Goal: Task Accomplishment & Management: Manage account settings

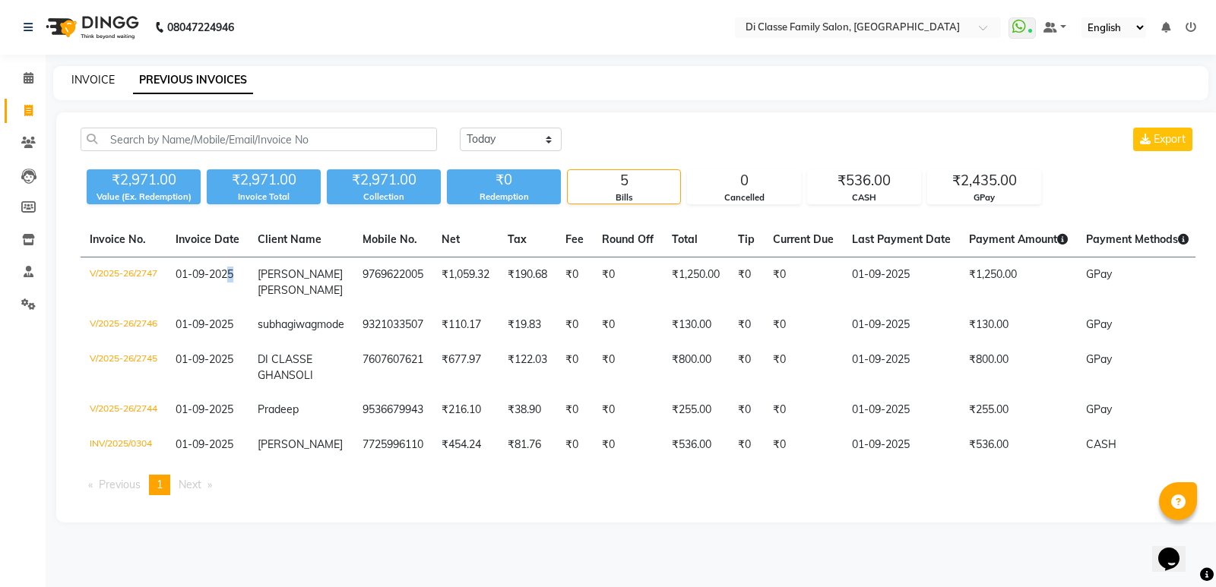
click at [91, 79] on link "INVOICE" at bounding box center [92, 80] width 43 height 14
select select "6346"
select select "service"
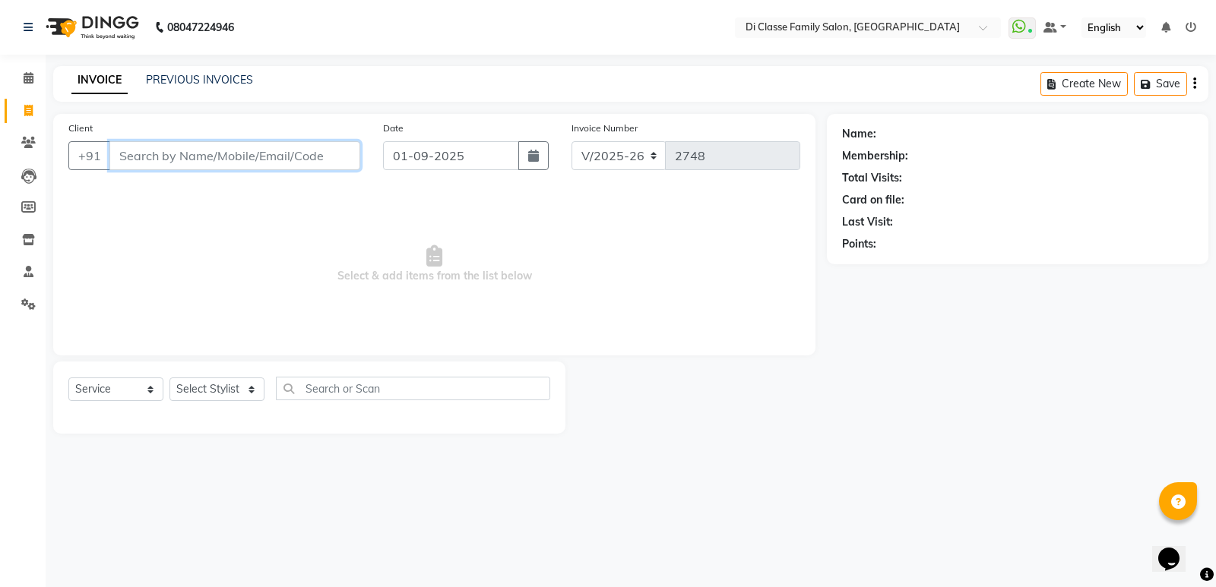
click at [151, 157] on input "Client" at bounding box center [234, 155] width 251 height 29
click at [153, 161] on input "9950501189937" at bounding box center [195, 155] width 173 height 29
click at [149, 159] on input "9950501189937" at bounding box center [195, 155] width 173 height 29
click at [253, 160] on input "99501189937" at bounding box center [195, 155] width 173 height 29
click at [181, 157] on input "99501189937" at bounding box center [195, 155] width 173 height 29
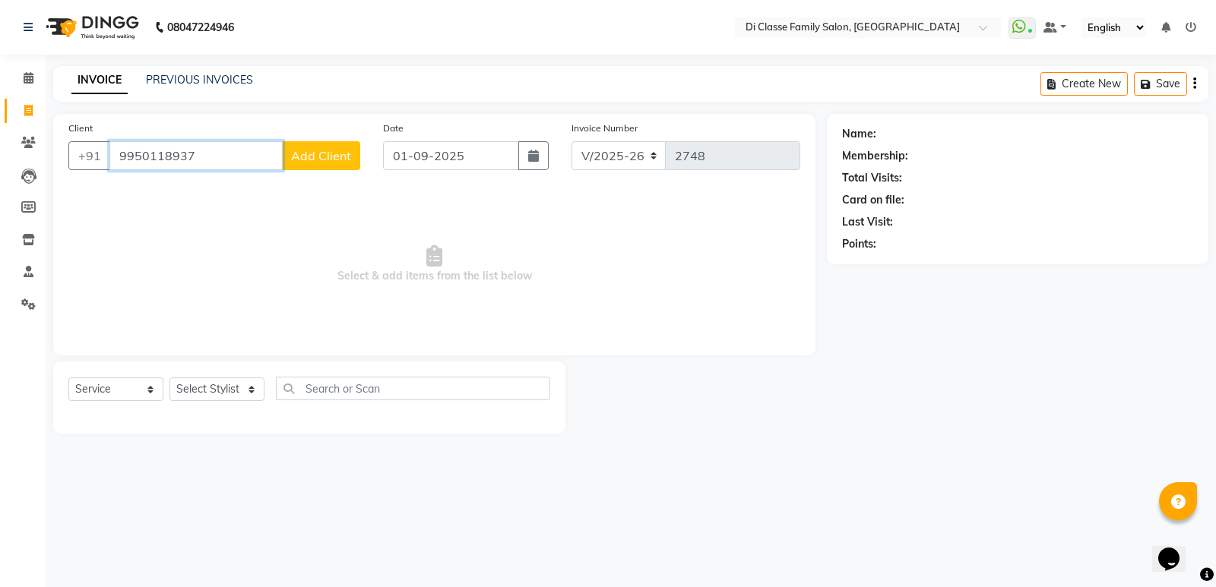
type input "9950118937"
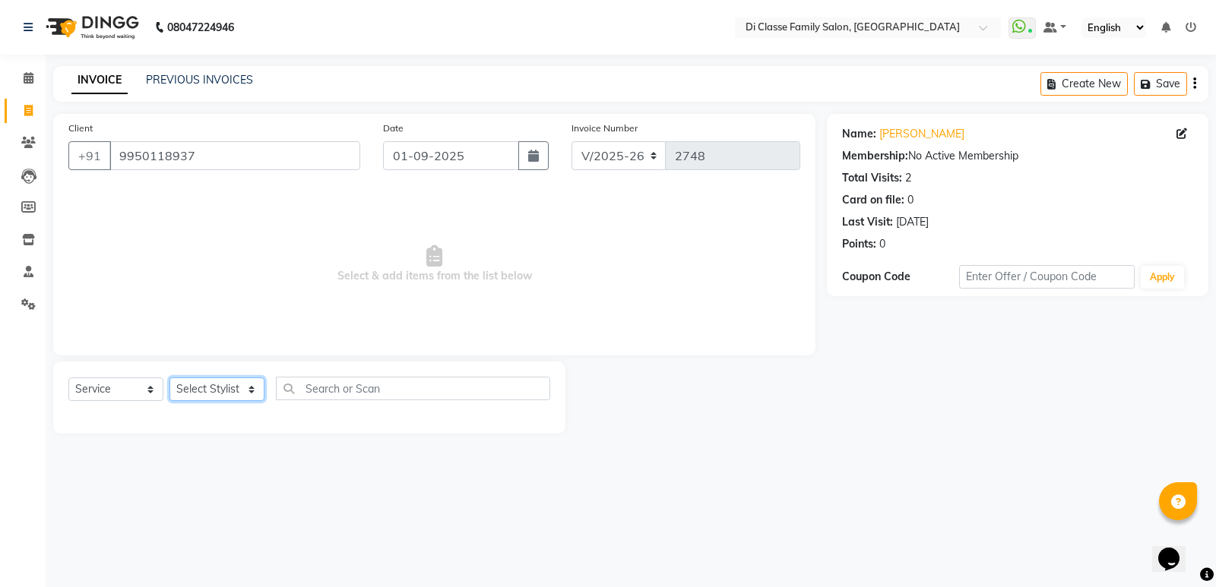
click at [235, 381] on select "Select Stylist ADMIN ANIKET Anu Ayaz Kadri Javed KAPIL SINGH KOMAL Payal Pooja …" at bounding box center [216, 390] width 95 height 24
select select "47552"
click at [169, 378] on select "Select Stylist ADMIN ANIKET Anu Ayaz Kadri Javed KAPIL SINGH KOMAL Payal Pooja …" at bounding box center [216, 390] width 95 height 24
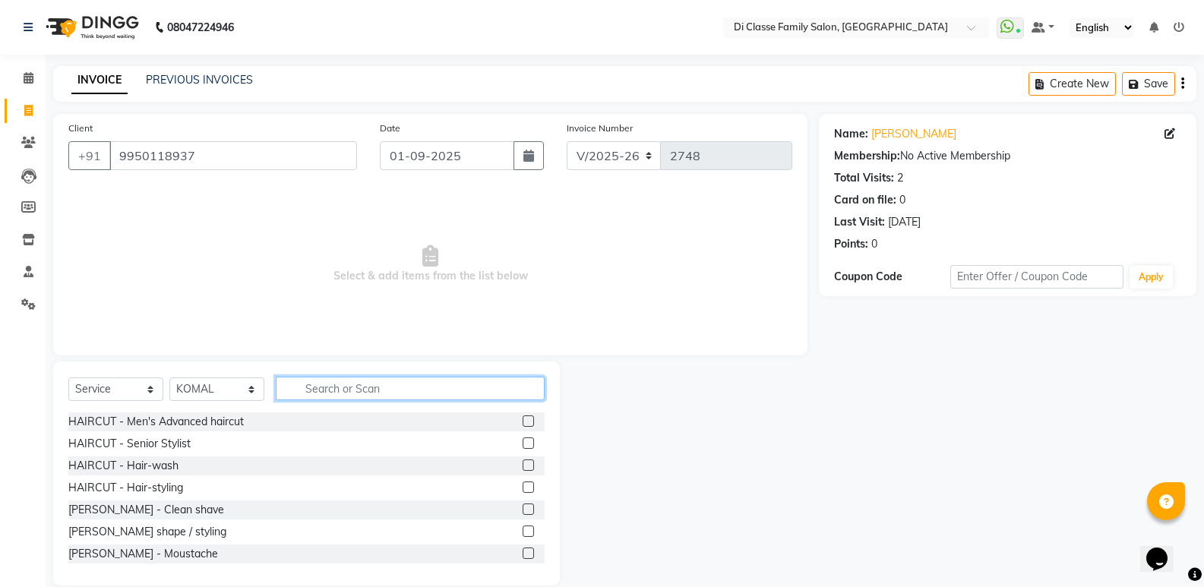
click at [385, 389] on input "text" at bounding box center [410, 389] width 269 height 24
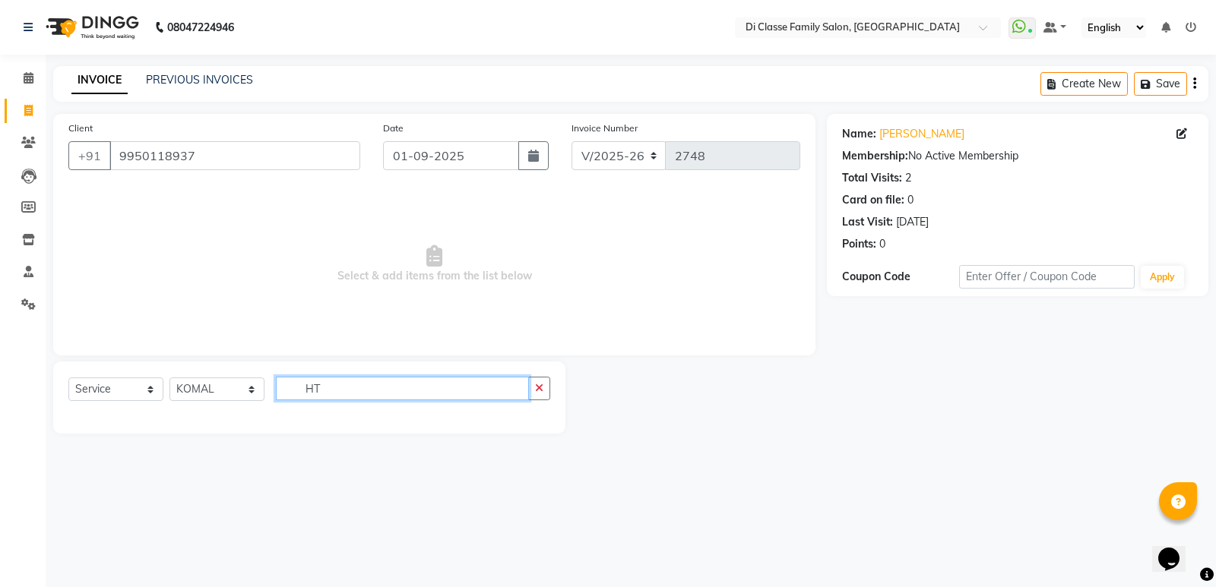
type input "H"
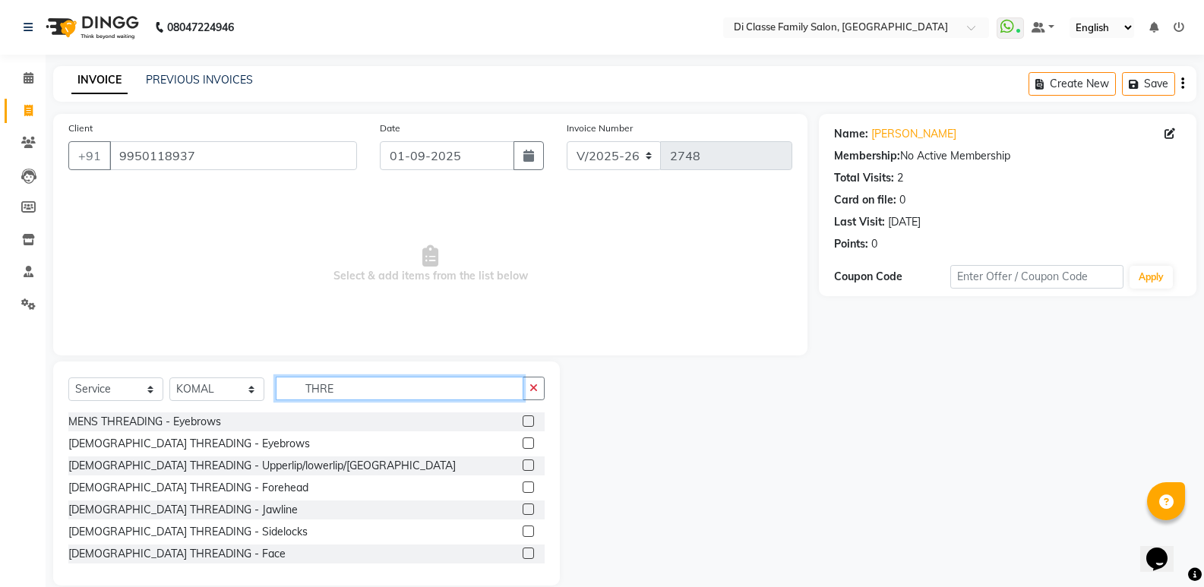
type input "THRE"
click at [523, 488] on label at bounding box center [528, 487] width 11 height 11
click at [523, 488] on input "checkbox" at bounding box center [528, 488] width 10 height 10
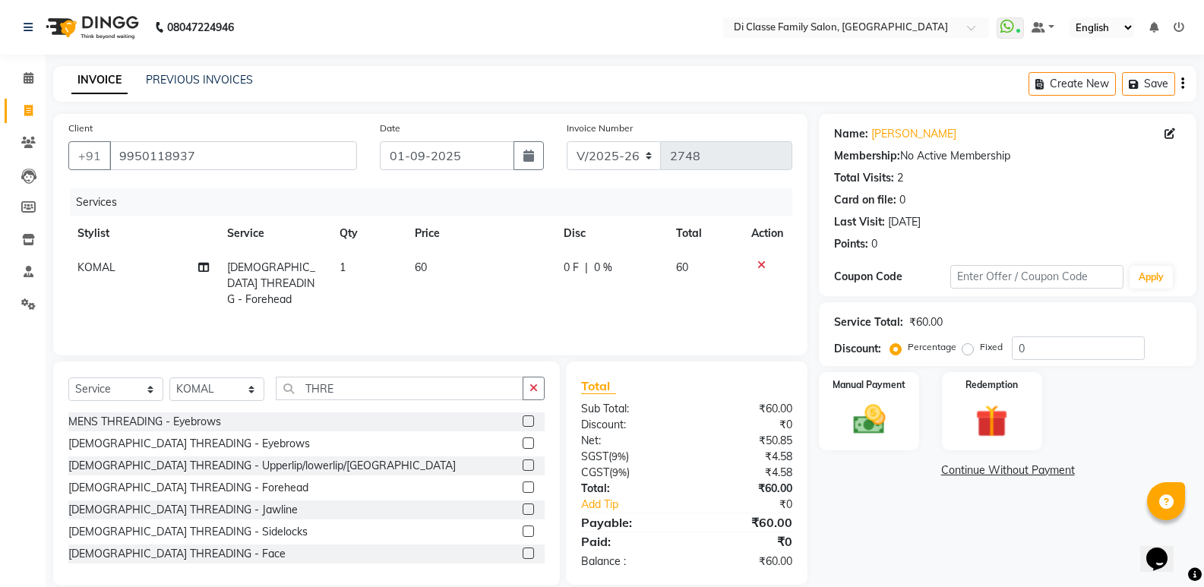
click at [523, 485] on label at bounding box center [528, 487] width 11 height 11
click at [523, 485] on input "checkbox" at bounding box center [528, 488] width 10 height 10
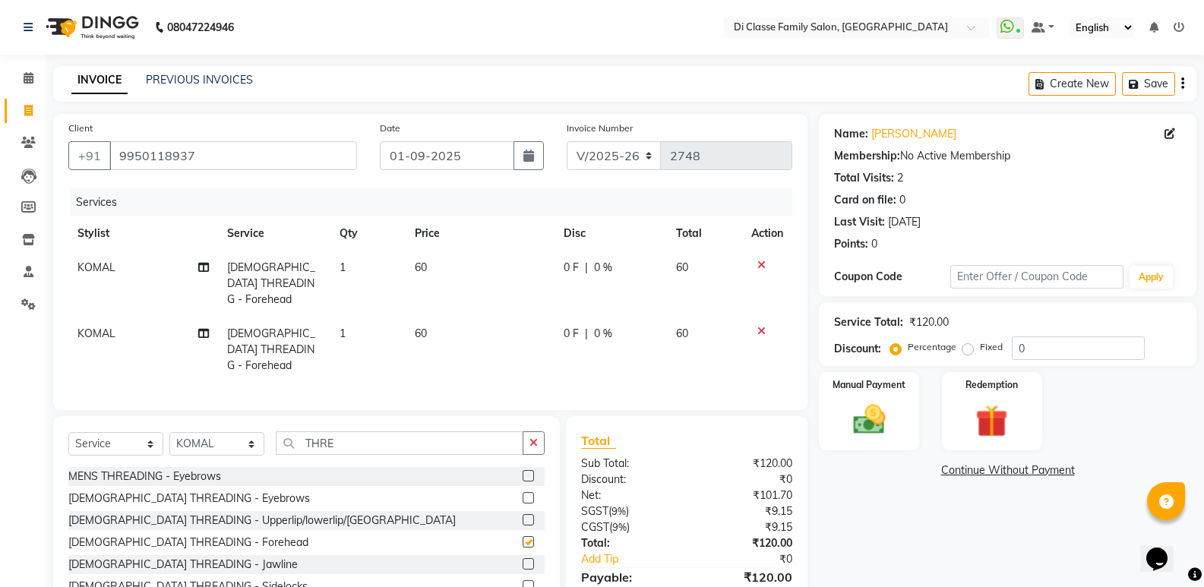
checkbox input "false"
click at [760, 258] on td at bounding box center [767, 284] width 50 height 66
drag, startPoint x: 760, startPoint y: 264, endPoint x: 758, endPoint y: 272, distance: 8.5
click at [760, 264] on icon at bounding box center [762, 265] width 8 height 11
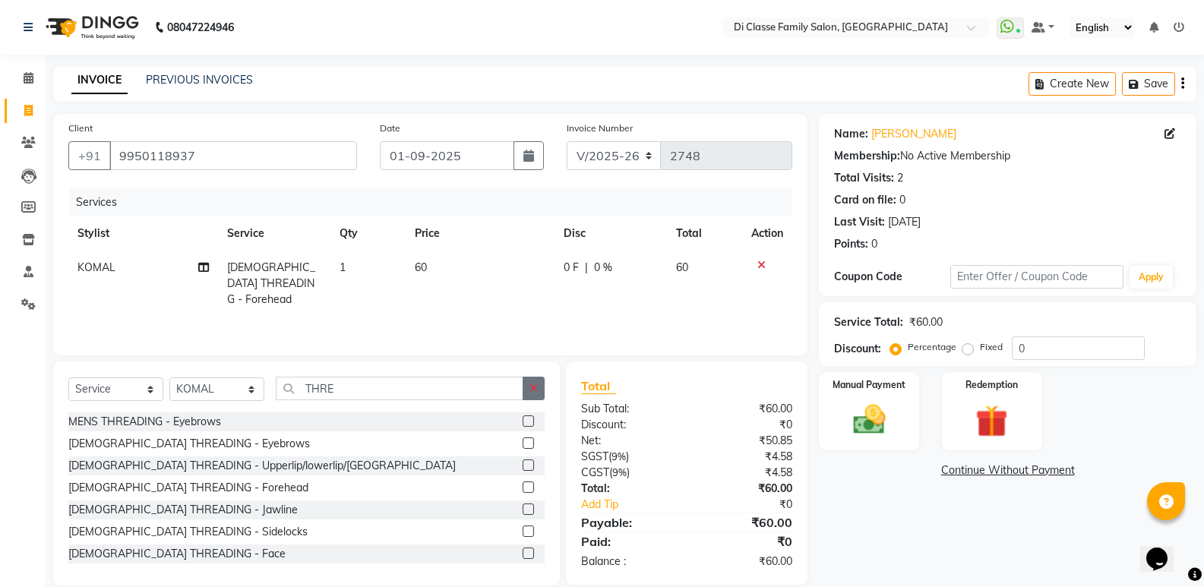
click at [540, 381] on button "button" at bounding box center [534, 389] width 22 height 24
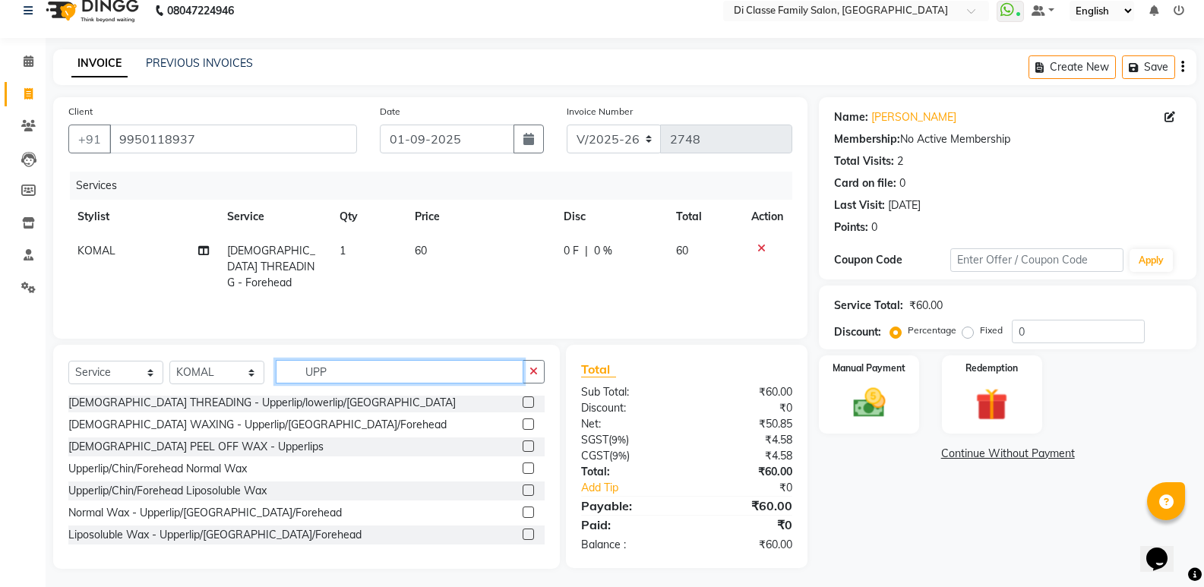
scroll to position [21, 0]
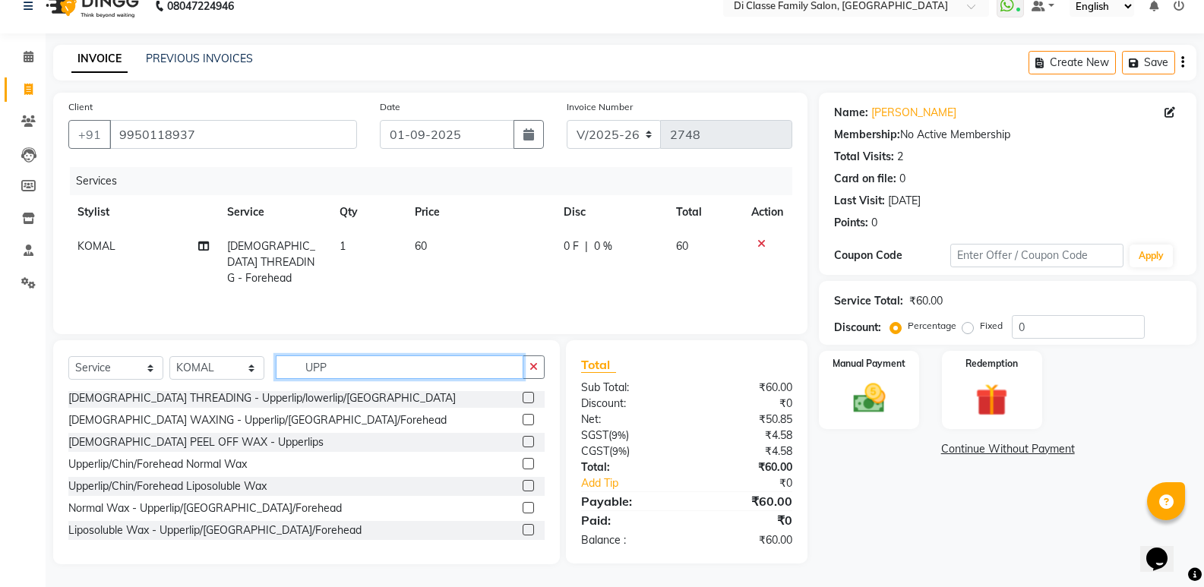
type input "UPP"
click at [523, 438] on label at bounding box center [528, 441] width 11 height 11
click at [523, 438] on input "checkbox" at bounding box center [528, 443] width 10 height 10
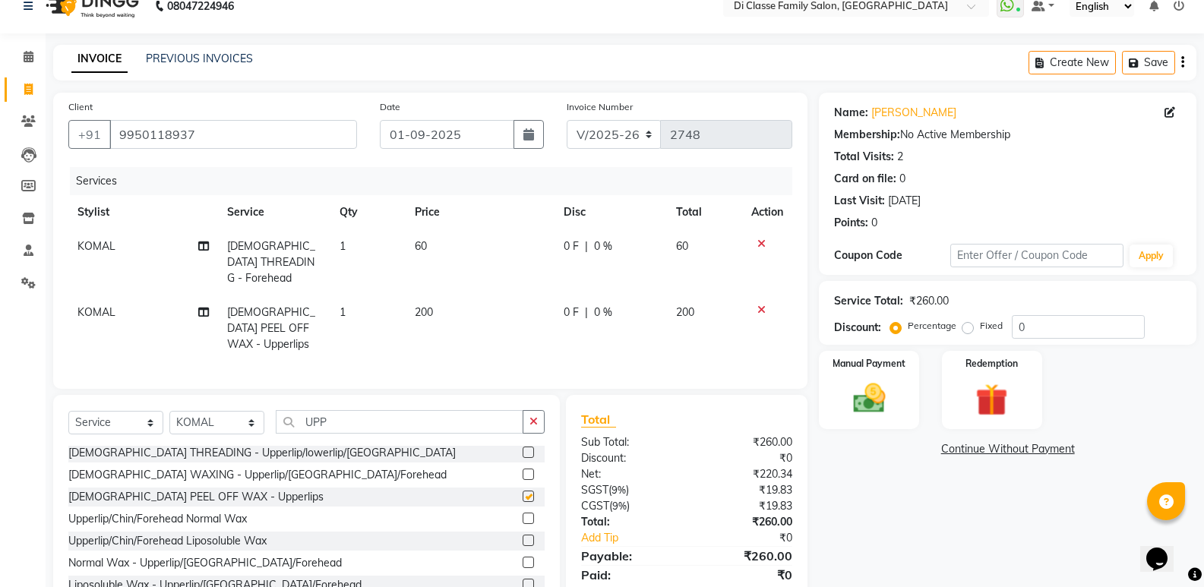
checkbox input "false"
click at [620, 129] on select "INV/2025 V/2025-26" at bounding box center [614, 134] width 95 height 29
select select "8538"
click at [567, 120] on select "INV/2025 V/2025-26" at bounding box center [614, 134] width 95 height 29
type input "0305"
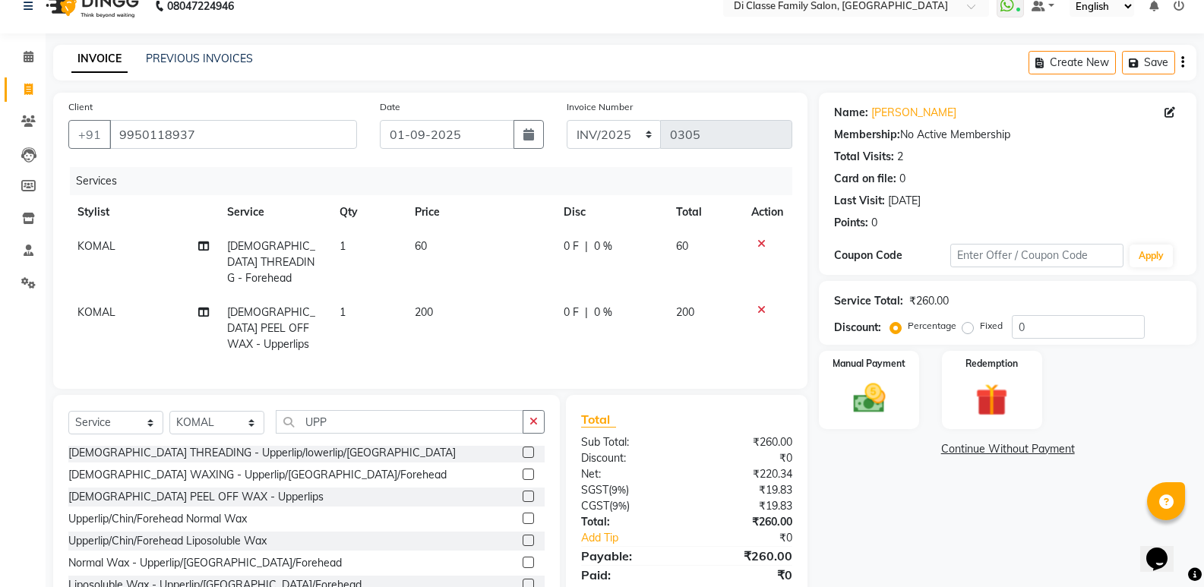
click at [581, 248] on div "0 F | 0 %" at bounding box center [611, 247] width 94 height 16
select select "47552"
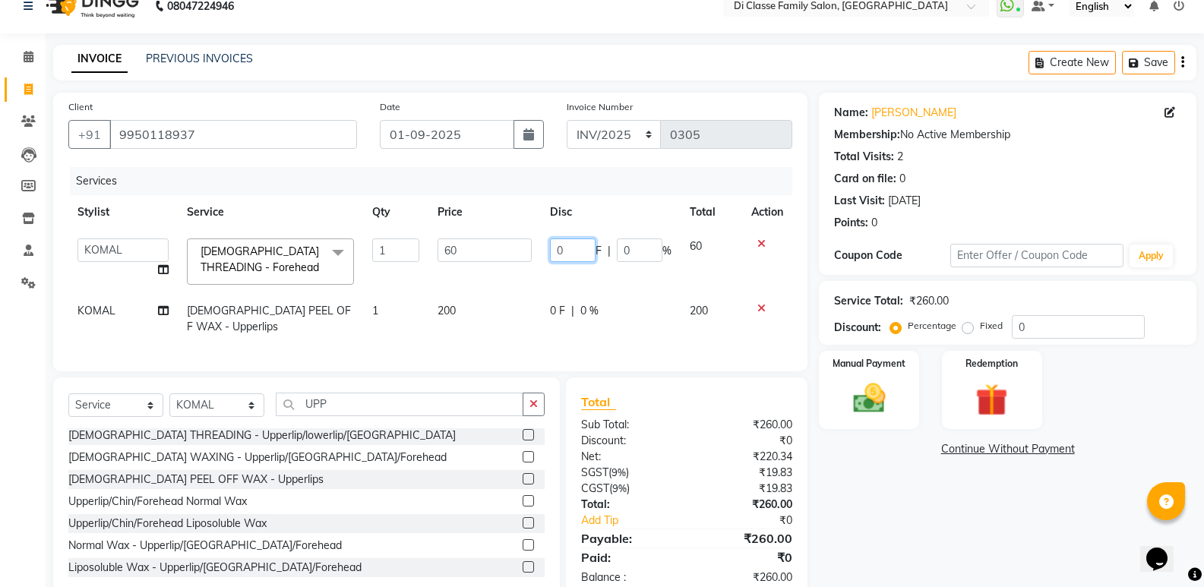
click at [581, 248] on input "0" at bounding box center [573, 251] width 46 height 24
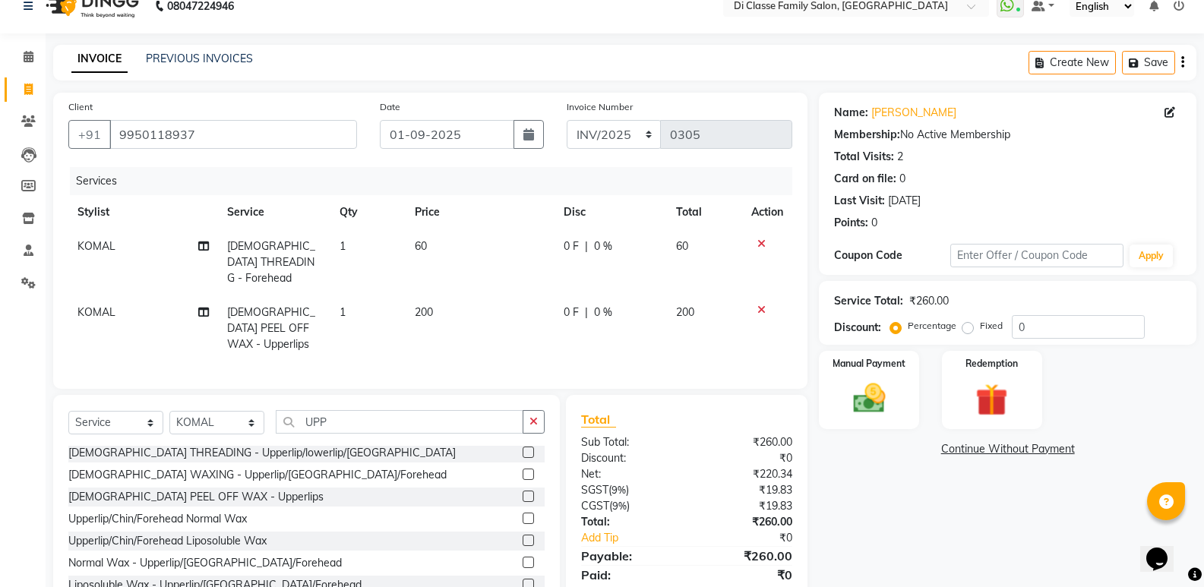
click at [499, 257] on td "60" at bounding box center [481, 263] width 150 height 66
select select "47552"
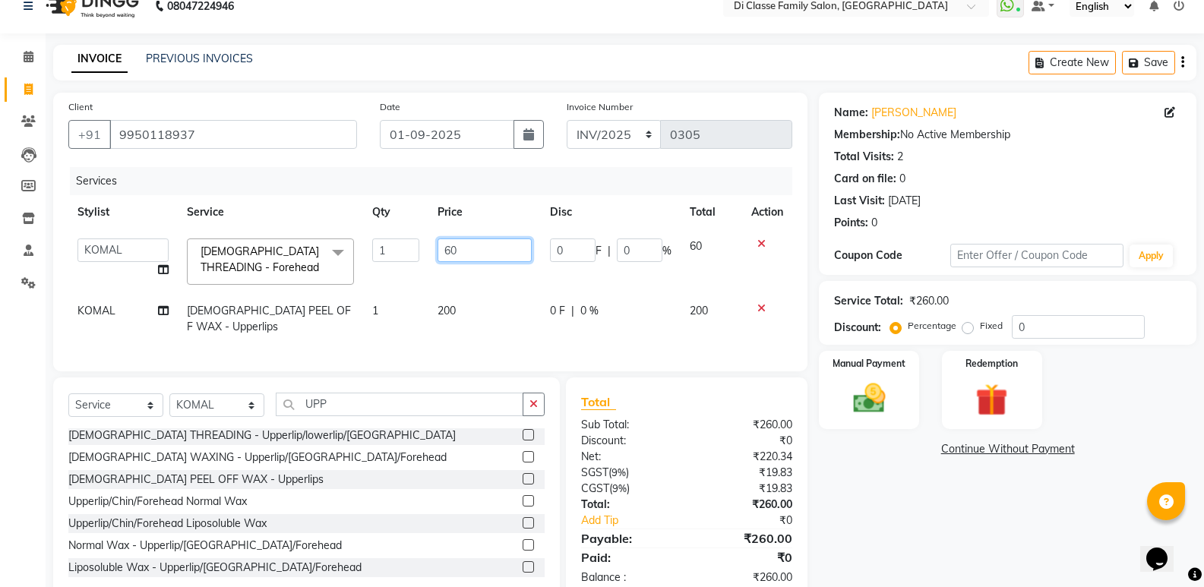
click at [499, 253] on input "60" at bounding box center [485, 251] width 94 height 24
type input "6"
type input "50"
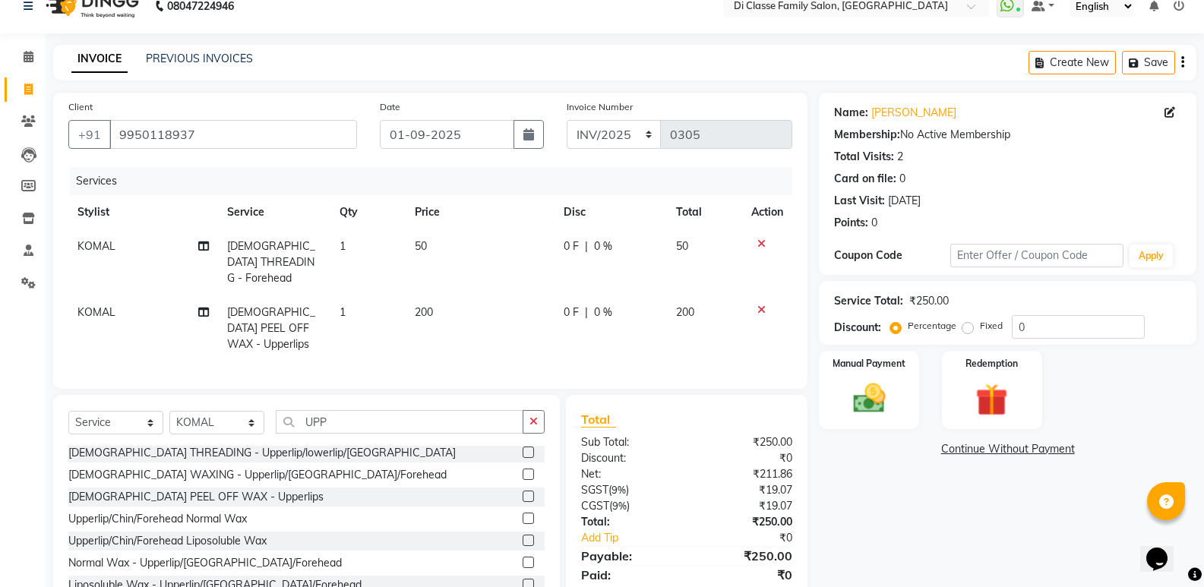
click at [966, 510] on div "Name: Nirmala Jain Membership: No Active Membership Total Visits: 2 Card on fil…" at bounding box center [1013, 356] width 389 height 527
click at [882, 380] on img at bounding box center [869, 398] width 54 height 39
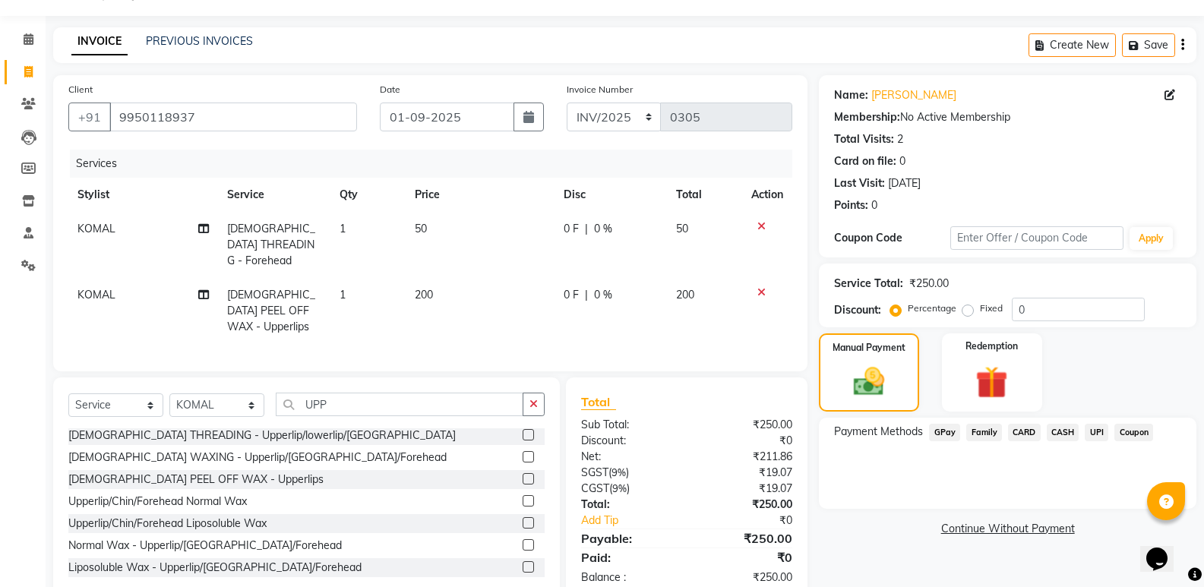
scroll to position [55, 0]
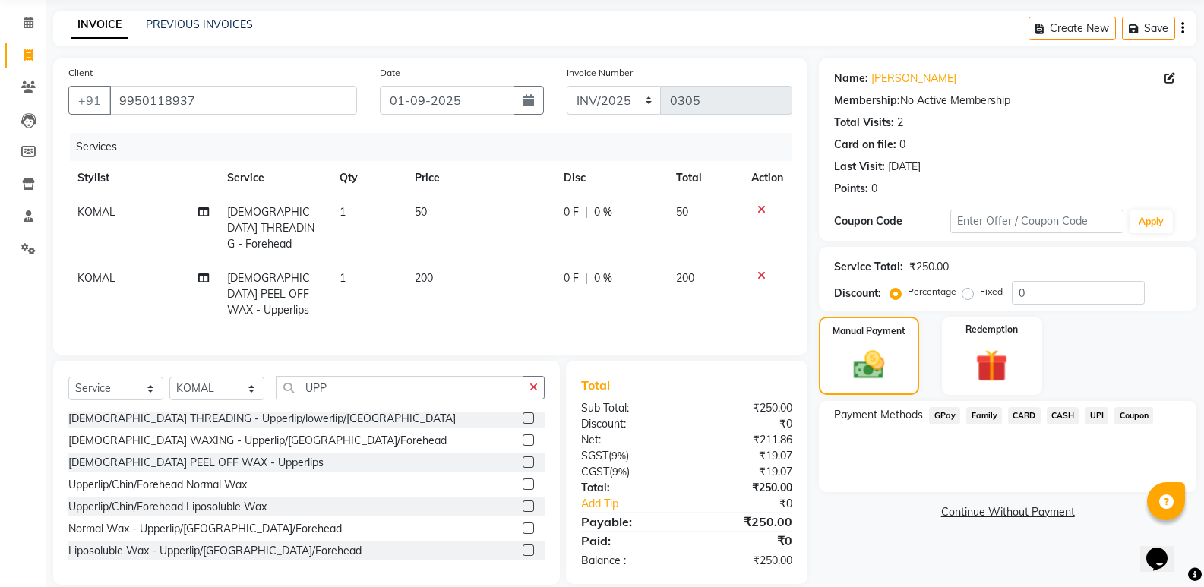
click at [936, 419] on span "GPay" at bounding box center [944, 415] width 31 height 17
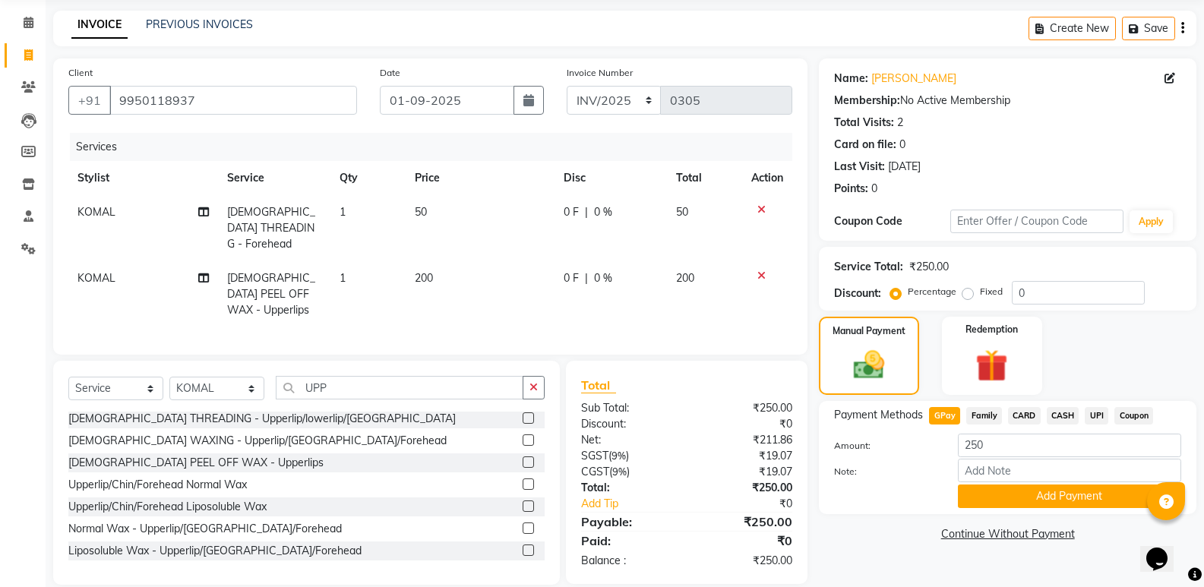
click at [983, 489] on button "Add Payment" at bounding box center [1069, 497] width 223 height 24
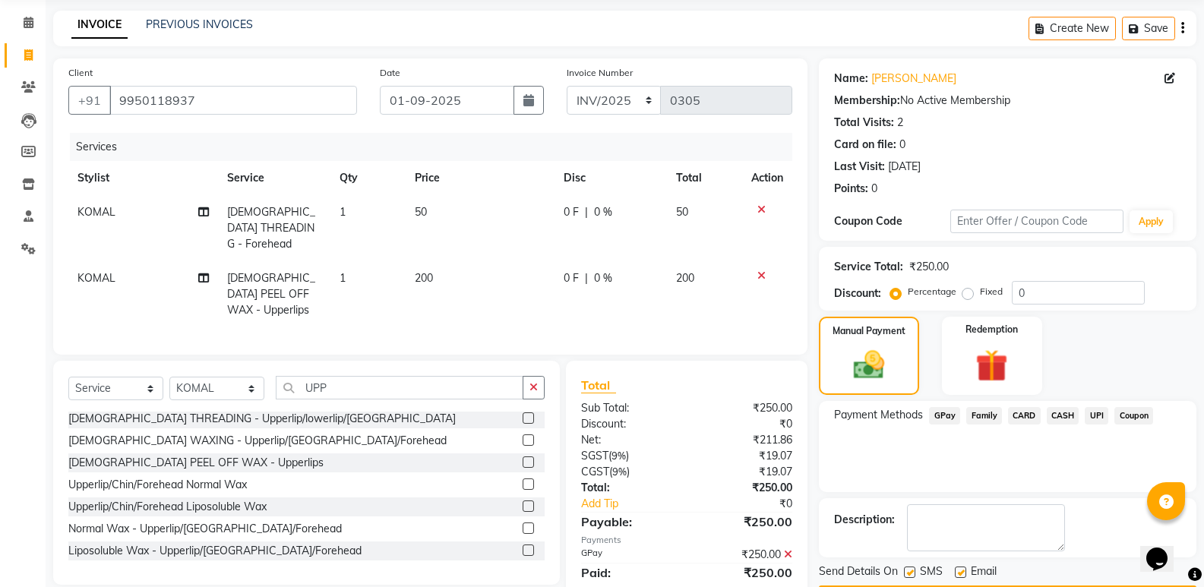
scroll to position [100, 0]
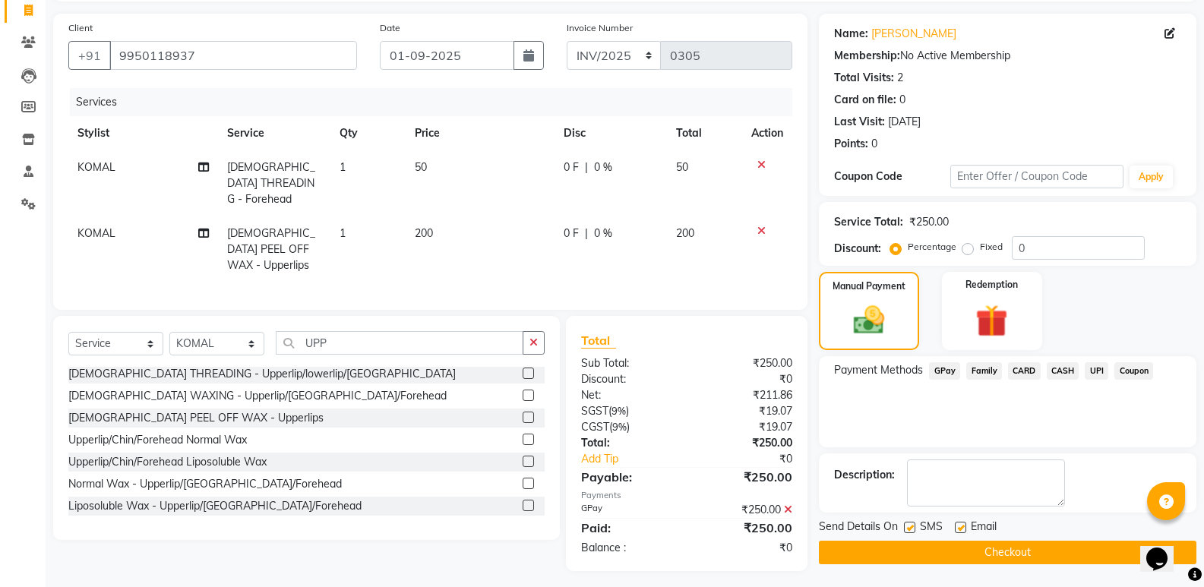
click at [901, 552] on button "Checkout" at bounding box center [1008, 553] width 378 height 24
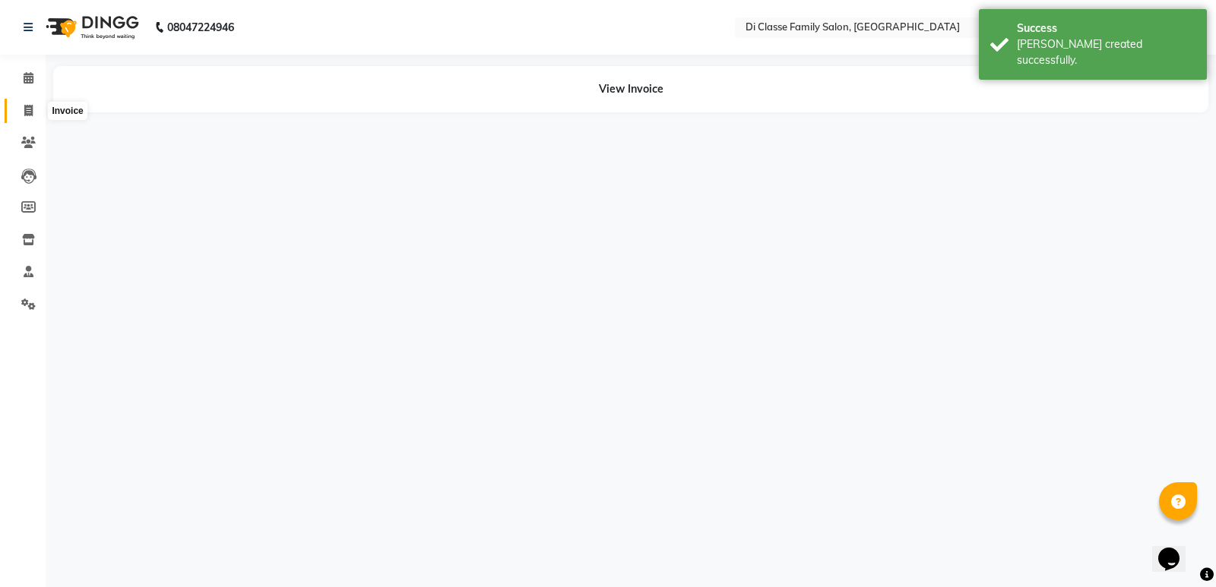
click at [32, 105] on icon at bounding box center [28, 110] width 8 height 11
select select "service"
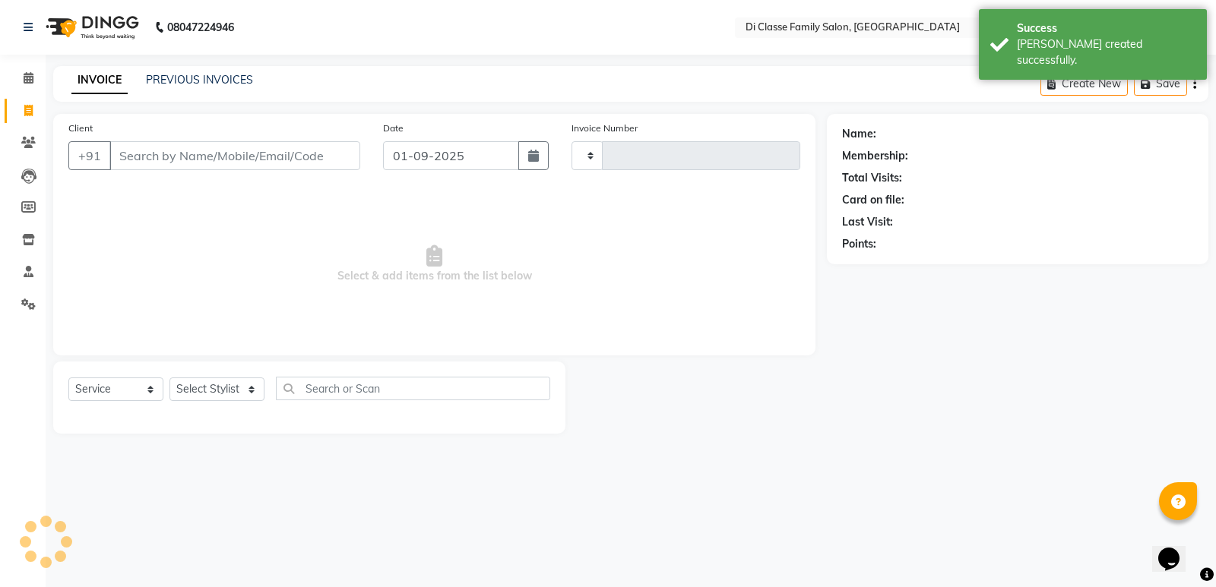
type input "2748"
select select "6346"
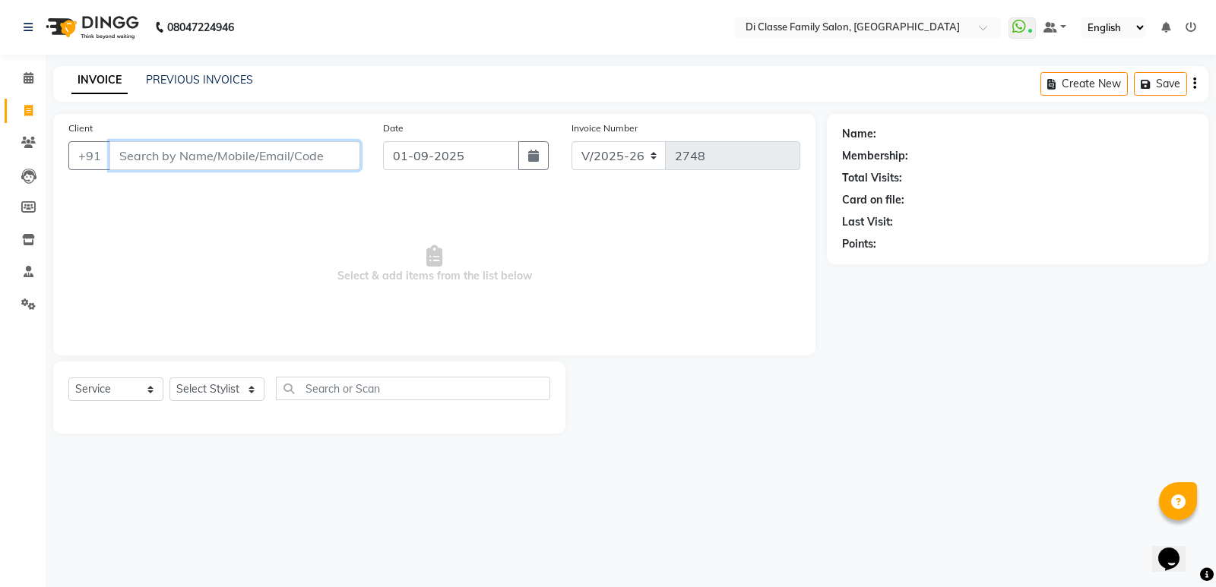
click at [141, 162] on input "Client" at bounding box center [234, 155] width 251 height 29
click at [228, 384] on select "Select Stylist ADMIN ANIKET Anu Ayaz Kadri Javed KAPIL SINGH KOMAL Payal Pooja …" at bounding box center [216, 390] width 95 height 24
click at [375, 245] on span "Select & add items from the list below" at bounding box center [434, 264] width 732 height 152
click at [334, 148] on input "Client" at bounding box center [234, 155] width 251 height 29
type input "9819692820"
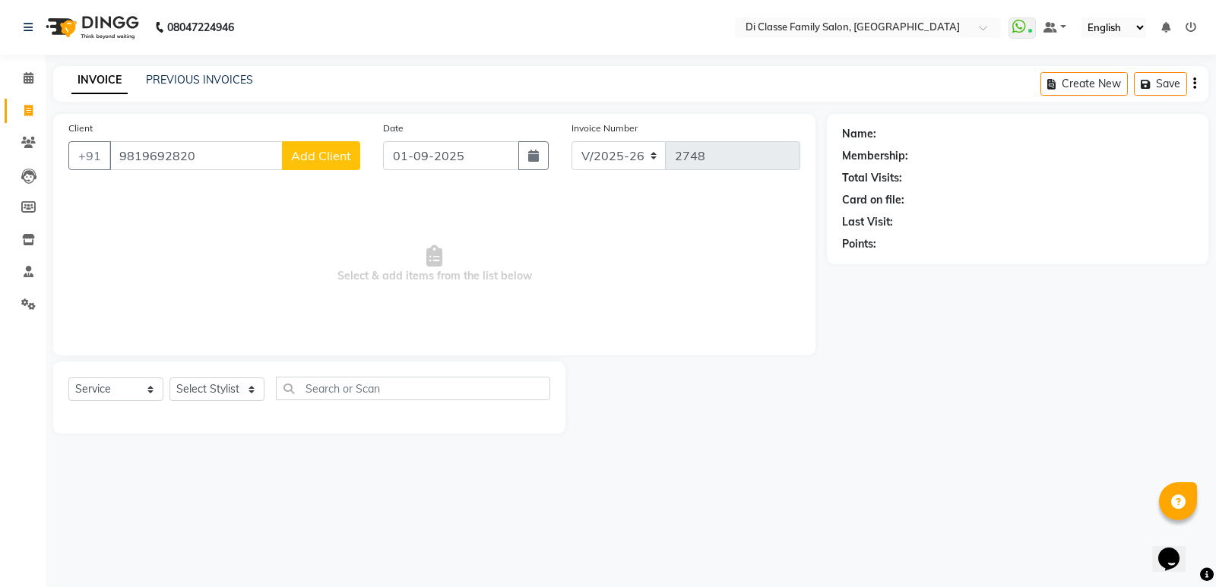
click at [292, 157] on span "Add Client" at bounding box center [321, 155] width 60 height 15
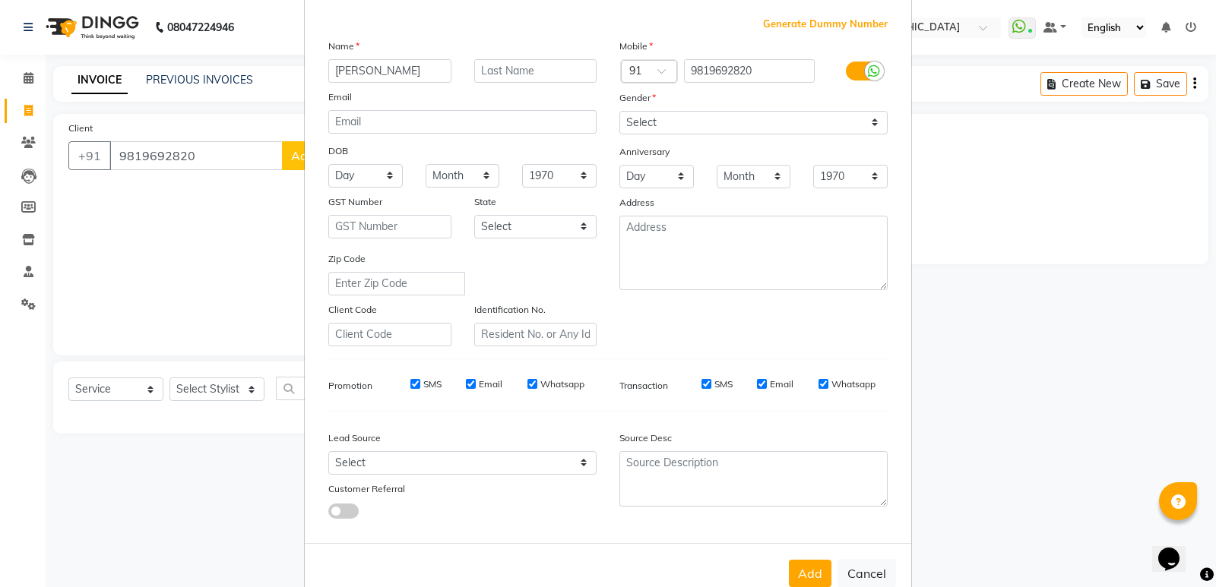
scroll to position [114, 0]
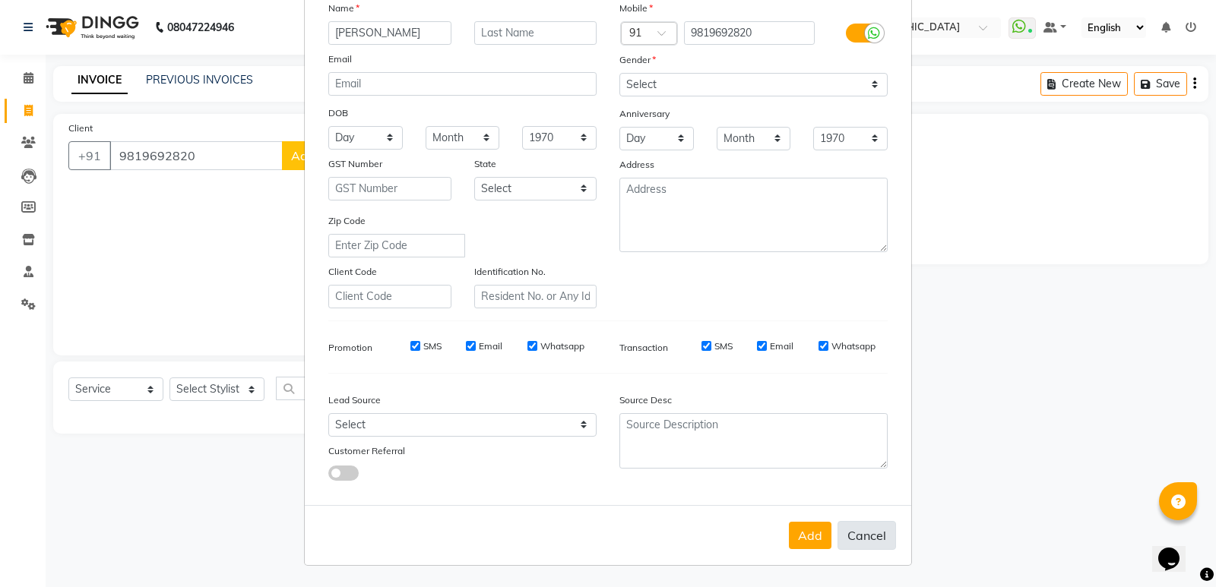
type input "amita gupta"
click at [868, 537] on button "Cancel" at bounding box center [866, 535] width 59 height 29
select select
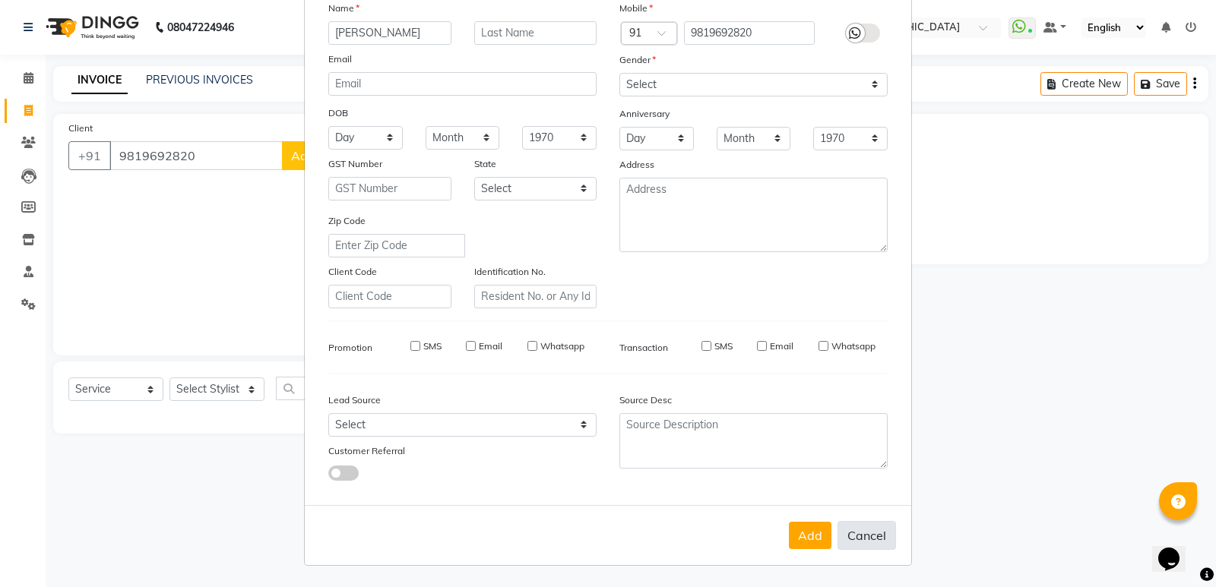
select select
checkbox input "false"
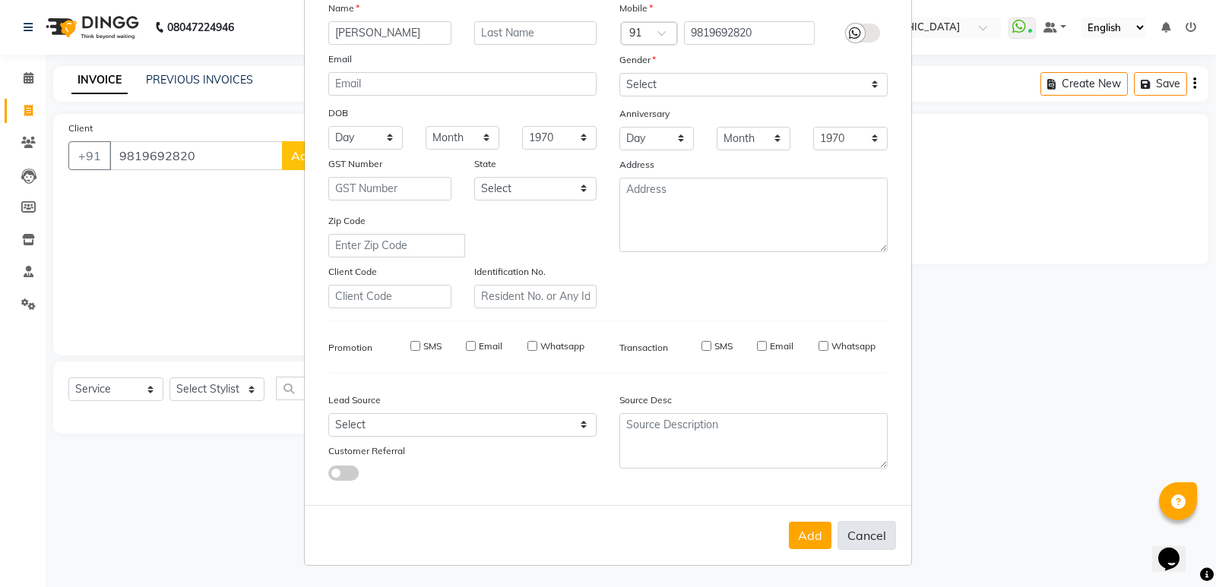
checkbox input "false"
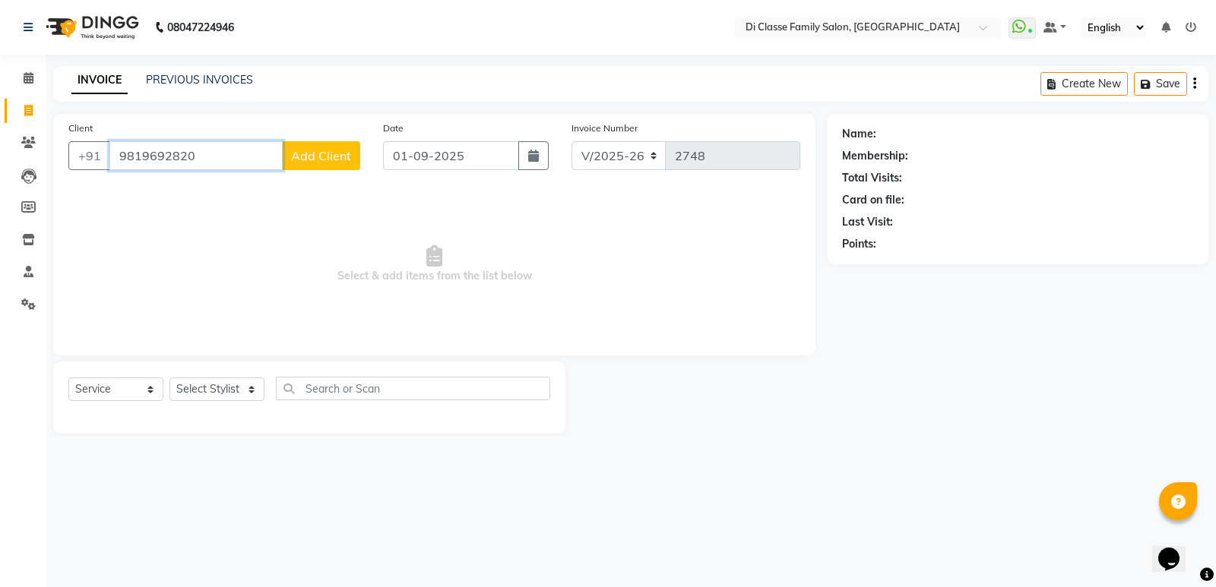
click at [240, 156] on input "9819692820" at bounding box center [195, 155] width 173 height 29
click at [283, 162] on input "9819692840" at bounding box center [195, 155] width 173 height 29
type input "9819692840"
click at [315, 166] on button "Add Client" at bounding box center [321, 155] width 78 height 29
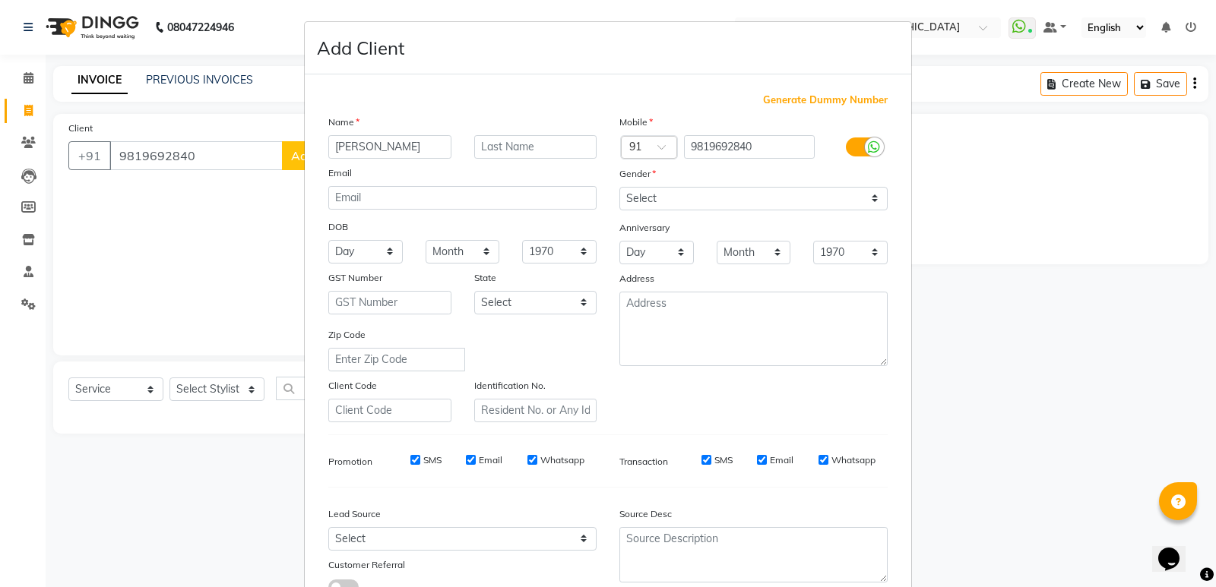
type input "Amita Gupta"
click at [695, 198] on select "Select Male Female Other Prefer Not To Say" at bounding box center [753, 199] width 268 height 24
select select "female"
click at [619, 187] on select "Select Male Female Other Prefer Not To Say" at bounding box center [753, 199] width 268 height 24
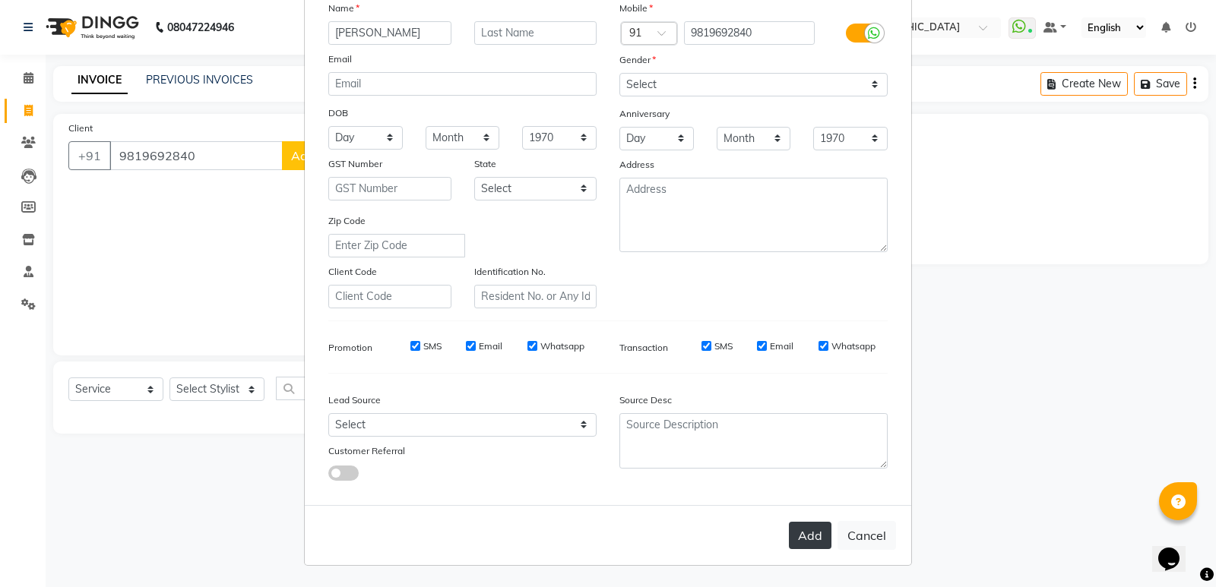
click at [821, 547] on button "Add" at bounding box center [810, 535] width 43 height 27
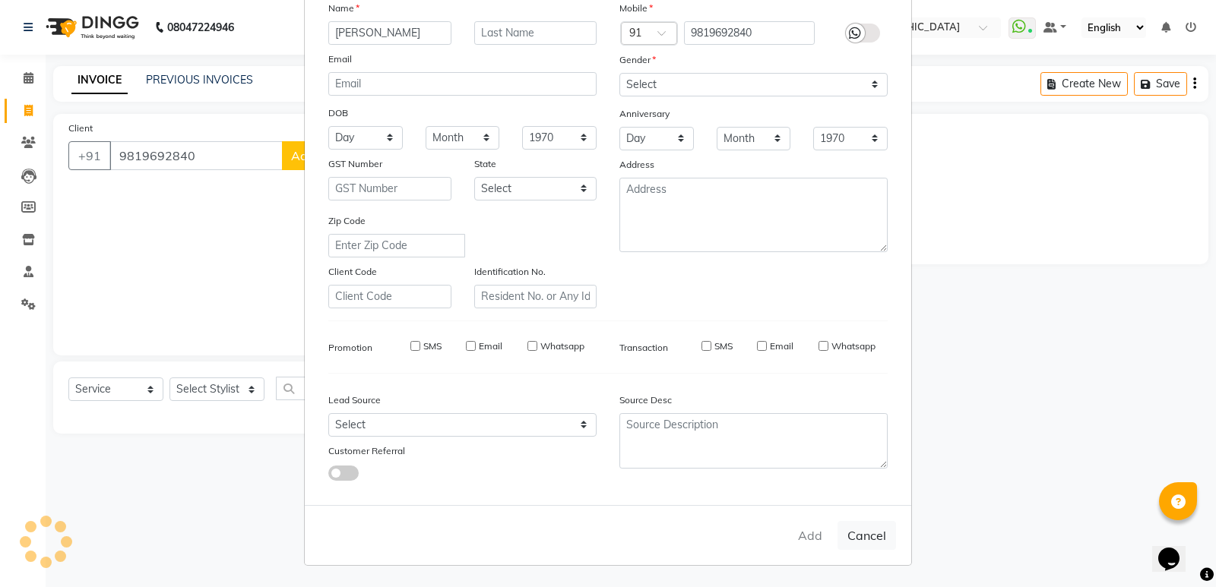
select select
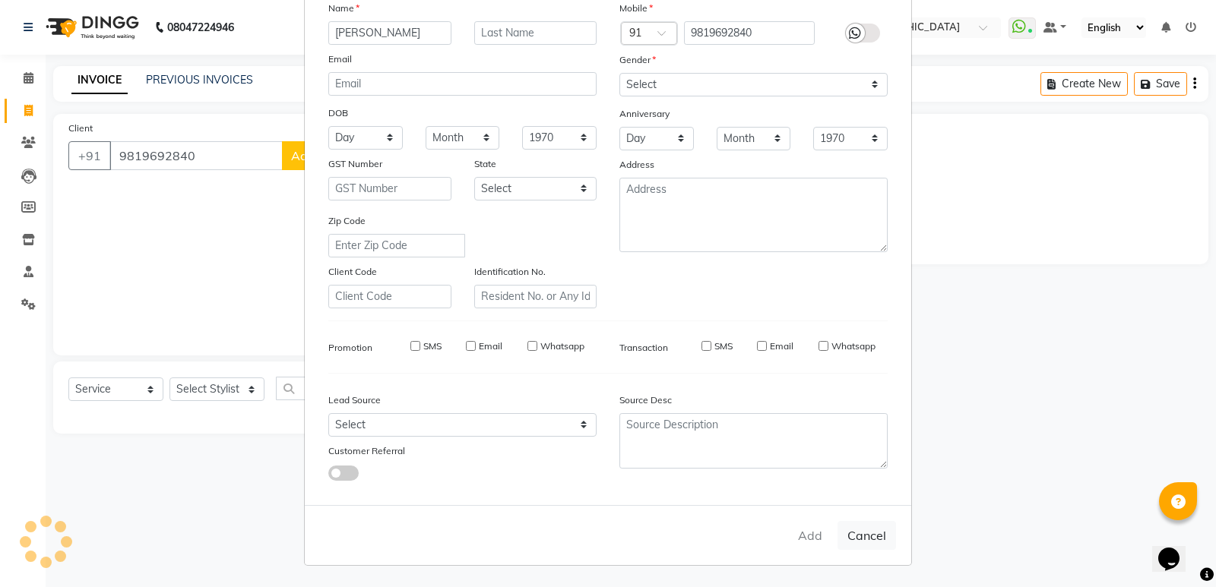
select select
checkbox input "false"
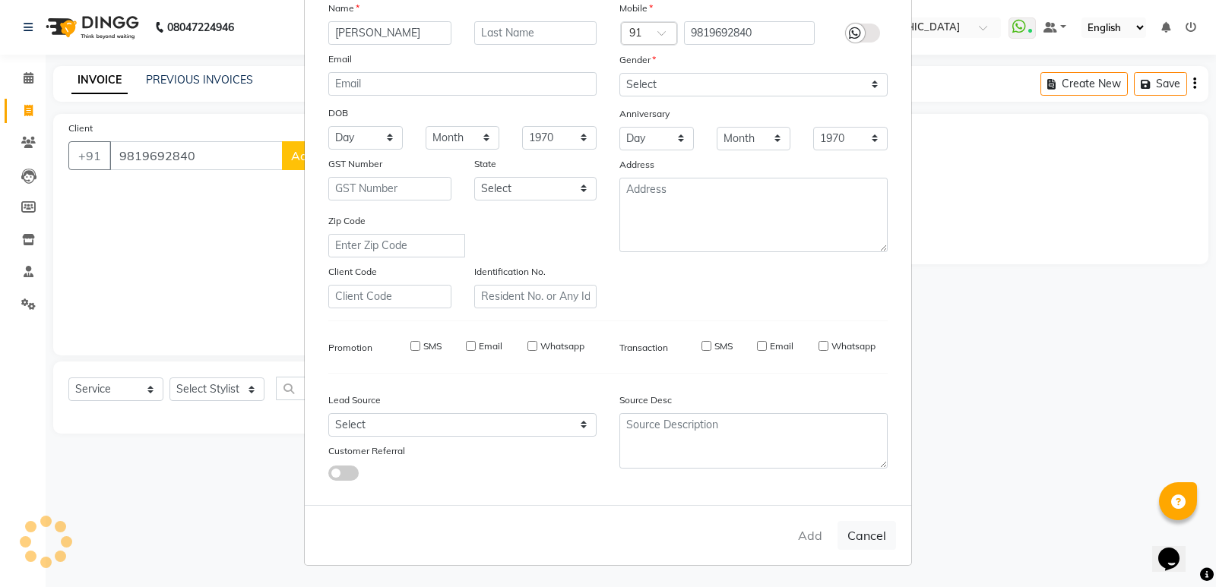
checkbox input "false"
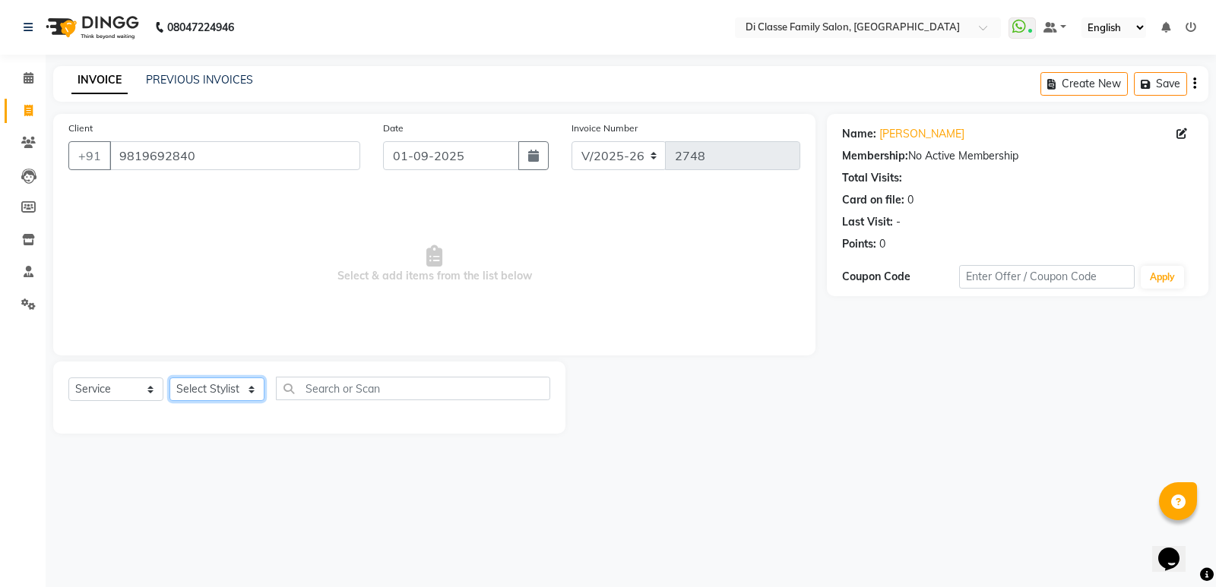
click at [226, 398] on select "Select Stylist ADMIN ANIKET Anu Ayaz Kadri Javed KAPIL SINGH KOMAL Payal Pooja …" at bounding box center [216, 390] width 95 height 24
select select "61321"
click at [169, 378] on select "Select Stylist ADMIN ANIKET Anu Ayaz Kadri Javed KAPIL SINGH KOMAL Payal Pooja …" at bounding box center [216, 390] width 95 height 24
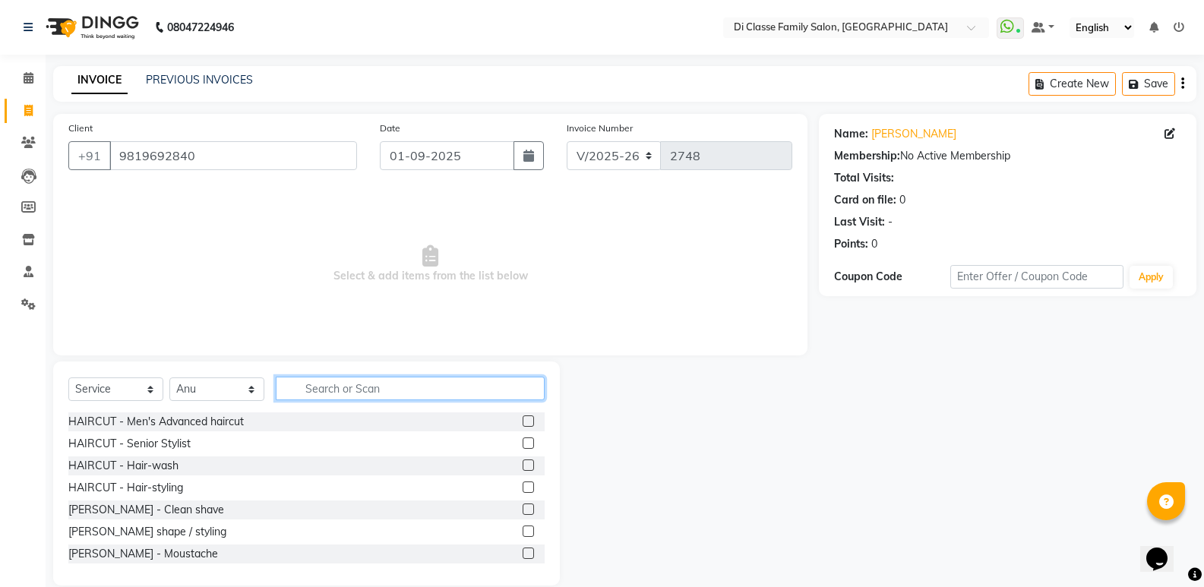
click at [337, 387] on input "text" at bounding box center [410, 389] width 269 height 24
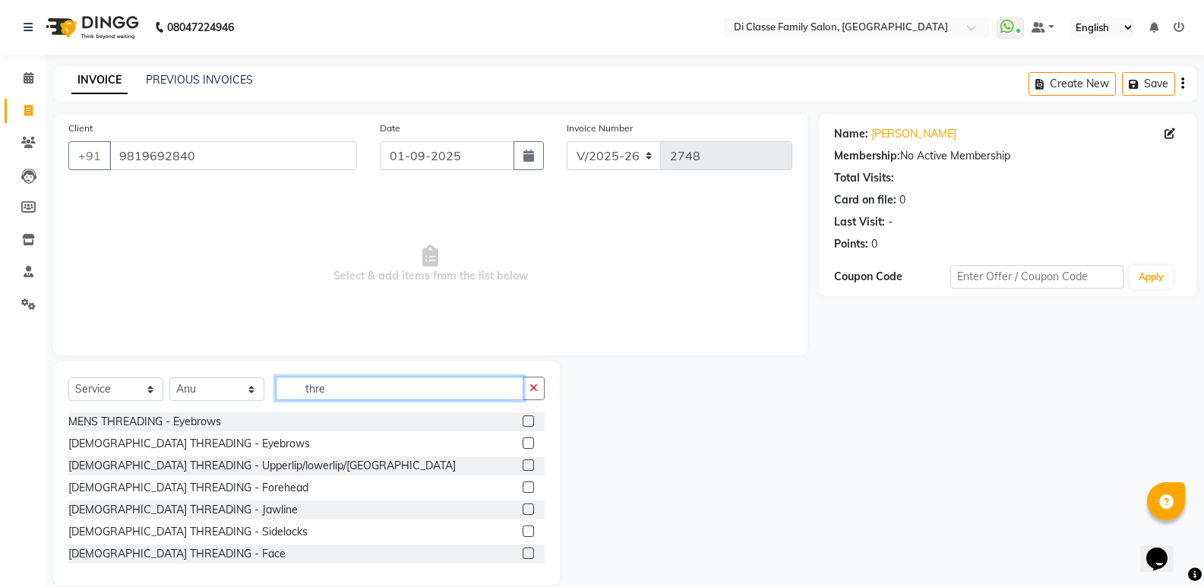
type input "thre"
click at [523, 440] on label at bounding box center [528, 443] width 11 height 11
click at [523, 440] on input "checkbox" at bounding box center [528, 444] width 10 height 10
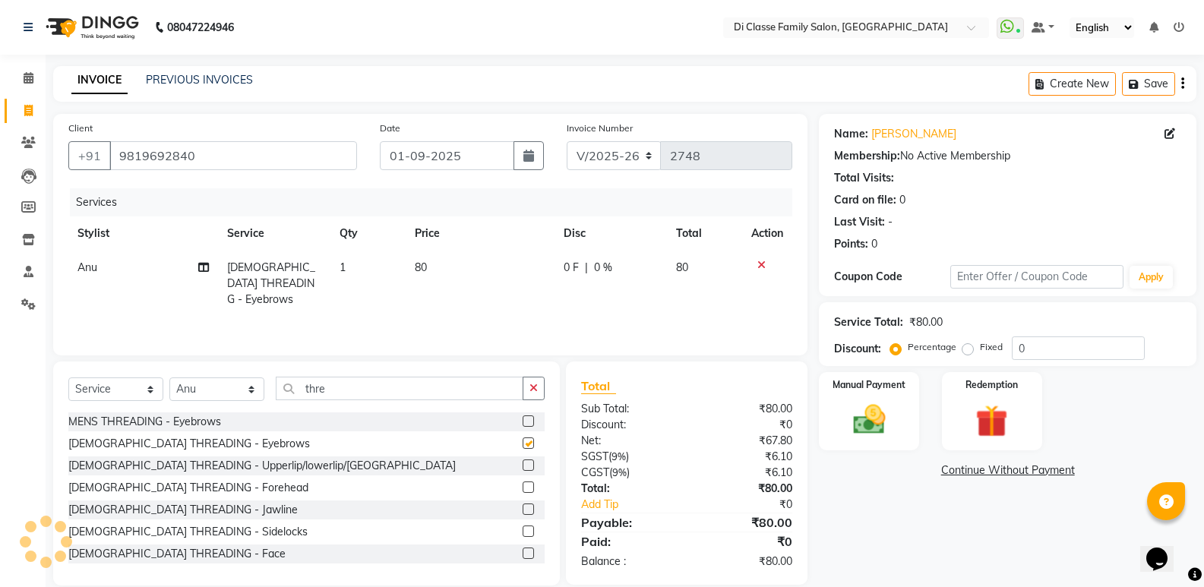
checkbox input "false"
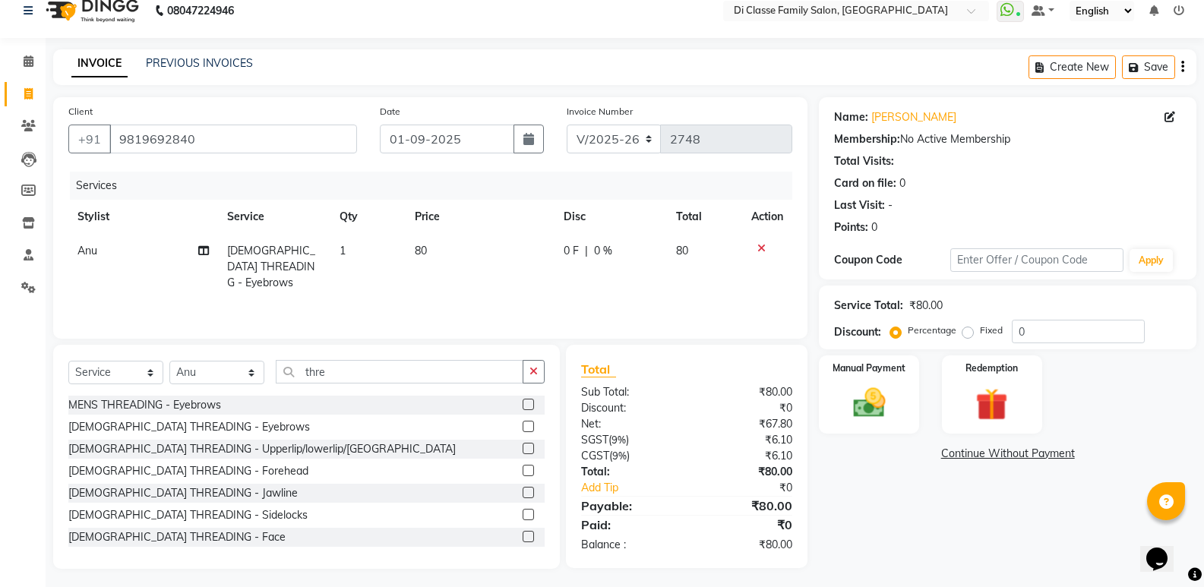
scroll to position [21, 0]
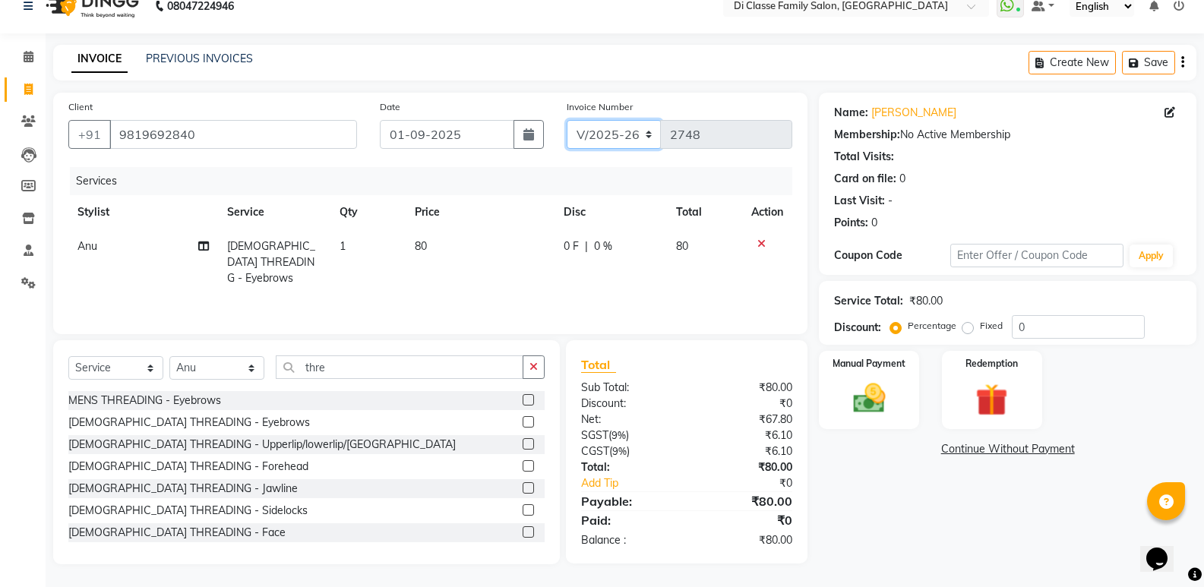
click at [628, 144] on select "INV/2025 V/2025-26" at bounding box center [614, 134] width 95 height 29
select select "8538"
click at [567, 120] on select "INV/2025 V/2025-26" at bounding box center [614, 134] width 95 height 29
type input "0306"
click at [870, 400] on img at bounding box center [869, 398] width 54 height 39
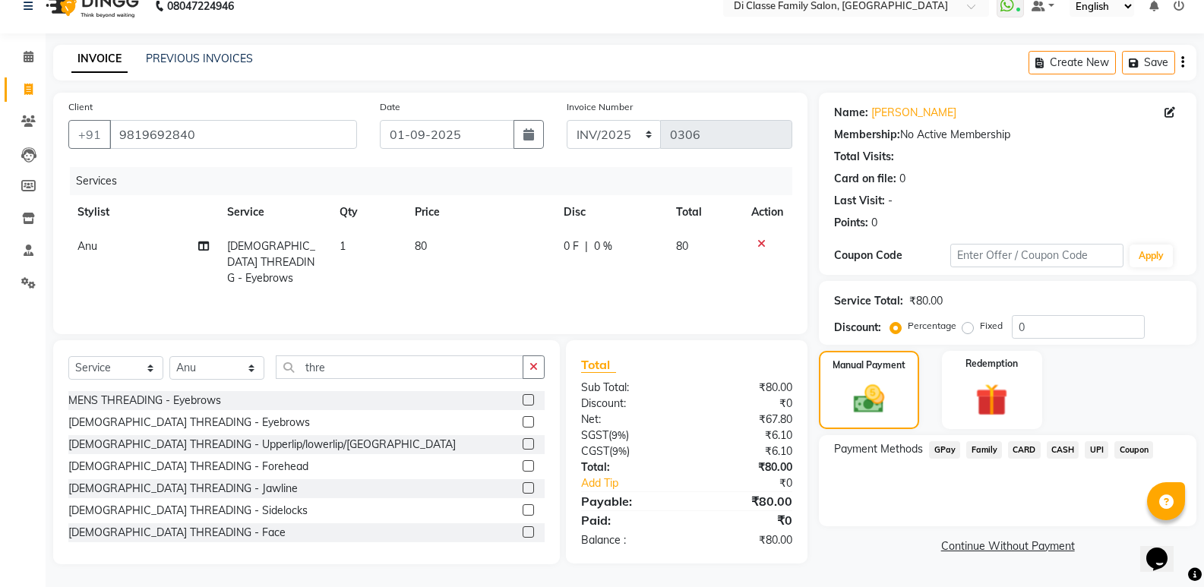
drag, startPoint x: 1053, startPoint y: 447, endPoint x: 1042, endPoint y: 466, distance: 22.2
click at [1054, 447] on span "CASH" at bounding box center [1063, 450] width 33 height 17
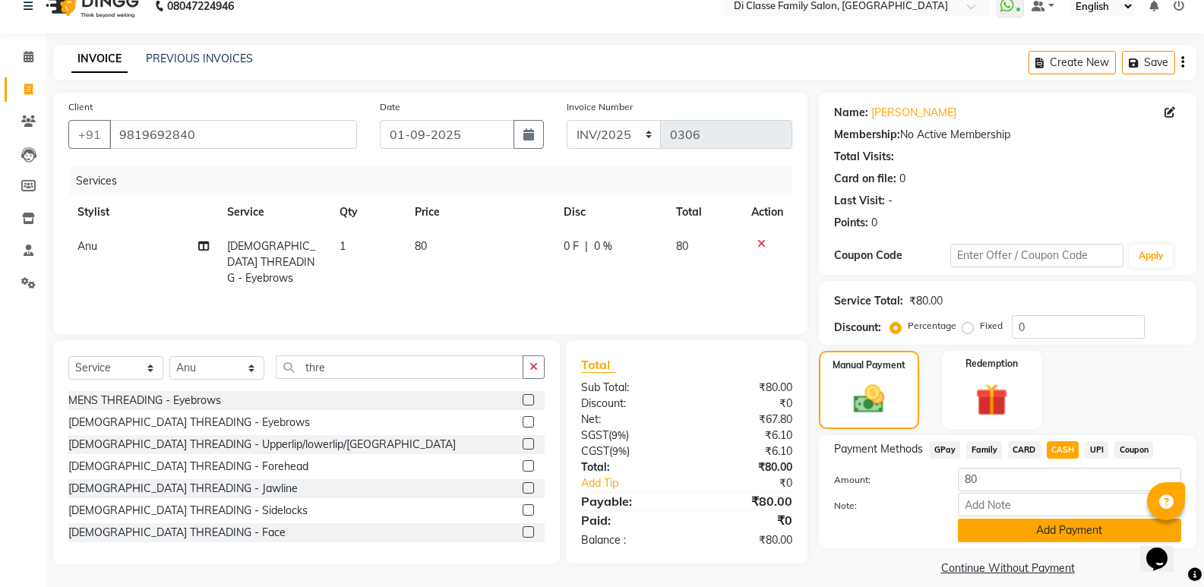
click at [1031, 534] on button "Add Payment" at bounding box center [1069, 531] width 223 height 24
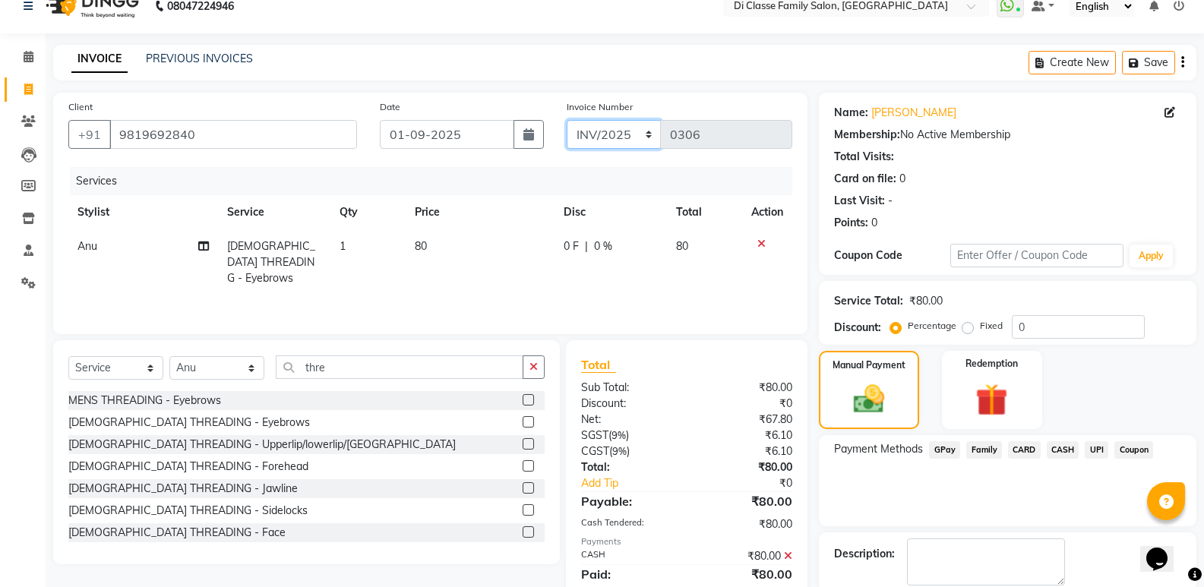
click at [594, 129] on select "INV/2025 V/2025-26" at bounding box center [614, 134] width 95 height 29
click at [567, 120] on select "INV/2025 V/2025-26" at bounding box center [614, 134] width 95 height 29
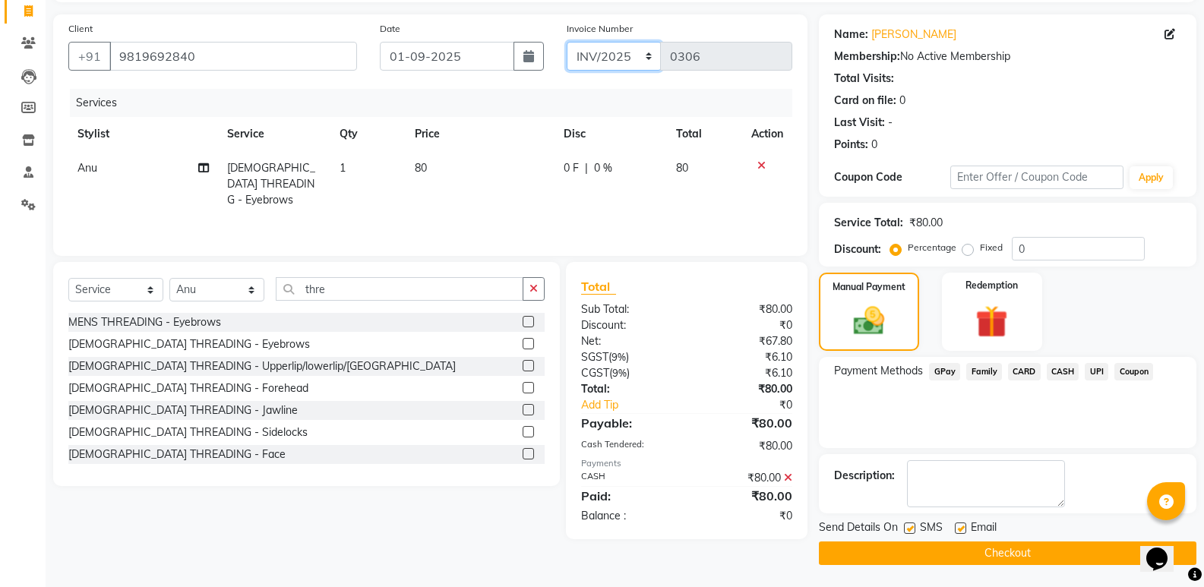
scroll to position [100, 0]
click at [880, 552] on button "Checkout" at bounding box center [1008, 553] width 378 height 24
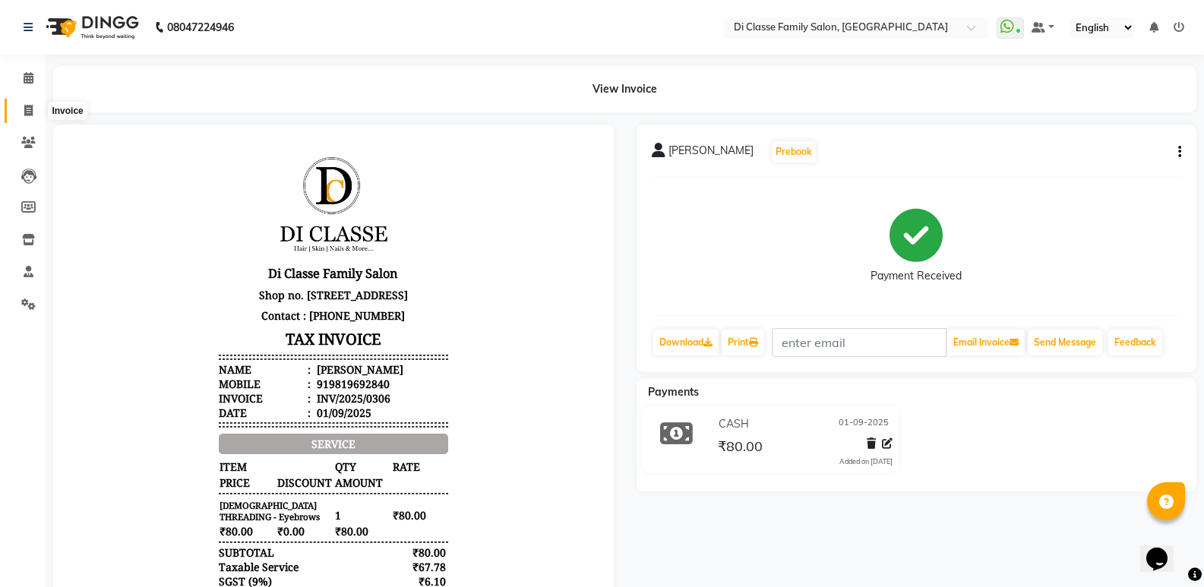
click at [24, 113] on icon at bounding box center [28, 110] width 8 height 11
select select "6346"
select select "service"
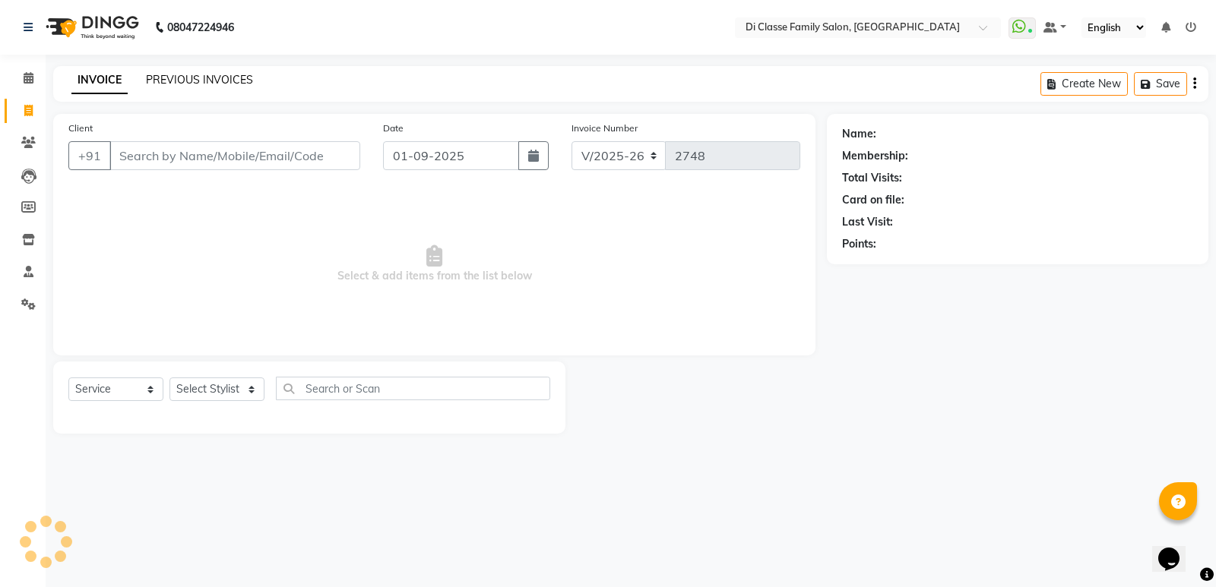
click at [155, 79] on link "PREVIOUS INVOICES" at bounding box center [199, 80] width 107 height 14
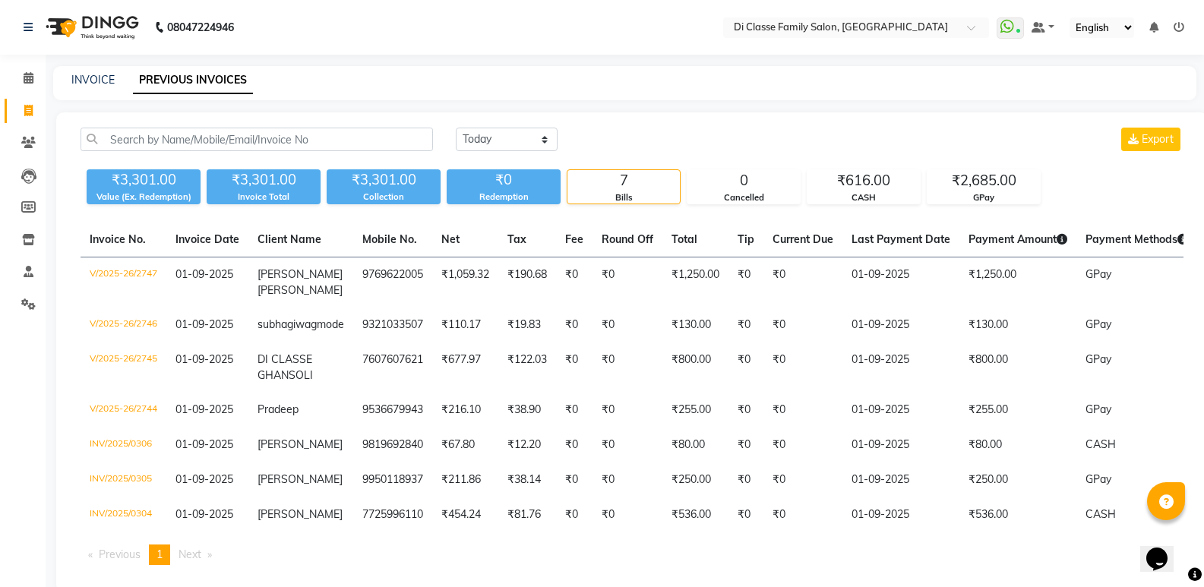
click at [97, 71] on div "INVOICE PREVIOUS INVOICES" at bounding box center [625, 83] width 1144 height 34
click at [99, 75] on div "INVOICE" at bounding box center [92, 80] width 43 height 16
click at [100, 79] on link "INVOICE" at bounding box center [92, 80] width 43 height 14
select select "service"
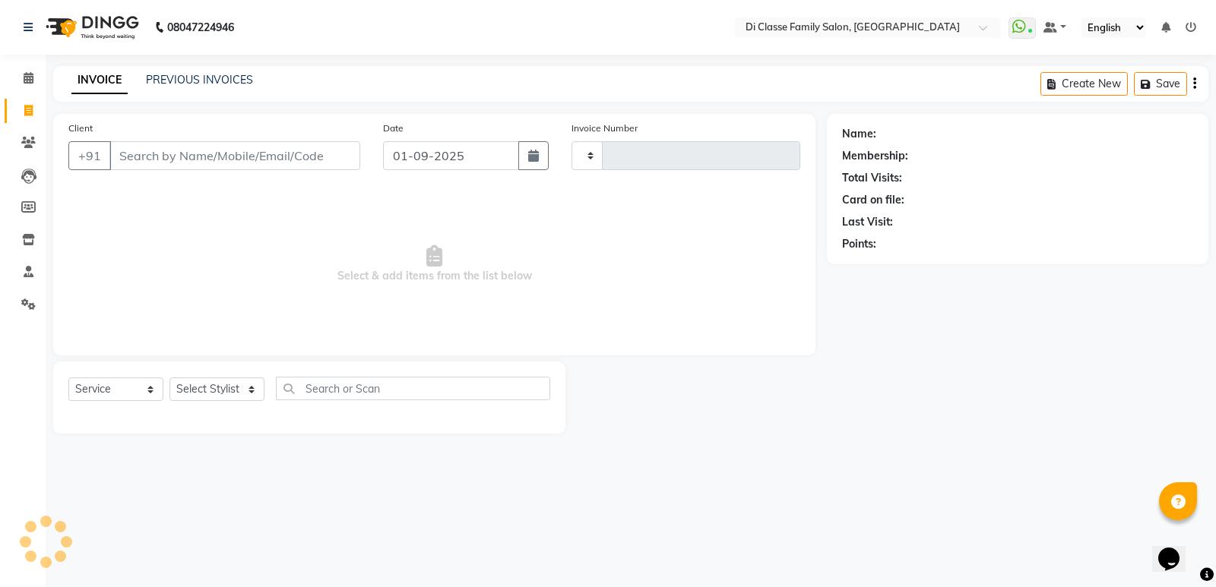
type input "2748"
select select "6346"
click at [151, 394] on select "Select Service Product Membership Package Voucher Prepaid Gift Card" at bounding box center [115, 390] width 95 height 24
click at [248, 392] on select "Select Stylist ADMIN ANIKET Anu Ayaz Kadri Javed KAPIL SINGH KOMAL Payal Pooja …" at bounding box center [216, 390] width 95 height 24
click at [151, 384] on select "Select Service Product Membership Package Voucher Prepaid Gift Card" at bounding box center [115, 390] width 95 height 24
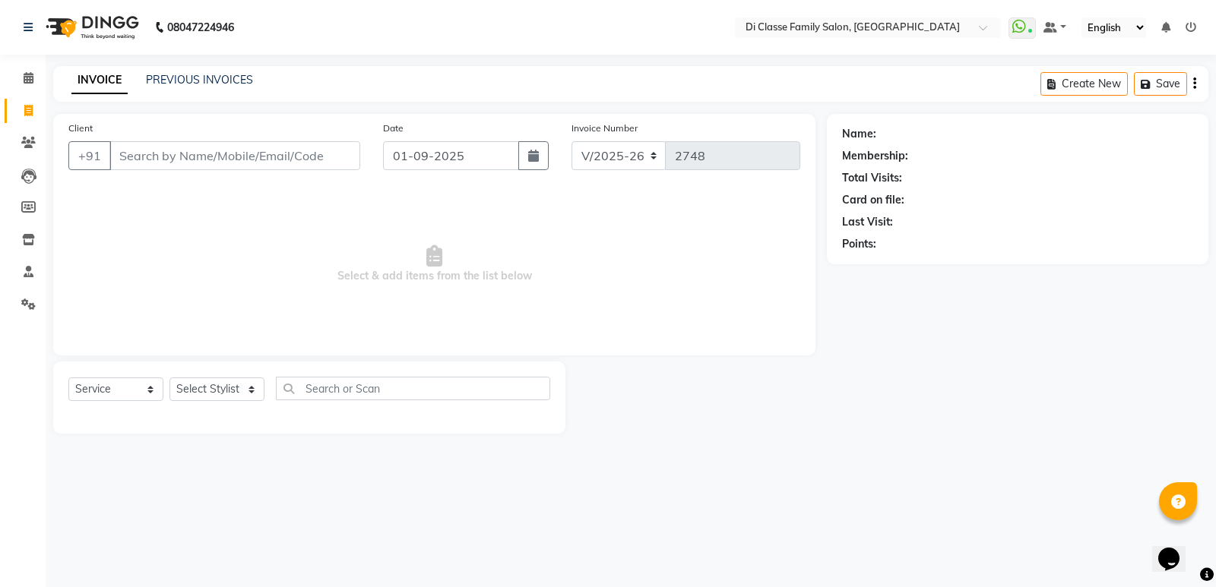
drag, startPoint x: 182, startPoint y: 268, endPoint x: 115, endPoint y: 267, distance: 66.9
click at [115, 267] on span "Select & add items from the list below" at bounding box center [434, 264] width 732 height 152
click at [164, 159] on input "Client" at bounding box center [234, 155] width 251 height 29
click at [207, 73] on link "PREVIOUS INVOICES" at bounding box center [199, 80] width 107 height 14
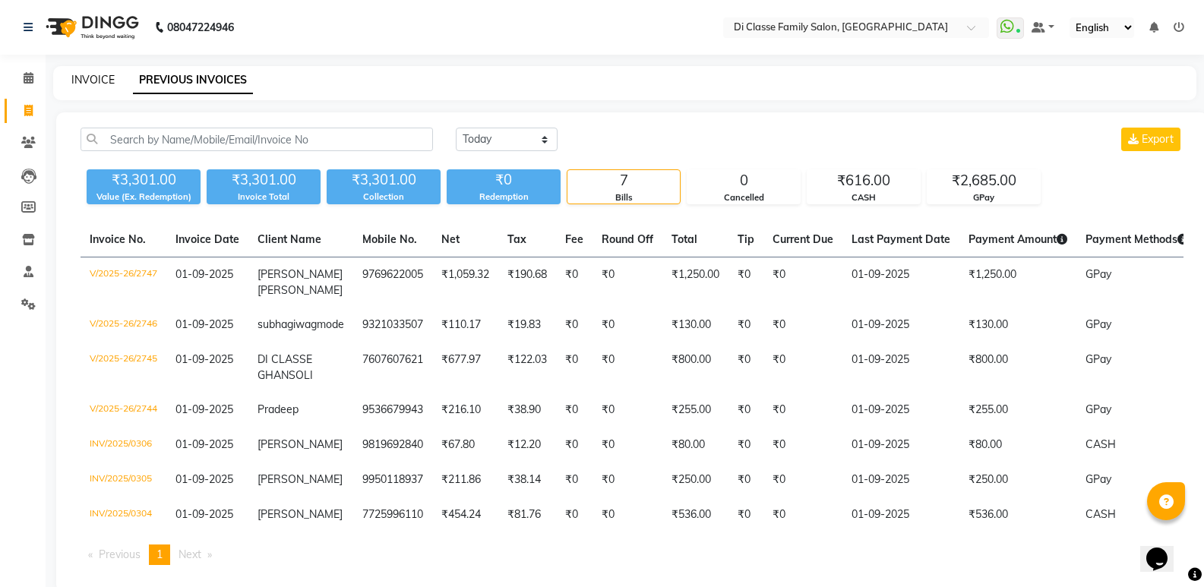
click at [98, 86] on link "INVOICE" at bounding box center [92, 80] width 43 height 14
select select "service"
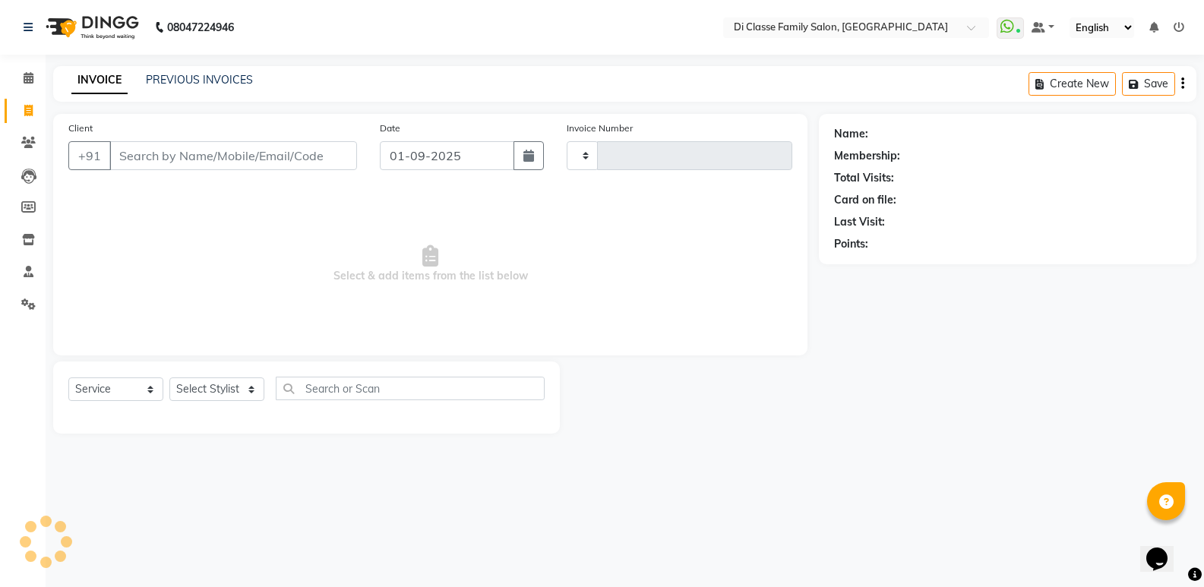
type input "2748"
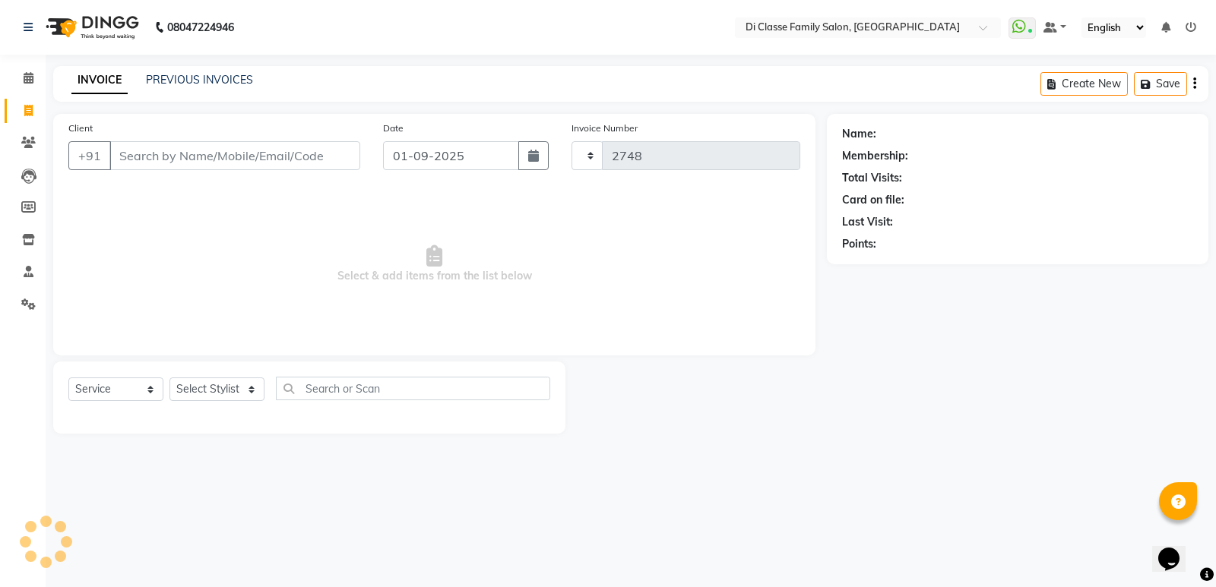
select select "6346"
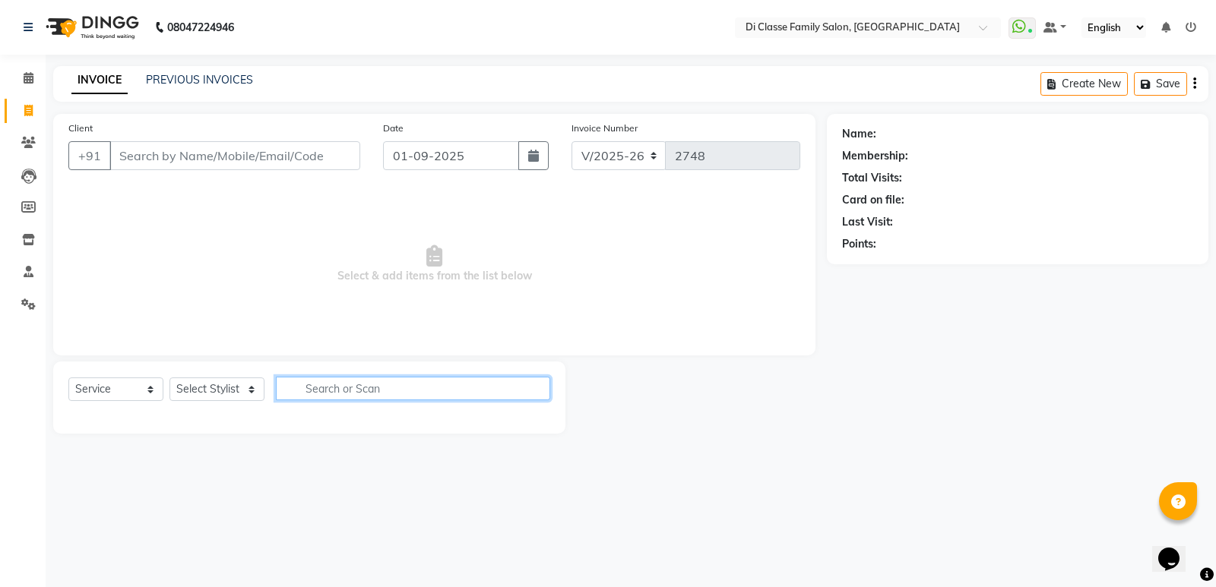
click at [295, 381] on input "text" at bounding box center [413, 389] width 274 height 24
type input "a"
click at [249, 391] on select "Select Stylist ADMIN ANIKET Anu Ayaz Kadri Javed KAPIL SINGH KOMAL Payal Pooja …" at bounding box center [216, 390] width 95 height 24
drag, startPoint x: 644, startPoint y: 290, endPoint x: 597, endPoint y: 280, distance: 48.1
click at [597, 280] on span "Select & add items from the list below" at bounding box center [434, 264] width 732 height 152
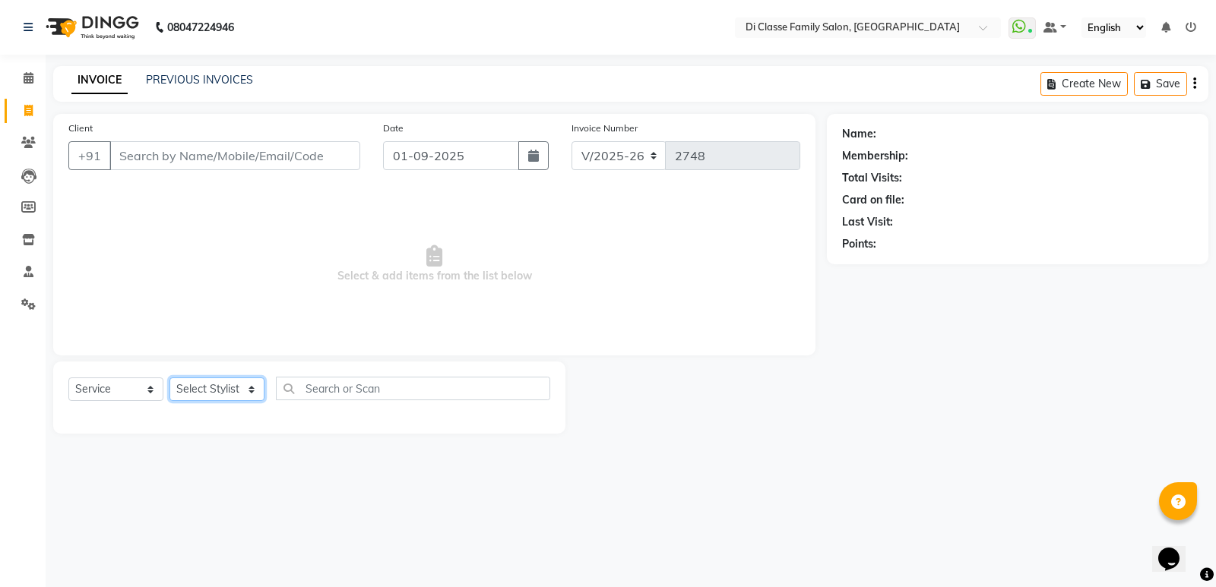
drag, startPoint x: 201, startPoint y: 383, endPoint x: 210, endPoint y: 383, distance: 9.1
click at [201, 382] on select "Select Stylist ADMIN ANIKET Anu Ayaz Kadri Javed KAPIL SINGH KOMAL Payal Pooja …" at bounding box center [216, 390] width 95 height 24
select select "59840"
click at [169, 378] on select "Select Stylist ADMIN ANIKET Anu Ayaz Kadri Javed KAPIL SINGH KOMAL Payal Pooja …" at bounding box center [216, 390] width 95 height 24
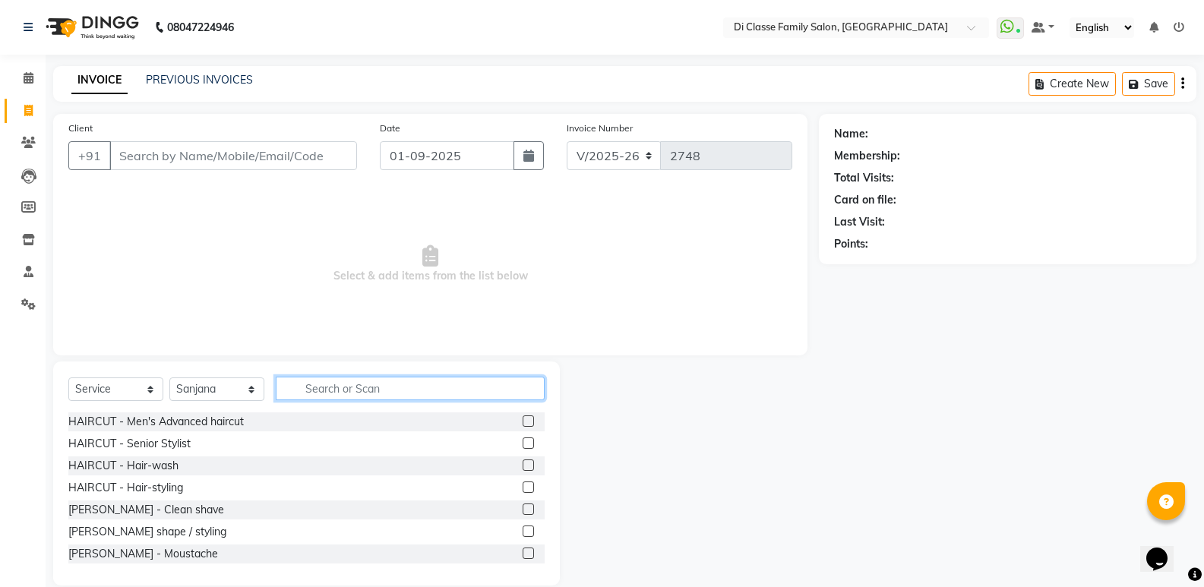
click at [324, 392] on input "text" at bounding box center [410, 389] width 269 height 24
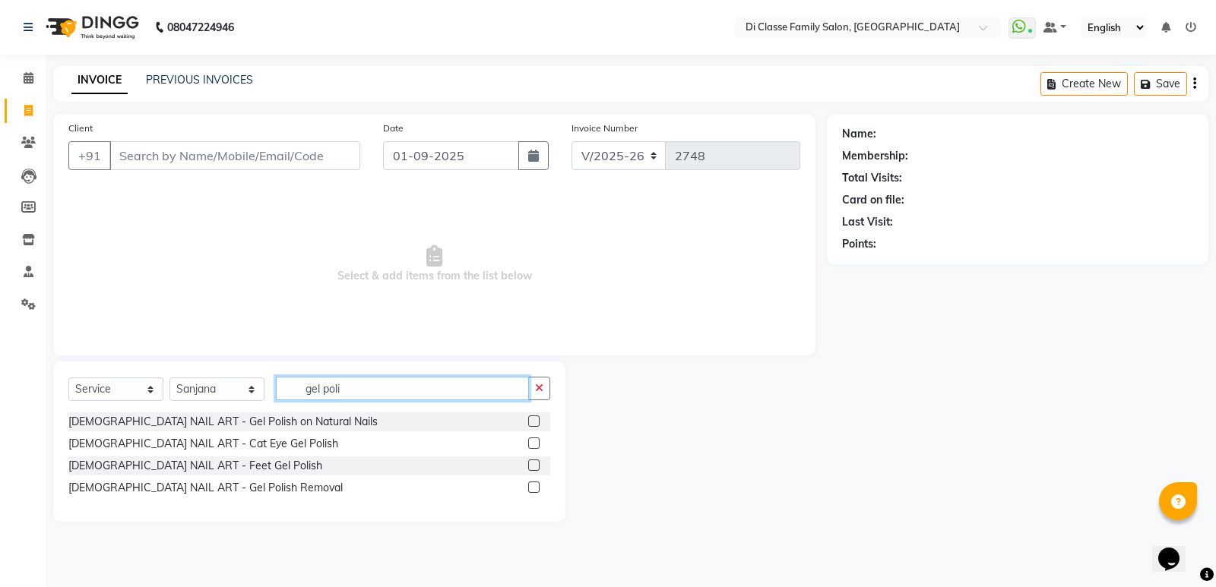
type input "gel poli"
click at [531, 492] on div at bounding box center [533, 490] width 10 height 16
click at [531, 491] on label at bounding box center [533, 487] width 11 height 11
click at [531, 491] on input "checkbox" at bounding box center [533, 488] width 10 height 10
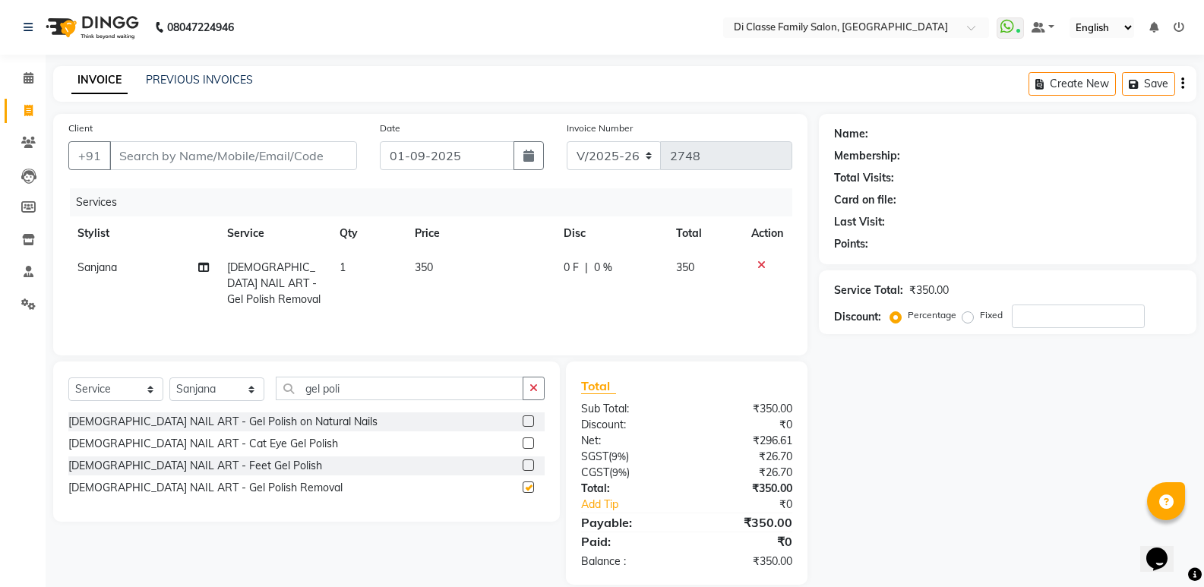
checkbox input "false"
click at [314, 163] on input "Client" at bounding box center [233, 155] width 248 height 29
click at [189, 158] on input "Client" at bounding box center [233, 155] width 248 height 29
type input "6"
type input "0"
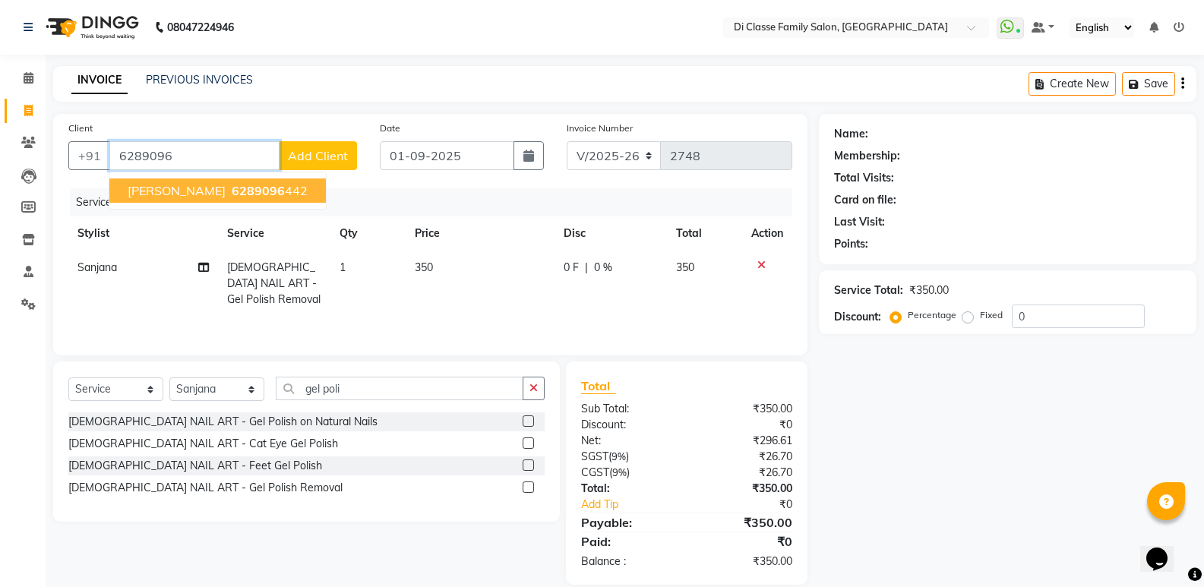
click at [232, 186] on ngb-highlight "6289096 442" at bounding box center [268, 190] width 79 height 15
type input "6289096442"
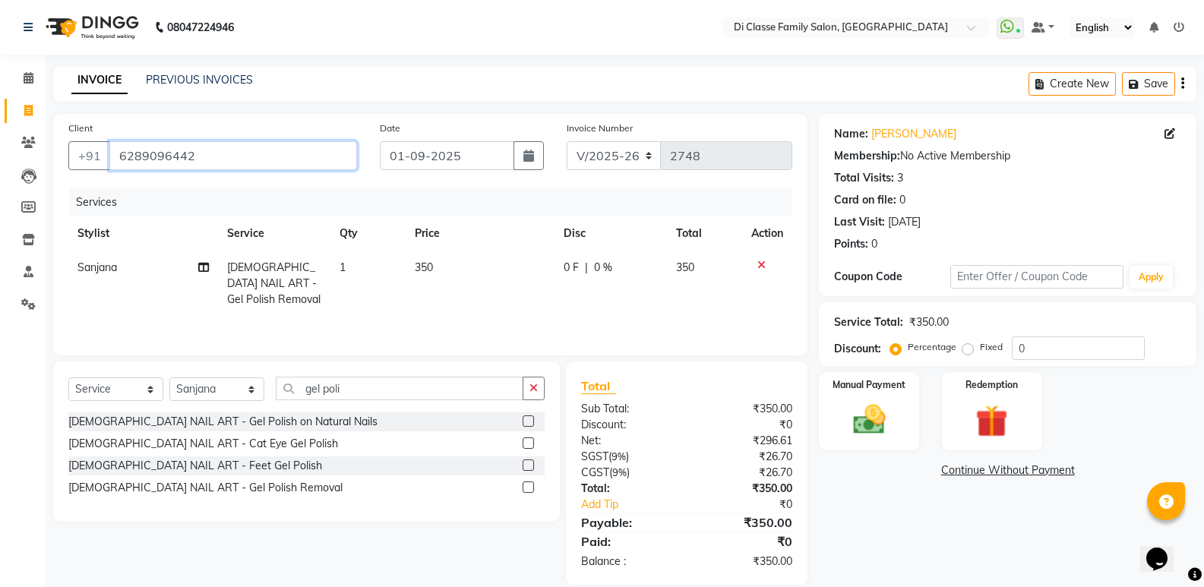
click at [239, 150] on input "6289096442" at bounding box center [233, 155] width 248 height 29
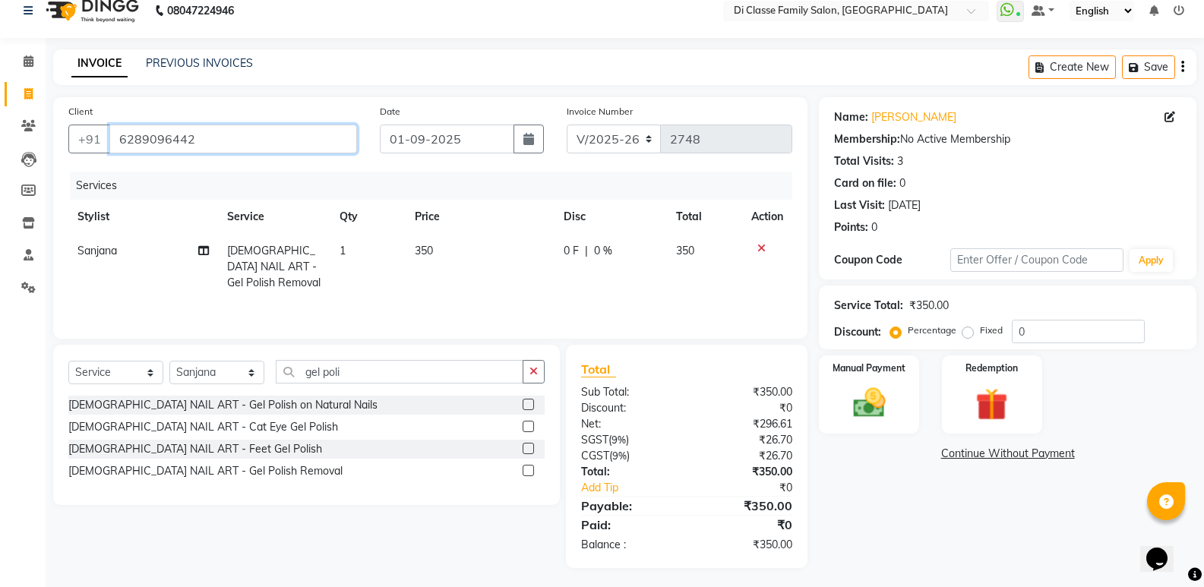
scroll to position [21, 0]
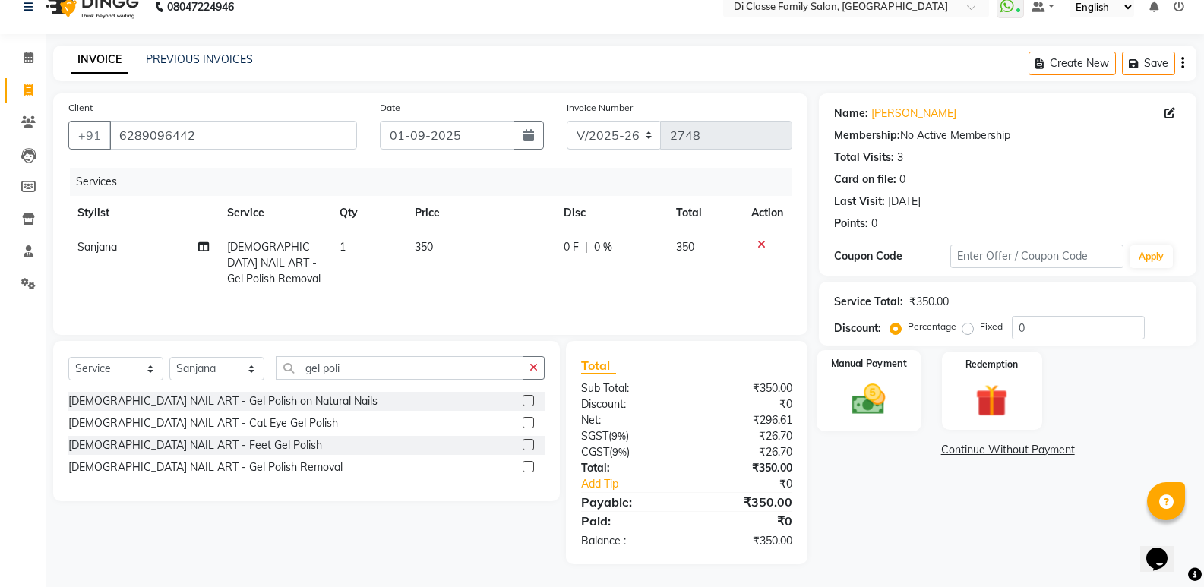
click at [869, 404] on img at bounding box center [869, 399] width 54 height 39
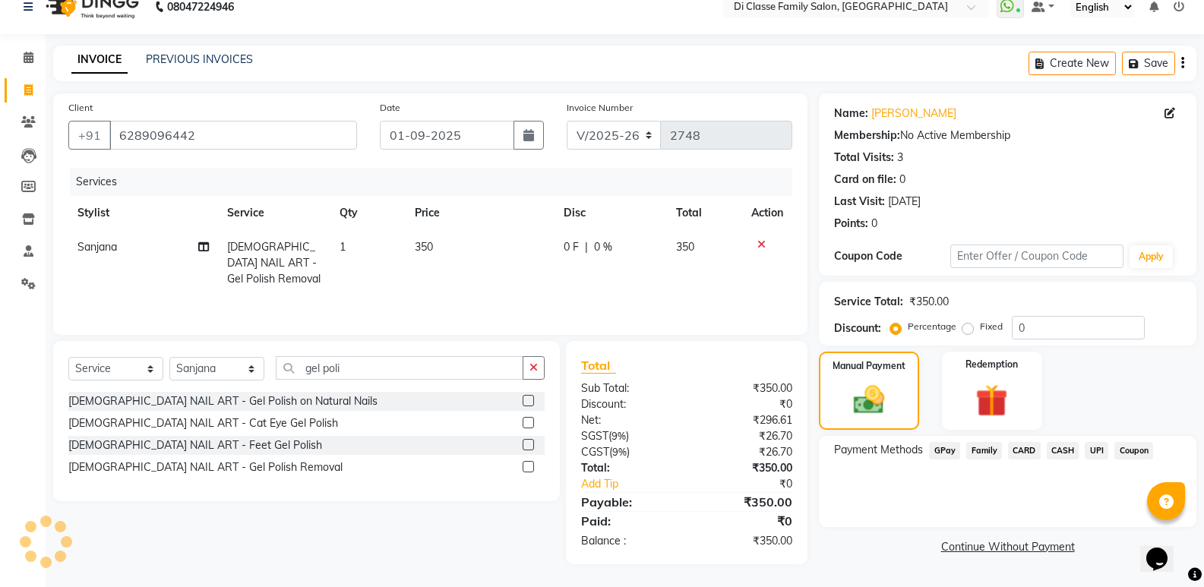
click at [940, 446] on span "GPay" at bounding box center [944, 450] width 31 height 17
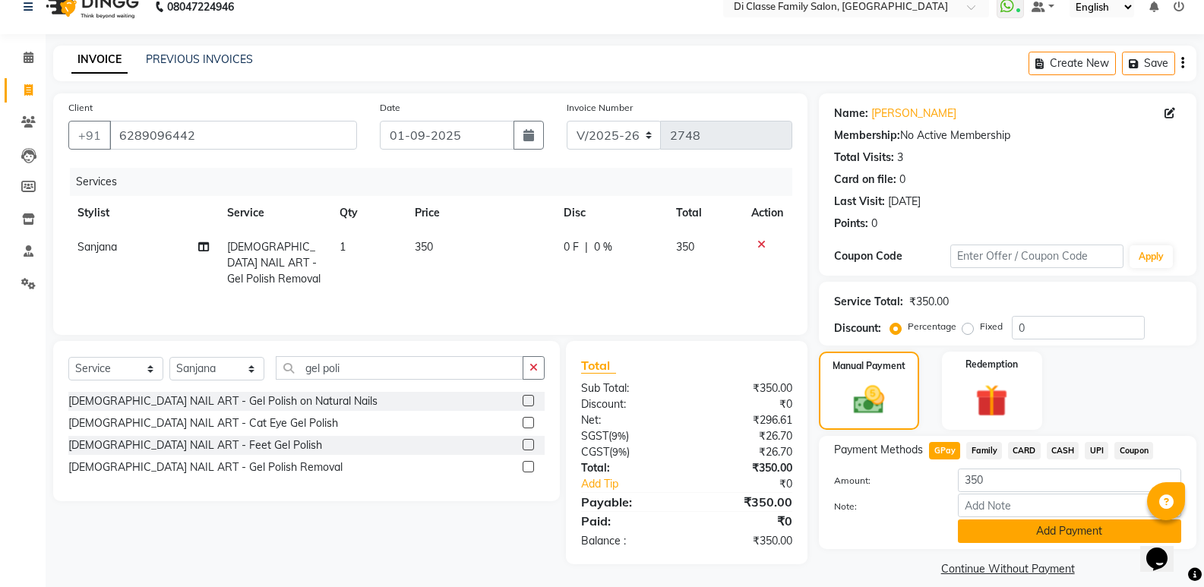
click at [1018, 526] on button "Add Payment" at bounding box center [1069, 532] width 223 height 24
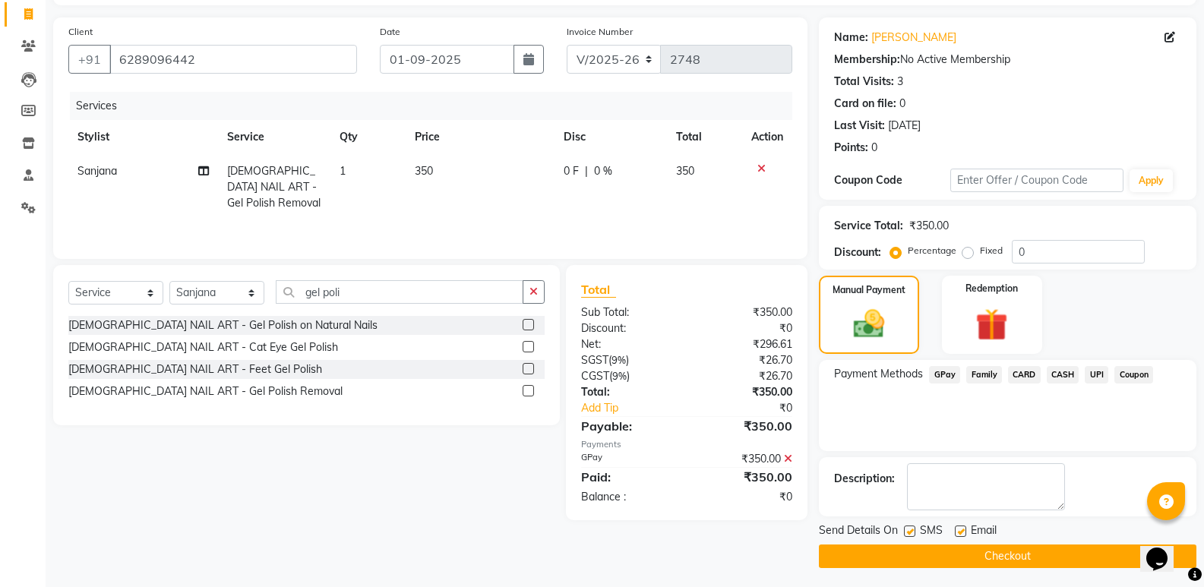
scroll to position [100, 0]
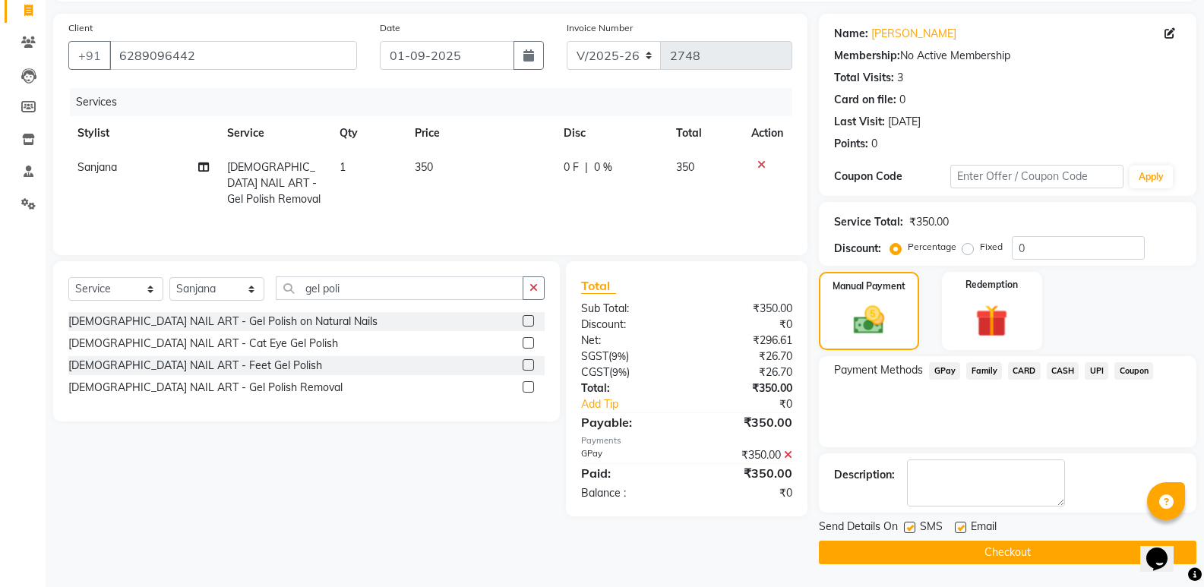
click at [884, 546] on button "Checkout" at bounding box center [1008, 553] width 378 height 24
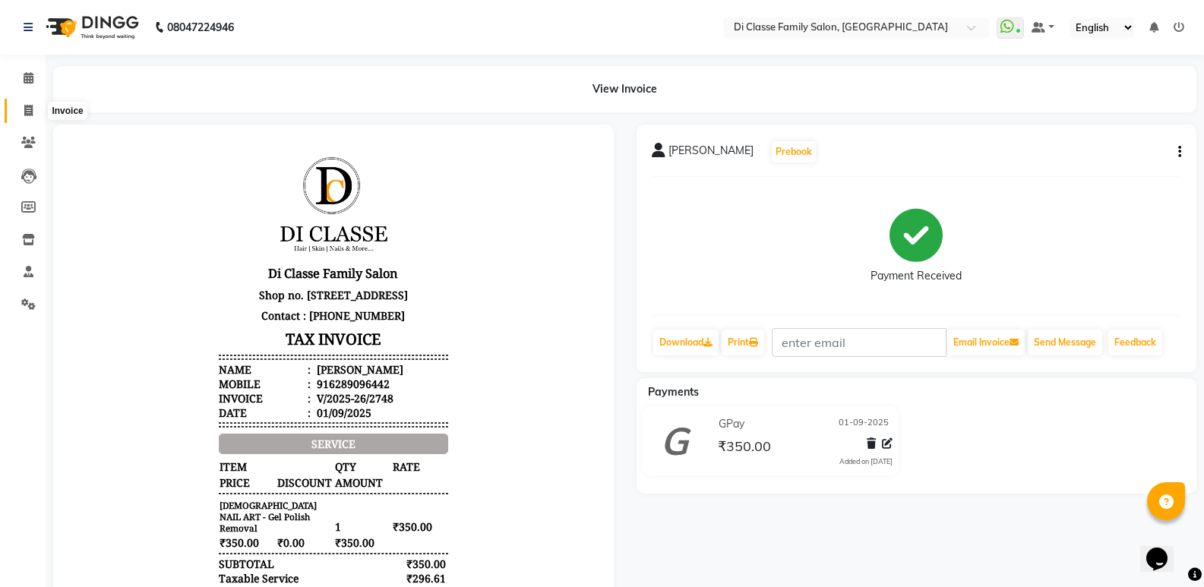
click at [16, 112] on span at bounding box center [28, 111] width 27 height 17
select select "service"
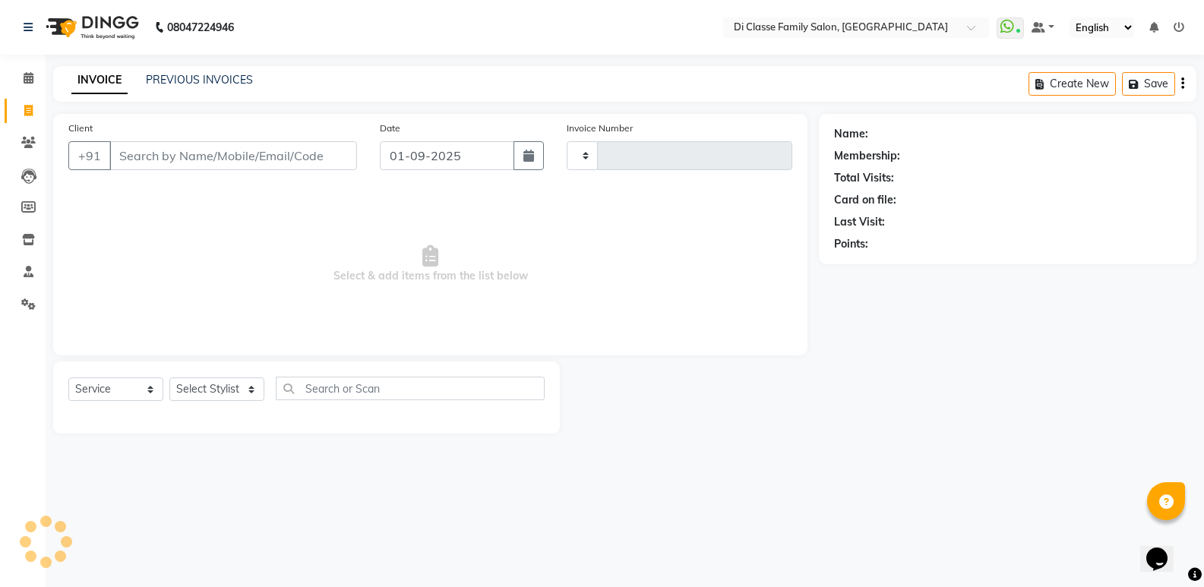
type input "2749"
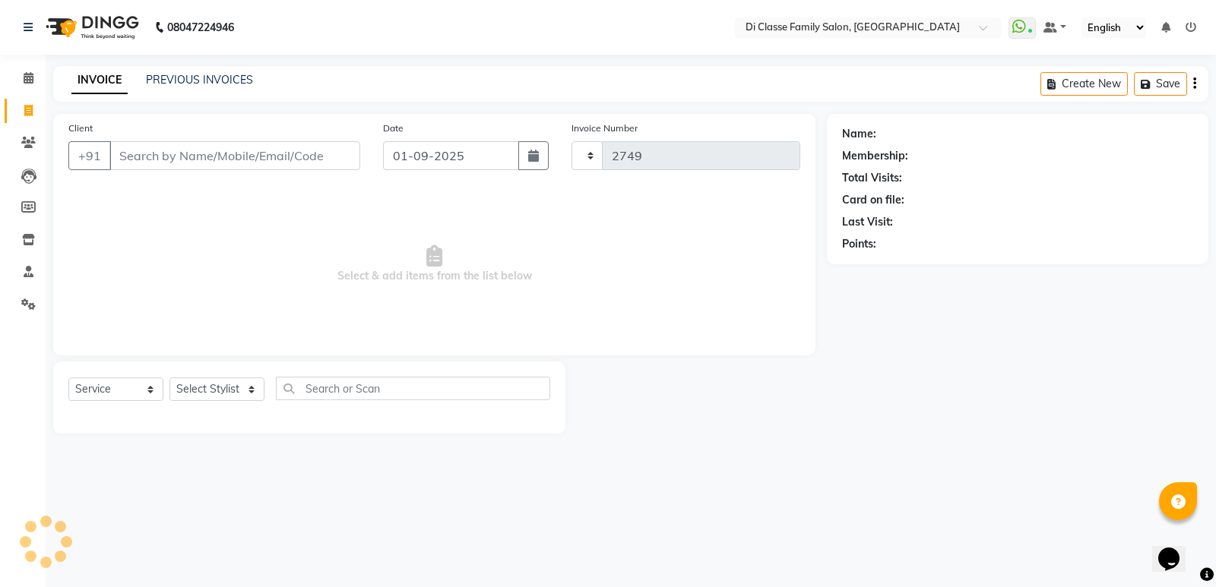
select select "6346"
click at [217, 75] on div "INVOICE PREVIOUS INVOICES Create New Save" at bounding box center [630, 84] width 1155 height 36
click at [215, 76] on link "PREVIOUS INVOICES" at bounding box center [199, 80] width 107 height 14
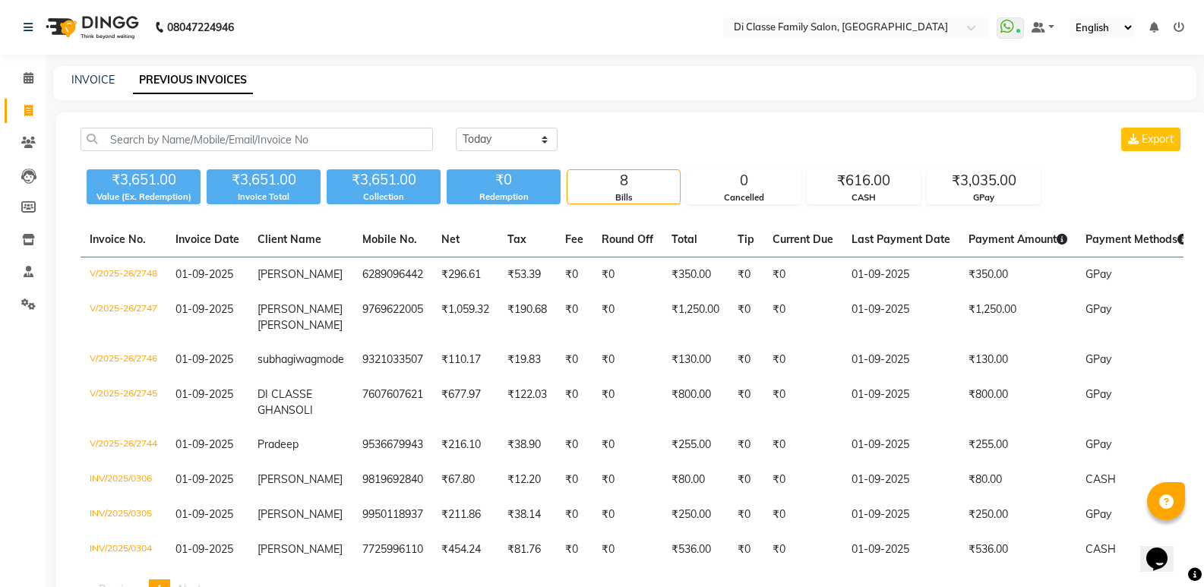
click at [89, 87] on div "INVOICE" at bounding box center [92, 80] width 43 height 16
click at [105, 79] on link "INVOICE" at bounding box center [92, 80] width 43 height 14
select select "6346"
select select "service"
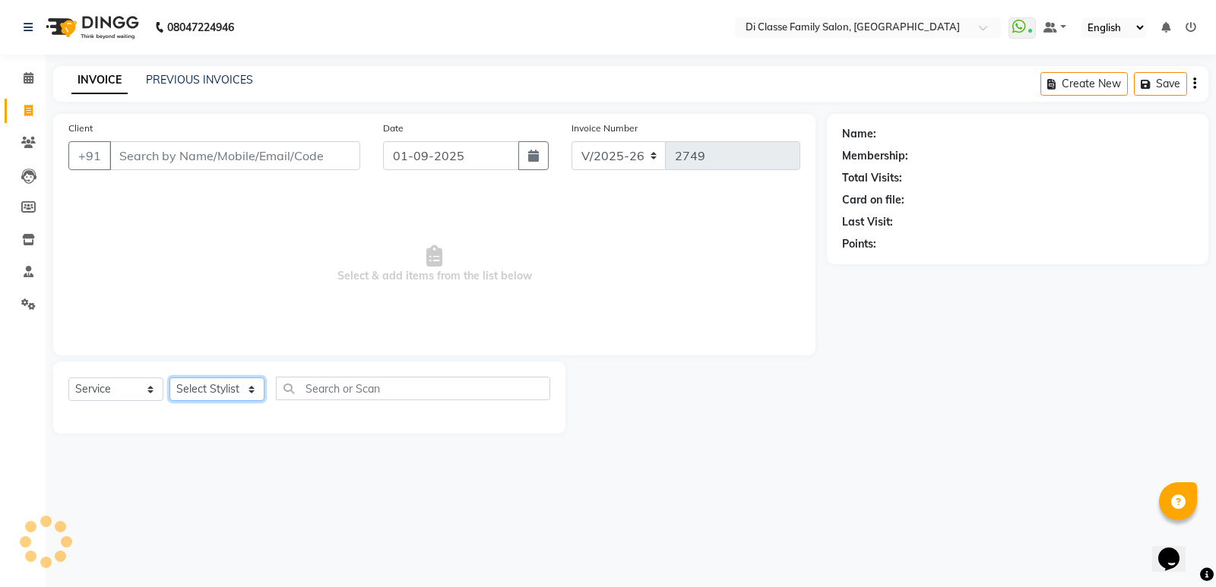
drag, startPoint x: 222, startPoint y: 385, endPoint x: 207, endPoint y: 390, distance: 16.1
click at [219, 386] on select "Select Stylist" at bounding box center [216, 390] width 95 height 24
select select "61321"
click at [169, 378] on select "Select Stylist ADMIN ANIKET Anu Ayaz Kadri Javed KAPIL SINGH KOMAL Payal Pooja …" at bounding box center [216, 390] width 95 height 24
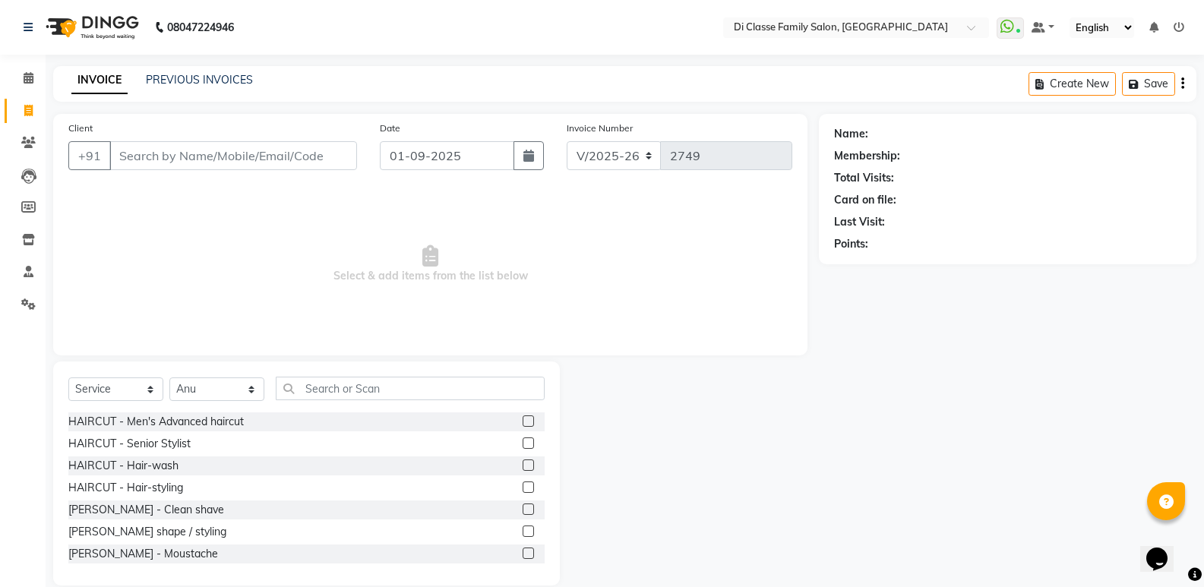
click at [399, 400] on div "Select Service Product Membership Package Voucher Prepaid Gift Card Select Styl…" at bounding box center [306, 395] width 476 height 36
click at [394, 381] on input "text" at bounding box center [410, 389] width 269 height 24
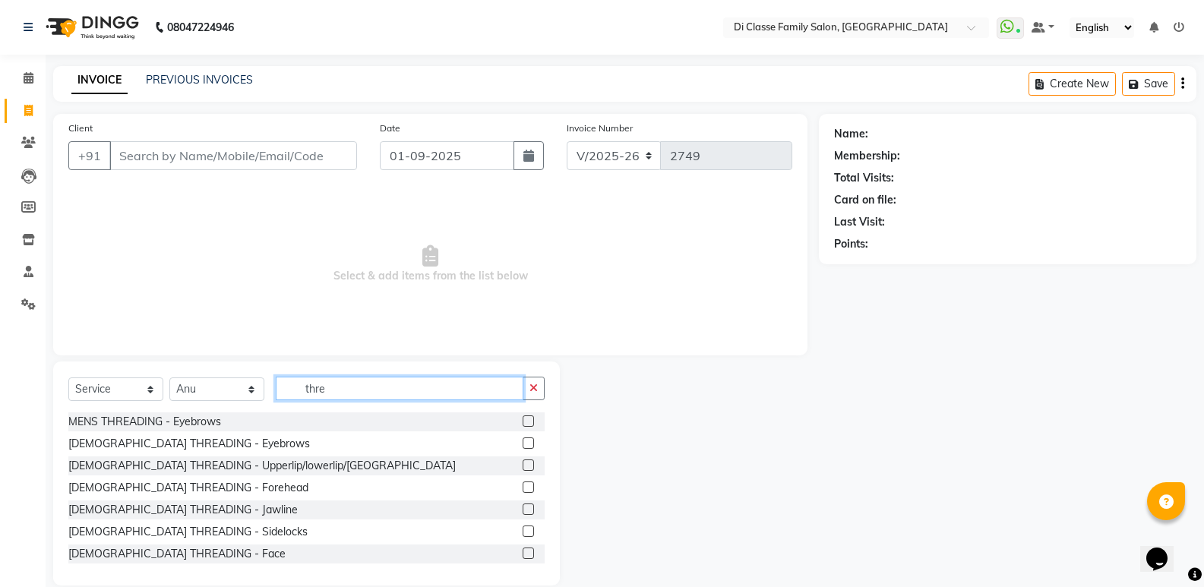
type input "thre"
click at [523, 441] on label at bounding box center [528, 443] width 11 height 11
click at [523, 441] on input "checkbox" at bounding box center [528, 444] width 10 height 10
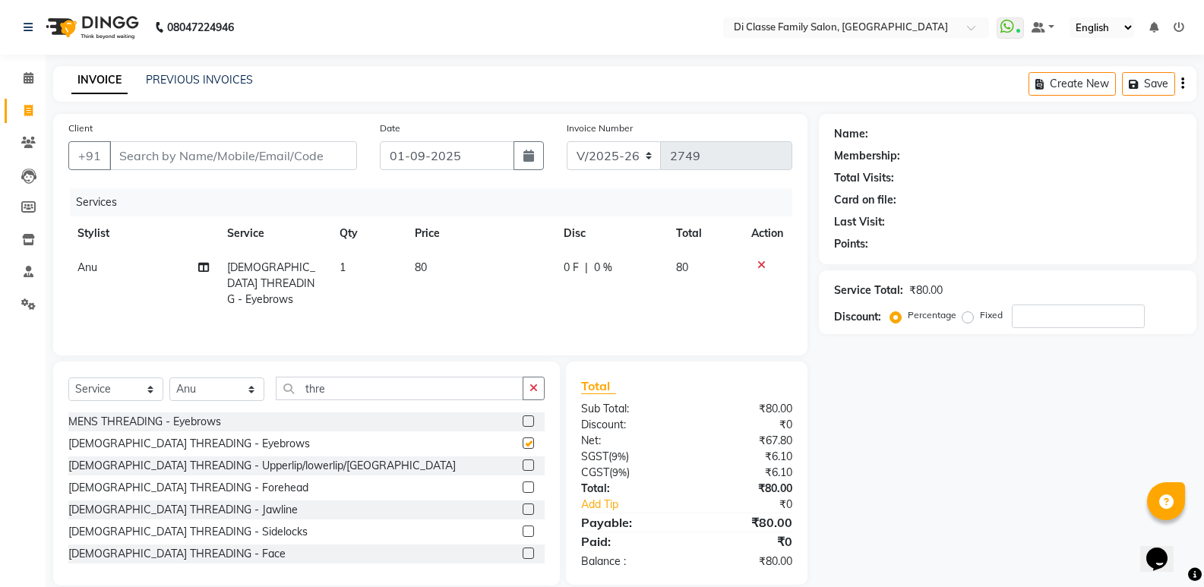
checkbox input "false"
click at [522, 385] on input "thre" at bounding box center [400, 389] width 248 height 24
drag, startPoint x: 531, startPoint y: 386, endPoint x: 516, endPoint y: 388, distance: 15.3
click at [531, 385] on icon "button" at bounding box center [534, 388] width 8 height 11
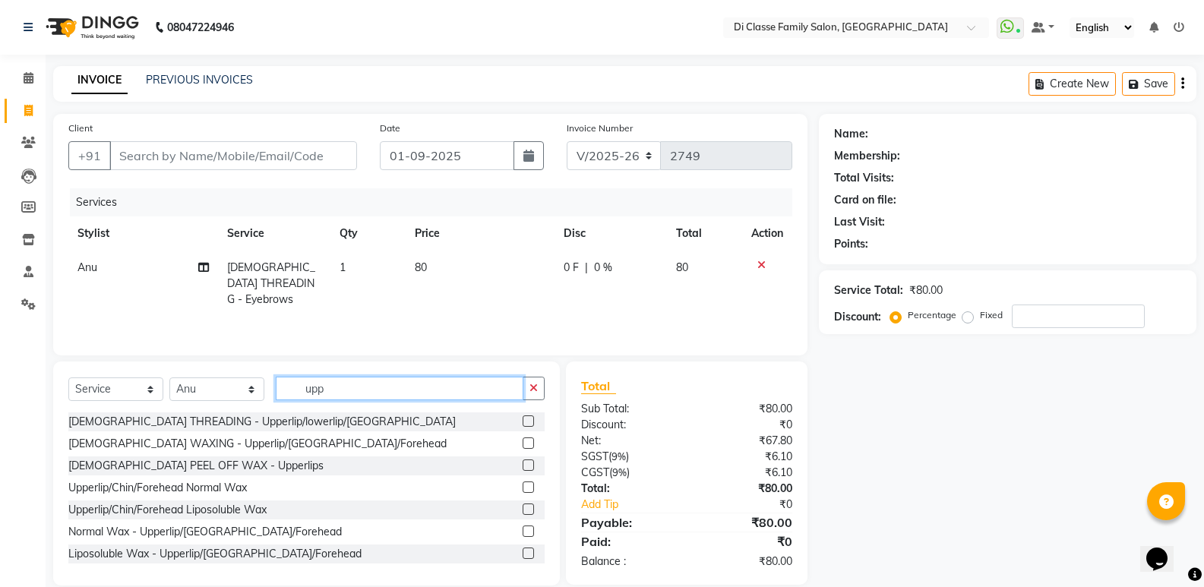
type input "upp"
click at [523, 462] on label at bounding box center [528, 465] width 11 height 11
click at [523, 462] on input "checkbox" at bounding box center [528, 466] width 10 height 10
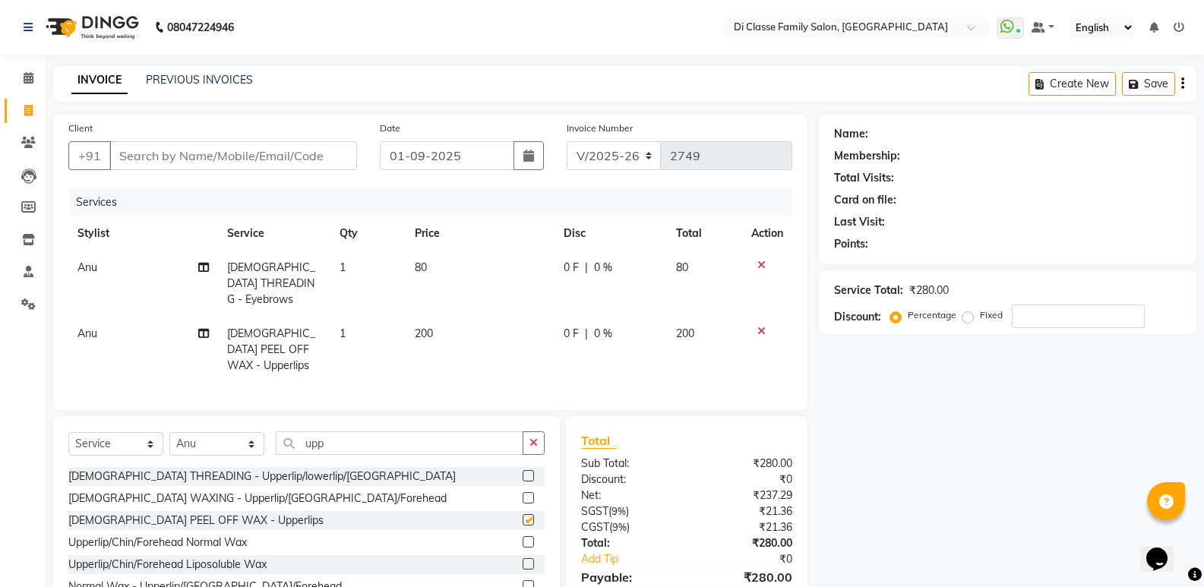
checkbox input "false"
drag, startPoint x: 527, startPoint y: 427, endPoint x: 493, endPoint y: 429, distance: 34.3
click at [528, 432] on button "button" at bounding box center [534, 444] width 22 height 24
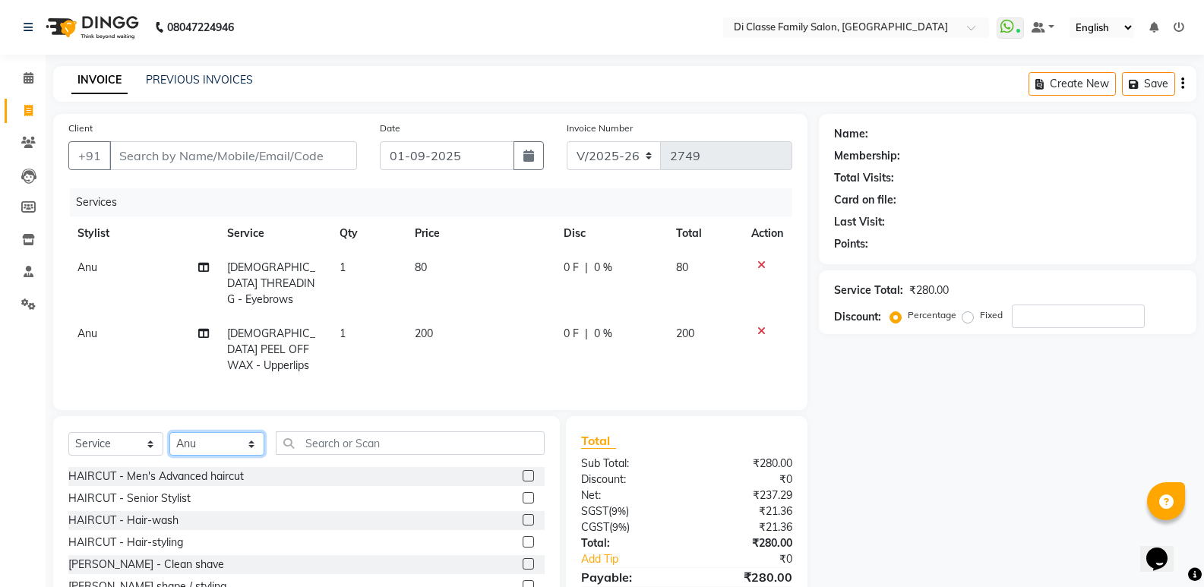
click at [229, 432] on select "Select Stylist ADMIN ANIKET Anu Ayaz Kadri Javed KAPIL SINGH KOMAL Payal Pooja …" at bounding box center [216, 444] width 95 height 24
click at [364, 432] on input "text" at bounding box center [410, 444] width 269 height 24
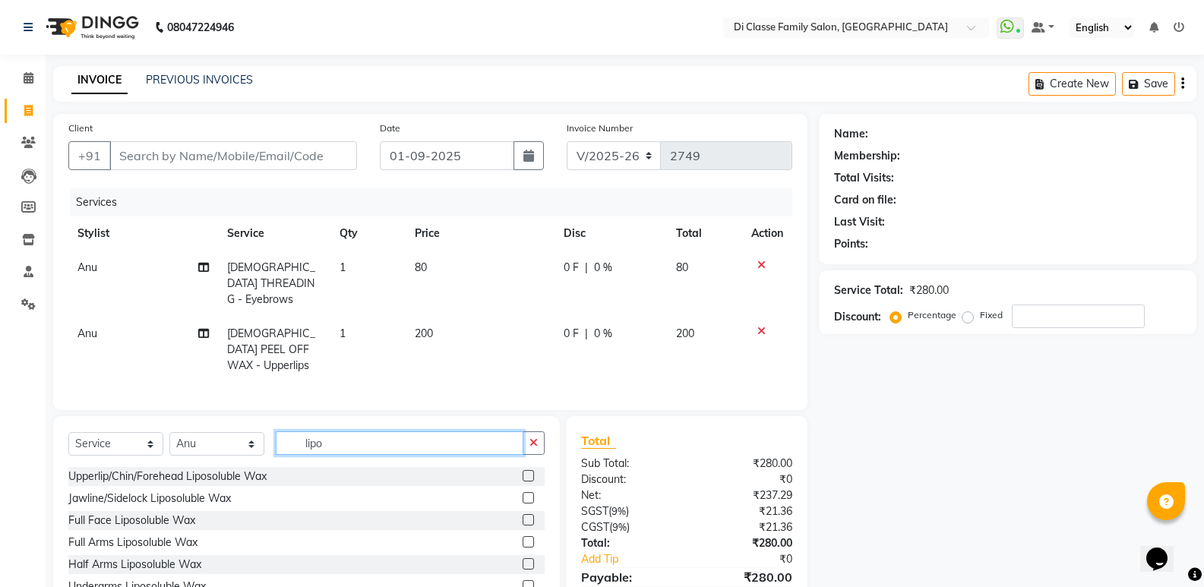
type input "lipo"
click at [523, 537] on label at bounding box center [528, 542] width 11 height 11
click at [523, 538] on input "checkbox" at bounding box center [528, 543] width 10 height 10
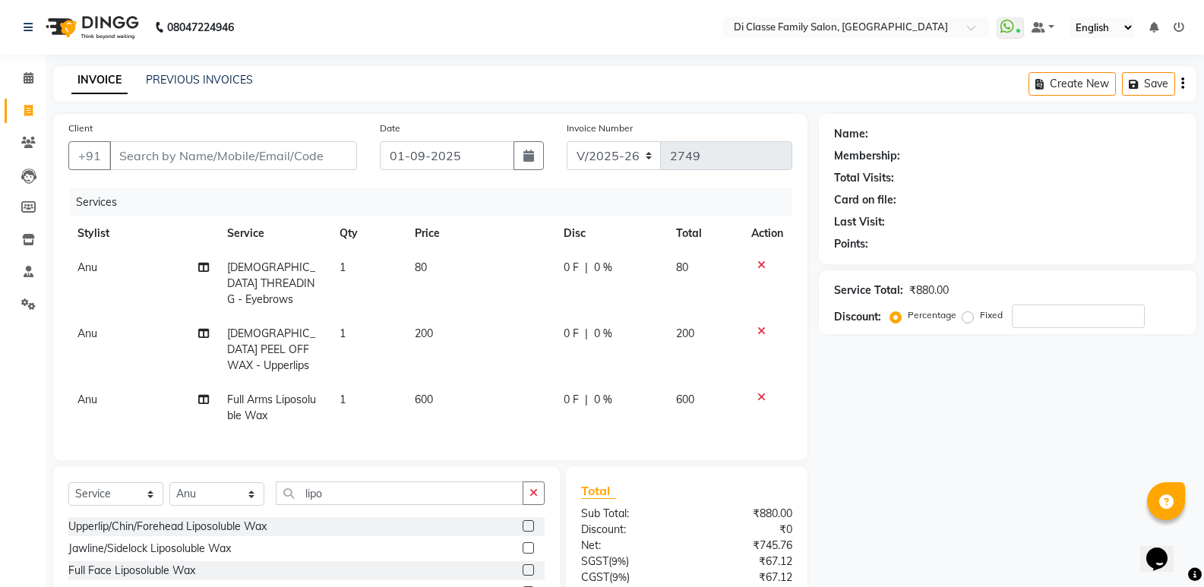
checkbox input "false"
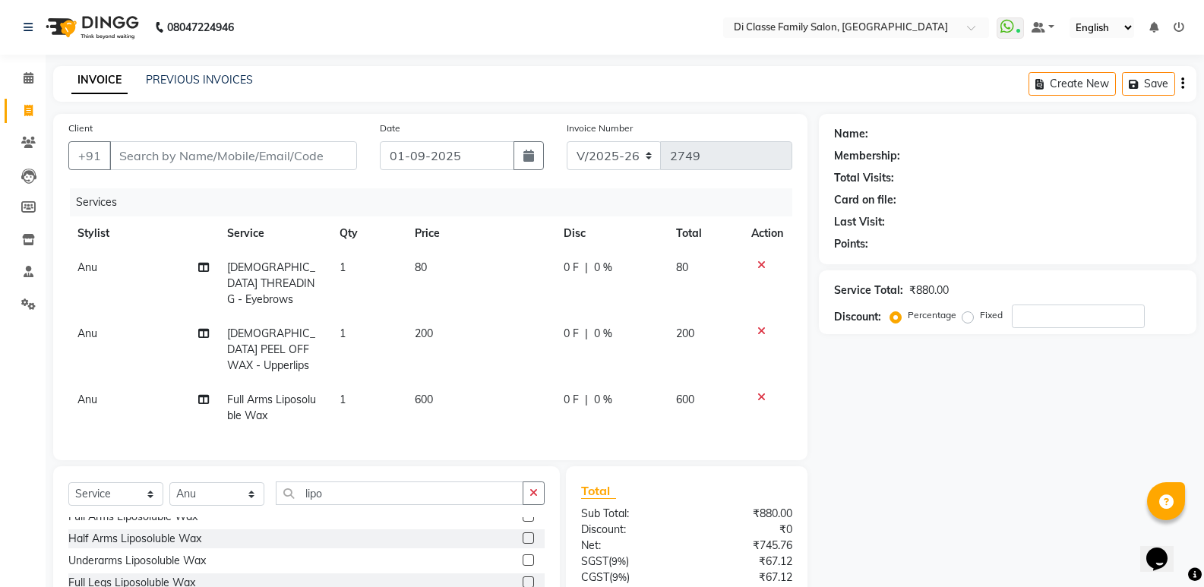
click at [523, 555] on label at bounding box center [528, 560] width 11 height 11
click at [523, 556] on input "checkbox" at bounding box center [528, 561] width 10 height 10
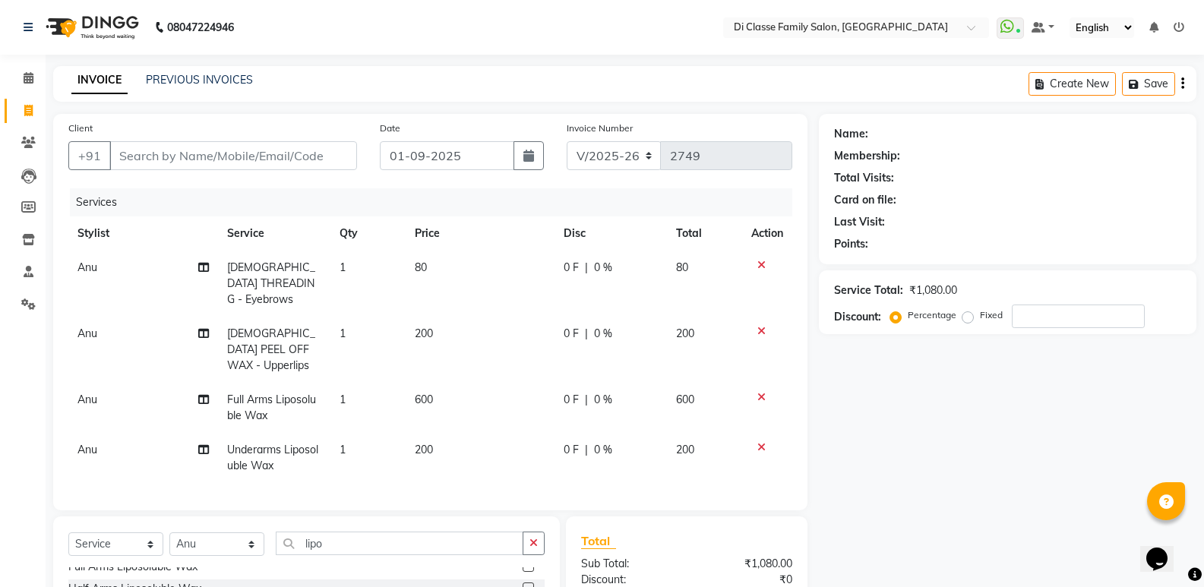
checkbox input "false"
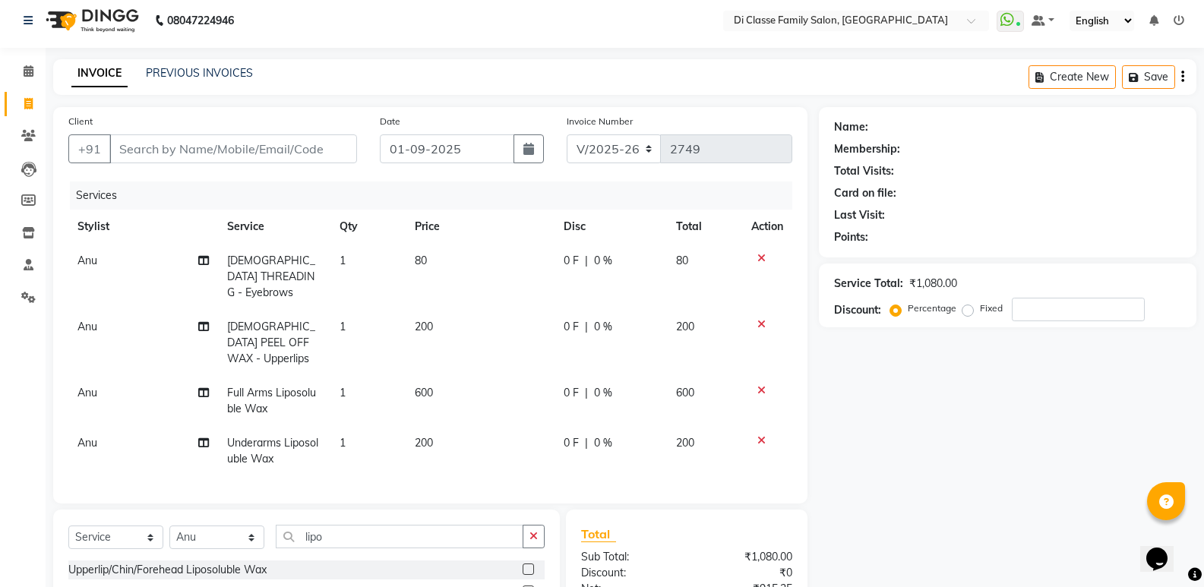
scroll to position [4, 0]
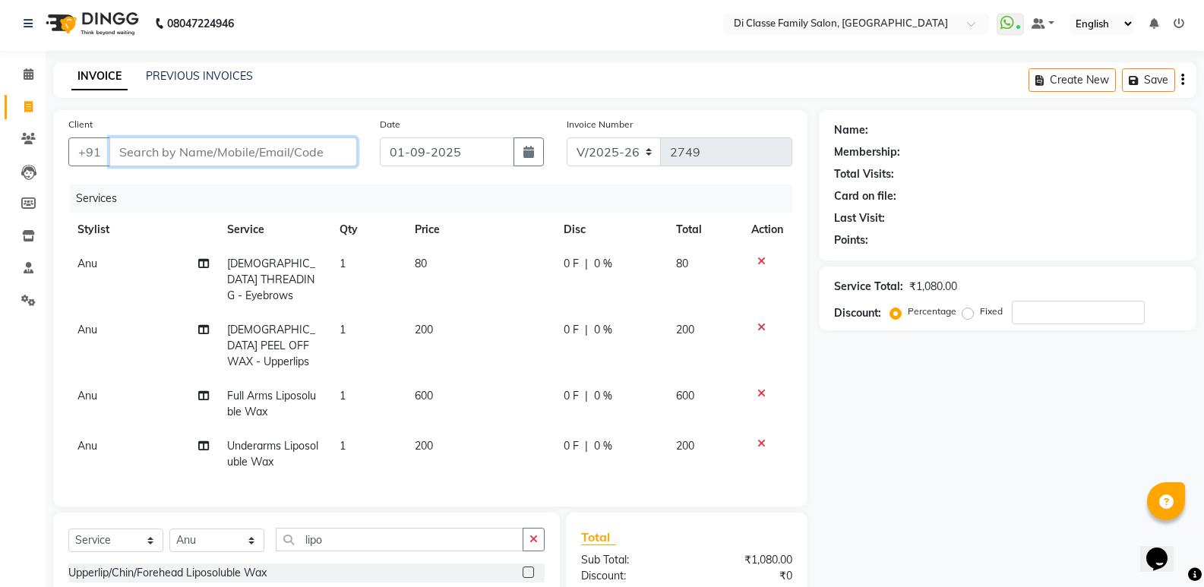
click at [242, 147] on input "Client" at bounding box center [233, 152] width 248 height 29
type input "9"
type input "0"
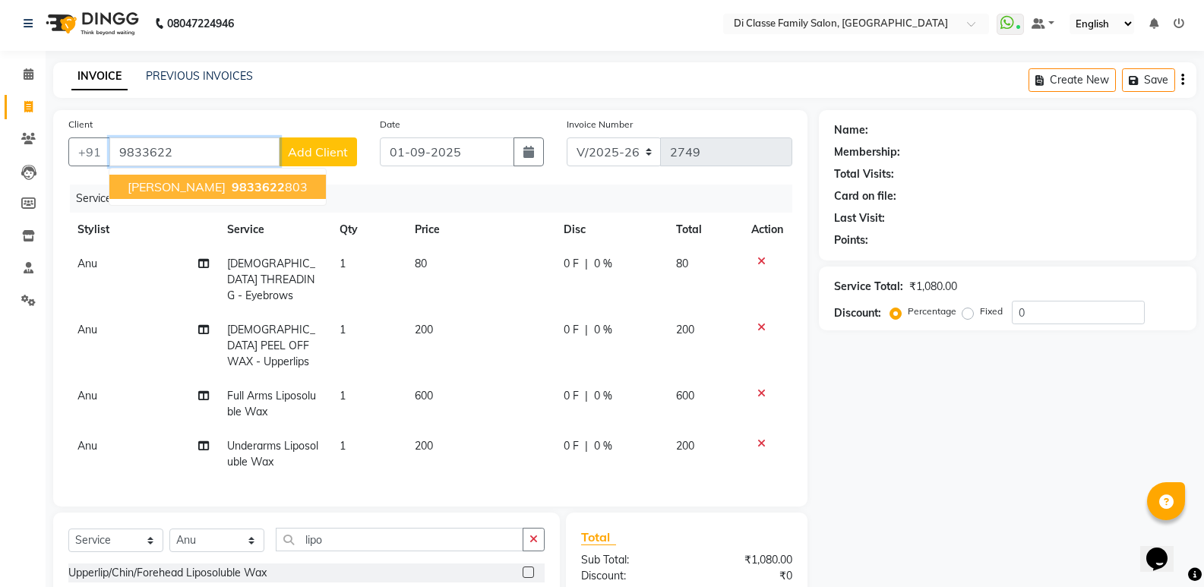
click at [260, 189] on ngb-highlight "9833622 803" at bounding box center [268, 186] width 79 height 15
type input "9833622803"
select select "1: Object"
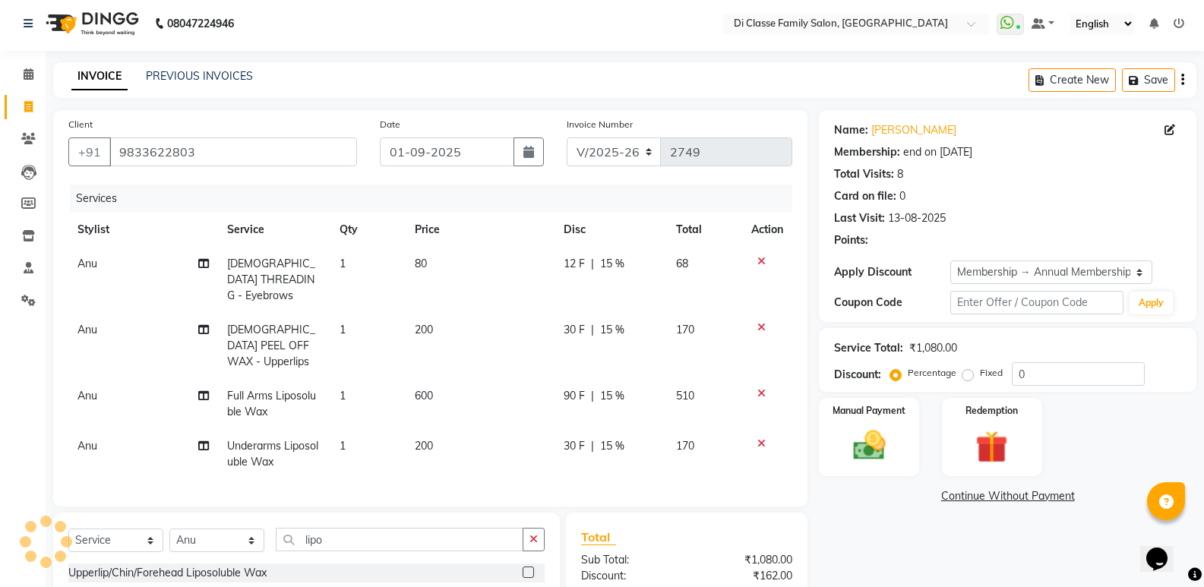
type input "15"
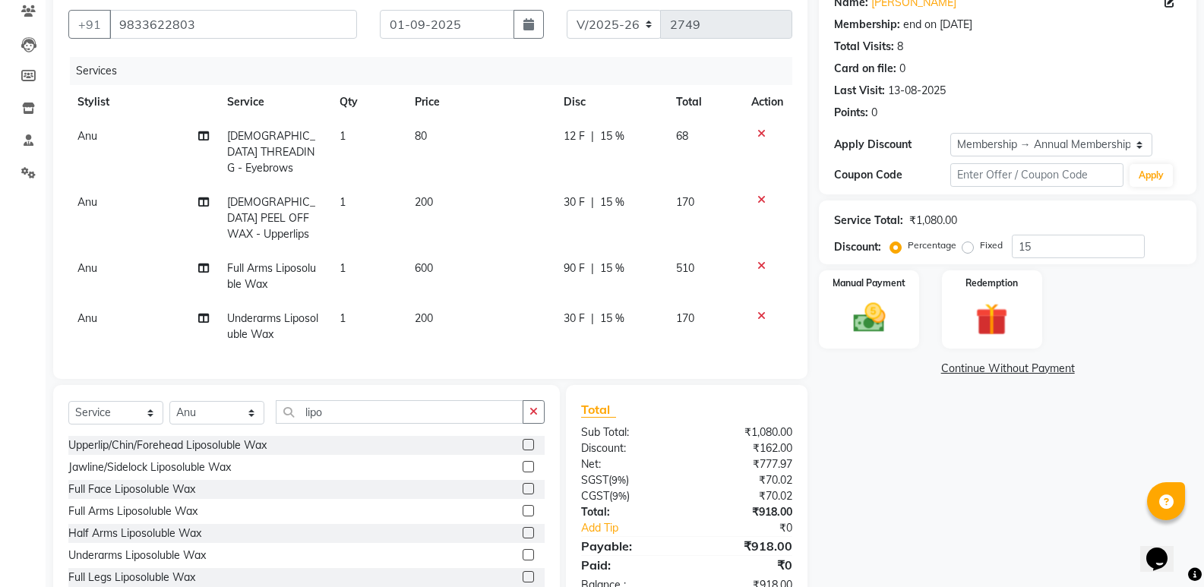
scroll to position [152, 0]
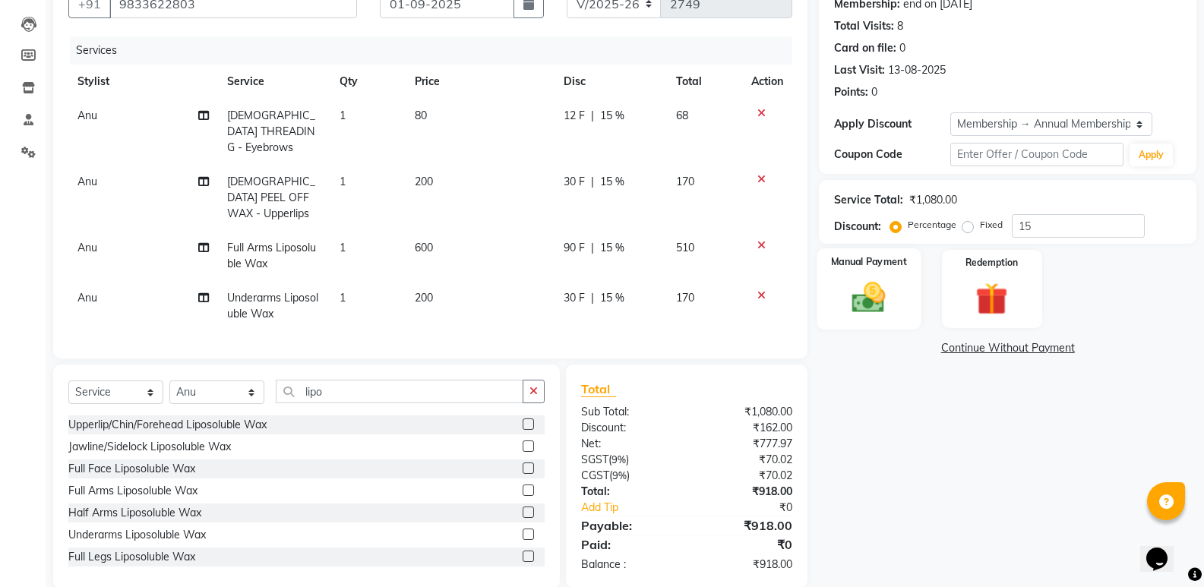
click at [863, 286] on img at bounding box center [869, 297] width 54 height 39
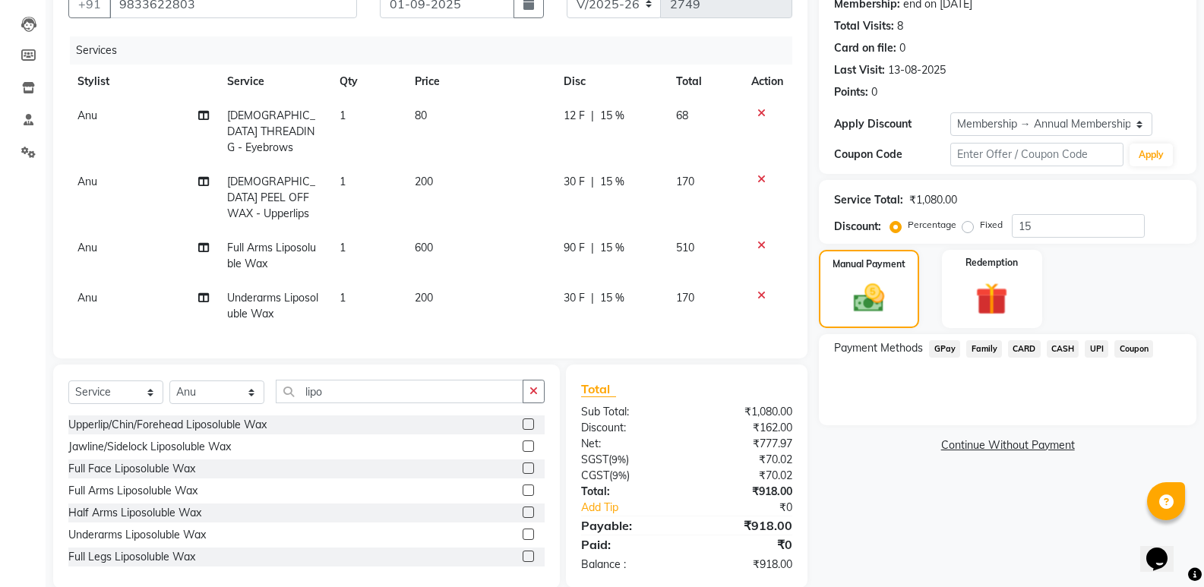
click at [935, 351] on span "GPay" at bounding box center [944, 348] width 31 height 17
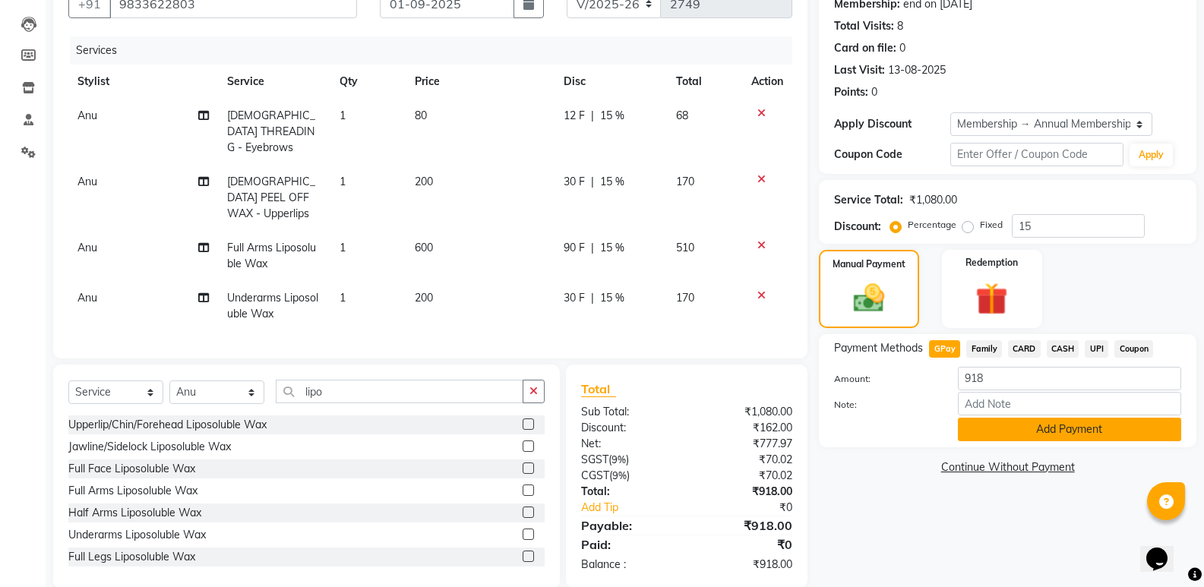
click at [983, 433] on button "Add Payment" at bounding box center [1069, 430] width 223 height 24
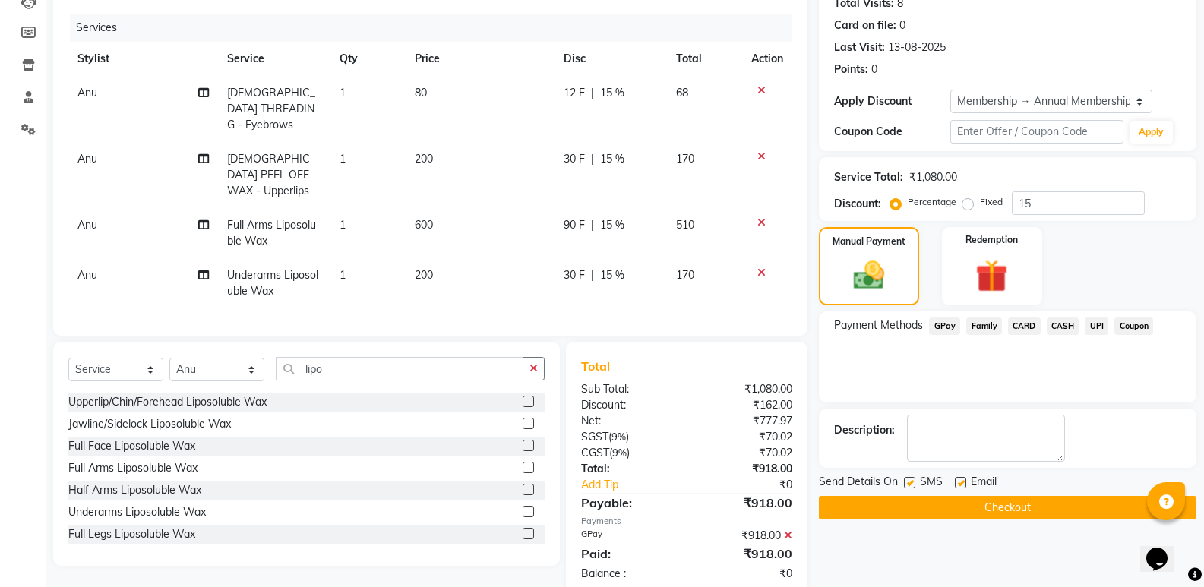
scroll to position [187, 0]
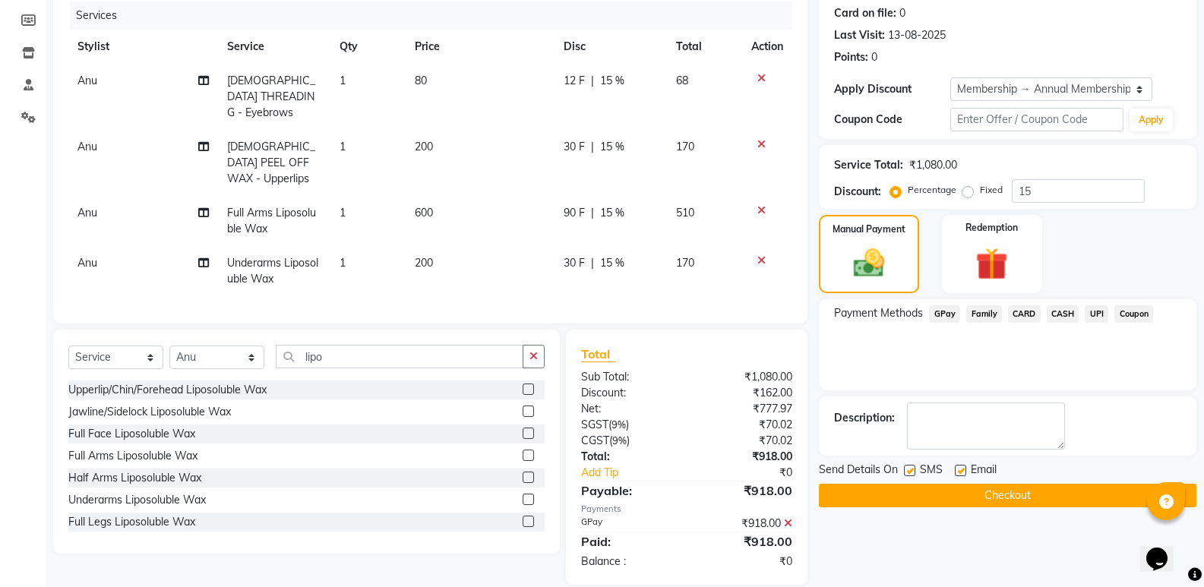
click at [977, 497] on button "Checkout" at bounding box center [1008, 496] width 378 height 24
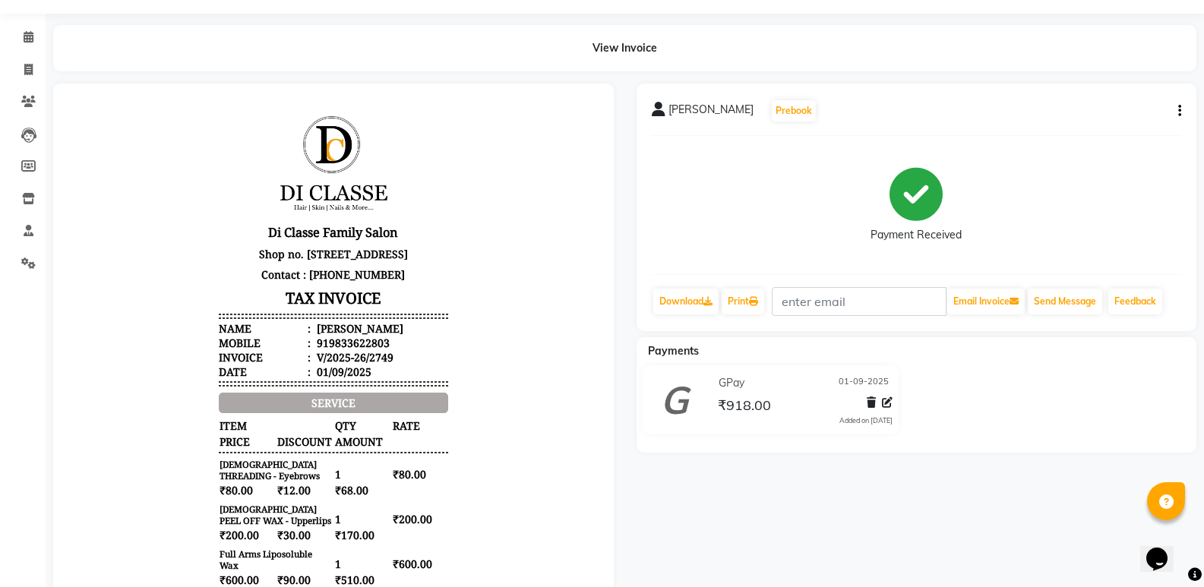
scroll to position [76, 0]
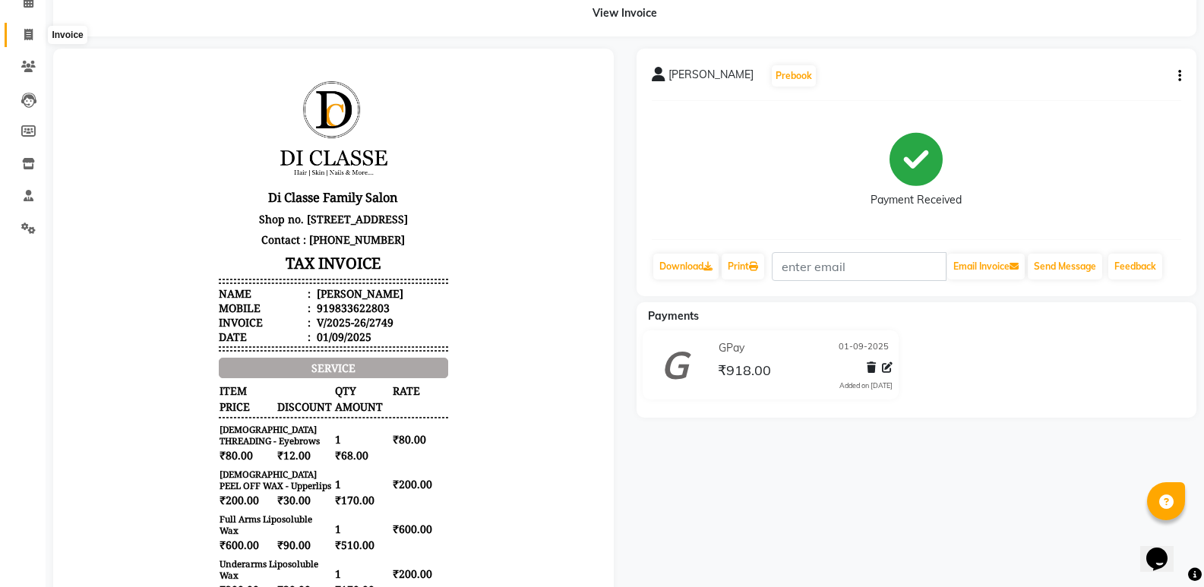
click at [30, 30] on icon at bounding box center [28, 34] width 8 height 11
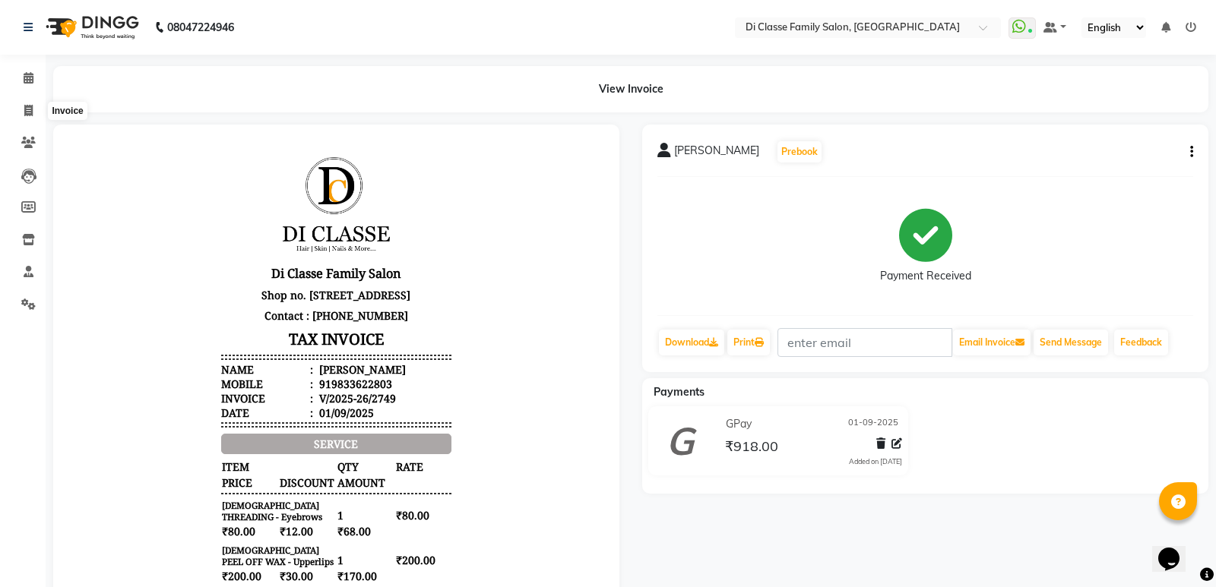
select select "6346"
select select "service"
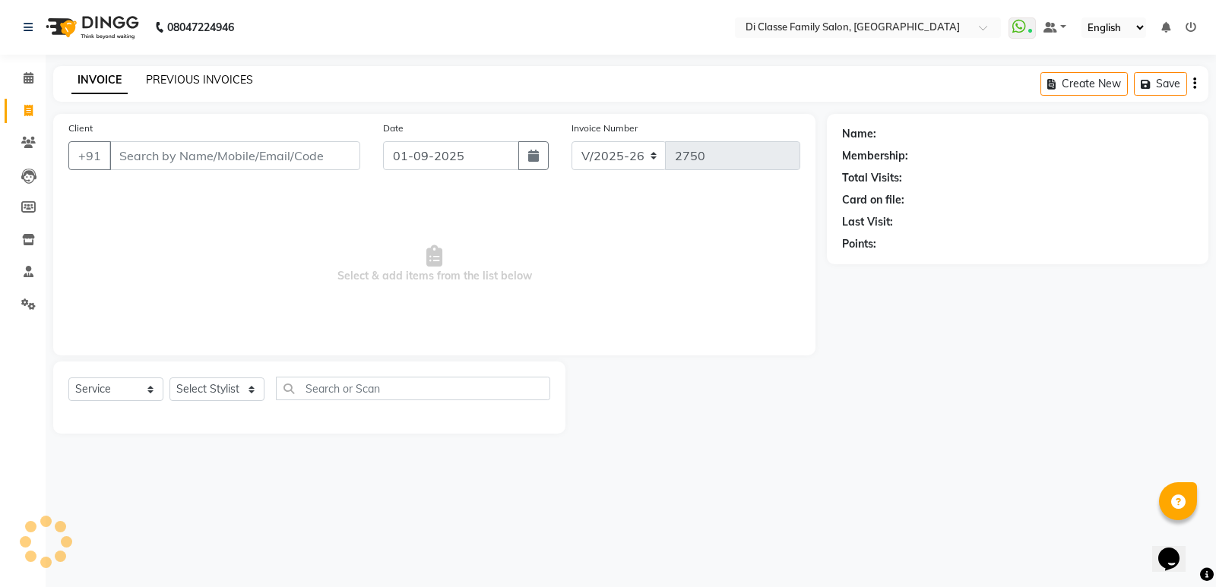
click at [168, 74] on link "PREVIOUS INVOICES" at bounding box center [199, 80] width 107 height 14
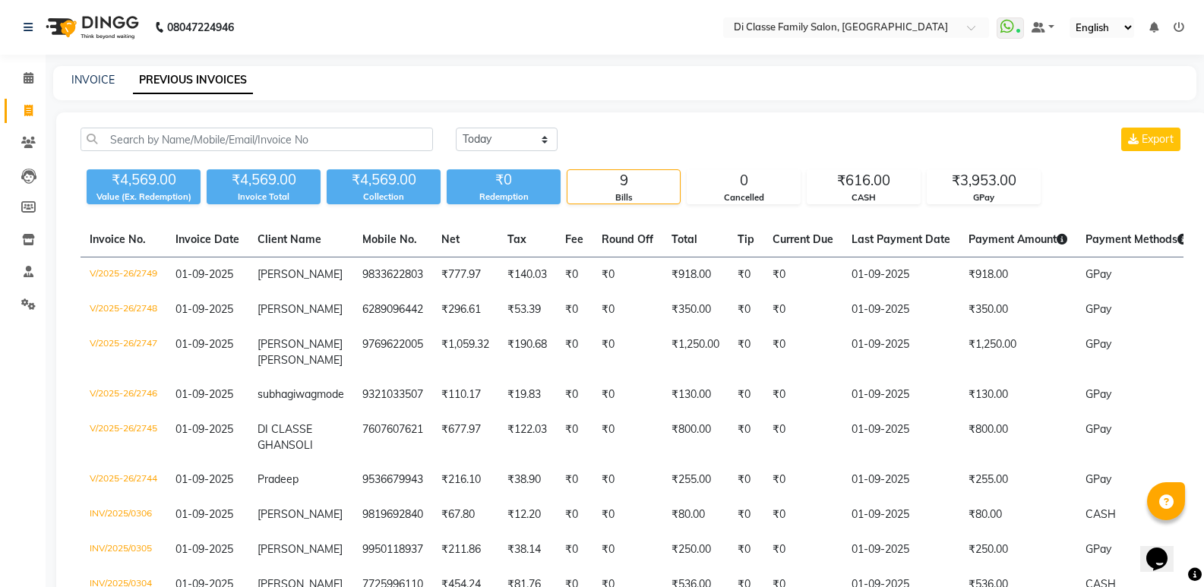
click at [94, 90] on div "INVOICE PREVIOUS INVOICES" at bounding box center [625, 83] width 1144 height 34
click at [94, 87] on div "INVOICE" at bounding box center [92, 80] width 43 height 16
click at [93, 84] on link "INVOICE" at bounding box center [92, 80] width 43 height 14
select select "6346"
select select "service"
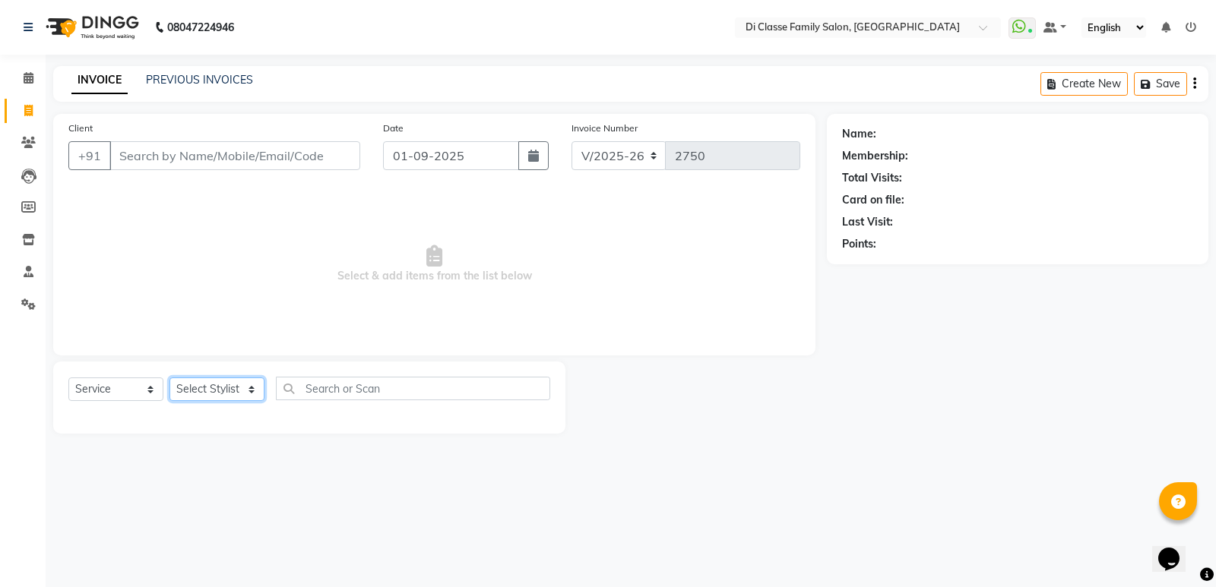
click at [229, 379] on select "Select Stylist ADMIN ANIKET Anu Ayaz Kadri Javed KAPIL SINGH KOMAL Payal Pooja …" at bounding box center [216, 390] width 95 height 24
select select "61321"
click at [169, 378] on select "Select Stylist ADMIN ANIKET Anu Ayaz Kadri Javed KAPIL SINGH KOMAL Payal Pooja …" at bounding box center [216, 390] width 95 height 24
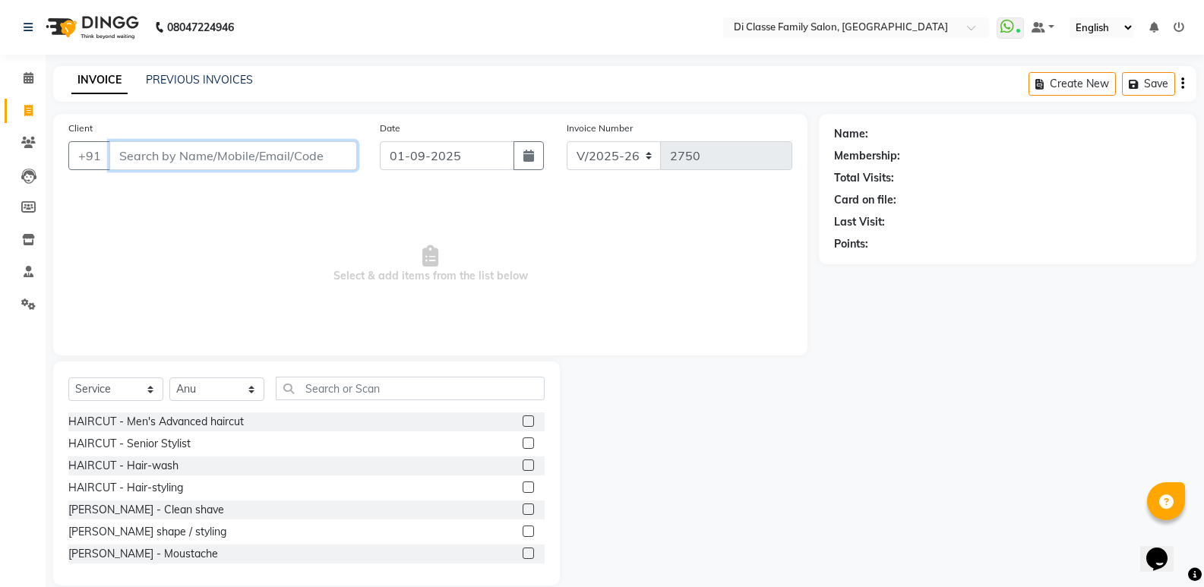
click at [217, 157] on input "Client" at bounding box center [233, 155] width 248 height 29
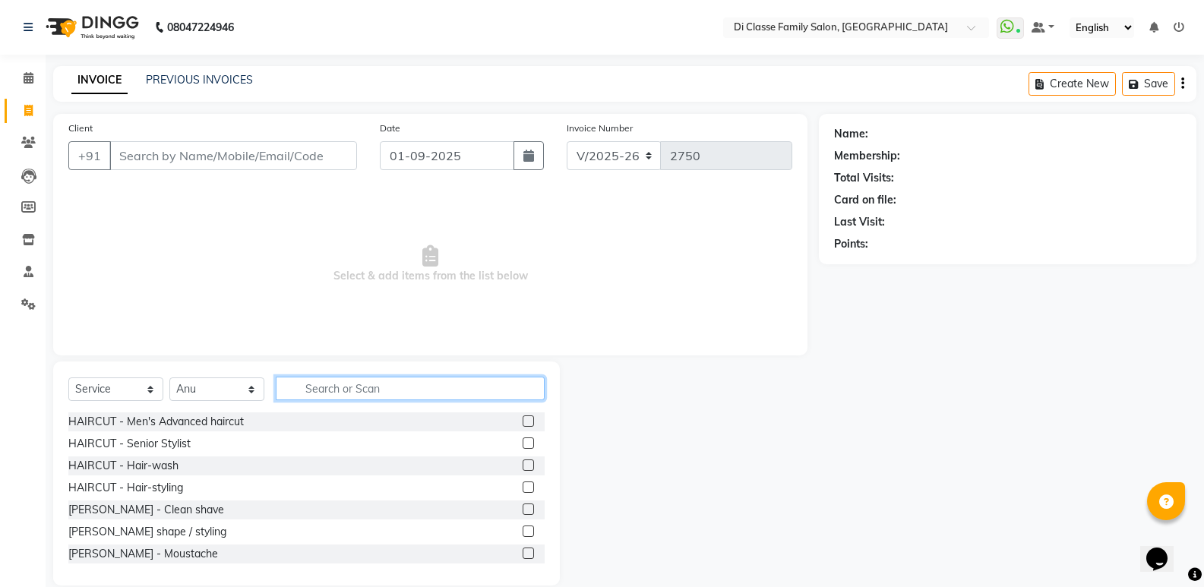
click at [389, 392] on input "text" at bounding box center [410, 389] width 269 height 24
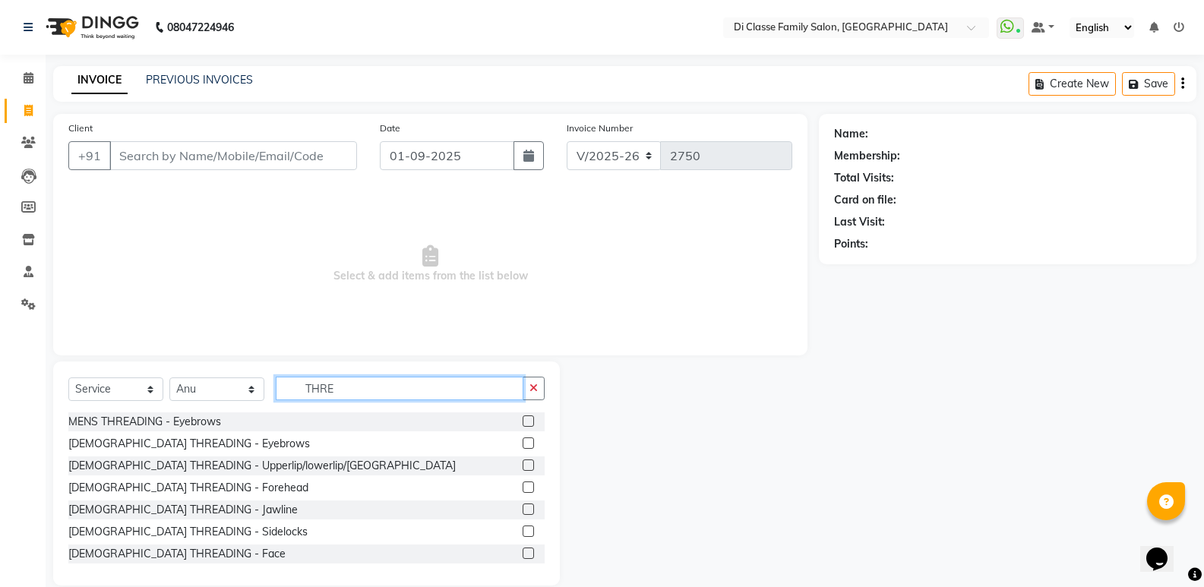
type input "THRE"
click at [153, 148] on input "Client" at bounding box center [233, 155] width 248 height 29
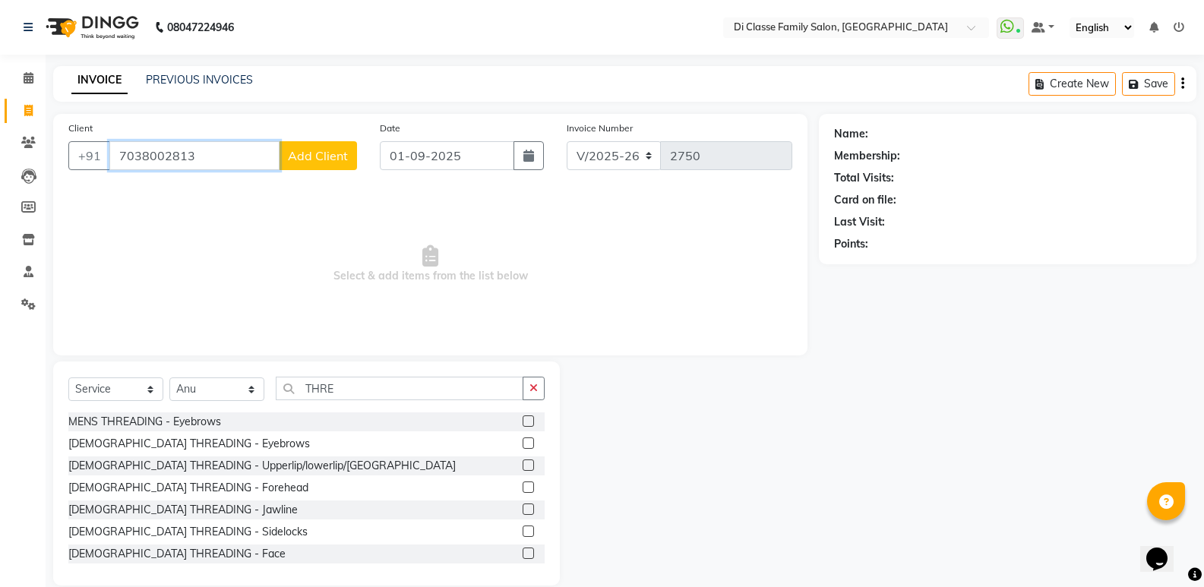
type input "7038002813"
click at [295, 153] on span "Add Client" at bounding box center [318, 155] width 60 height 15
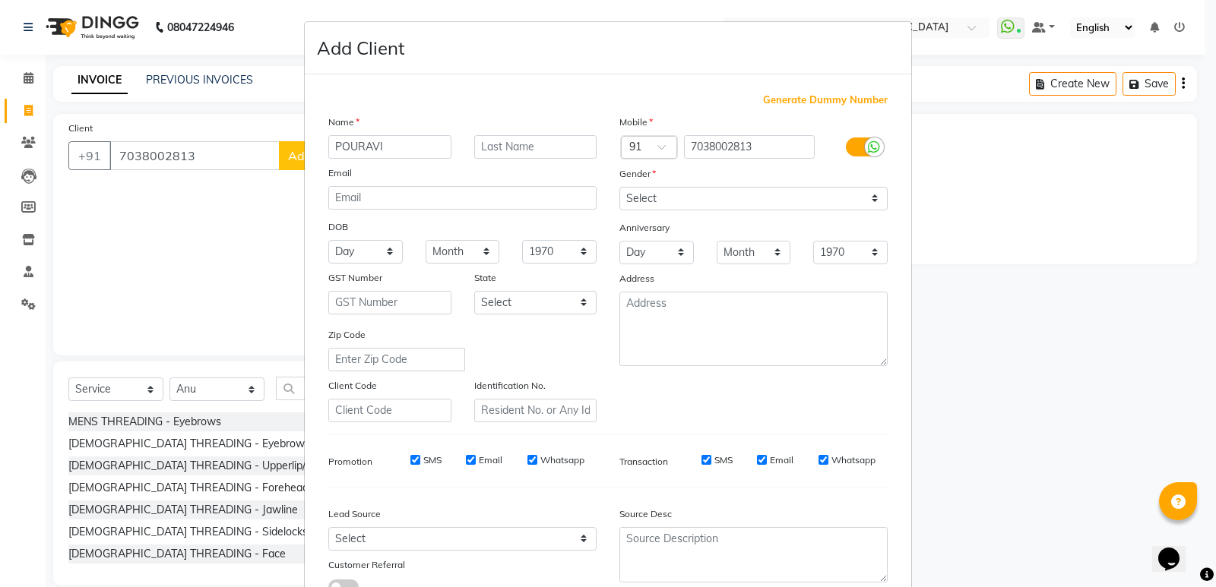
type input "POURAVI"
drag, startPoint x: 730, startPoint y: 200, endPoint x: 671, endPoint y: 190, distance: 59.3
click at [728, 198] on select "Select Male Female Other Prefer Not To Say" at bounding box center [753, 199] width 268 height 24
select select "female"
click at [619, 187] on select "Select Male Female Other Prefer Not To Say" at bounding box center [753, 199] width 268 height 24
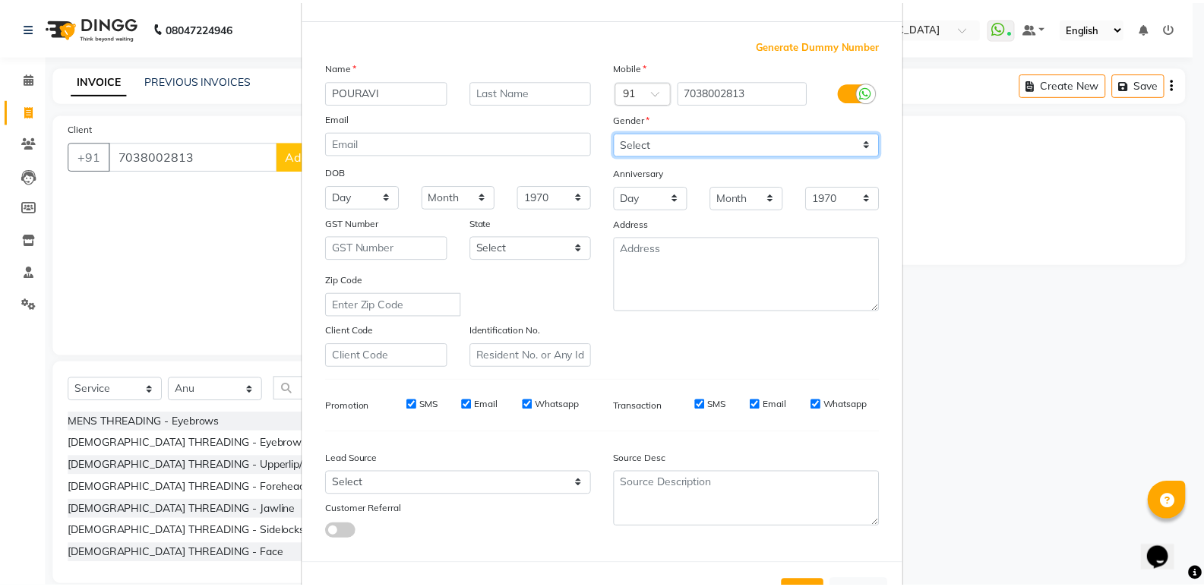
scroll to position [114, 0]
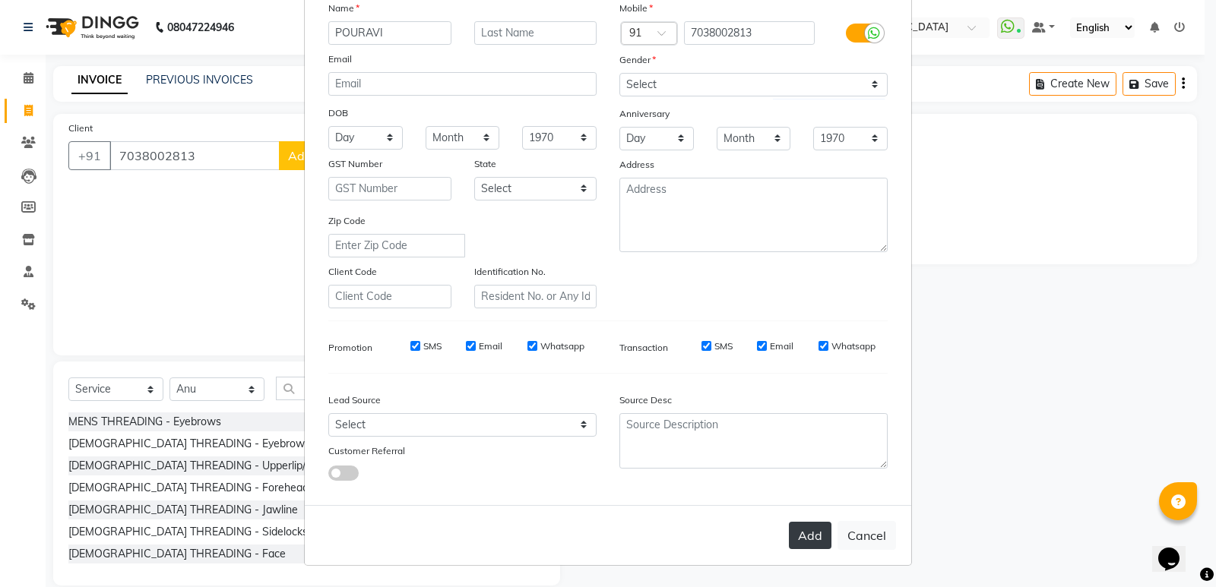
click at [800, 537] on button "Add" at bounding box center [810, 535] width 43 height 27
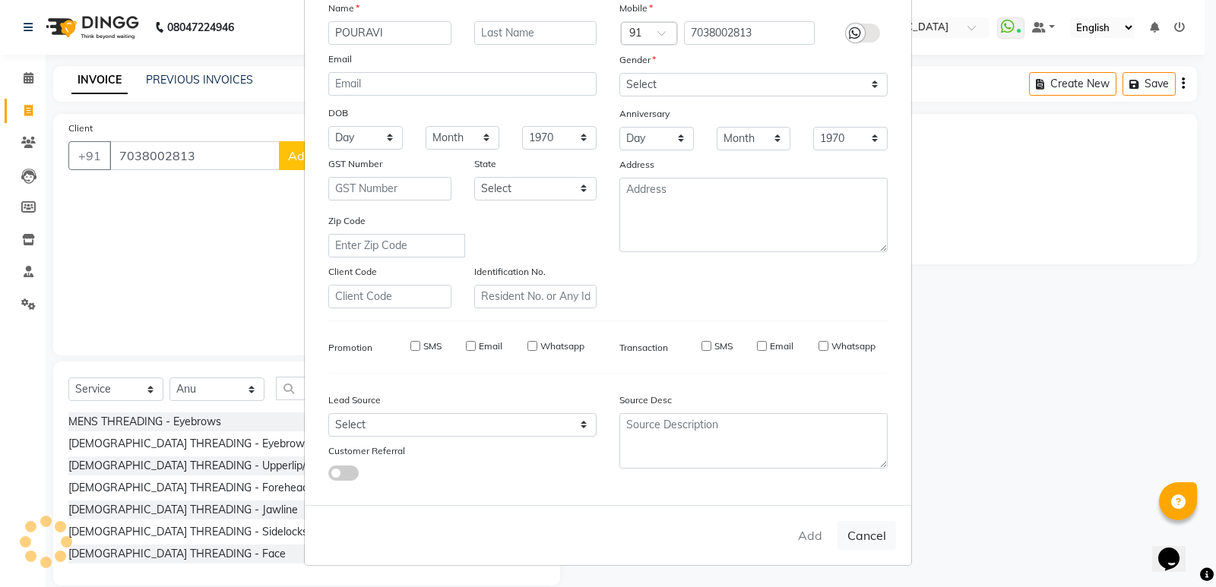
select select
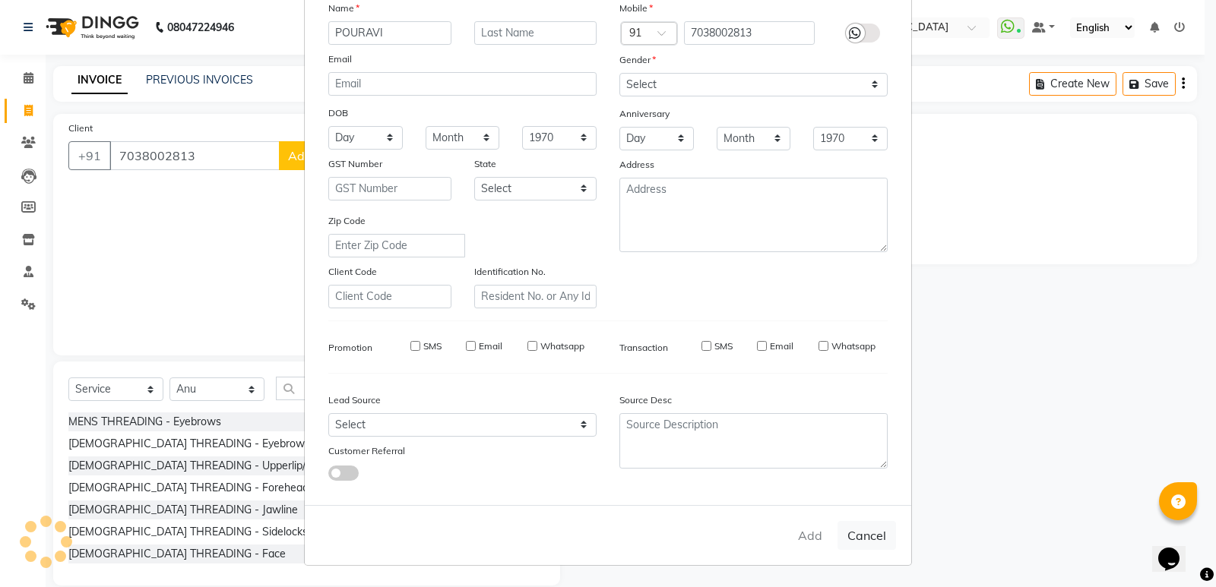
select select
checkbox input "false"
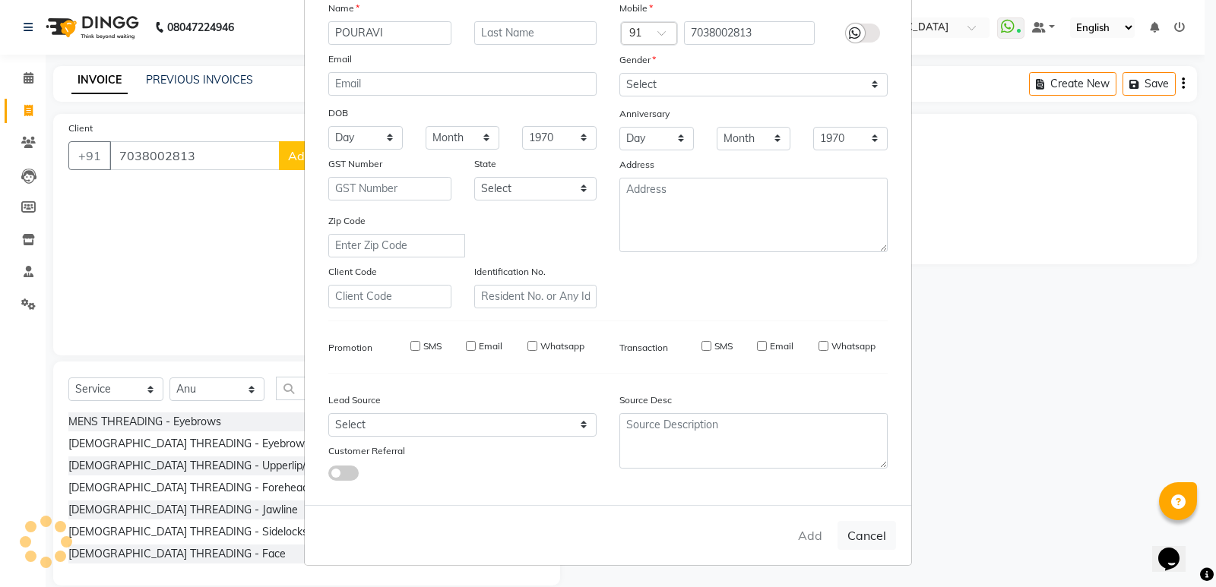
checkbox input "false"
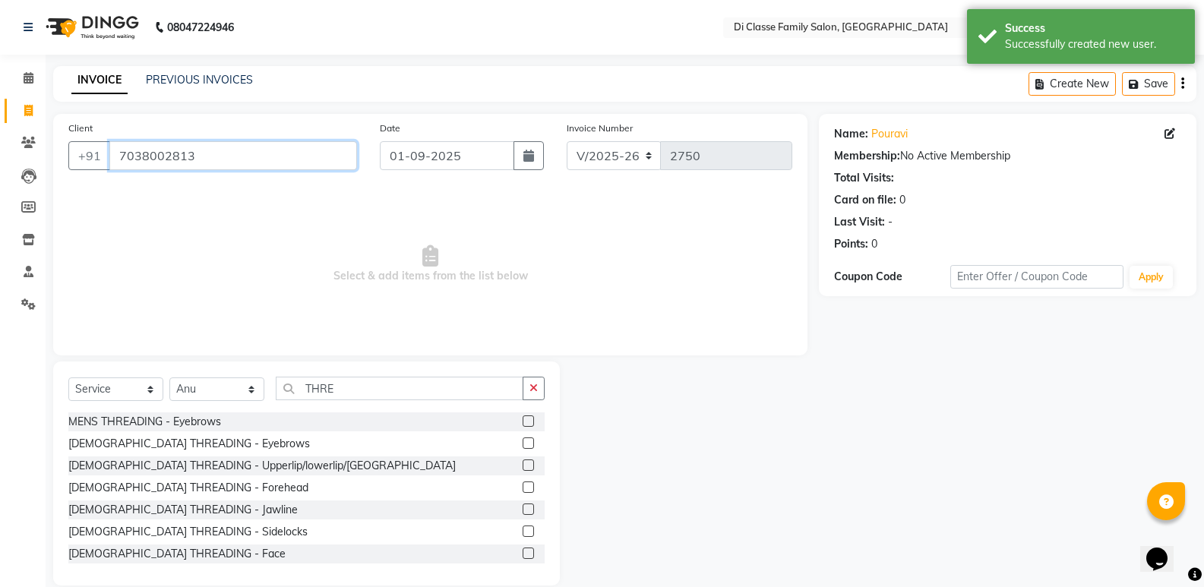
click at [299, 154] on input "7038002813" at bounding box center [233, 155] width 248 height 29
drag, startPoint x: 122, startPoint y: 156, endPoint x: 159, endPoint y: 154, distance: 36.5
click at [166, 156] on input "7038002813" at bounding box center [233, 155] width 248 height 29
drag, startPoint x: 123, startPoint y: 154, endPoint x: 236, endPoint y: 162, distance: 112.8
click at [236, 162] on input "7038002813" at bounding box center [233, 155] width 248 height 29
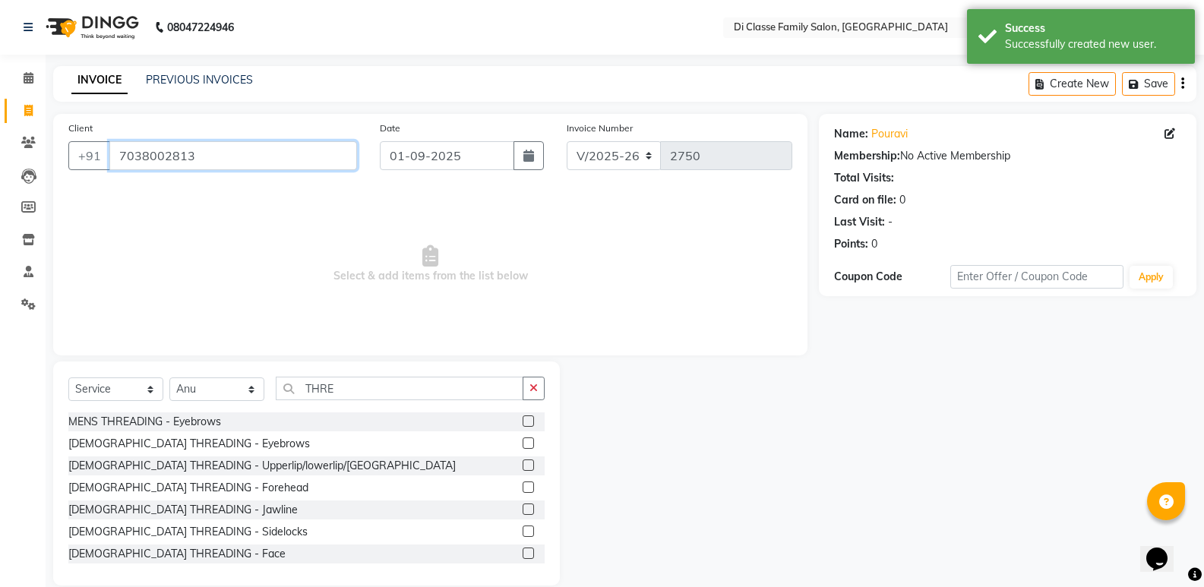
click at [236, 162] on input "7038002813" at bounding box center [233, 155] width 248 height 29
click at [237, 162] on input "7038002813" at bounding box center [233, 155] width 248 height 29
click at [236, 160] on input "7038002813" at bounding box center [233, 155] width 248 height 29
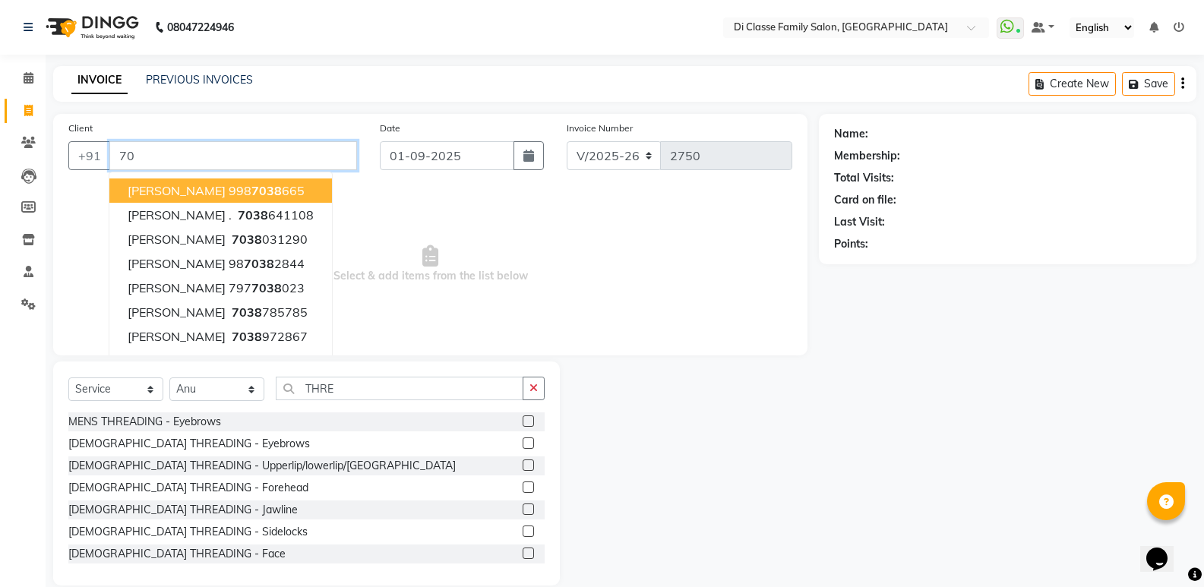
type input "7"
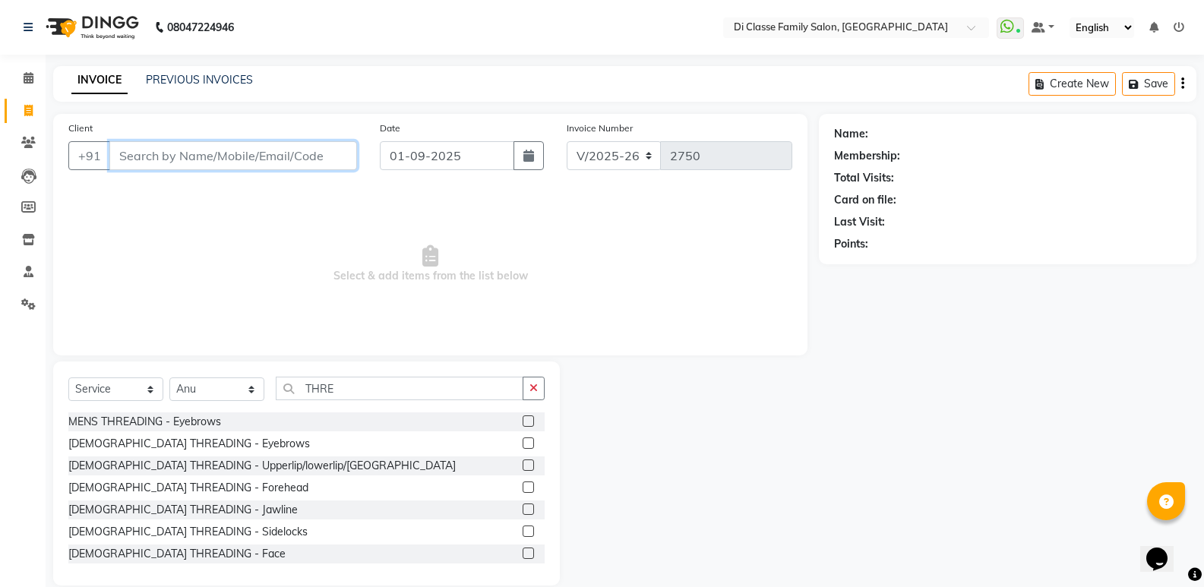
paste input "7038002813"
type input "7038002813"
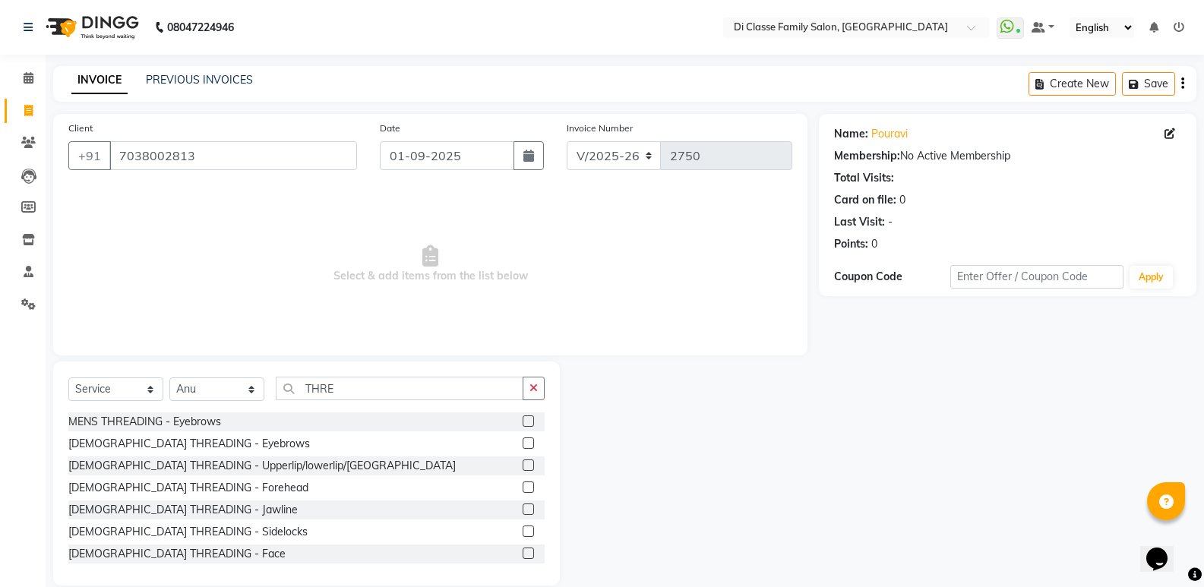
click at [523, 420] on label at bounding box center [528, 421] width 11 height 11
click at [523, 420] on input "checkbox" at bounding box center [528, 422] width 10 height 10
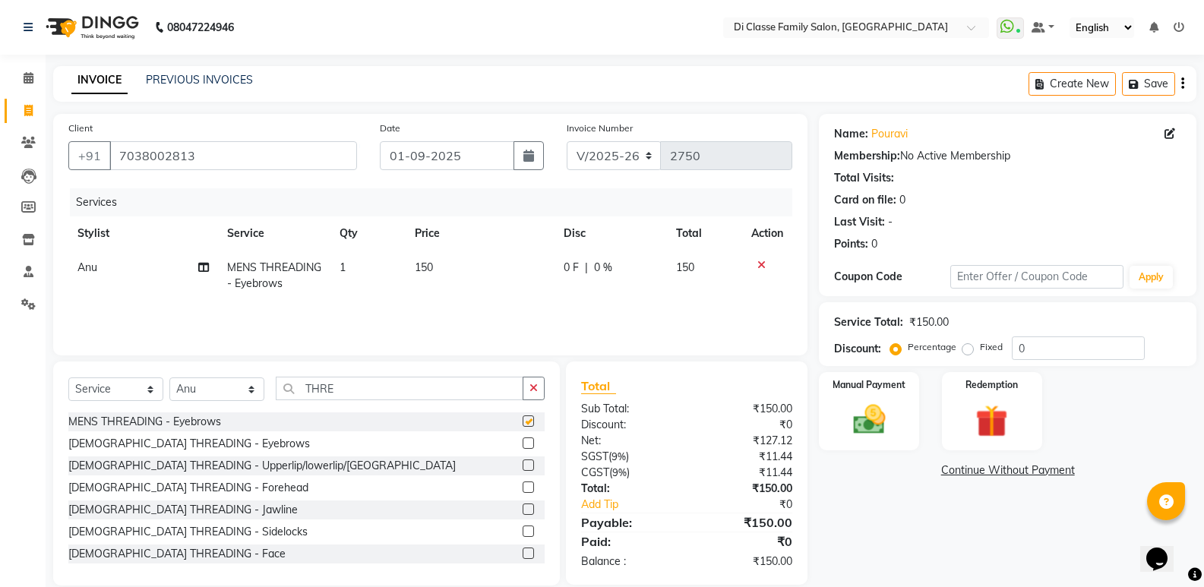
checkbox input "false"
click at [523, 444] on label at bounding box center [528, 443] width 11 height 11
click at [523, 444] on input "checkbox" at bounding box center [528, 444] width 10 height 10
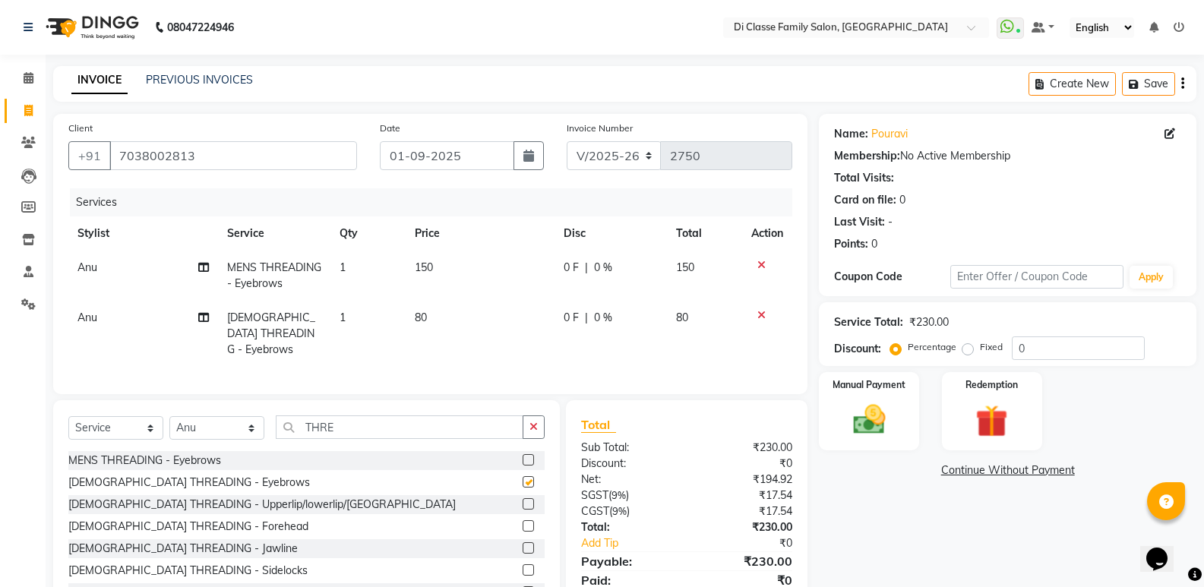
checkbox input "false"
click at [523, 521] on label at bounding box center [528, 526] width 11 height 11
click at [523, 522] on input "checkbox" at bounding box center [528, 527] width 10 height 10
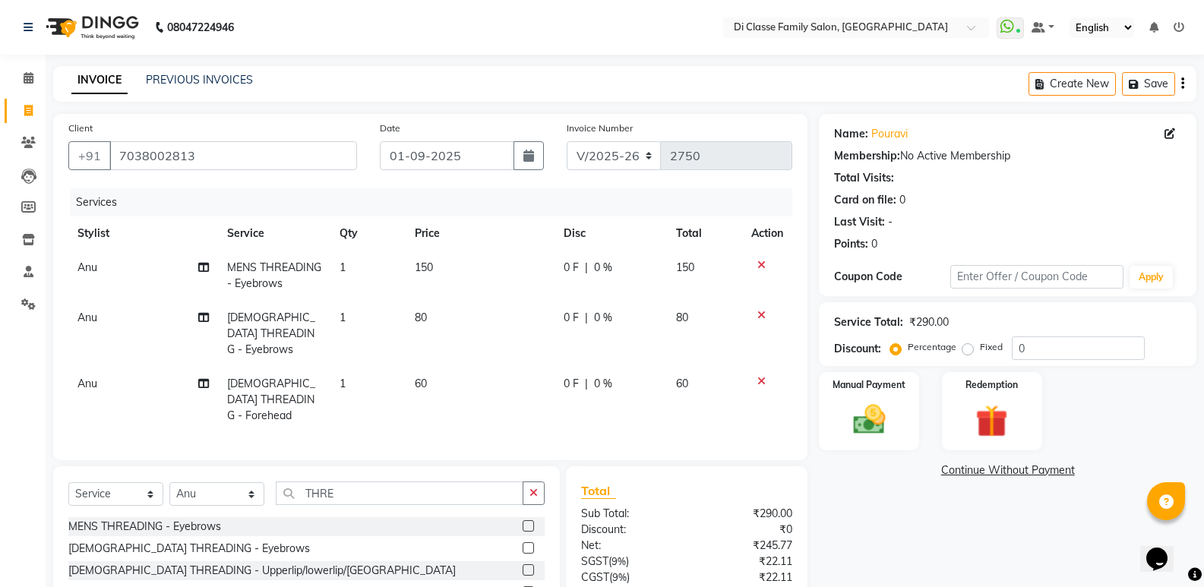
checkbox input "false"
click at [761, 264] on icon at bounding box center [762, 265] width 8 height 11
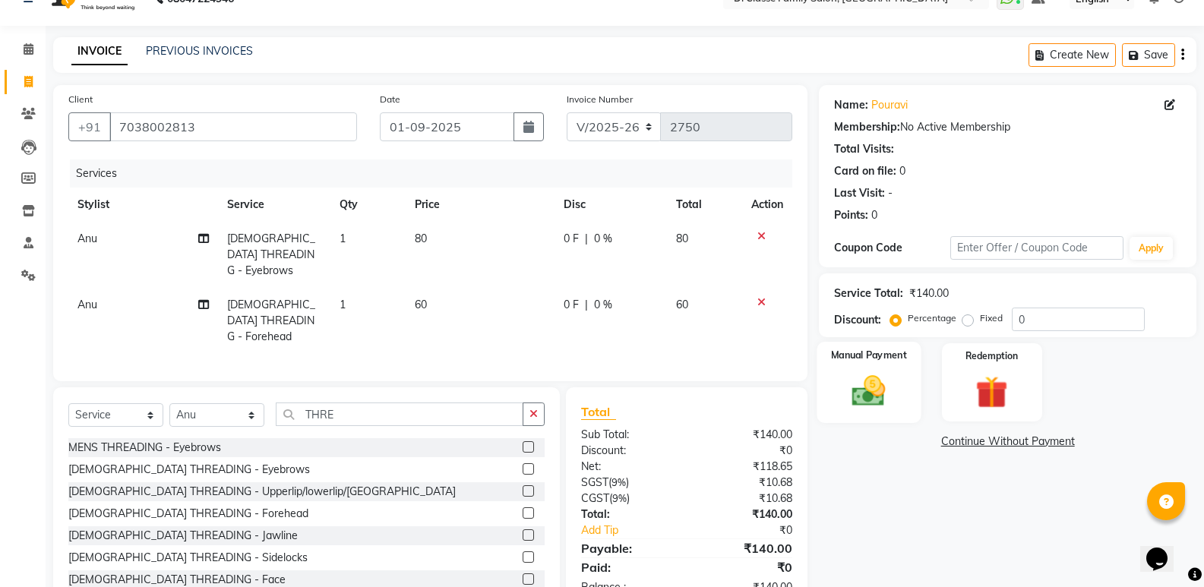
scroll to position [55, 0]
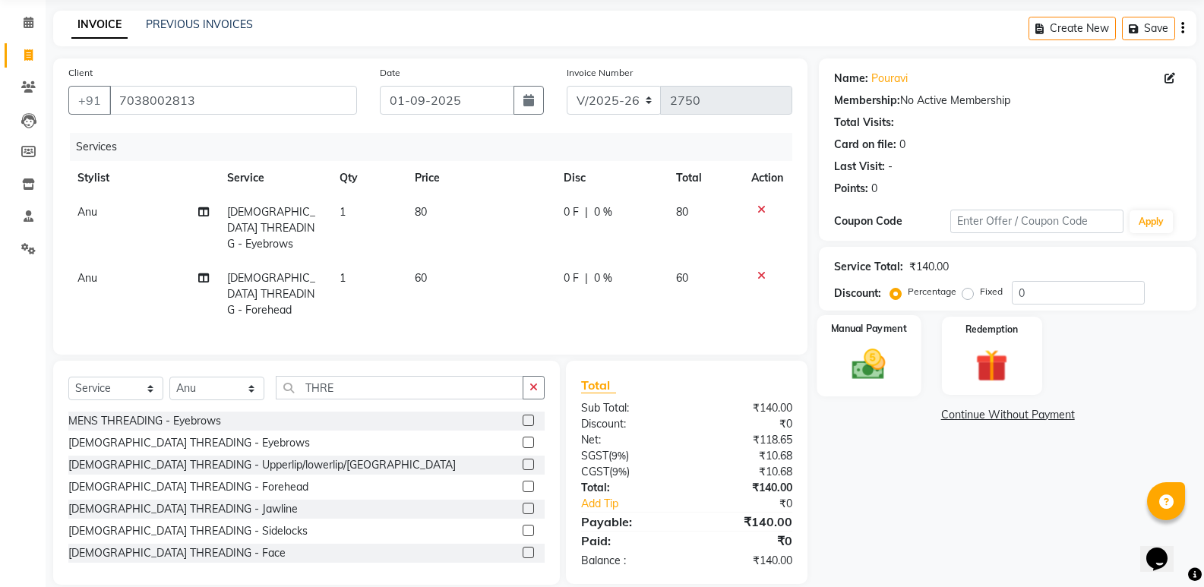
click at [899, 356] on div "Manual Payment" at bounding box center [870, 355] width 104 height 81
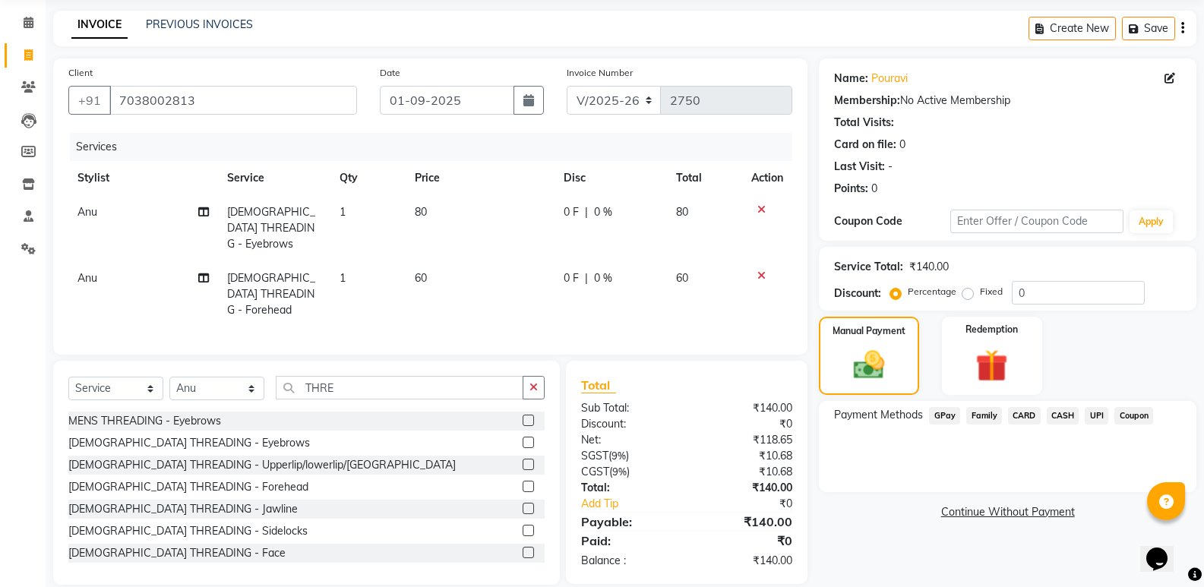
click at [950, 419] on span "GPay" at bounding box center [944, 415] width 31 height 17
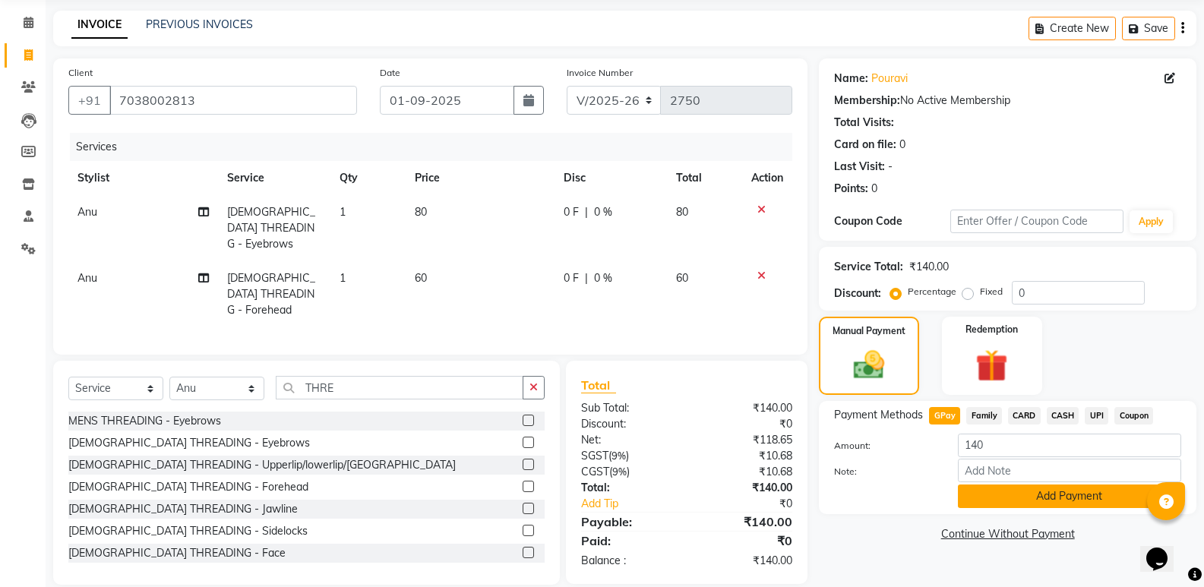
click at [961, 501] on button "Add Payment" at bounding box center [1069, 497] width 223 height 24
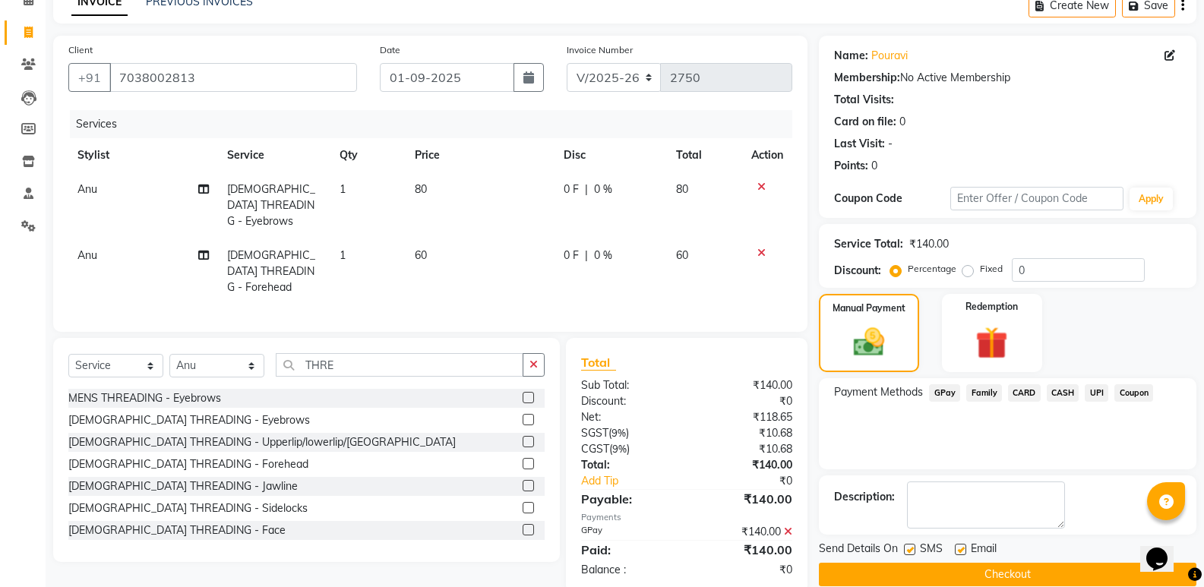
scroll to position [100, 0]
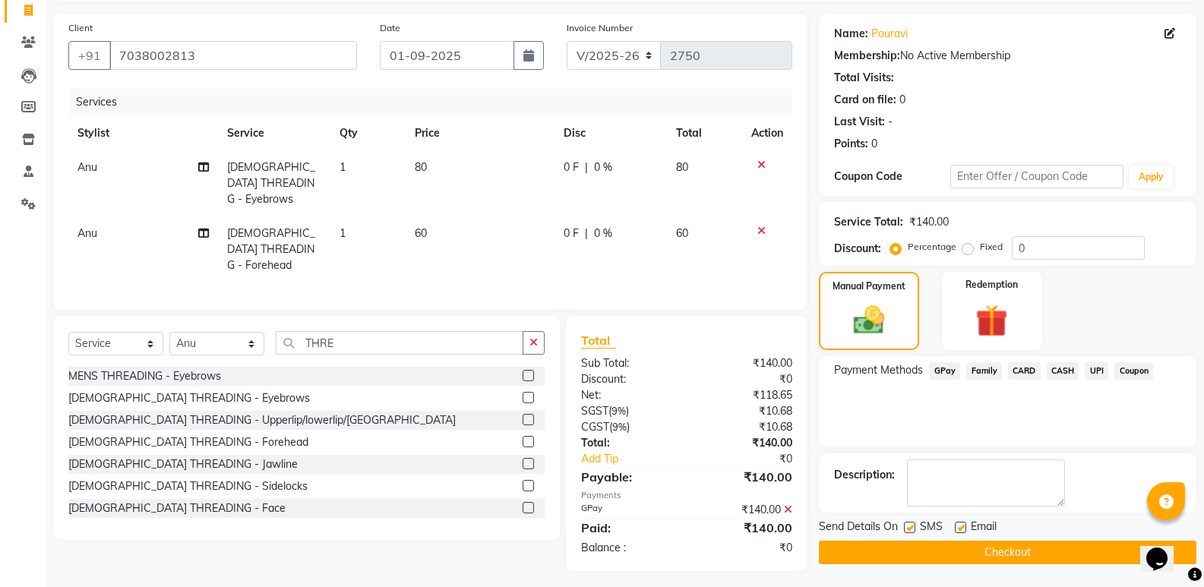
click at [980, 548] on button "Checkout" at bounding box center [1008, 553] width 378 height 24
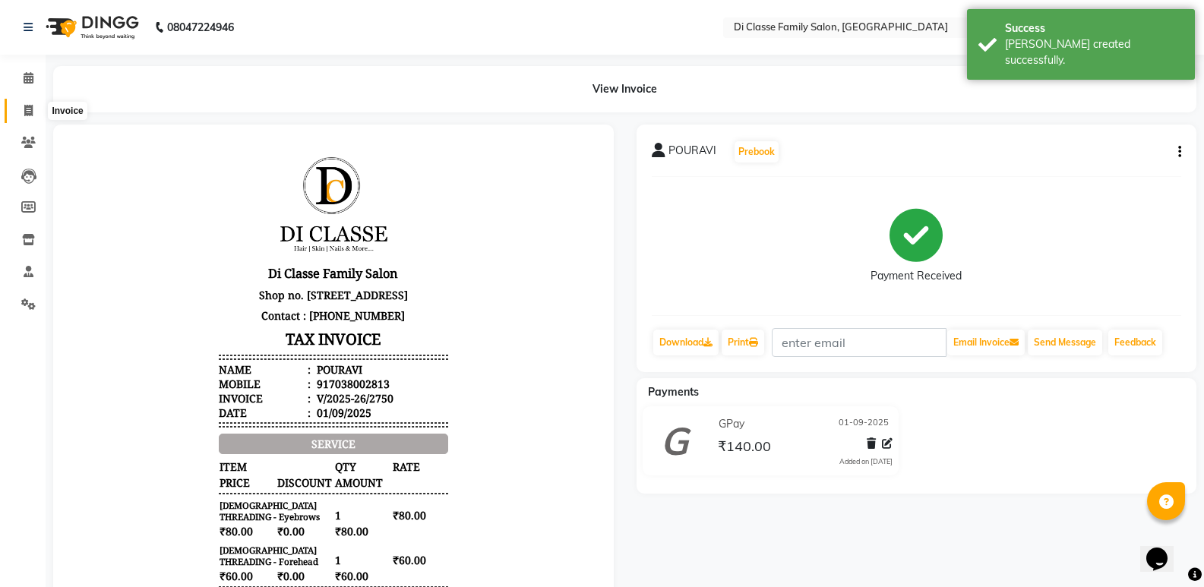
click at [36, 114] on span at bounding box center [28, 111] width 27 height 17
select select "6346"
select select "service"
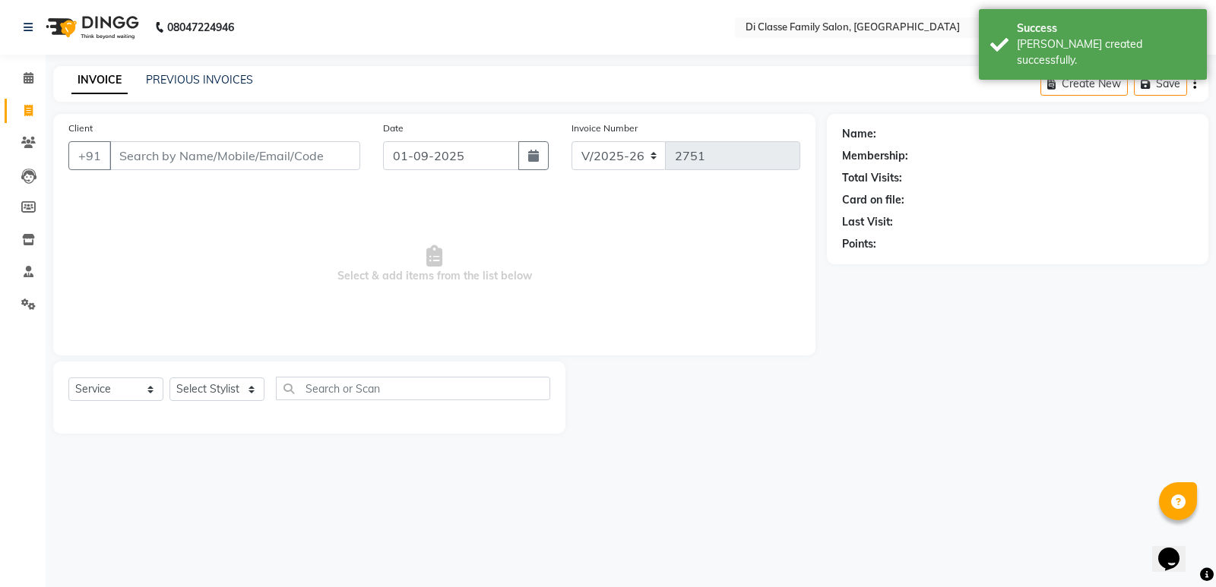
click at [204, 71] on div "INVOICE PREVIOUS INVOICES Create New Save" at bounding box center [630, 84] width 1155 height 36
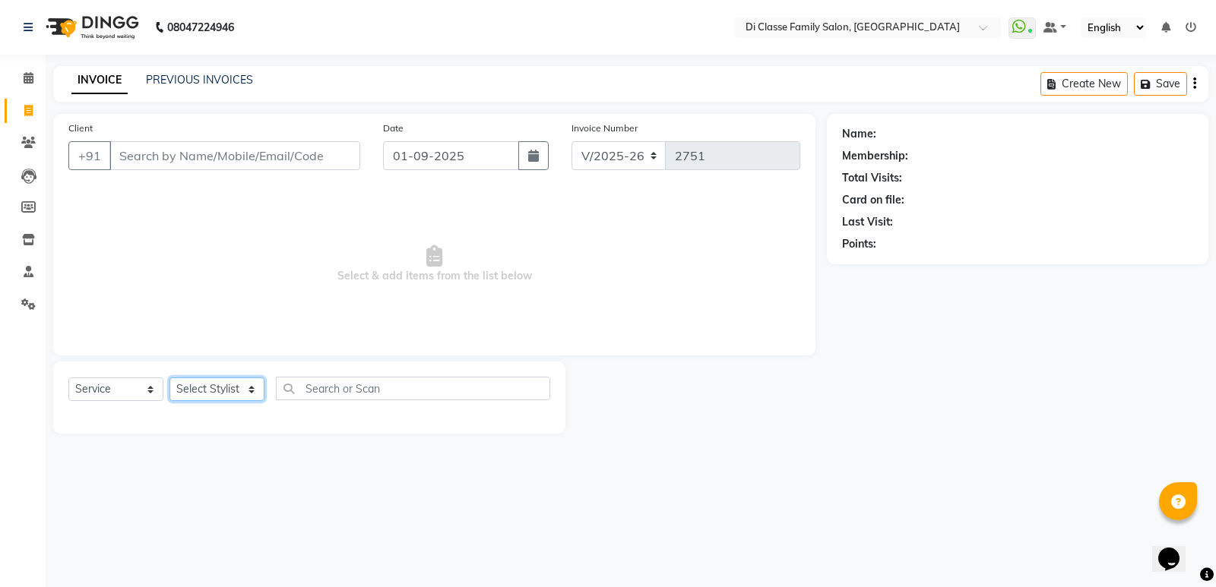
click at [208, 401] on select "Select Stylist ADMIN ANIKET Anu Ayaz Kadri Javed KAPIL SINGH KOMAL Payal Pooja …" at bounding box center [216, 390] width 95 height 24
click at [326, 160] on input "Client" at bounding box center [234, 155] width 251 height 29
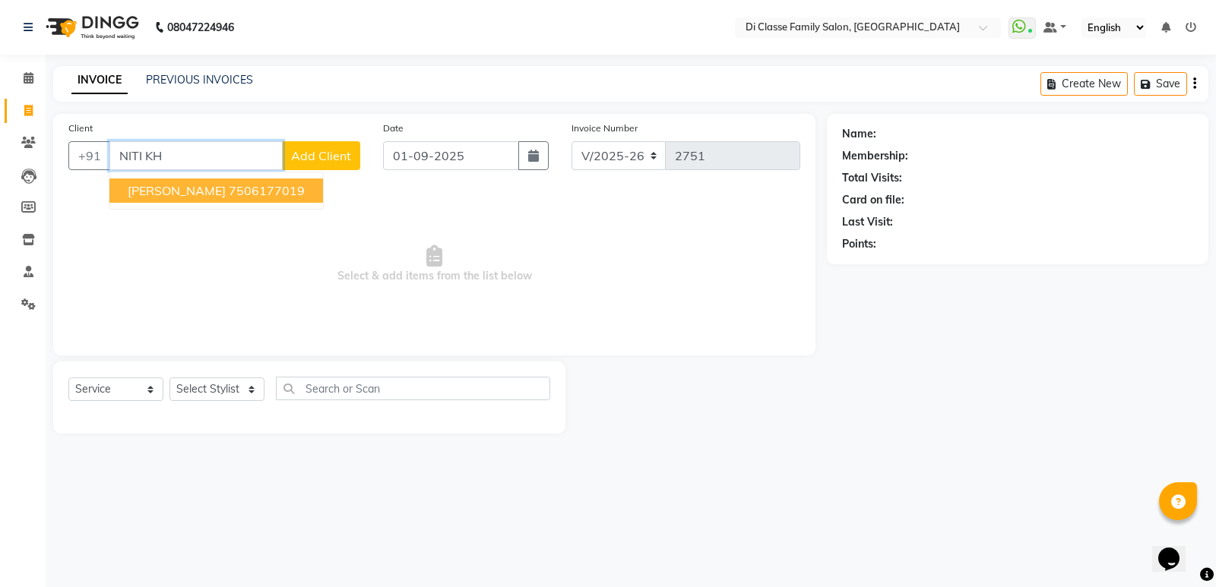
click at [245, 198] on ngb-highlight "7506177019" at bounding box center [267, 190] width 76 height 15
type input "7506177019"
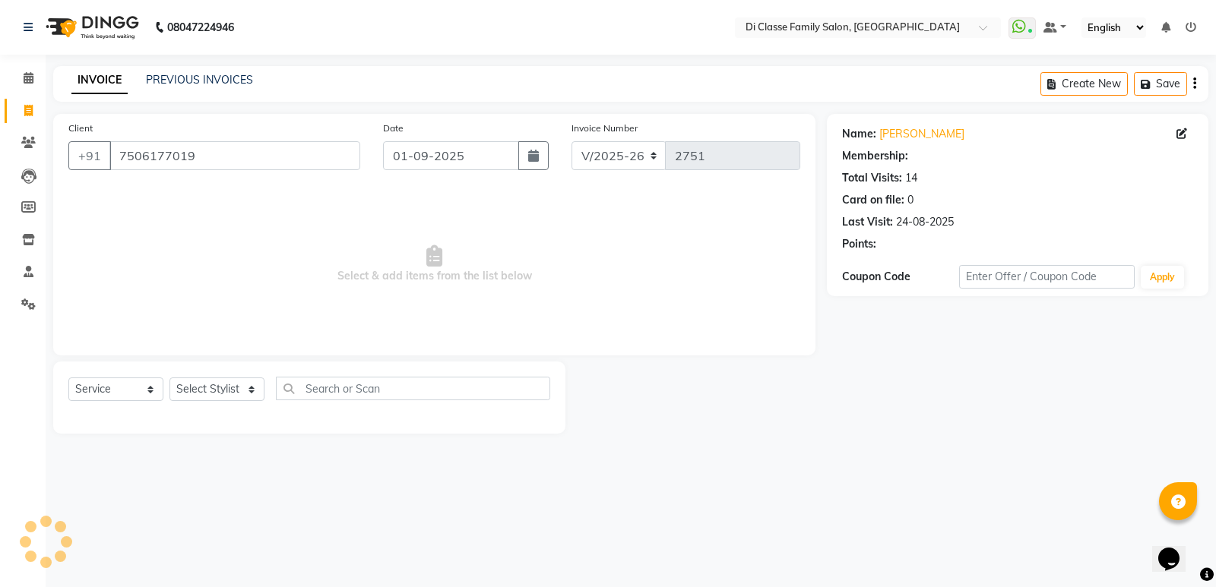
select select "1: Object"
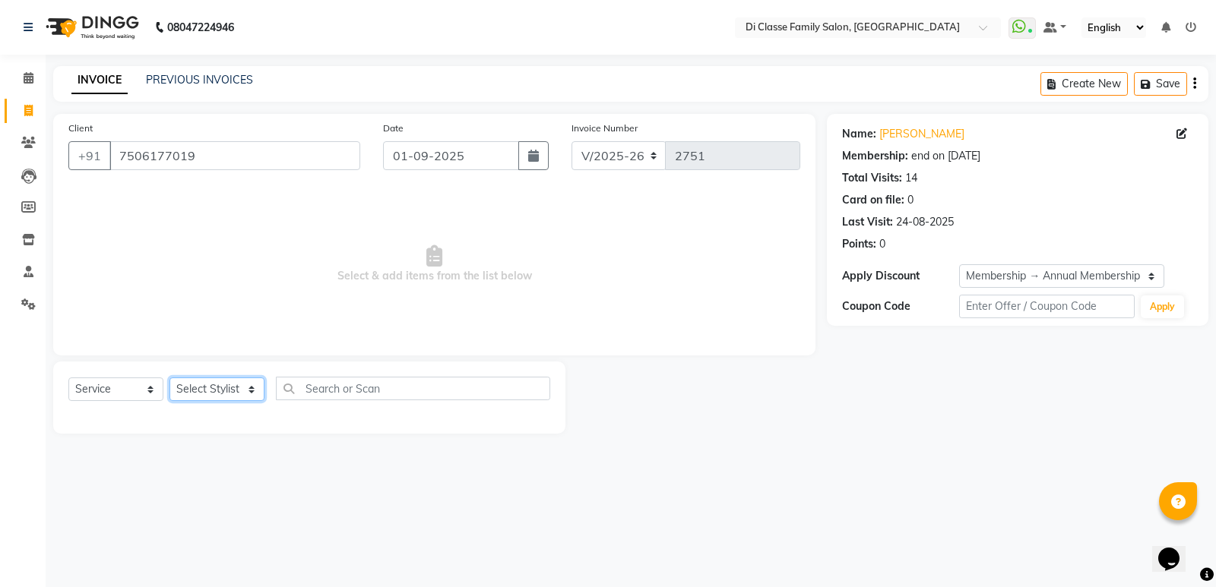
drag, startPoint x: 211, startPoint y: 397, endPoint x: 222, endPoint y: 378, distance: 21.8
click at [211, 397] on select "Select Stylist ADMIN ANIKET Anu Ayaz Kadri Javed KAPIL SINGH KOMAL Payal Pooja …" at bounding box center [216, 390] width 95 height 24
select select "47552"
click at [169, 378] on select "Select Stylist ADMIN ANIKET Anu Ayaz Kadri Javed KAPIL SINGH KOMAL Payal Pooja …" at bounding box center [216, 390] width 95 height 24
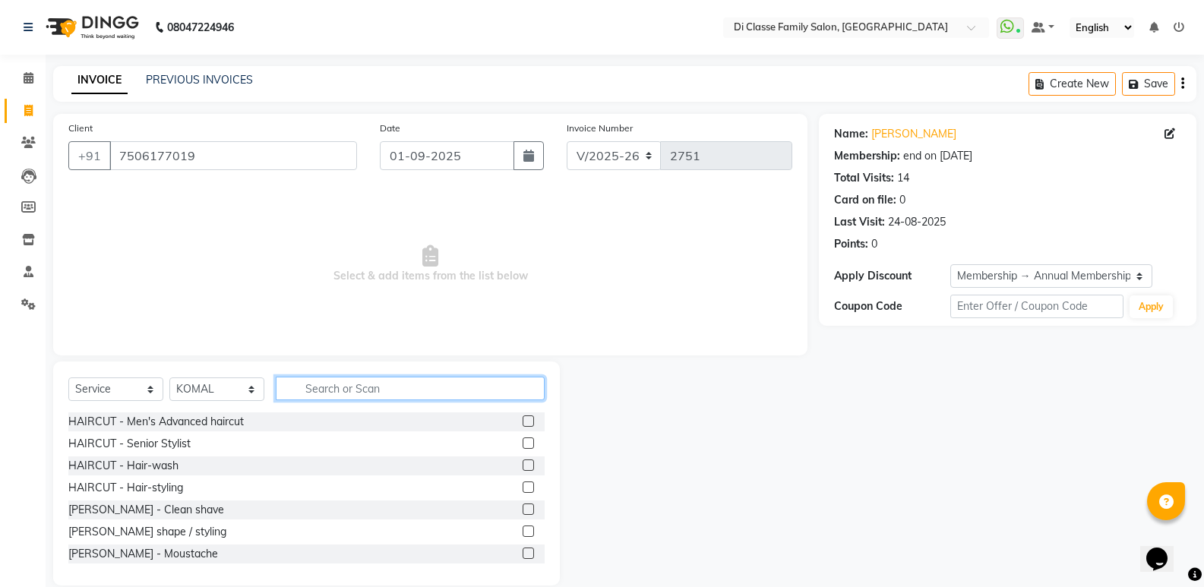
click at [371, 395] on input "text" at bounding box center [410, 389] width 269 height 24
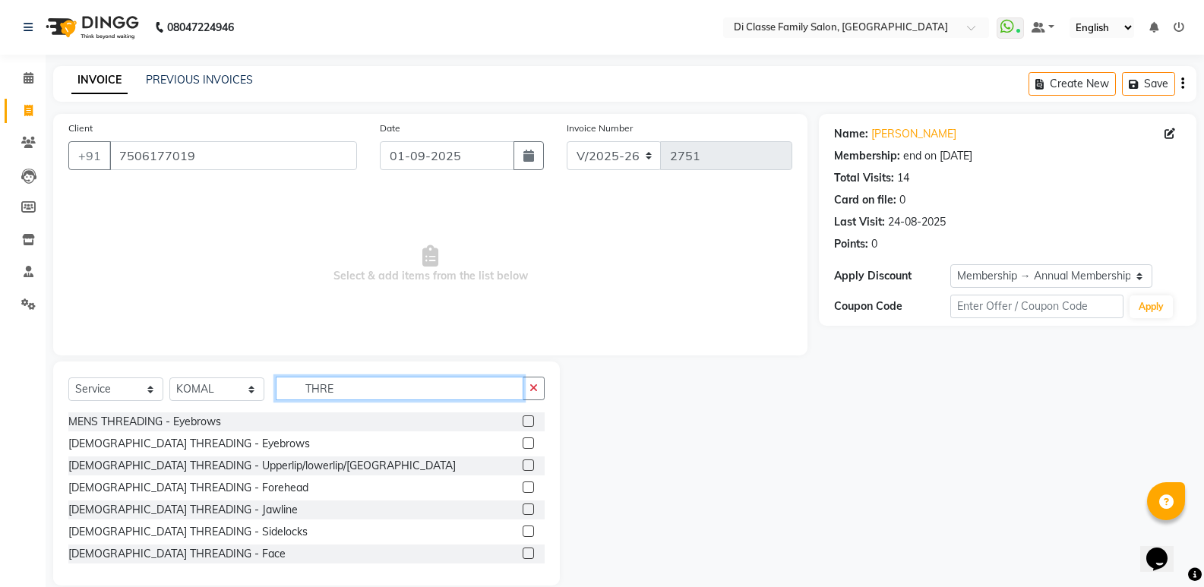
type input "THRE"
click at [523, 438] on label at bounding box center [528, 443] width 11 height 11
click at [523, 439] on input "checkbox" at bounding box center [528, 444] width 10 height 10
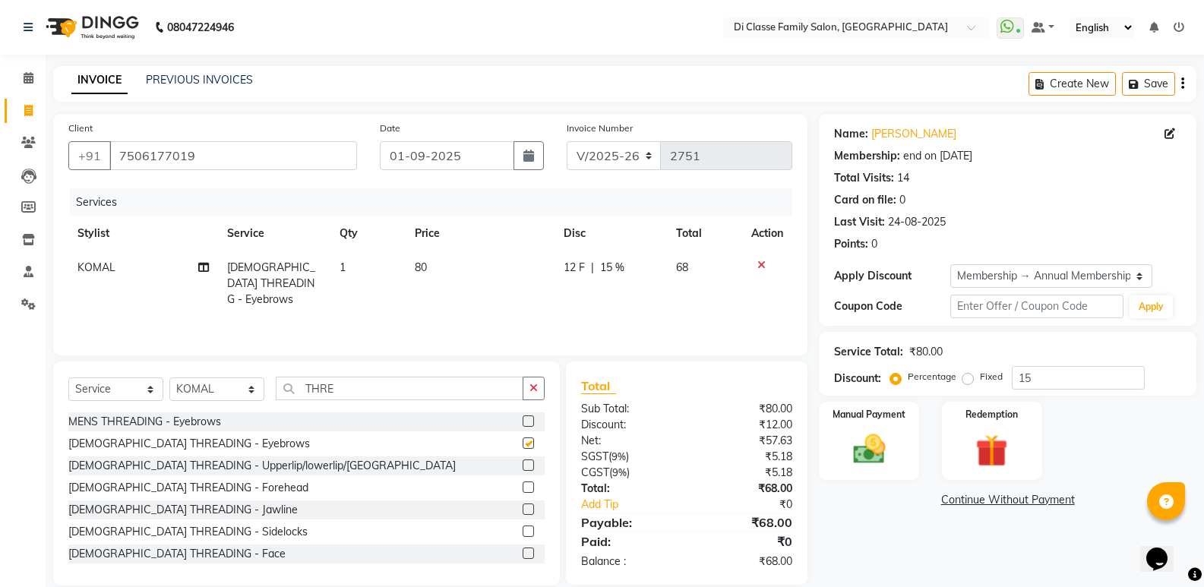
checkbox input "false"
click at [523, 468] on label at bounding box center [528, 465] width 11 height 11
click at [523, 468] on input "checkbox" at bounding box center [528, 466] width 10 height 10
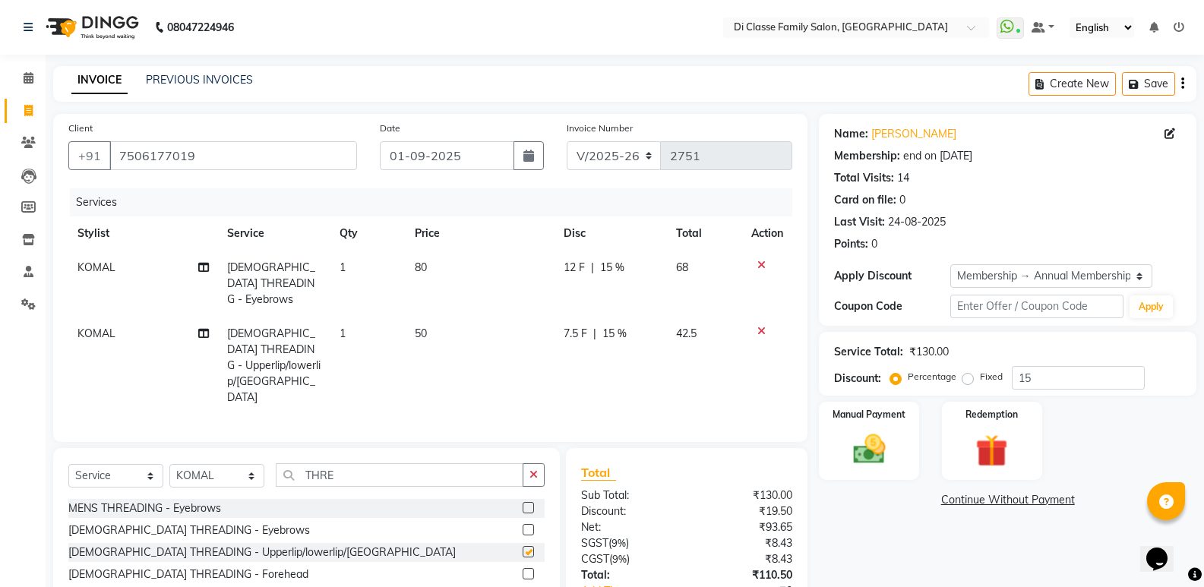
checkbox input "false"
click at [572, 326] on span "7.5 F" at bounding box center [576, 334] width 24 height 16
select select "47552"
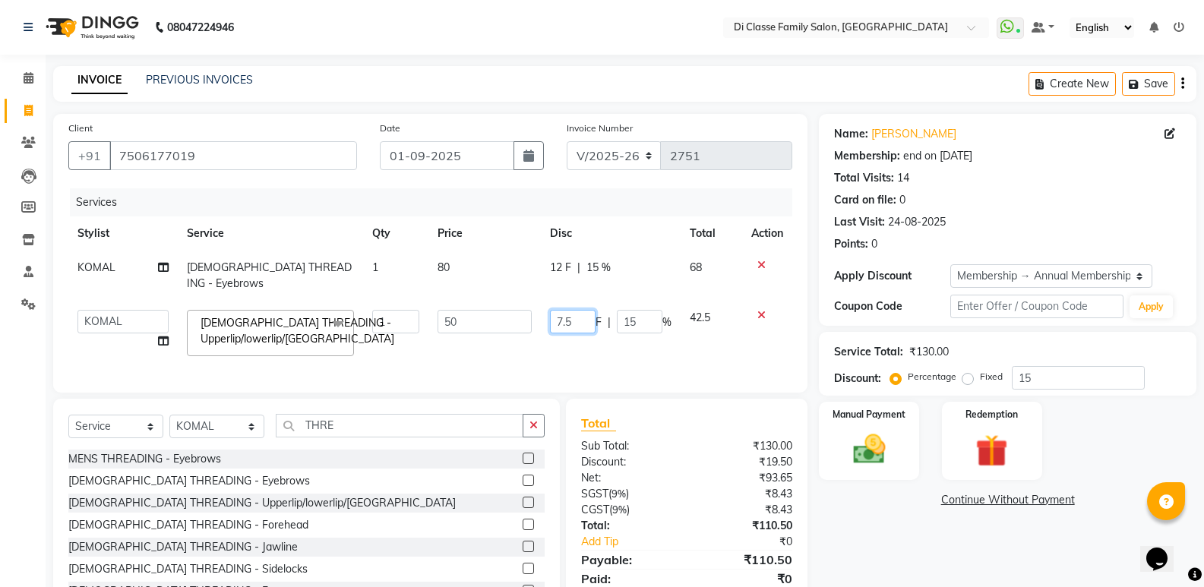
click at [578, 310] on input "7.5" at bounding box center [573, 322] width 46 height 24
type input "7"
type input "8"
click at [935, 532] on div "Name: Niti Khatri Membership: end on 21-03-2026 Total Visits: 14 Card on file: …" at bounding box center [1013, 368] width 389 height 509
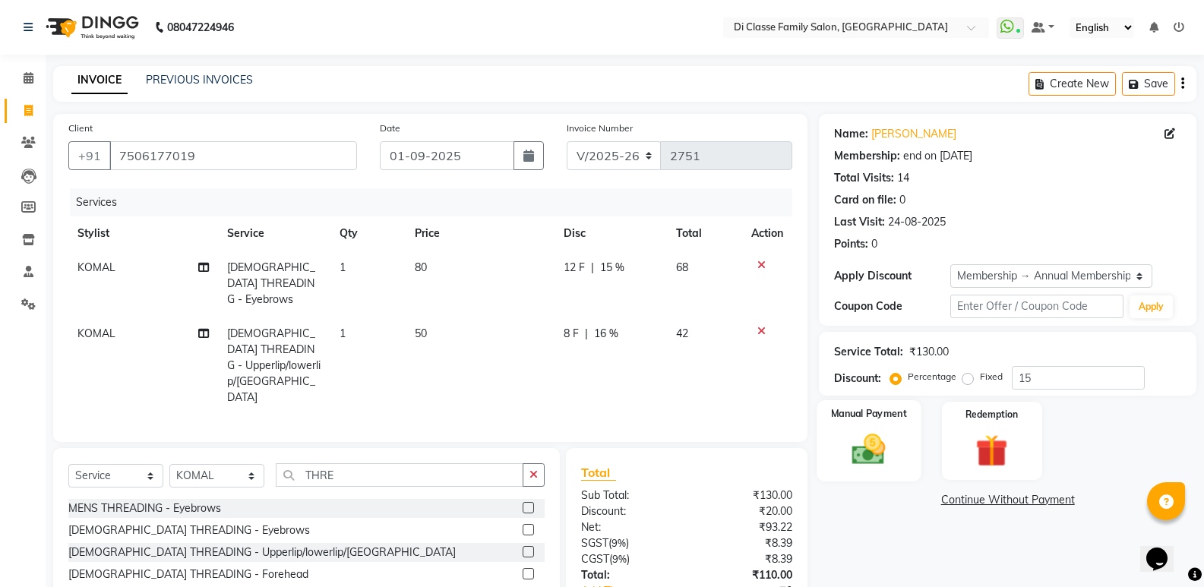
click at [916, 462] on div "Manual Payment" at bounding box center [870, 440] width 104 height 81
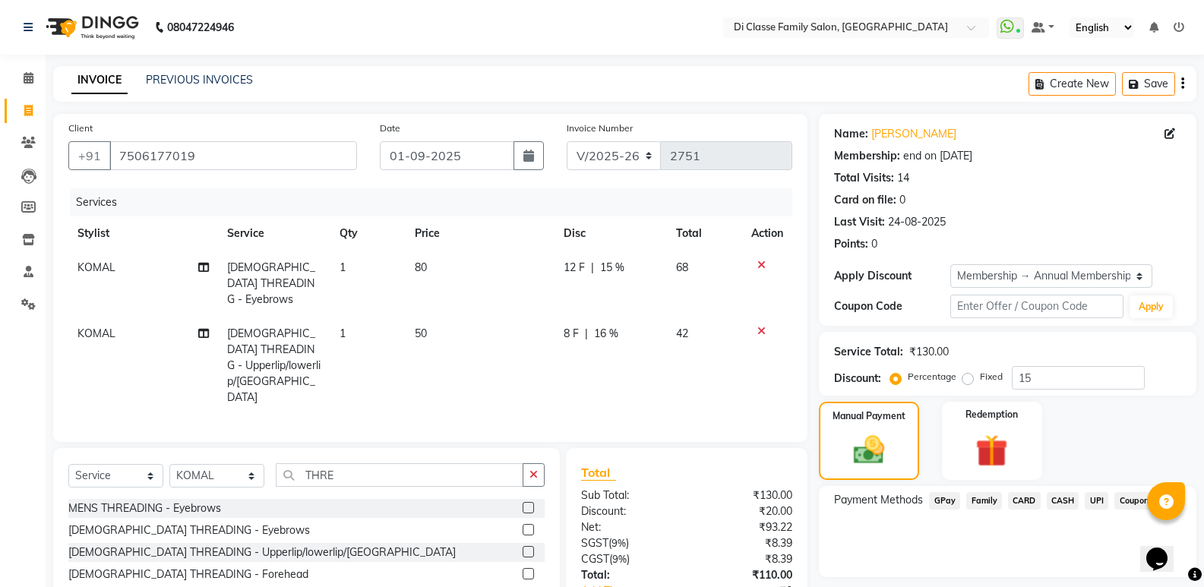
click at [948, 504] on span "GPay" at bounding box center [944, 500] width 31 height 17
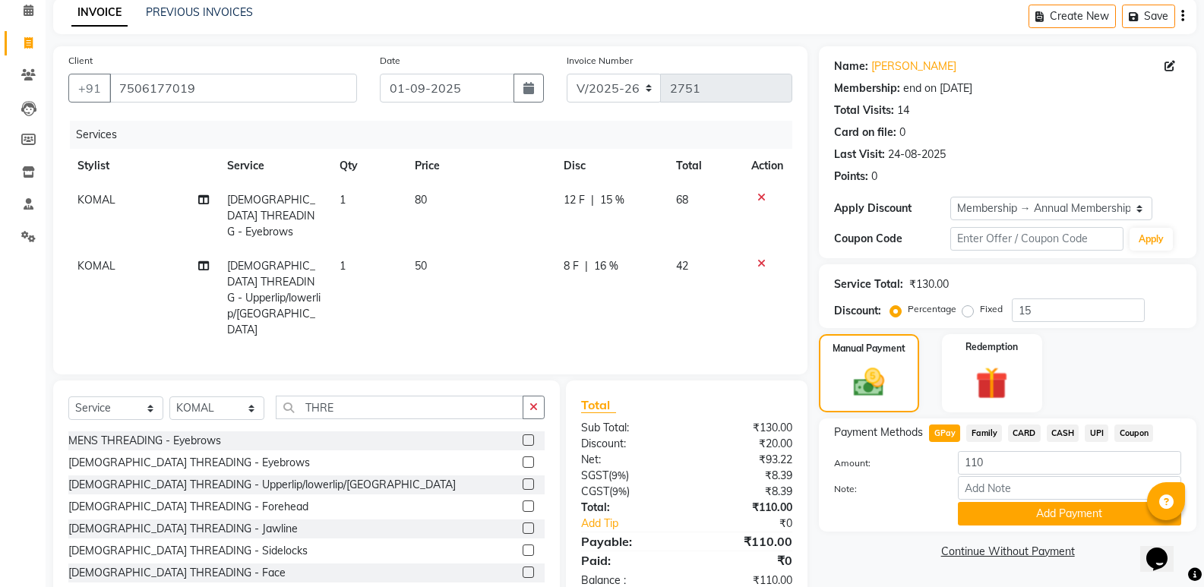
scroll to position [71, 0]
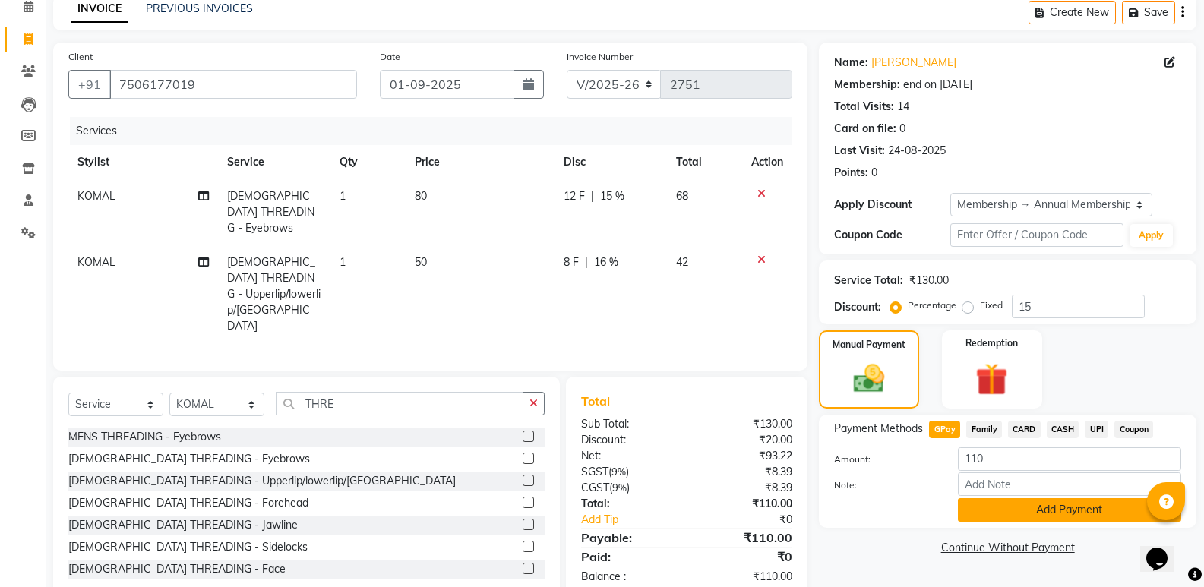
click at [1024, 511] on button "Add Payment" at bounding box center [1069, 511] width 223 height 24
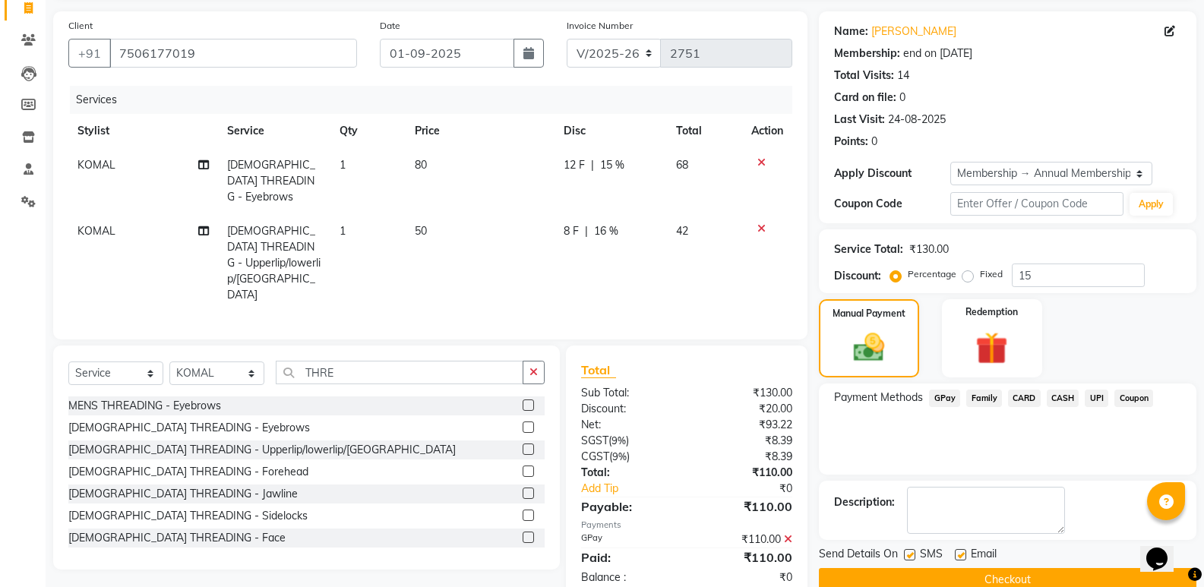
scroll to position [130, 0]
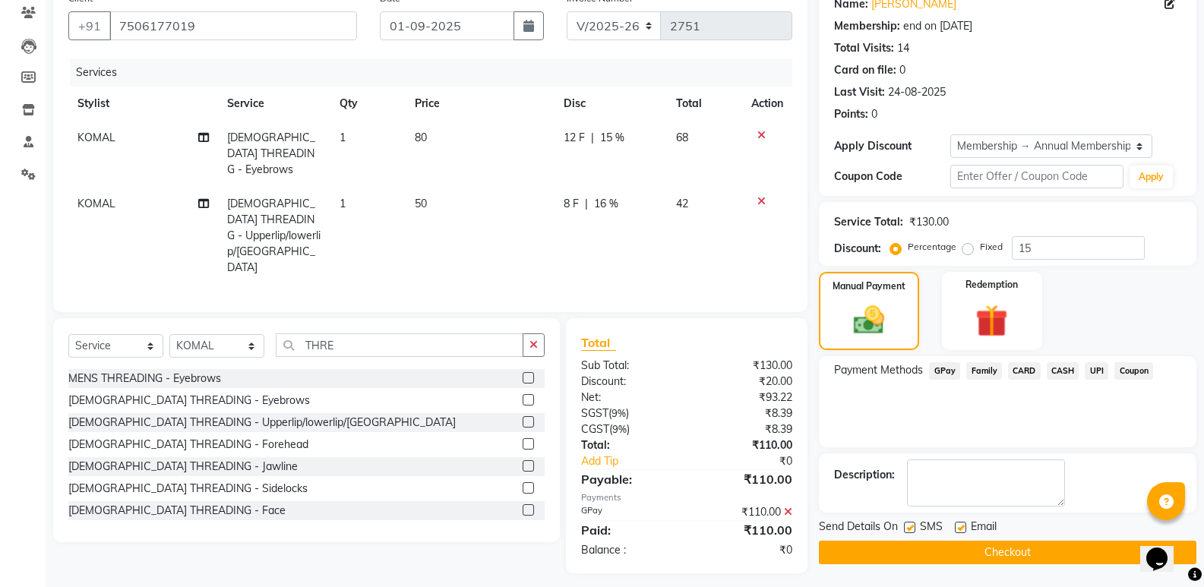
click at [963, 556] on button "Checkout" at bounding box center [1008, 553] width 378 height 24
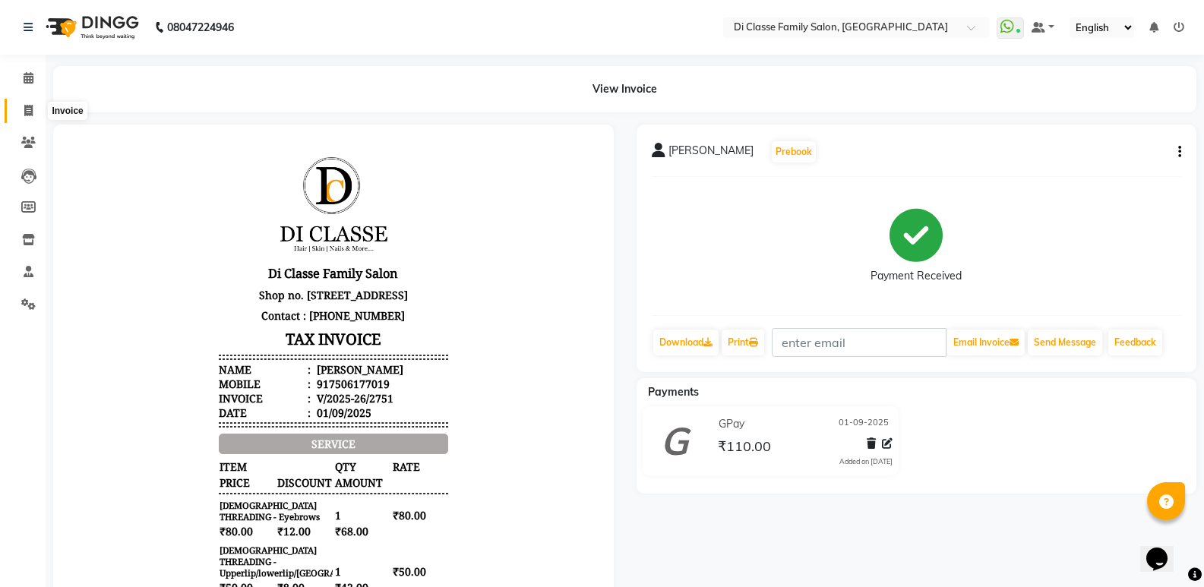
click at [19, 103] on span at bounding box center [28, 111] width 27 height 17
select select "6346"
select select "service"
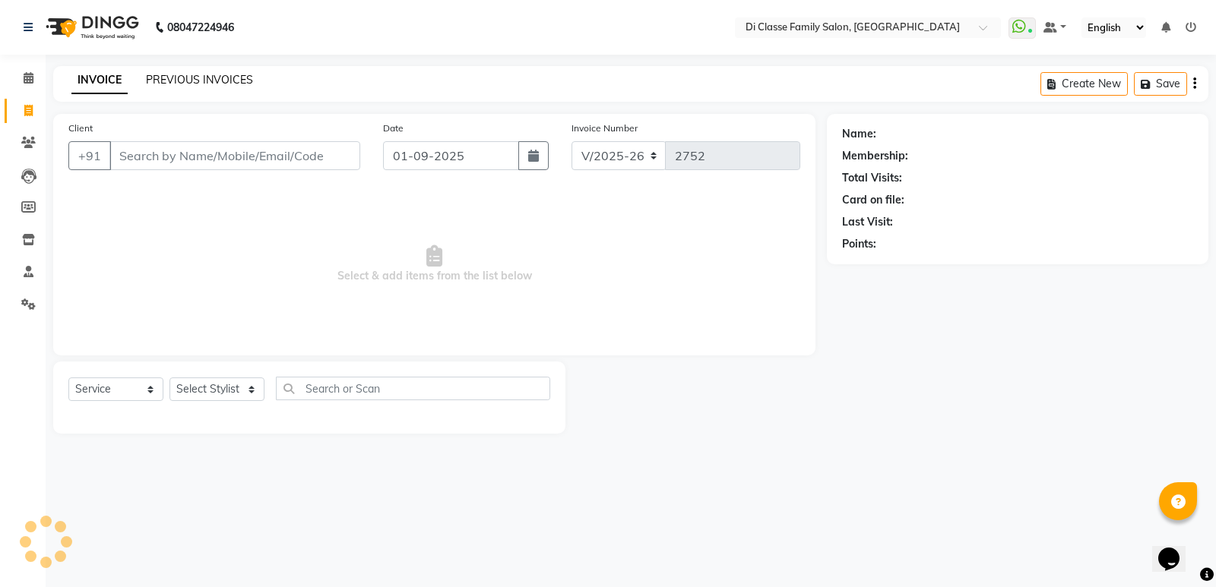
click at [150, 81] on link "PREVIOUS INVOICES" at bounding box center [199, 80] width 107 height 14
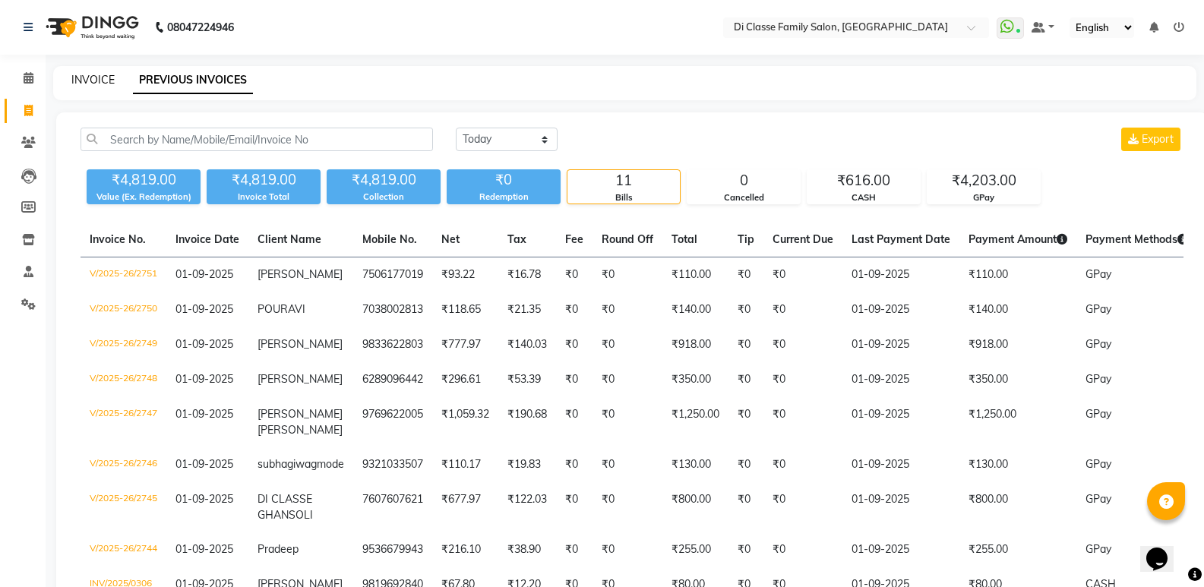
click at [100, 75] on link "INVOICE" at bounding box center [92, 80] width 43 height 14
select select "6346"
select select "service"
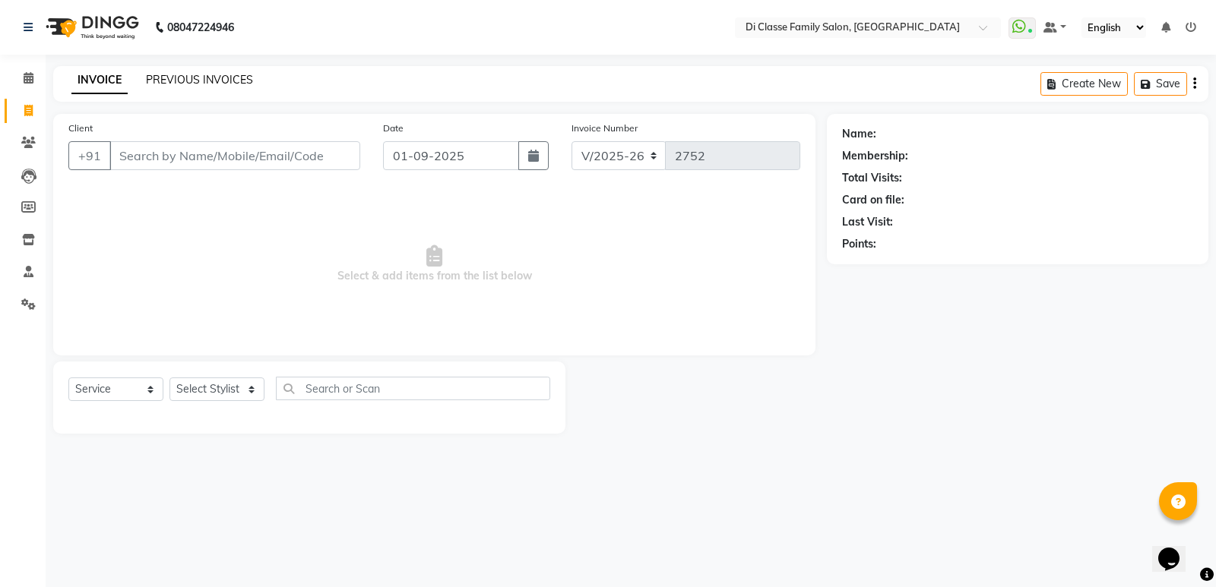
click at [180, 79] on link "PREVIOUS INVOICES" at bounding box center [199, 80] width 107 height 14
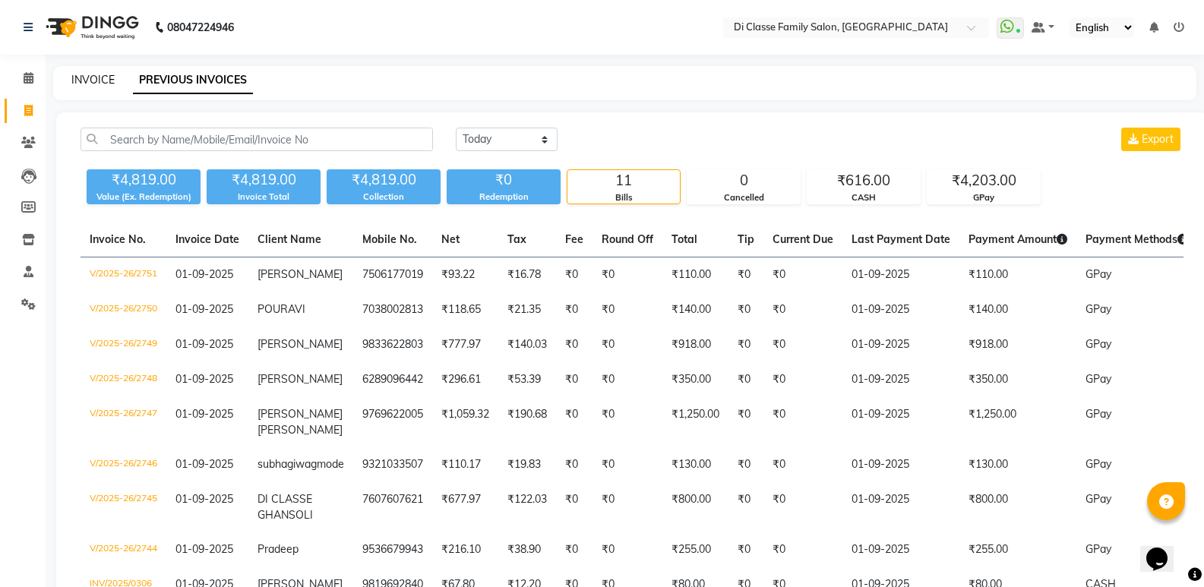
click at [83, 80] on link "INVOICE" at bounding box center [92, 80] width 43 height 14
select select "service"
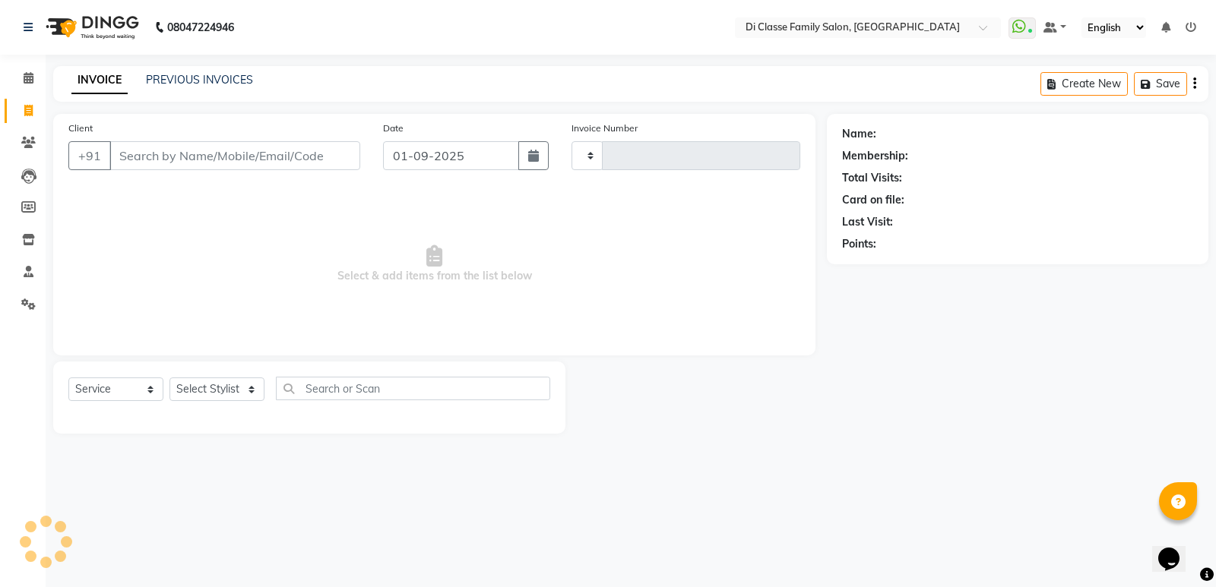
type input "2752"
select select "6346"
click at [242, 404] on div "Select Service Product Membership Package Voucher Prepaid Gift Card Select Styl…" at bounding box center [309, 395] width 482 height 36
click at [242, 392] on select "Select Stylist" at bounding box center [216, 390] width 95 height 24
select select "50058"
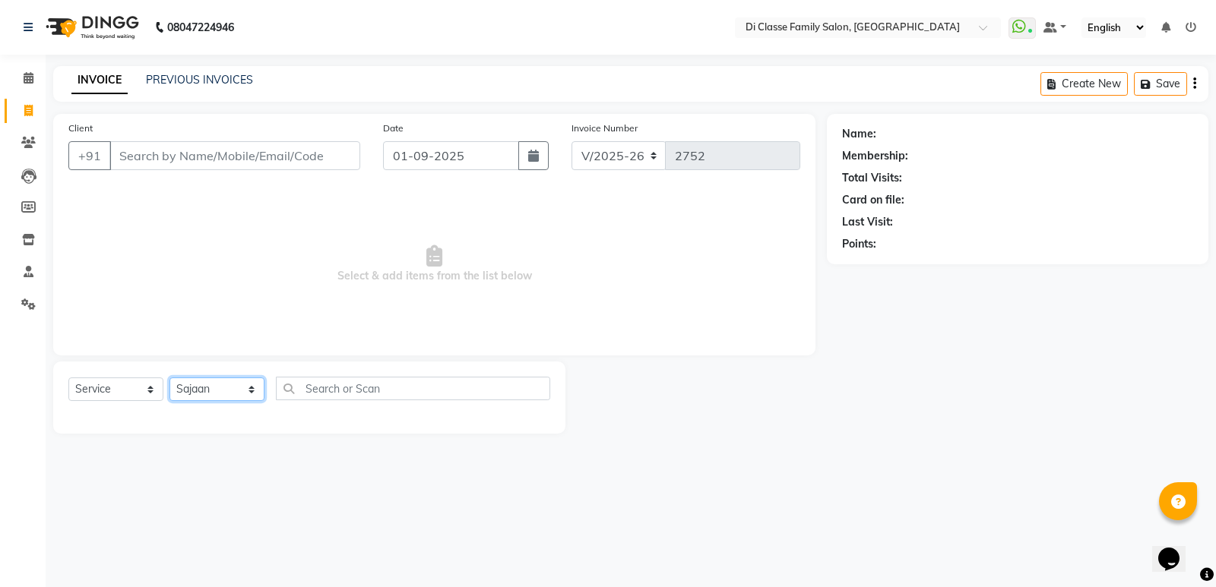
click at [169, 378] on select "Select Stylist ADMIN ANIKET Anu Ayaz Kadri Javed KAPIL SINGH KOMAL Payal Pooja …" at bounding box center [216, 390] width 95 height 24
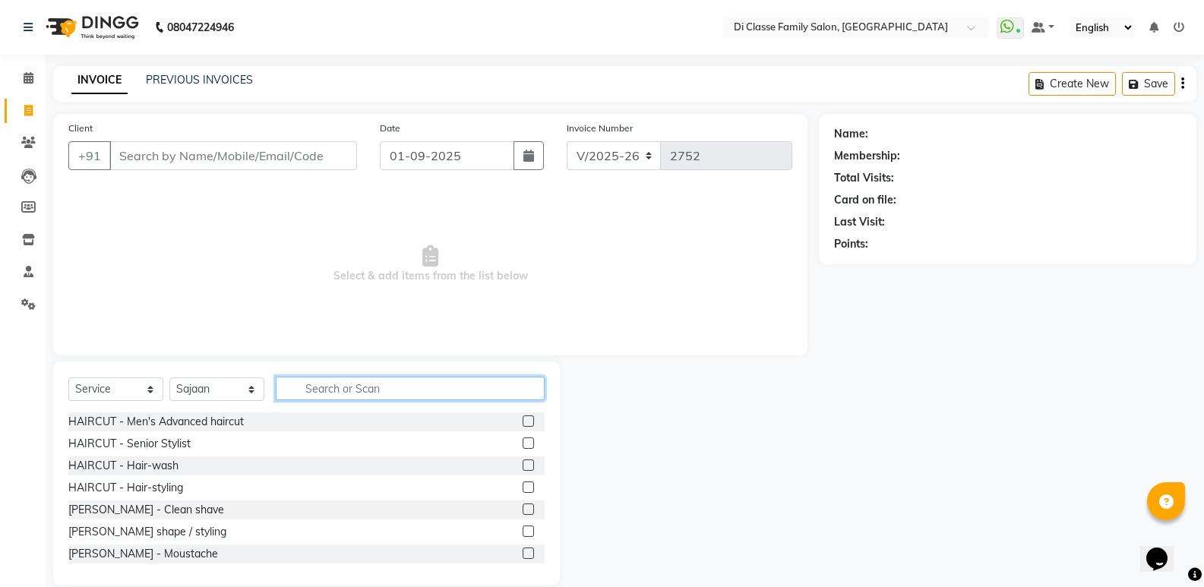
click at [305, 381] on input "text" at bounding box center [410, 389] width 269 height 24
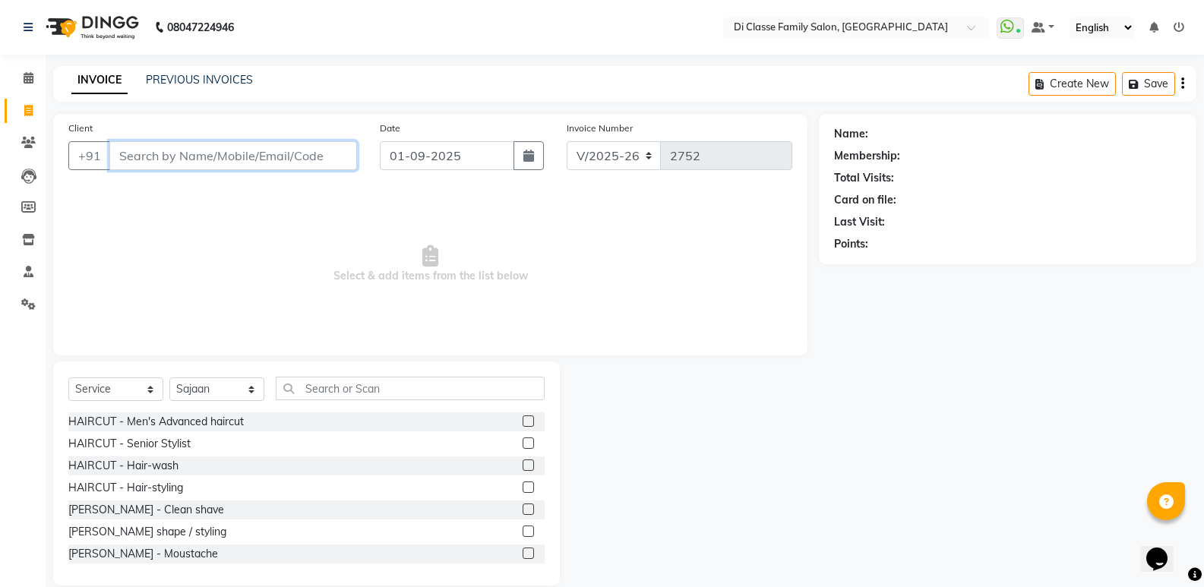
click at [268, 158] on input "Client" at bounding box center [233, 155] width 248 height 29
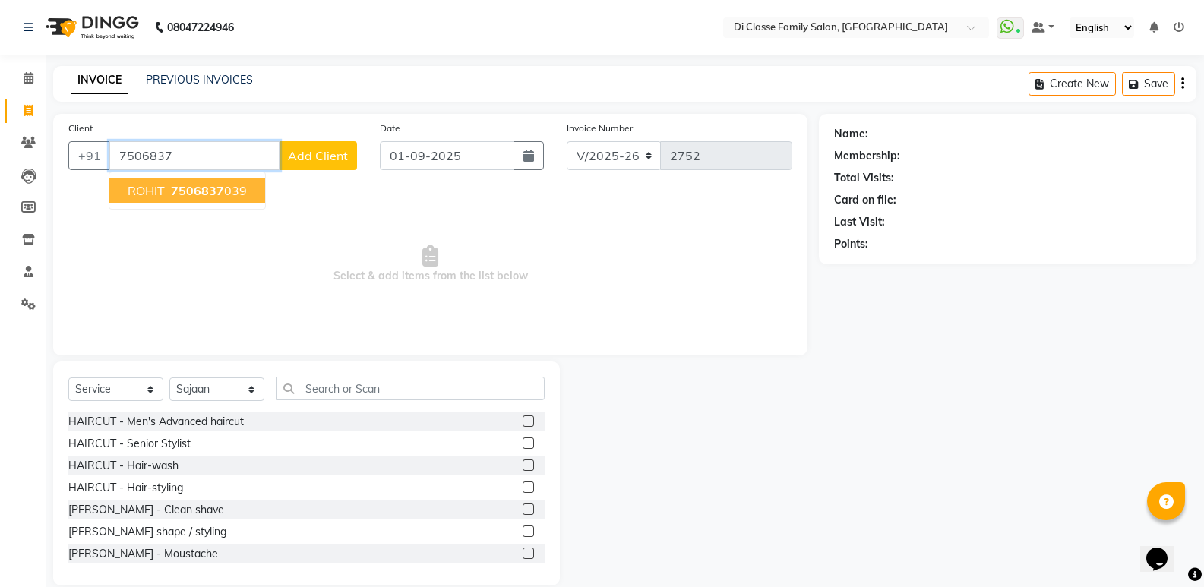
click at [203, 201] on button "ROHIT 7506837 039" at bounding box center [187, 191] width 156 height 24
type input "7506837039"
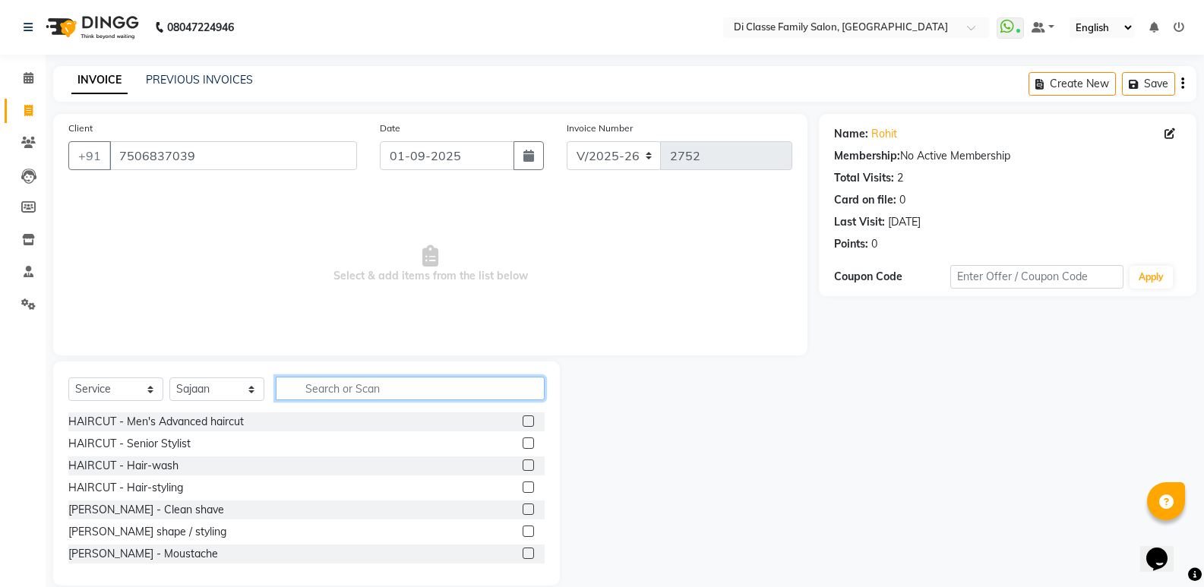
click at [361, 395] on input "text" at bounding box center [410, 389] width 269 height 24
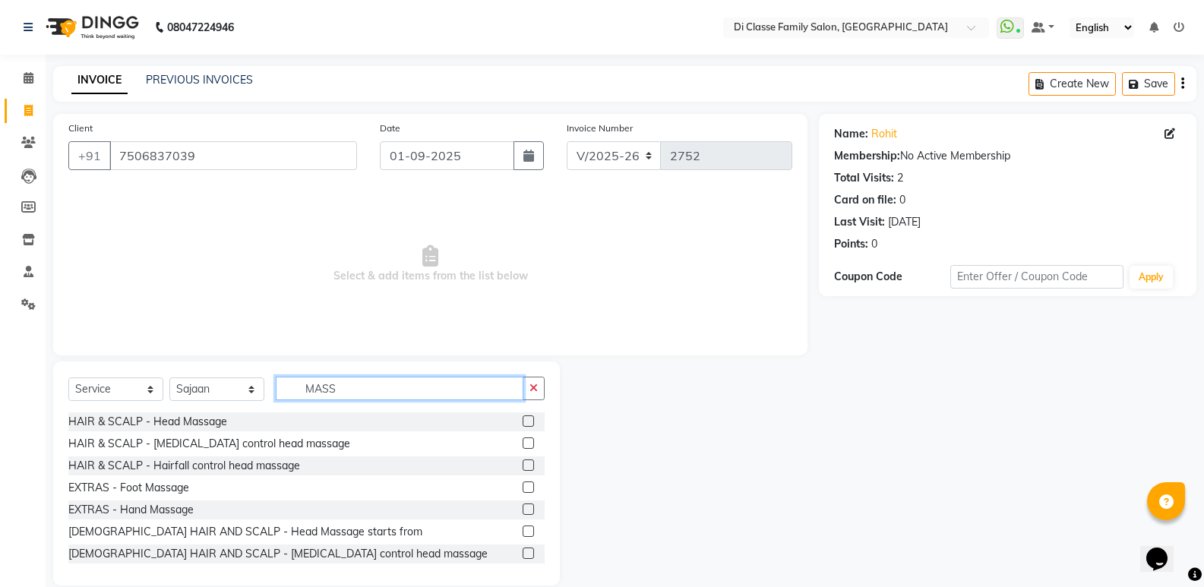
type input "MASS"
click at [524, 419] on div at bounding box center [534, 422] width 22 height 19
click at [523, 419] on label at bounding box center [528, 421] width 11 height 11
click at [523, 419] on input "checkbox" at bounding box center [528, 422] width 10 height 10
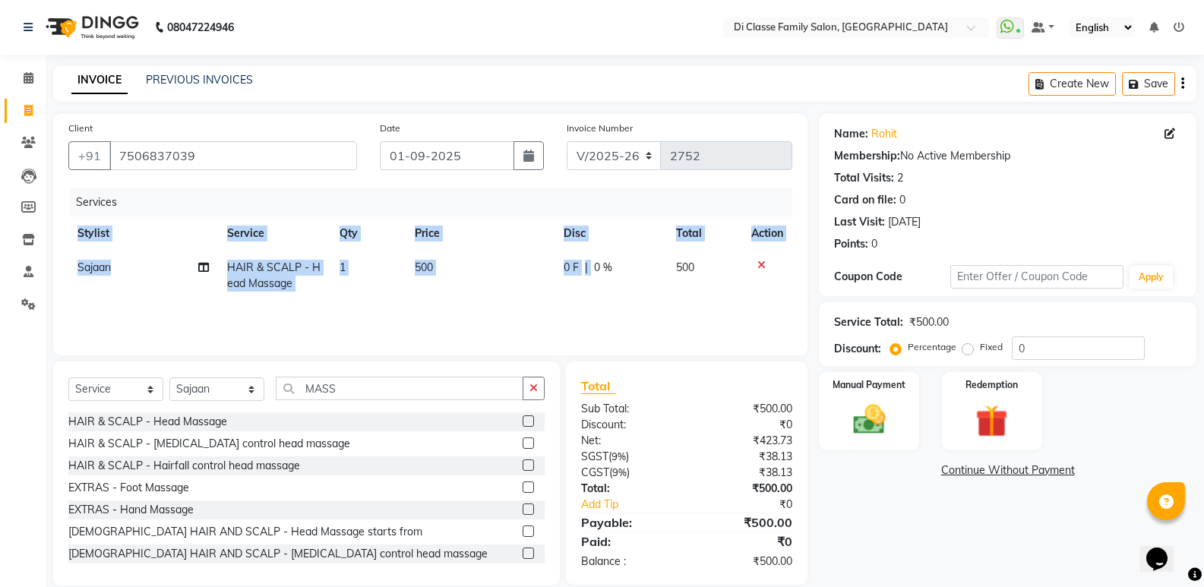
checkbox input "false"
drag, startPoint x: 596, startPoint y: 301, endPoint x: 609, endPoint y: 292, distance: 15.8
click at [599, 299] on div "Services Stylist Service Qty Price Disc Total Action Sajaan HAIR & SCALP - Head…" at bounding box center [430, 264] width 724 height 152
click at [622, 276] on td "0 F | 0 %" at bounding box center [611, 276] width 112 height 50
select select "50058"
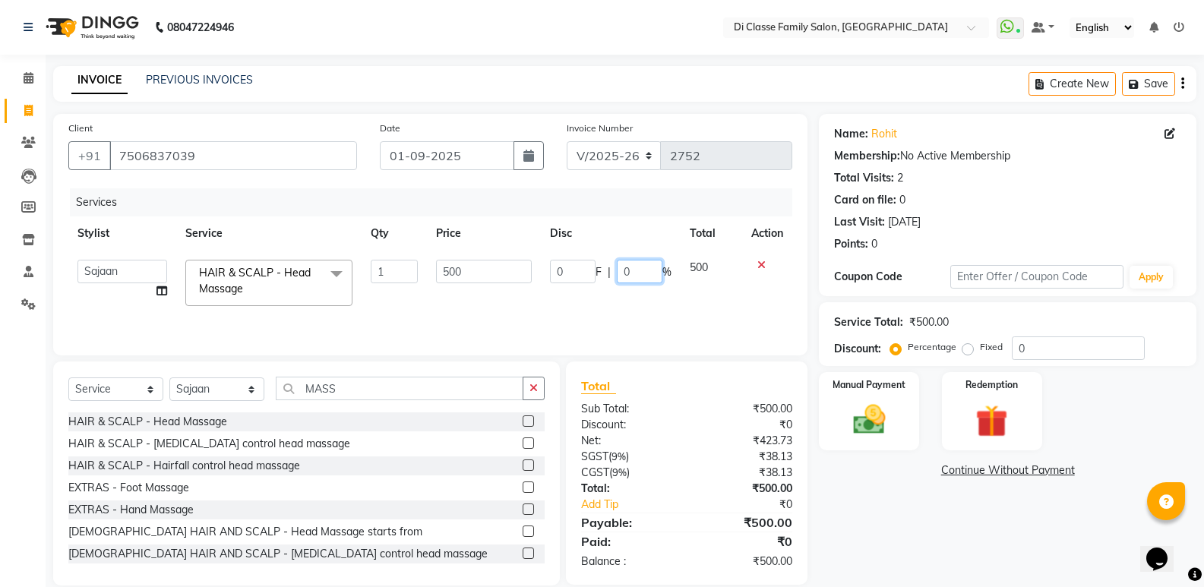
click at [623, 274] on input "0" at bounding box center [640, 272] width 46 height 24
click at [635, 280] on input "0" at bounding box center [640, 272] width 46 height 24
type input "100"
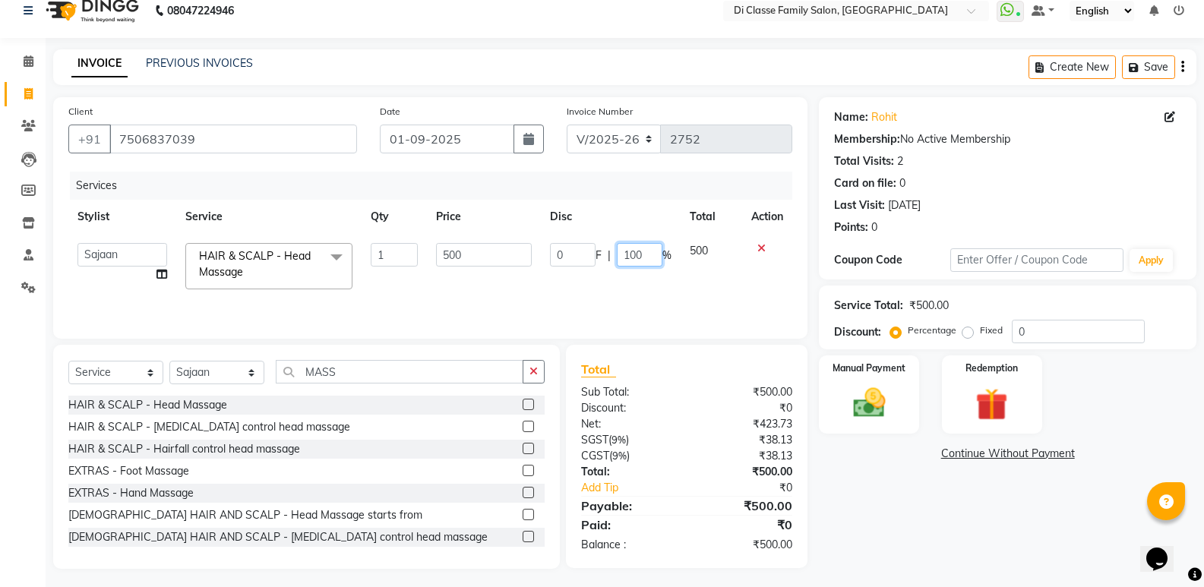
scroll to position [21, 0]
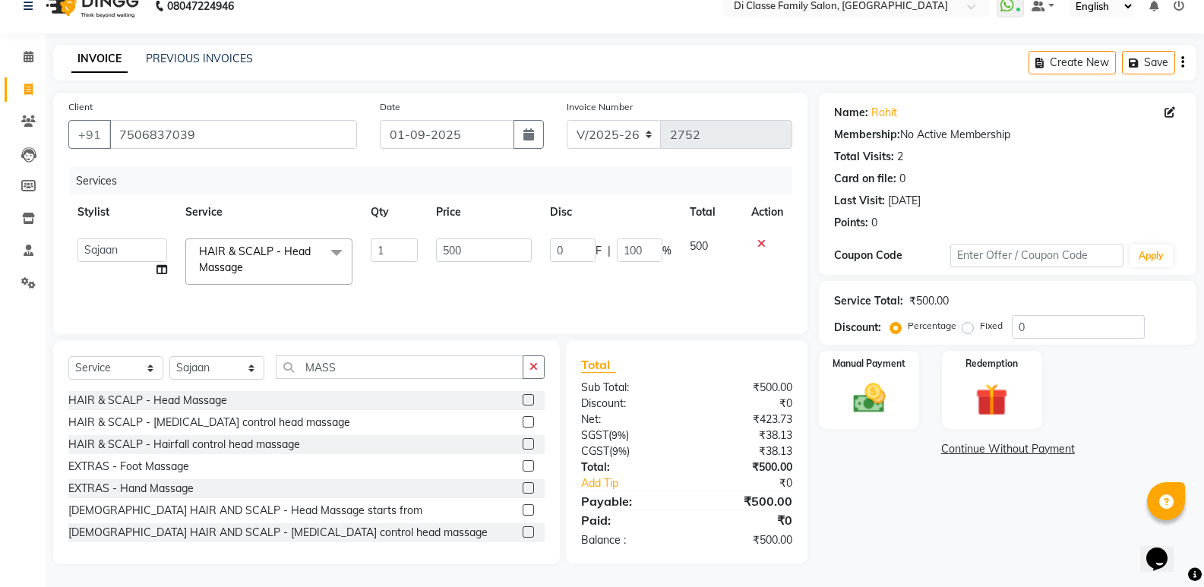
drag, startPoint x: 888, startPoint y: 532, endPoint x: 894, endPoint y: 505, distance: 27.3
click at [889, 530] on div "Name: Rohit Membership: No Active Membership Total Visits: 2 Card on file: 0 La…" at bounding box center [1013, 329] width 389 height 472
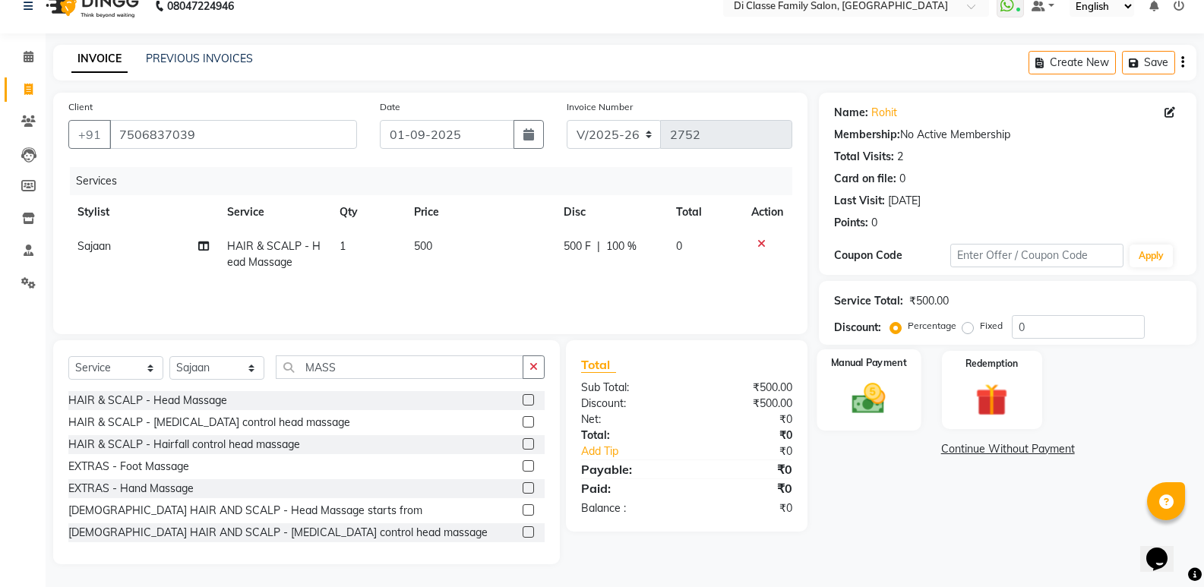
click at [901, 414] on div "Manual Payment" at bounding box center [870, 390] width 104 height 81
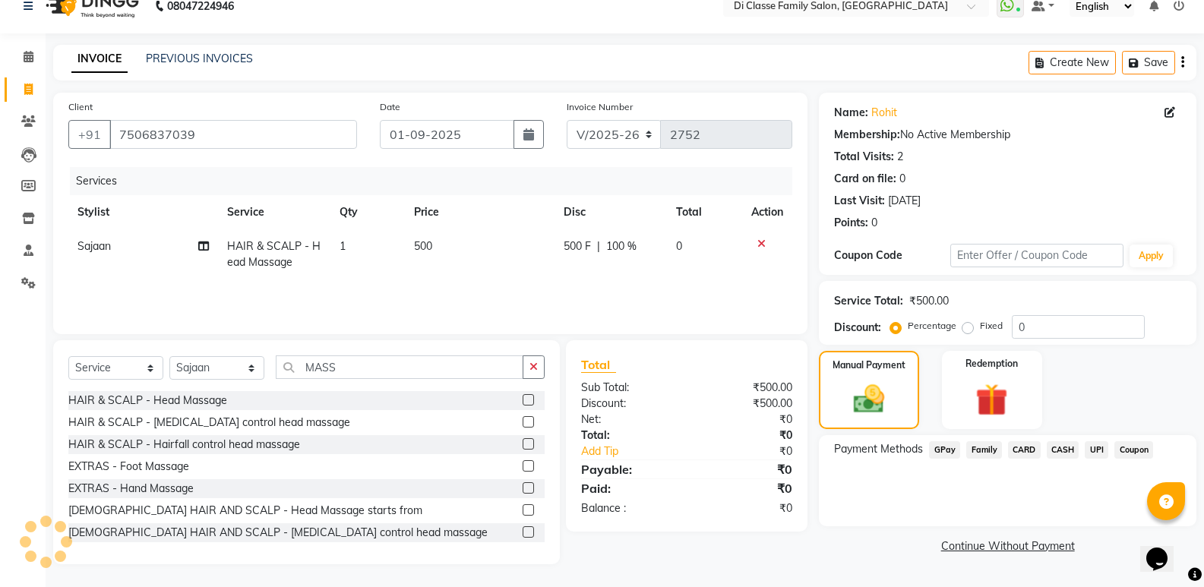
click at [939, 440] on div "Payment Methods GPay Family CARD CASH UPI Coupon" at bounding box center [1008, 480] width 378 height 91
click at [953, 451] on span "GPay" at bounding box center [944, 450] width 31 height 17
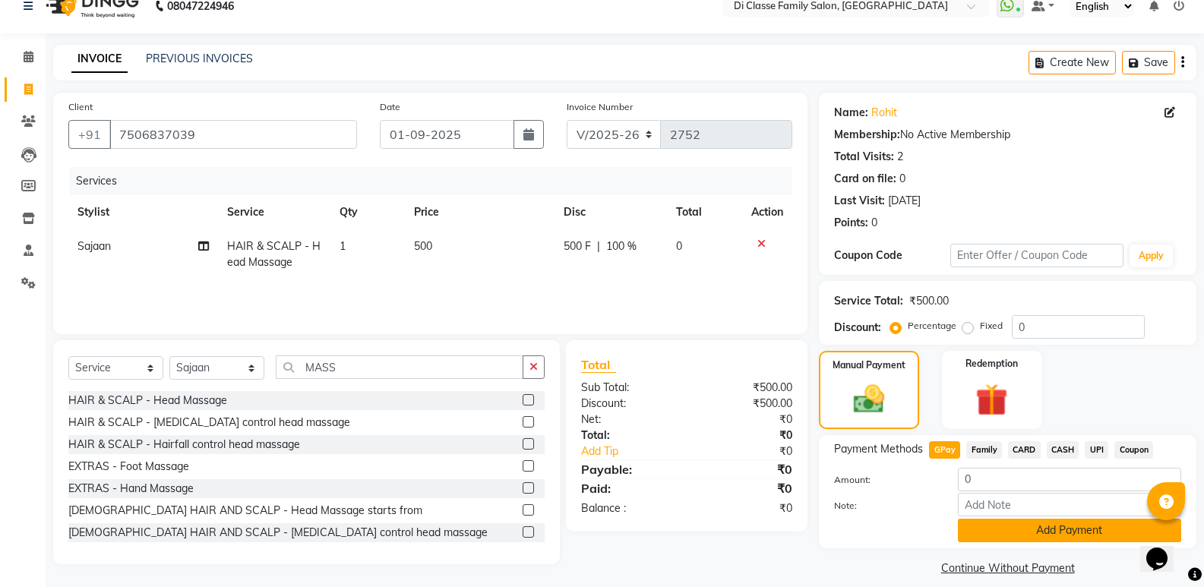
click at [991, 524] on button "Add Payment" at bounding box center [1069, 531] width 223 height 24
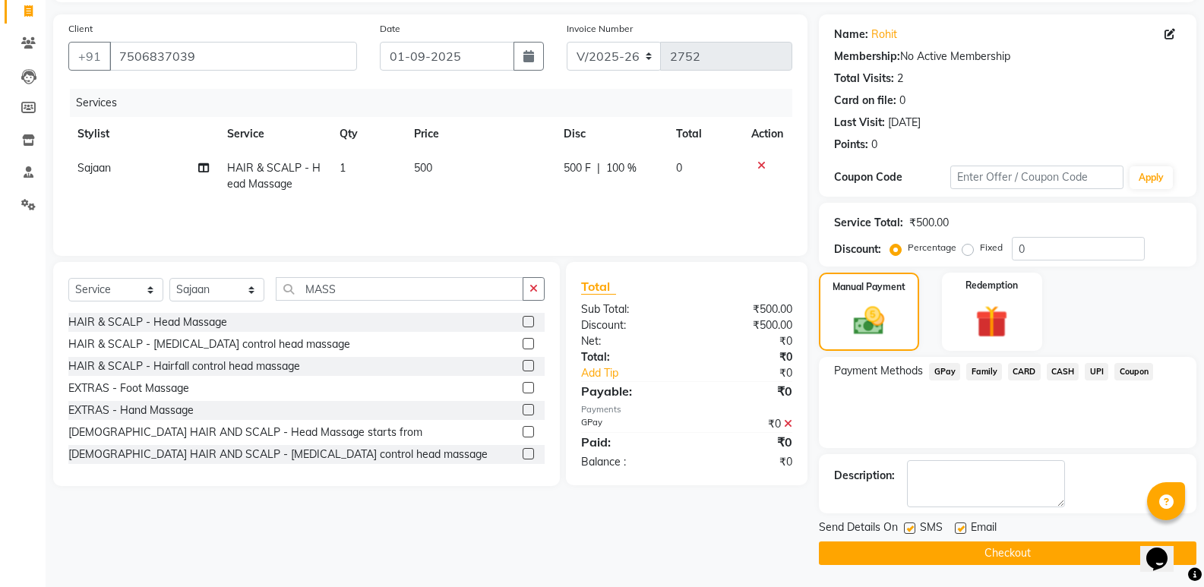
scroll to position [100, 0]
click at [994, 546] on button "Checkout" at bounding box center [1008, 553] width 378 height 24
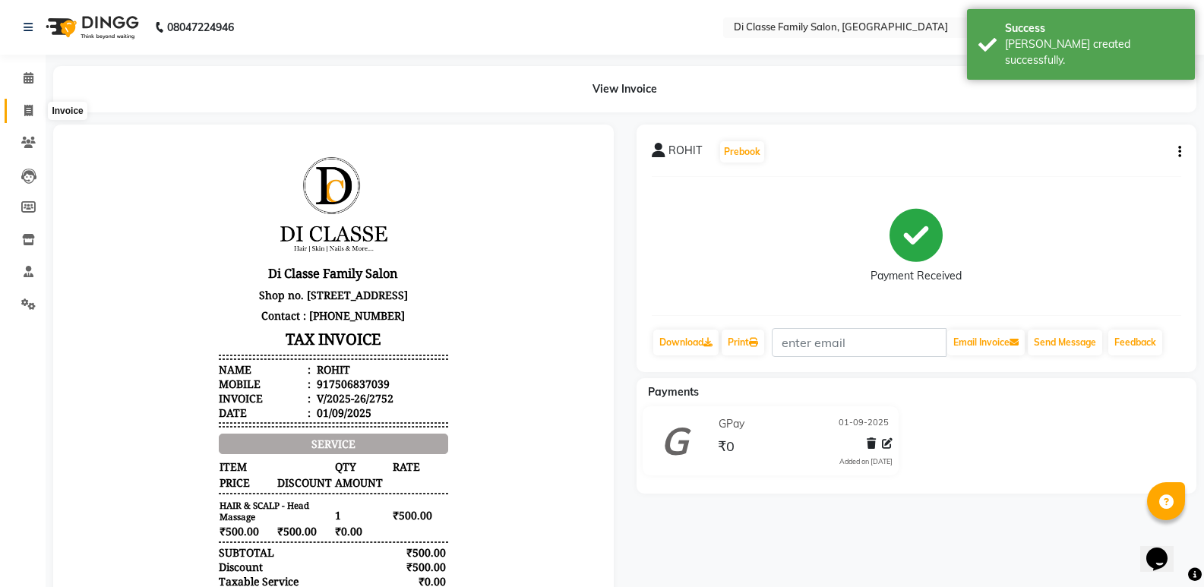
click at [20, 114] on span at bounding box center [28, 111] width 27 height 17
select select "6346"
select select "service"
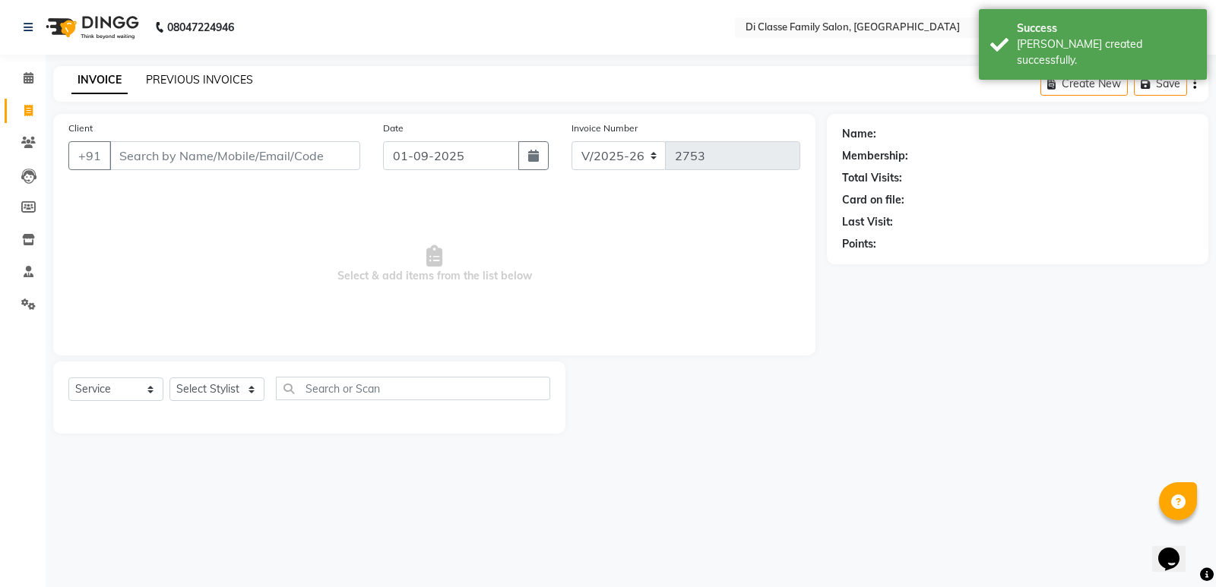
click at [169, 81] on link "PREVIOUS INVOICES" at bounding box center [199, 80] width 107 height 14
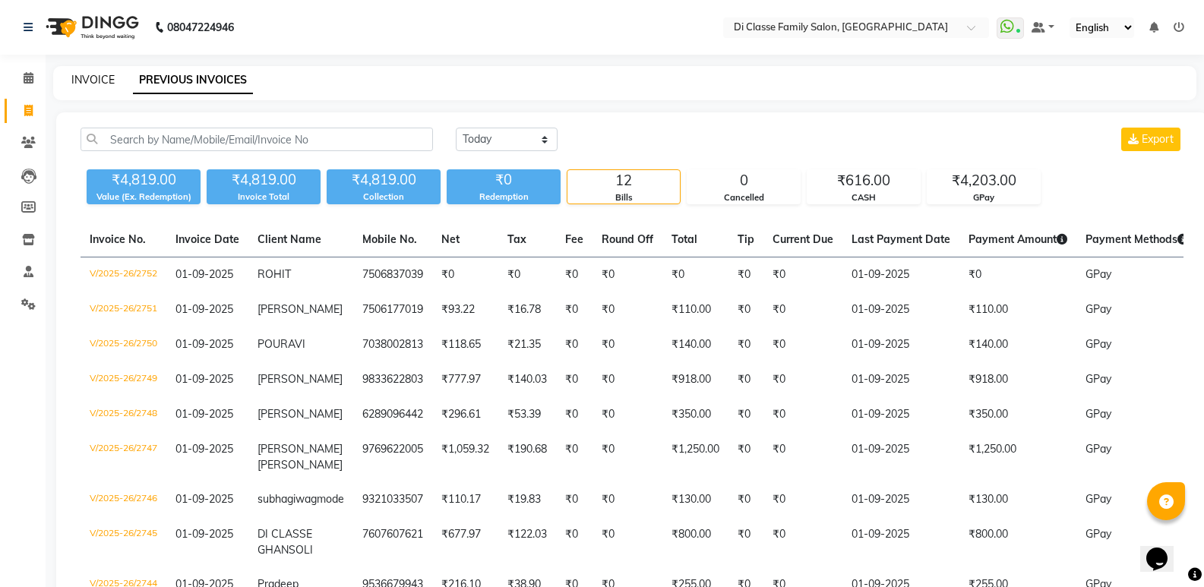
click at [93, 82] on link "INVOICE" at bounding box center [92, 80] width 43 height 14
select select "service"
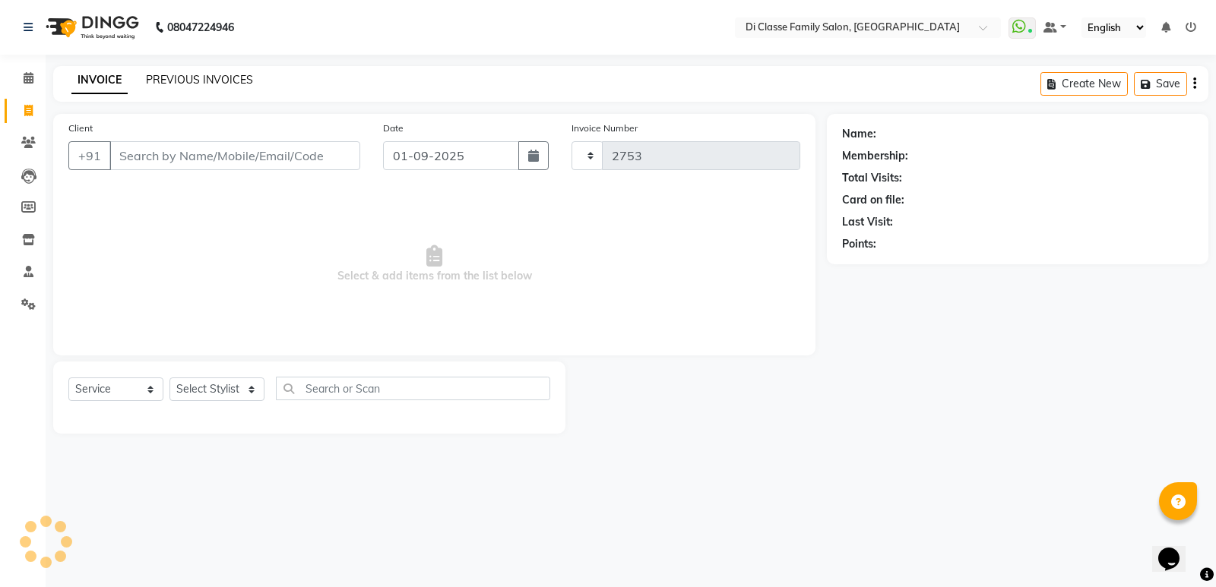
click at [167, 79] on link "PREVIOUS INVOICES" at bounding box center [199, 80] width 107 height 14
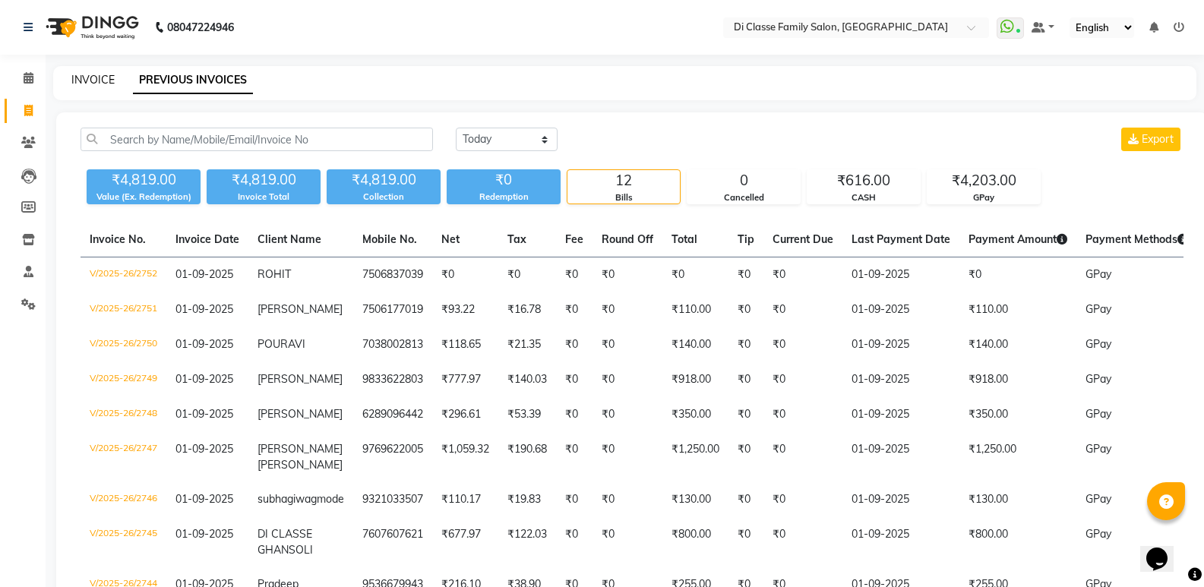
click at [108, 83] on link "INVOICE" at bounding box center [92, 80] width 43 height 14
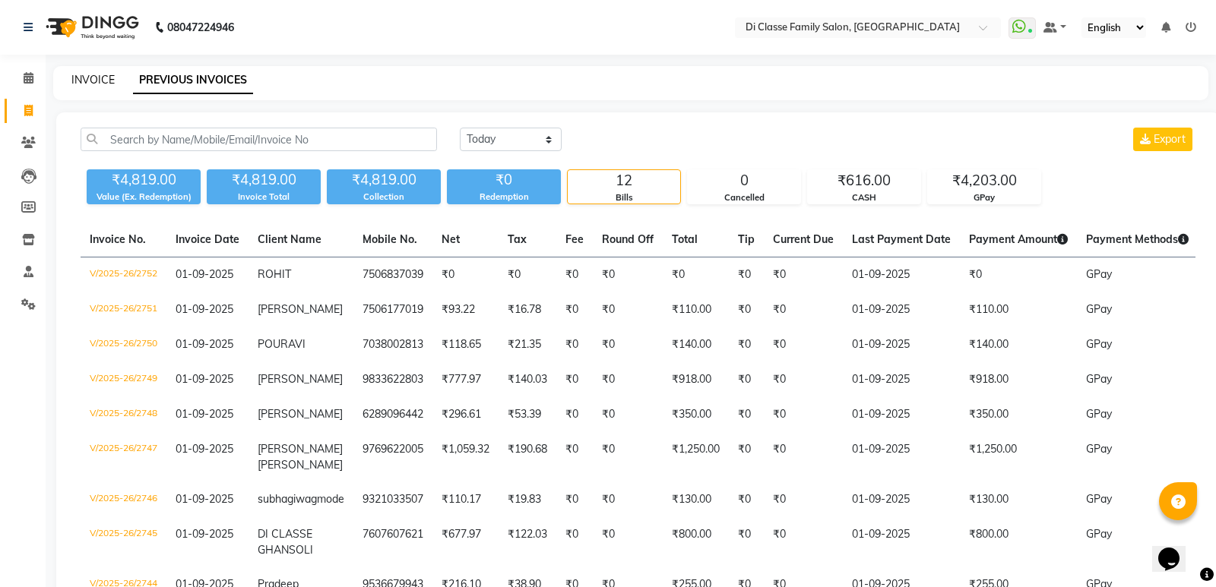
select select "6346"
select select "service"
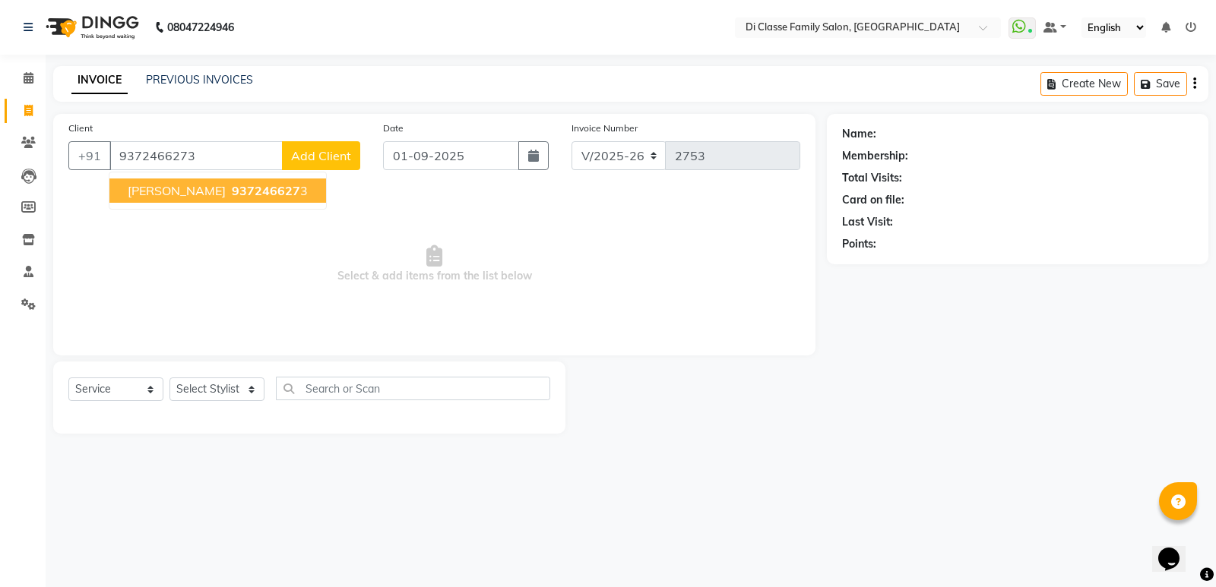
type input "9372466273"
select select "1: Object"
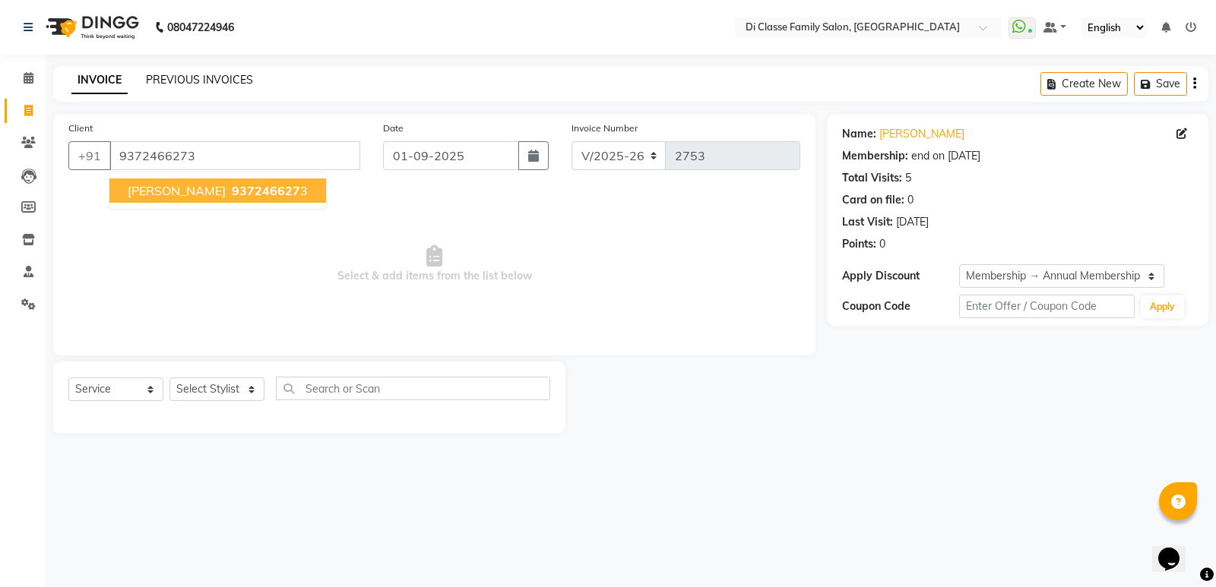
click at [166, 86] on link "PREVIOUS INVOICES" at bounding box center [199, 80] width 107 height 14
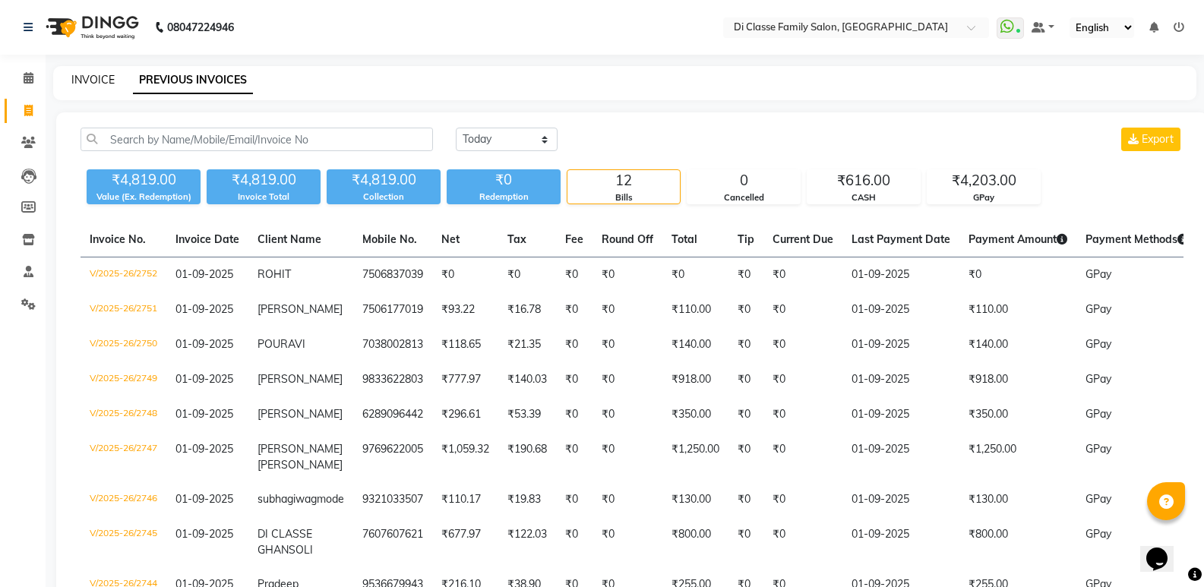
click at [88, 80] on link "INVOICE" at bounding box center [92, 80] width 43 height 14
select select "6346"
select select "service"
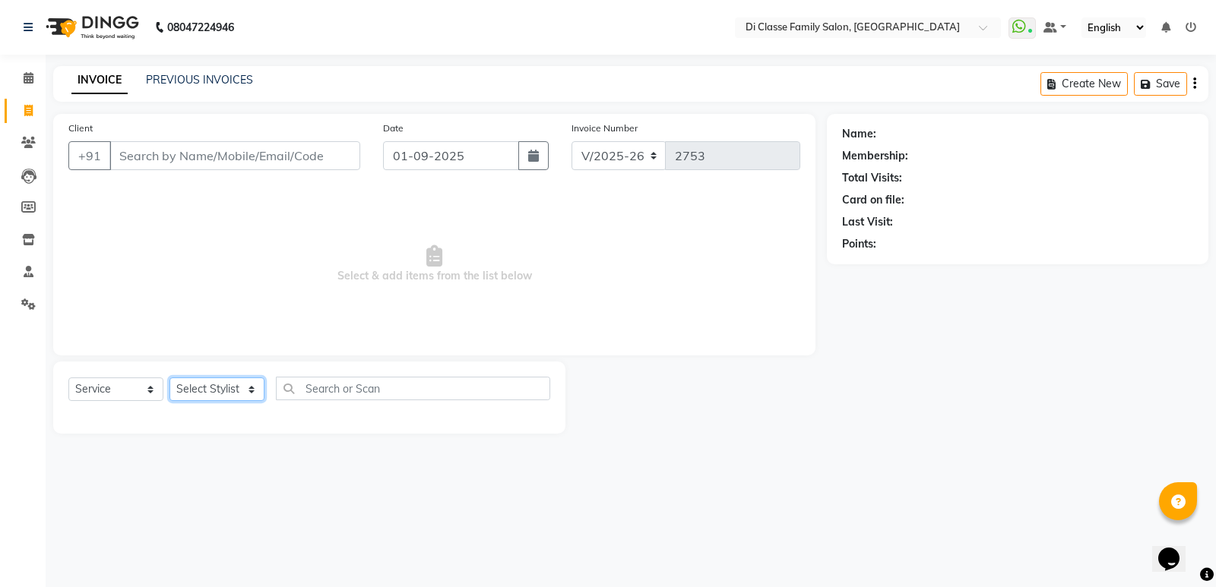
click at [190, 387] on select "Select Stylist ADMIN ANIKET Anu Ayaz Kadri Javed KAPIL SINGH KOMAL Payal Pooja …" at bounding box center [216, 390] width 95 height 24
click at [308, 165] on input "Client" at bounding box center [234, 155] width 251 height 29
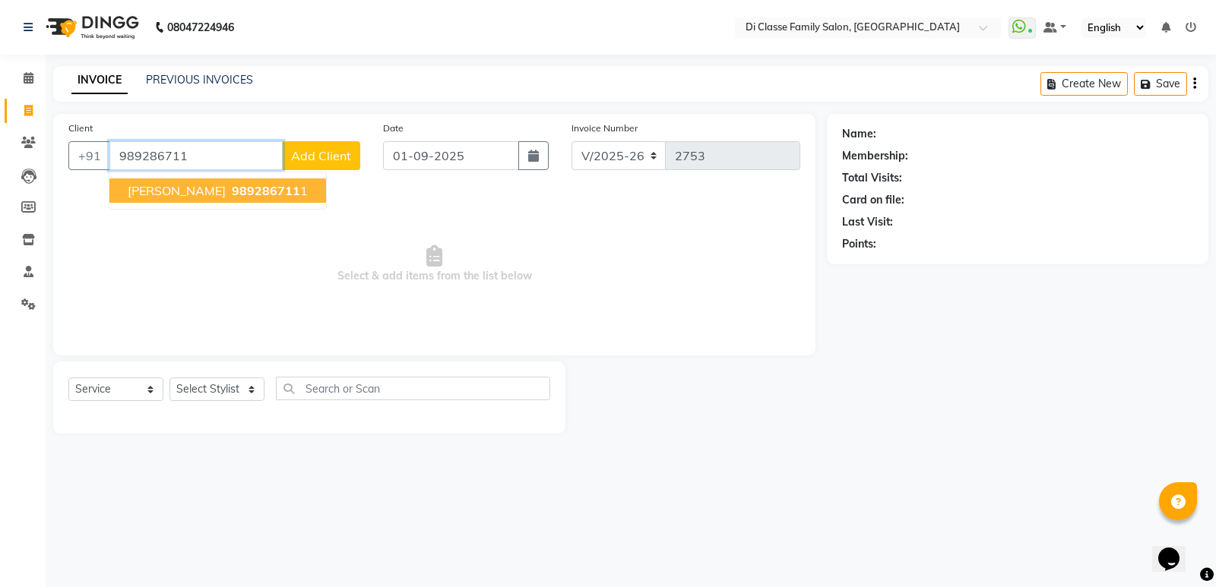
click at [289, 188] on ngb-highlight "989286711 1" at bounding box center [268, 190] width 79 height 15
type input "9892867111"
select select "1: Object"
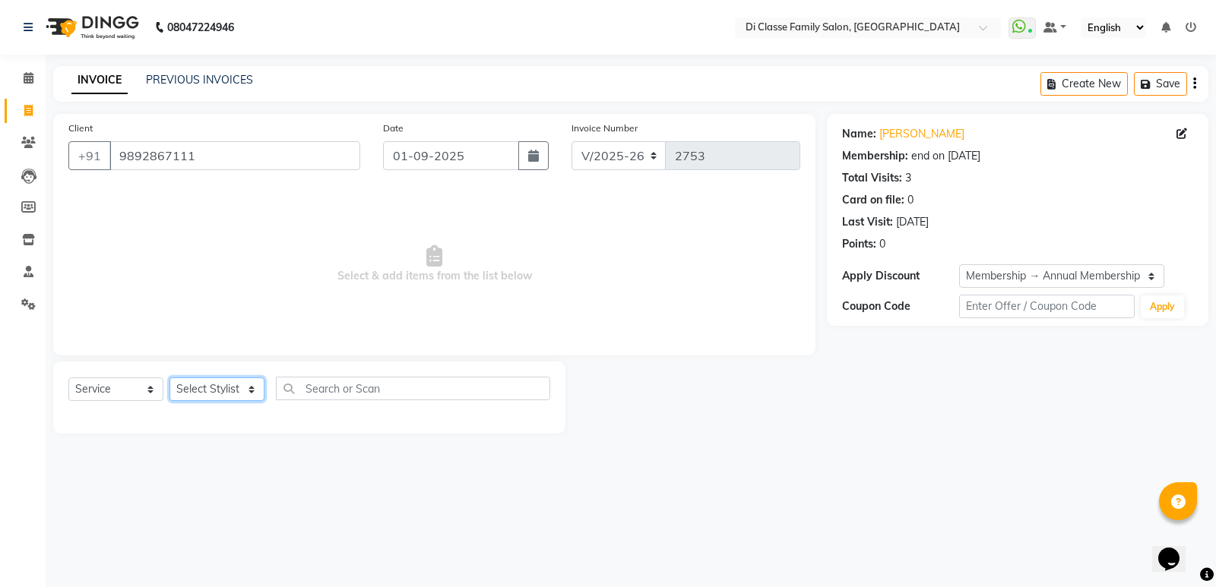
click at [212, 384] on select "Select Stylist ADMIN ANIKET Anu Ayaz Kadri Javed KAPIL SINGH KOMAL Payal Pooja …" at bounding box center [216, 390] width 95 height 24
select select "50058"
click at [169, 378] on select "Select Stylist ADMIN ANIKET Anu Ayaz Kadri Javed KAPIL SINGH KOMAL Payal Pooja …" at bounding box center [216, 390] width 95 height 24
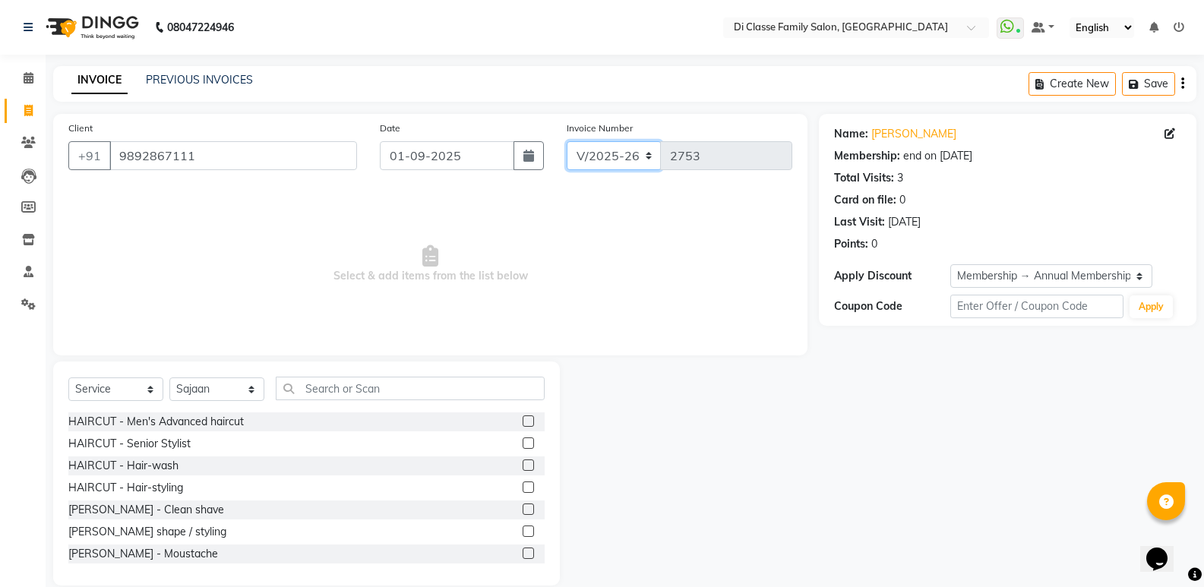
click at [574, 144] on select "INV/2025 V/2025-26" at bounding box center [614, 155] width 95 height 29
select select "8538"
click at [567, 141] on select "INV/2025 V/2025-26" at bounding box center [614, 155] width 95 height 29
type input "0307"
click at [523, 424] on label at bounding box center [528, 421] width 11 height 11
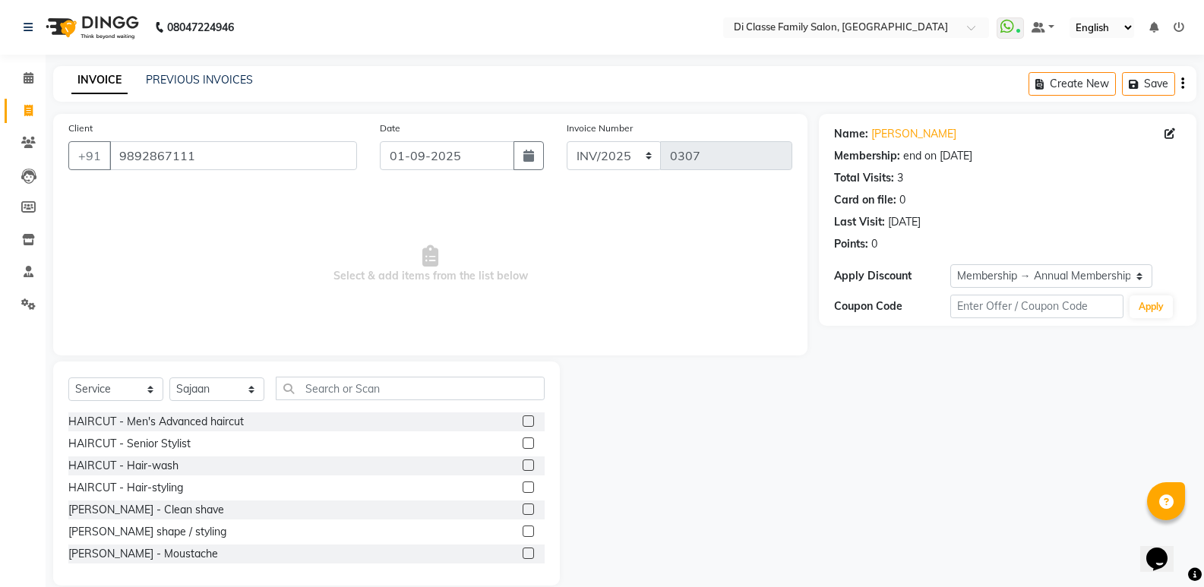
click at [523, 424] on input "checkbox" at bounding box center [528, 422] width 10 height 10
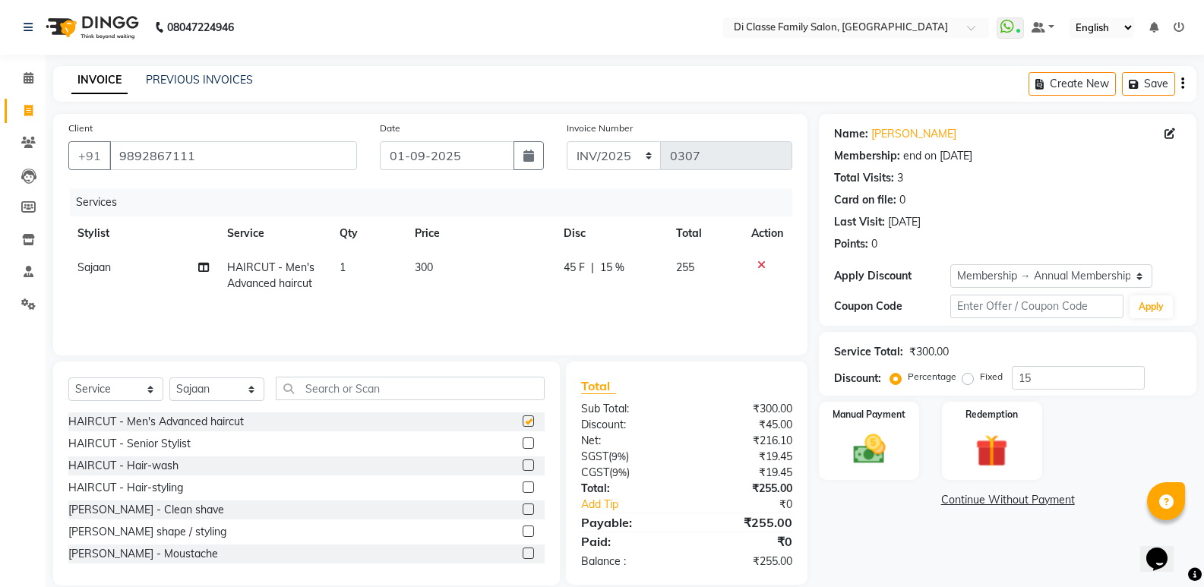
checkbox input "false"
click at [523, 533] on label at bounding box center [528, 531] width 11 height 11
click at [523, 533] on input "checkbox" at bounding box center [528, 532] width 10 height 10
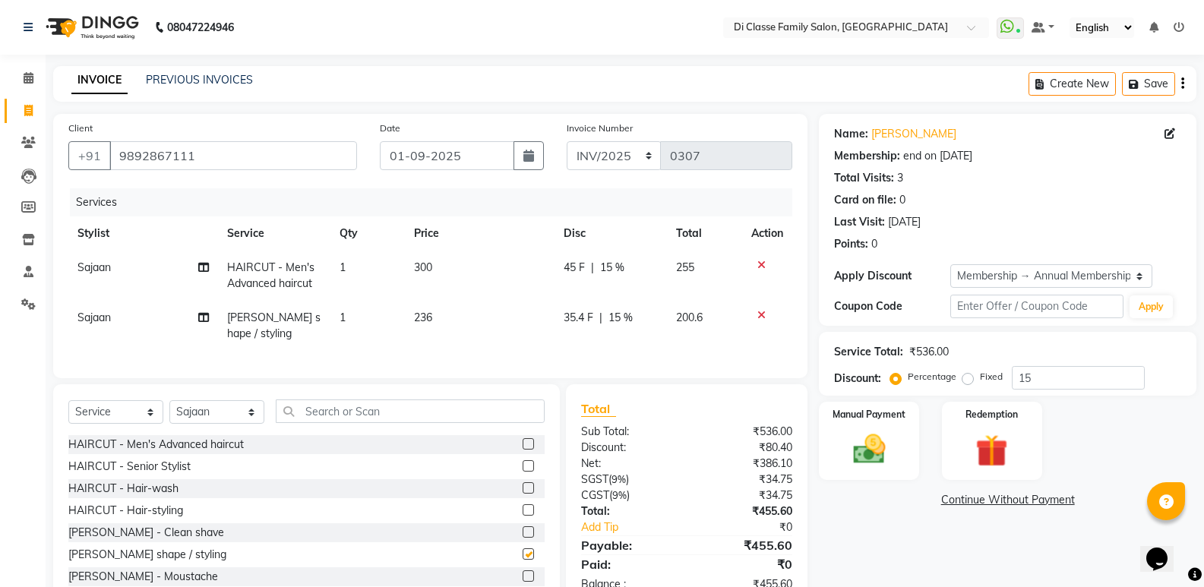
checkbox input "false"
click at [347, 423] on input "text" at bounding box center [410, 412] width 269 height 24
click at [1088, 381] on input "15" at bounding box center [1078, 378] width 133 height 24
type input "1"
click at [404, 423] on input "text" at bounding box center [410, 412] width 269 height 24
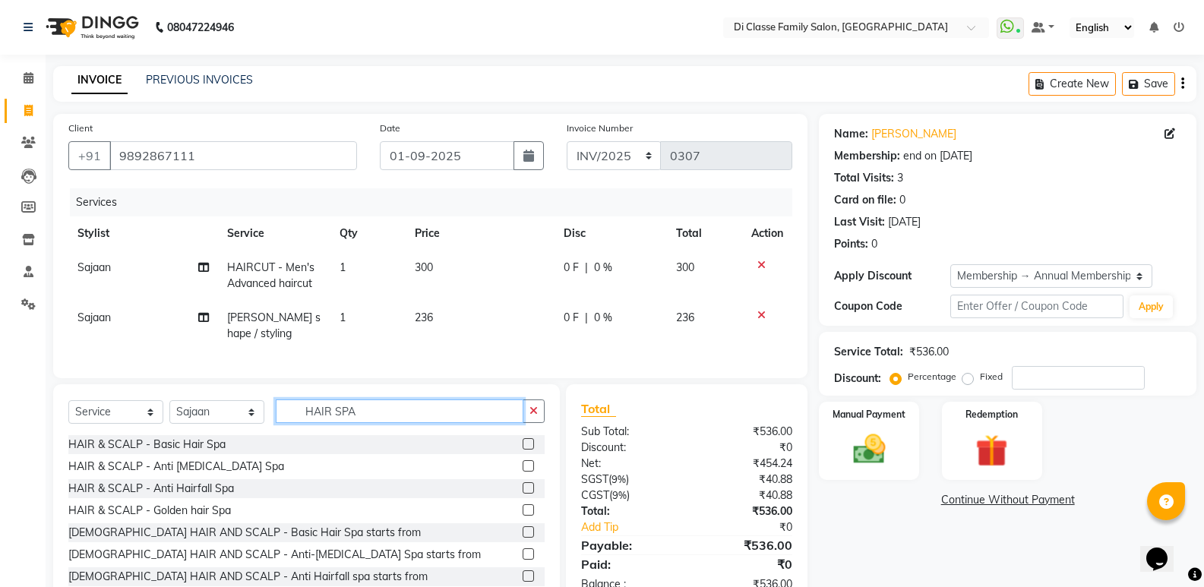
type input "HAIR SPA"
drag, startPoint x: 514, startPoint y: 456, endPoint x: 525, endPoint y: 458, distance: 10.9
click at [523, 450] on label at bounding box center [528, 443] width 11 height 11
click at [523, 450] on input "checkbox" at bounding box center [528, 445] width 10 height 10
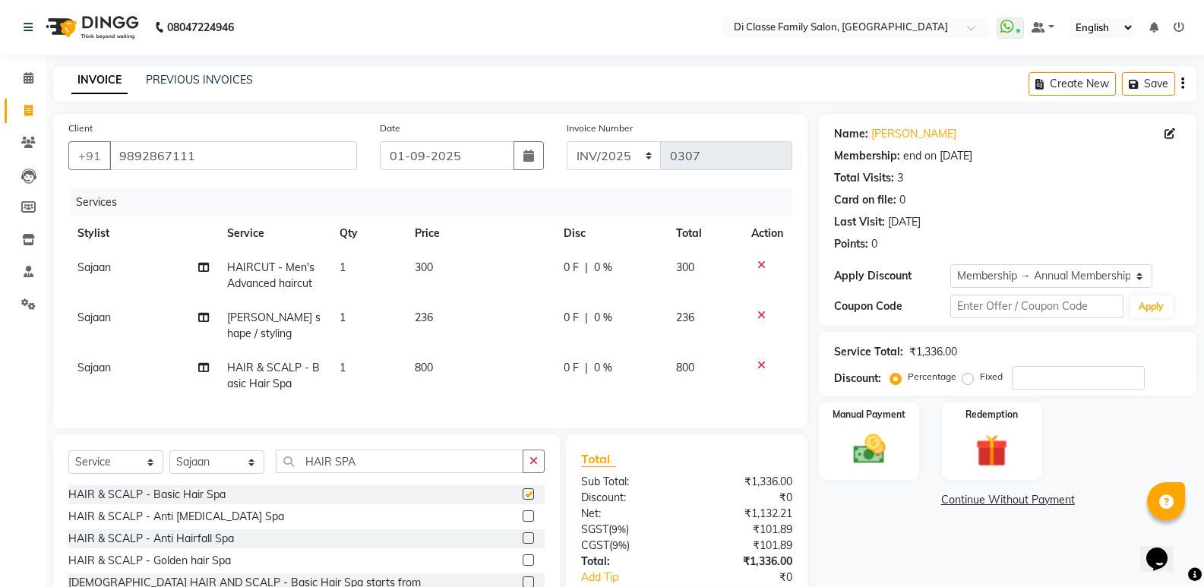
checkbox input "false"
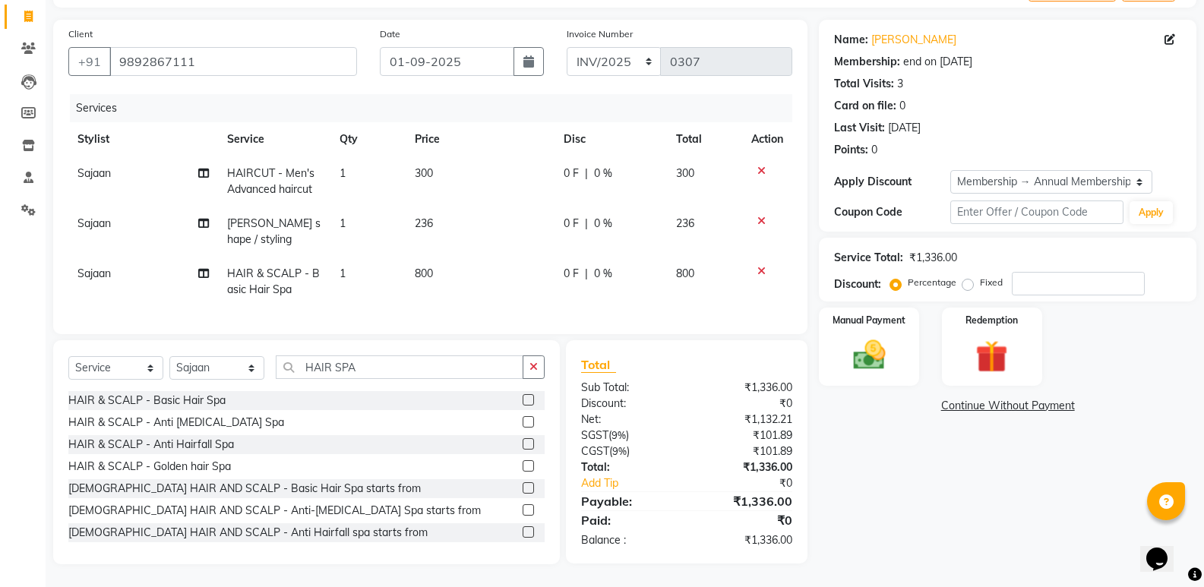
scroll to position [106, 0]
click at [539, 368] on button "button" at bounding box center [534, 368] width 22 height 24
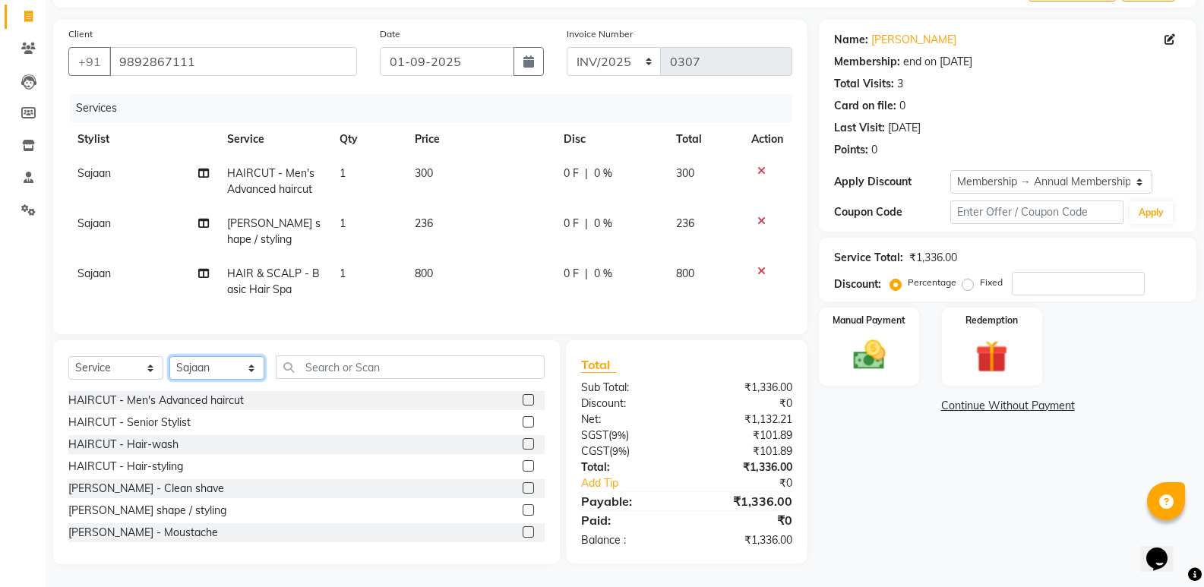
click at [219, 362] on select "Select Stylist ADMIN ANIKET Anu Ayaz Kadri Javed KAPIL SINGH KOMAL Payal Pooja …" at bounding box center [216, 368] width 95 height 24
select select "47552"
click at [169, 356] on select "Select Stylist ADMIN ANIKET Anu Ayaz Kadri Javed KAPIL SINGH KOMAL Payal Pooja …" at bounding box center [216, 368] width 95 height 24
click at [357, 364] on input "text" at bounding box center [410, 368] width 269 height 24
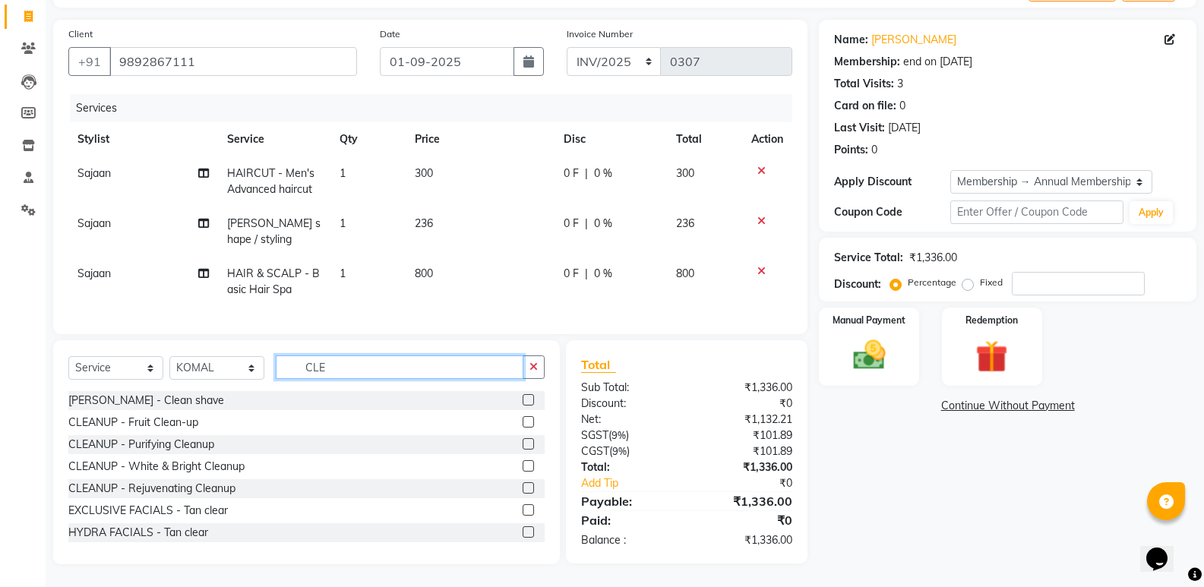
type input "CLE"
click at [523, 425] on label at bounding box center [528, 421] width 11 height 11
click at [523, 425] on input "checkbox" at bounding box center [528, 423] width 10 height 10
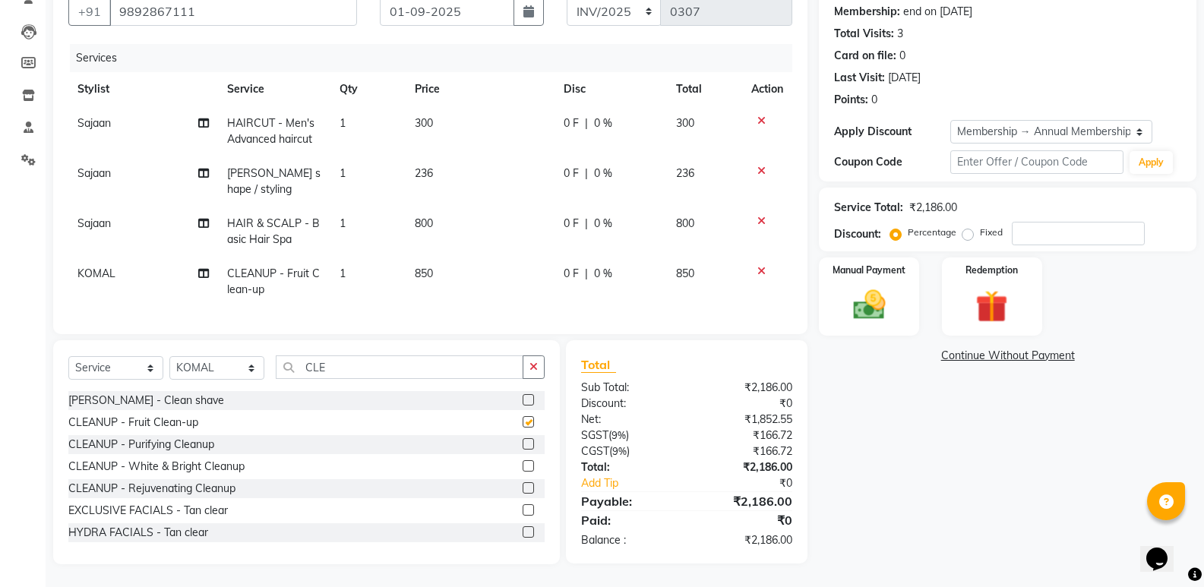
checkbox input "false"
click at [635, 257] on td "0 F | 0 %" at bounding box center [611, 282] width 112 height 50
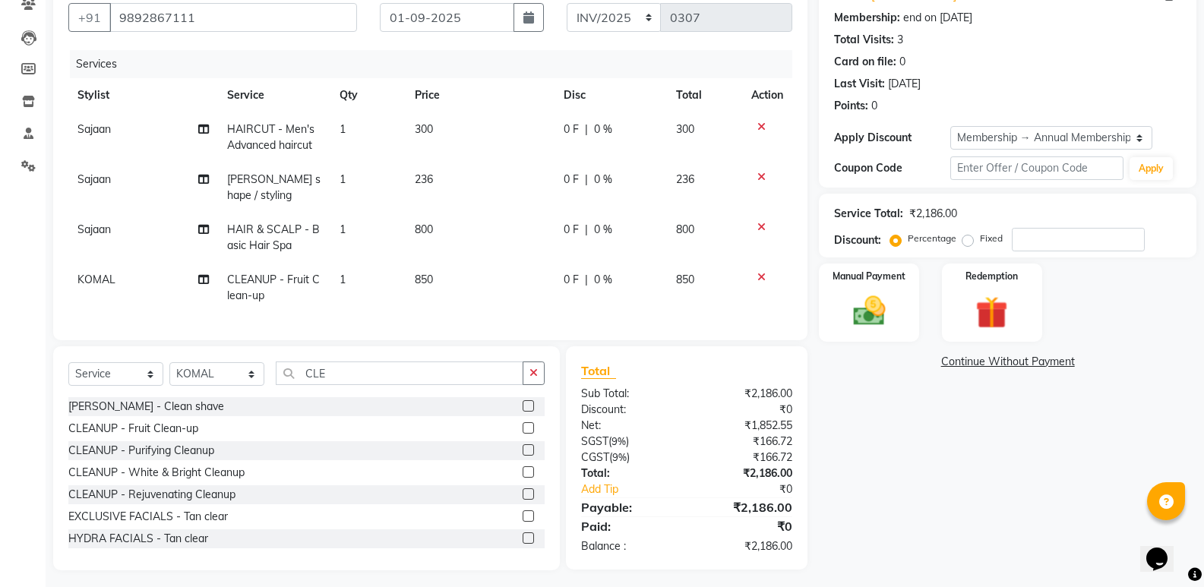
select select "47552"
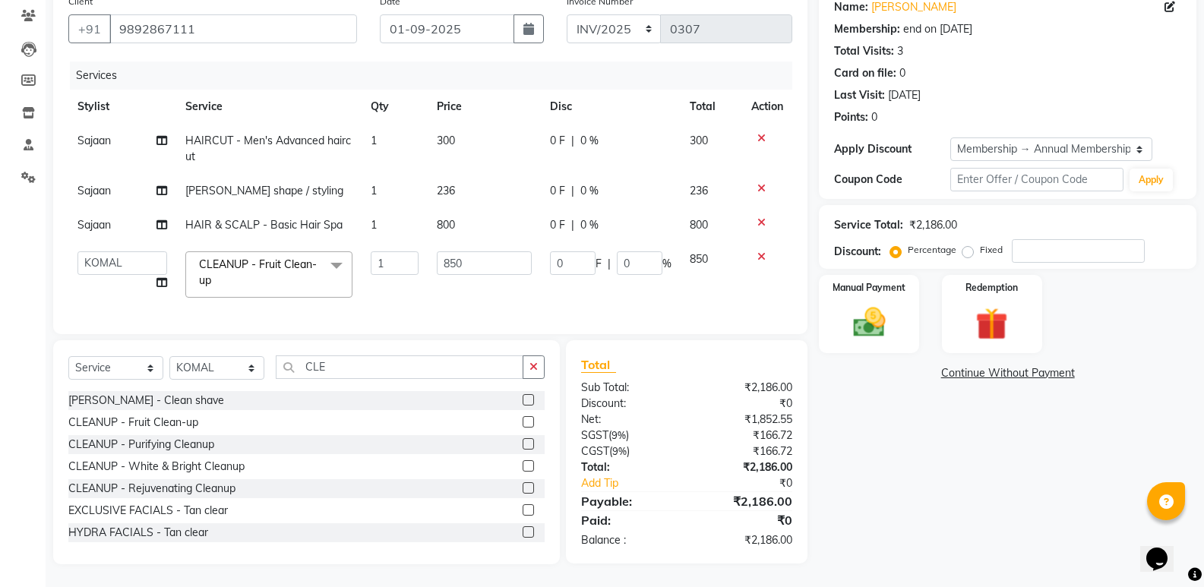
click at [643, 266] on td "0 F | 0 %" at bounding box center [611, 274] width 140 height 65
drag, startPoint x: 638, startPoint y: 263, endPoint x: 629, endPoint y: 270, distance: 10.8
click at [629, 272] on td "0 F | 0 %" at bounding box center [611, 274] width 140 height 65
type input "0250"
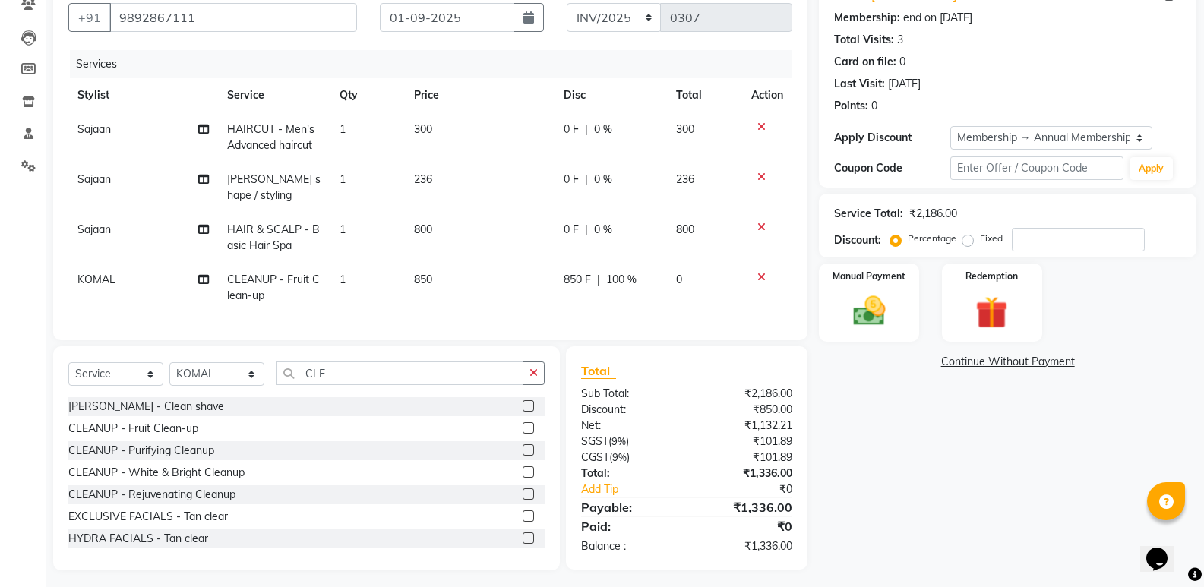
click at [570, 263] on td "850 F | 100 %" at bounding box center [611, 288] width 113 height 50
select select "47552"
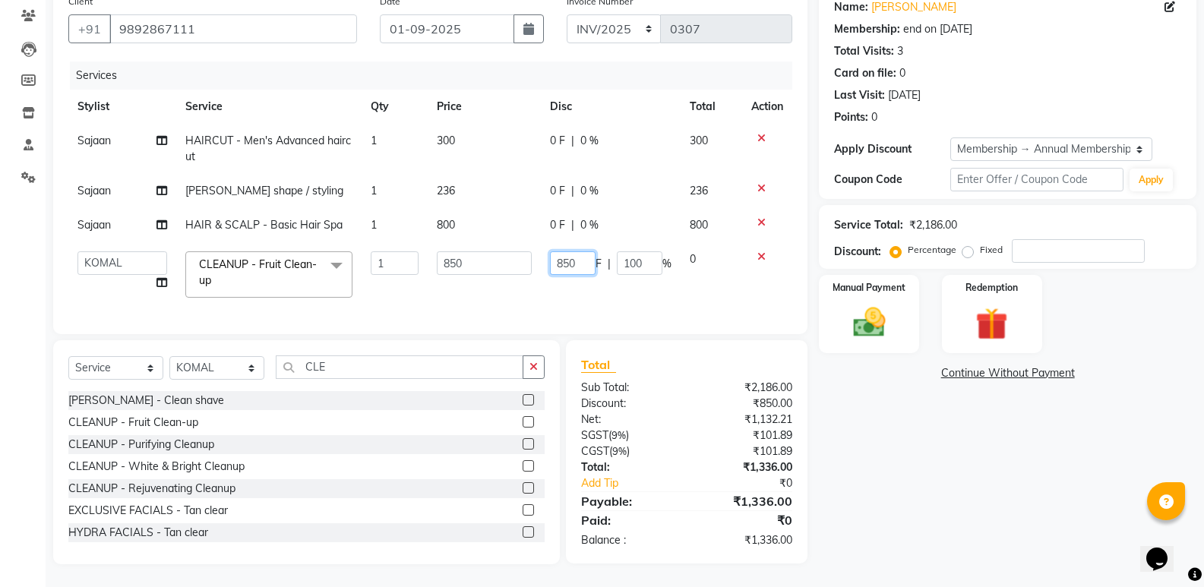
click at [587, 258] on input "850" at bounding box center [573, 264] width 46 height 24
type input "8"
type input "250"
click at [914, 536] on div "Name: Chetan Panchal Membership: end on 15-09-2025 Total Visits: 3 Card on file…" at bounding box center [1013, 276] width 389 height 578
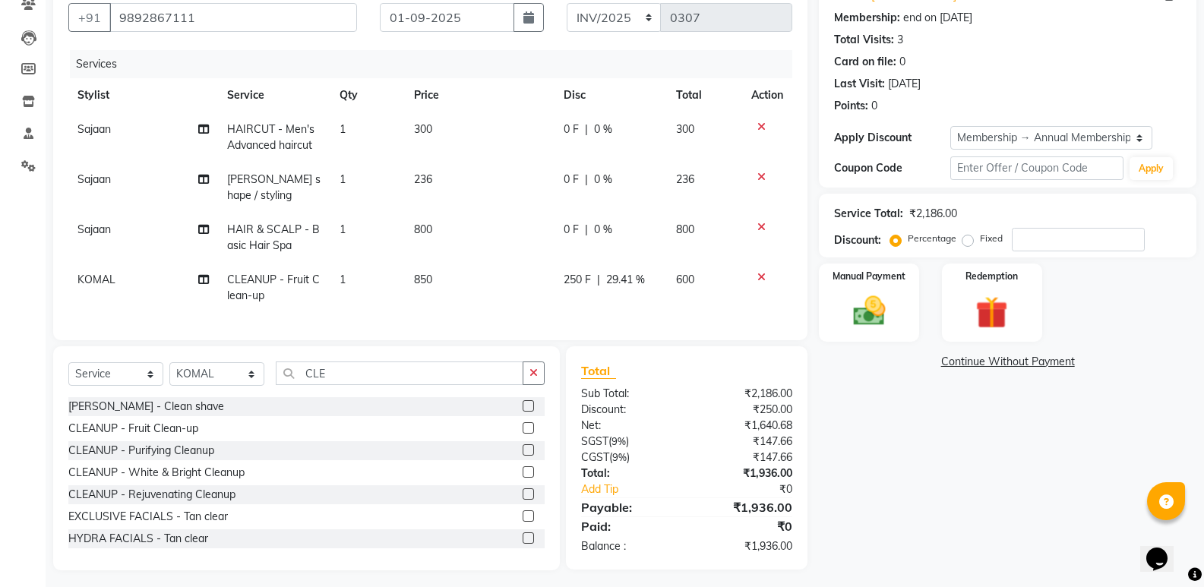
click at [560, 282] on td "250 F | 29.41 %" at bounding box center [611, 288] width 113 height 50
select select "47552"
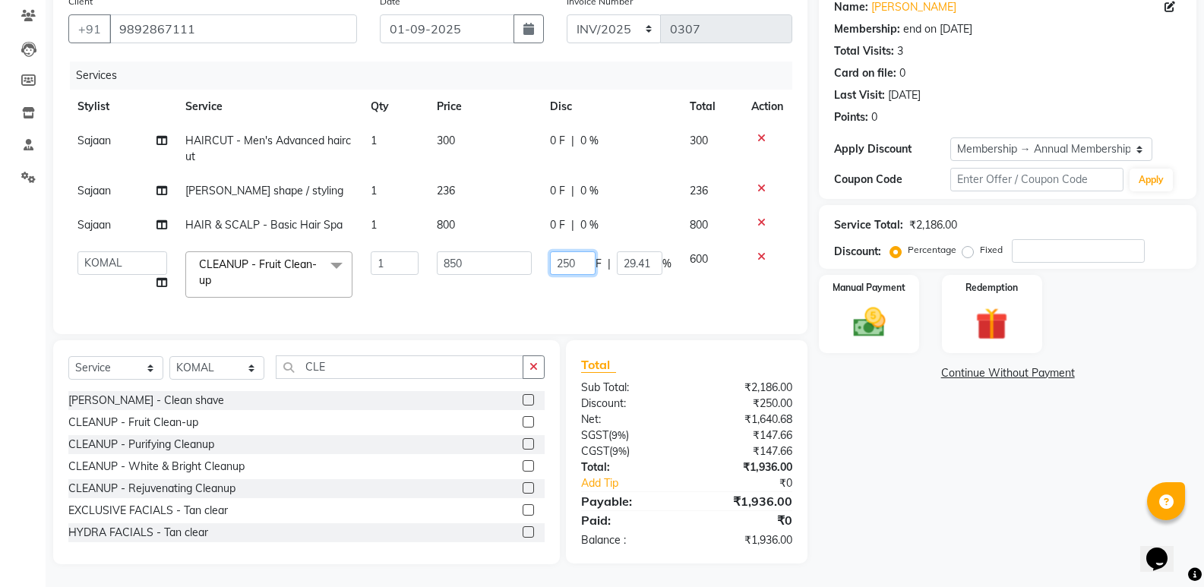
click at [559, 252] on input "250" at bounding box center [573, 264] width 46 height 24
click at [562, 252] on input "250" at bounding box center [573, 264] width 46 height 24
type input "350"
click at [885, 448] on div "Name: Chetan Panchal Membership: end on 15-09-2025 Total Visits: 3 Card on file…" at bounding box center [1013, 276] width 389 height 578
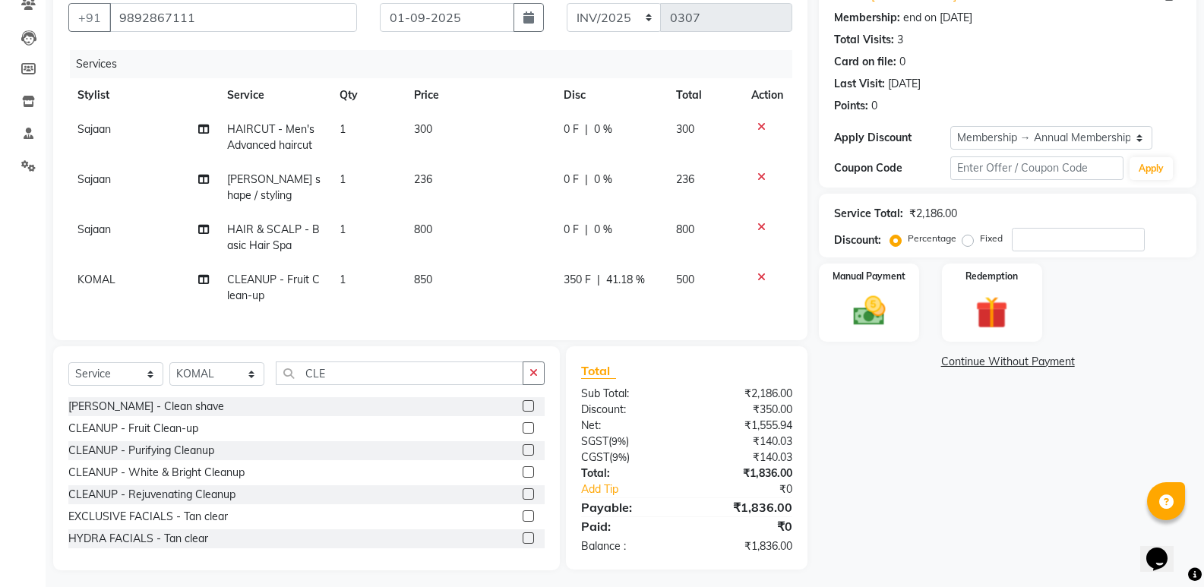
click at [581, 127] on div "0 F | 0 %" at bounding box center [611, 130] width 95 height 16
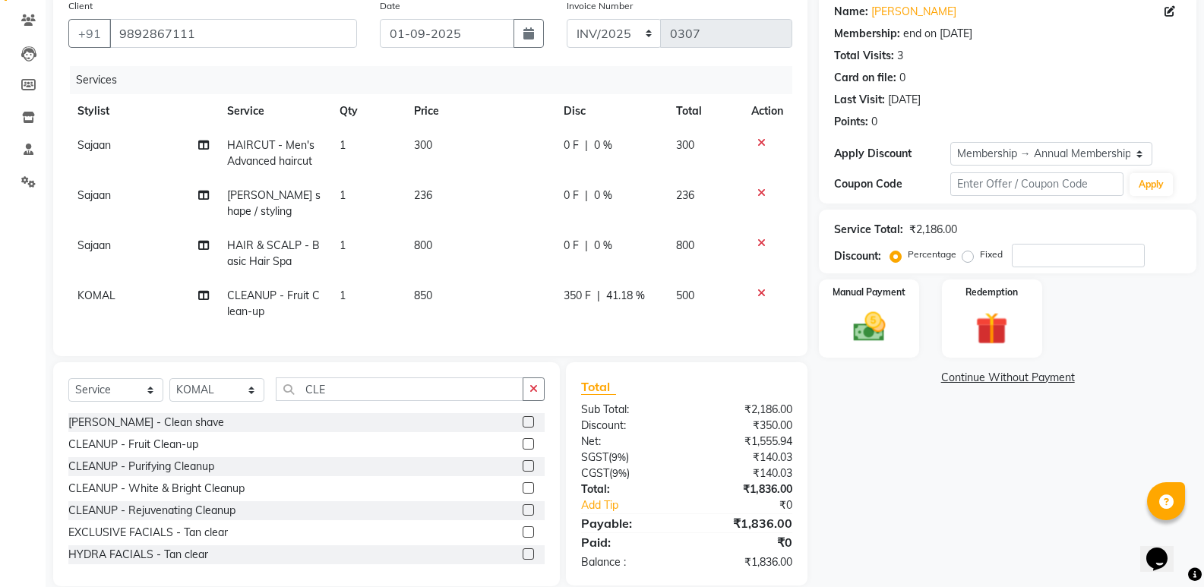
select select "50058"
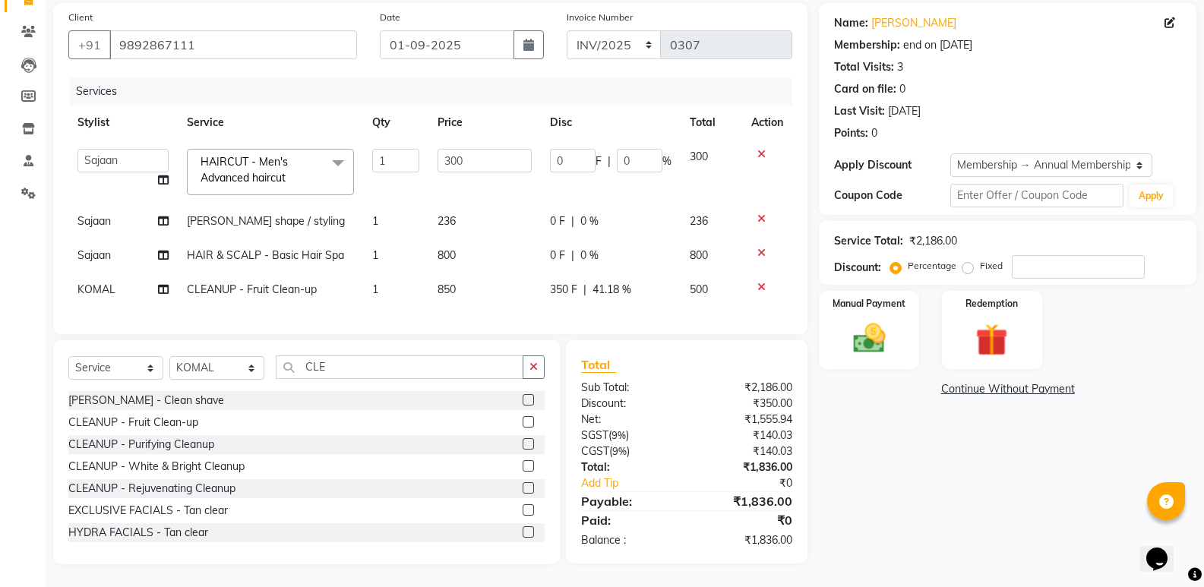
click at [581, 127] on th "Disc" at bounding box center [611, 123] width 140 height 34
click at [583, 154] on input "0" at bounding box center [573, 161] width 46 height 24
type input "0100"
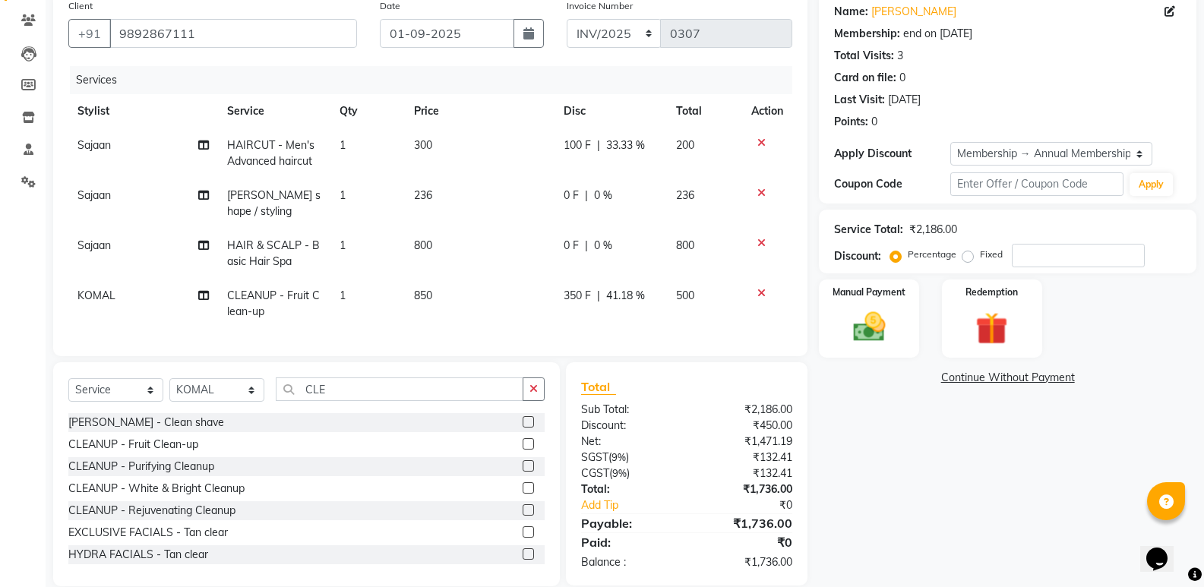
click at [556, 207] on td "0 F | 0 %" at bounding box center [611, 204] width 113 height 50
select select "50058"
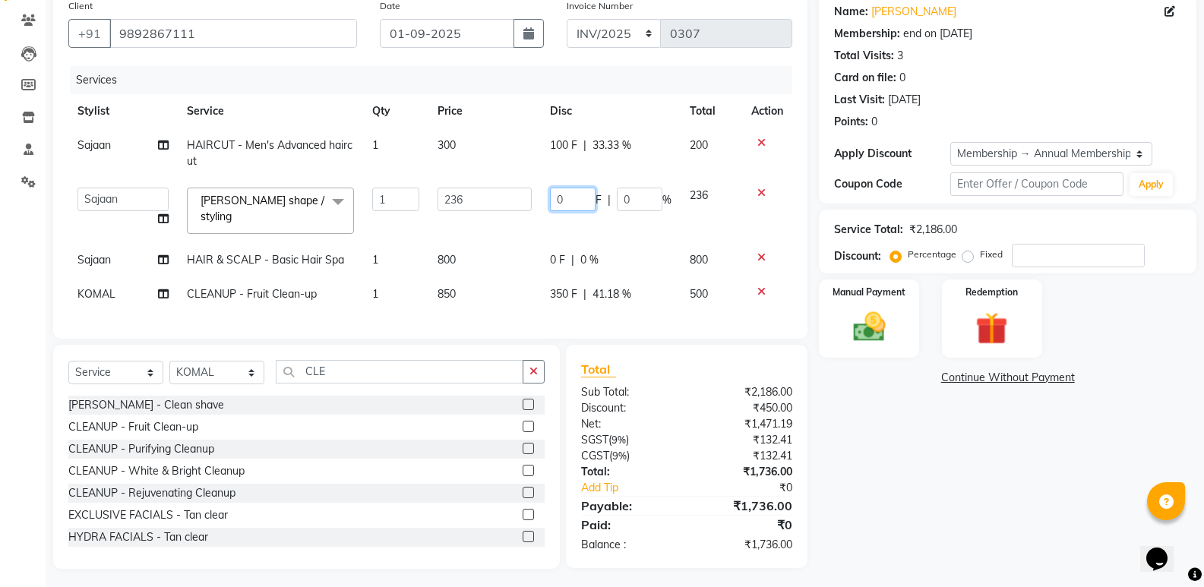
click at [561, 199] on input "0" at bounding box center [573, 200] width 46 height 24
click at [579, 202] on input "0" at bounding box center [573, 200] width 46 height 24
type input "036"
click at [558, 248] on td "0 F | 0 %" at bounding box center [611, 260] width 140 height 34
select select "50058"
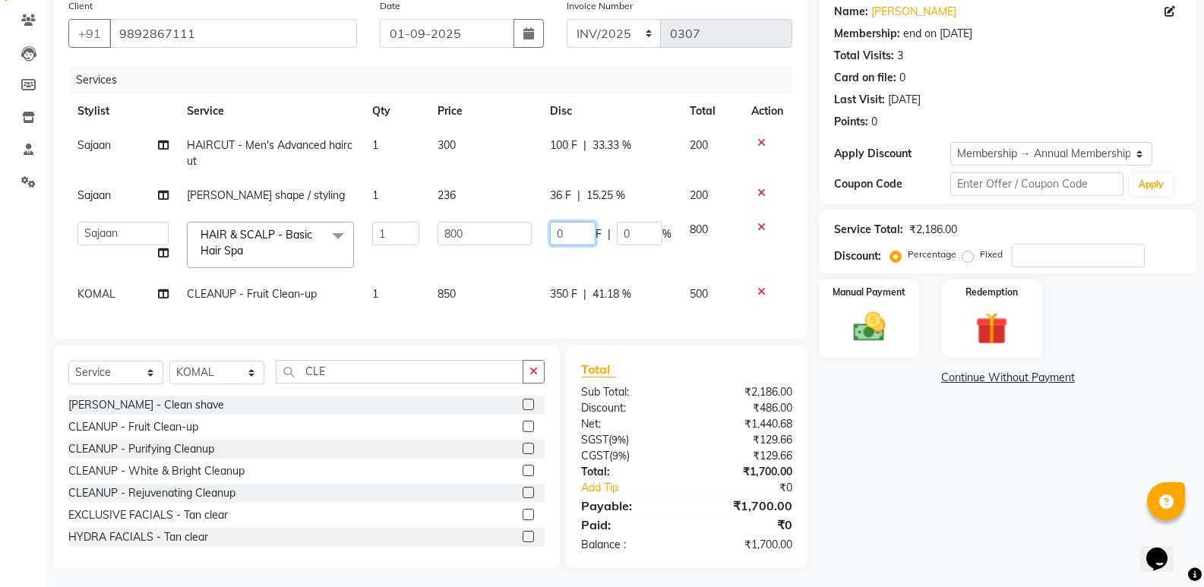
click at [565, 226] on input "0" at bounding box center [573, 234] width 46 height 24
type input "0200"
click at [948, 483] on div "Name: Chetan Panchal Membership: end on 15-09-2025 Total Visits: 3 Card on file…" at bounding box center [1013, 281] width 389 height 578
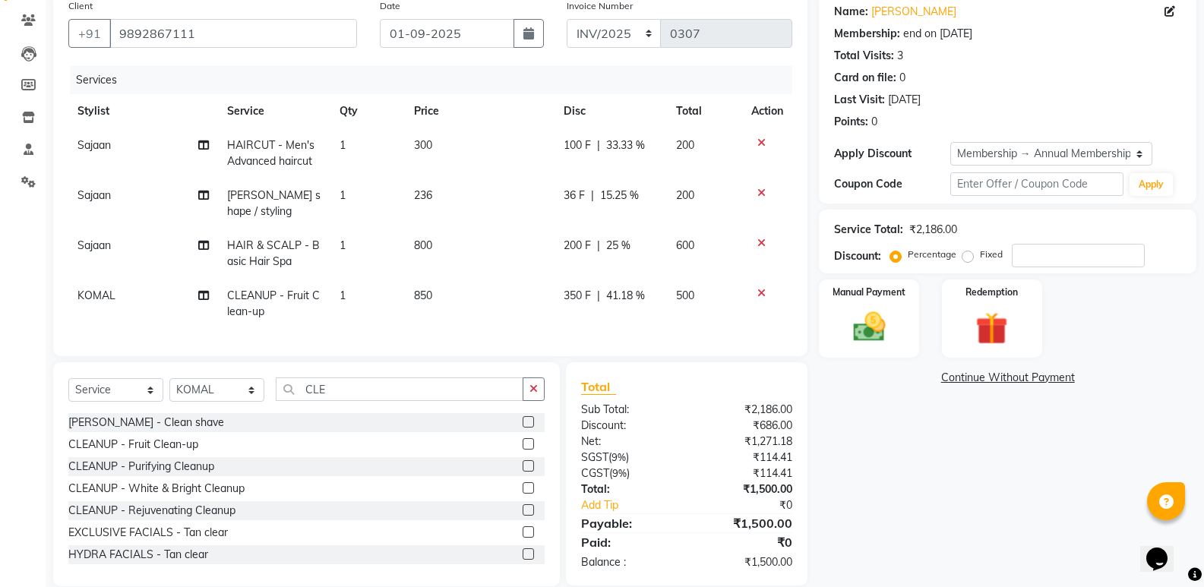
click at [592, 147] on div "100 F | 33.33 %" at bounding box center [611, 146] width 95 height 16
select select "50058"
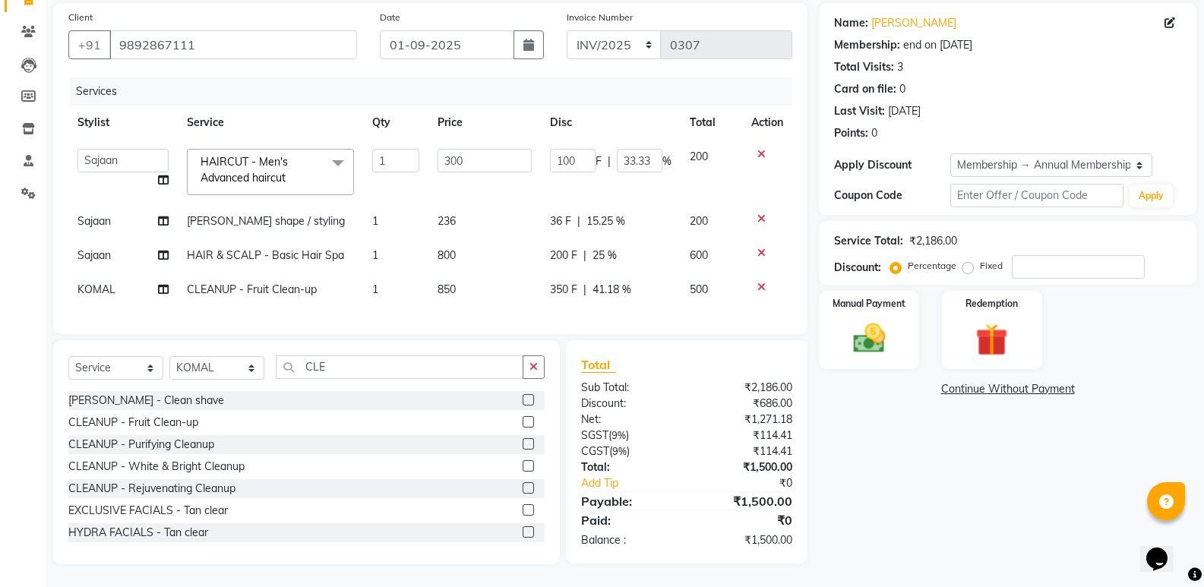
click at [590, 149] on input "100" at bounding box center [573, 161] width 46 height 24
type input "1"
type input "50"
click at [584, 222] on td "36 F | 15.25 %" at bounding box center [611, 221] width 140 height 34
select select "50058"
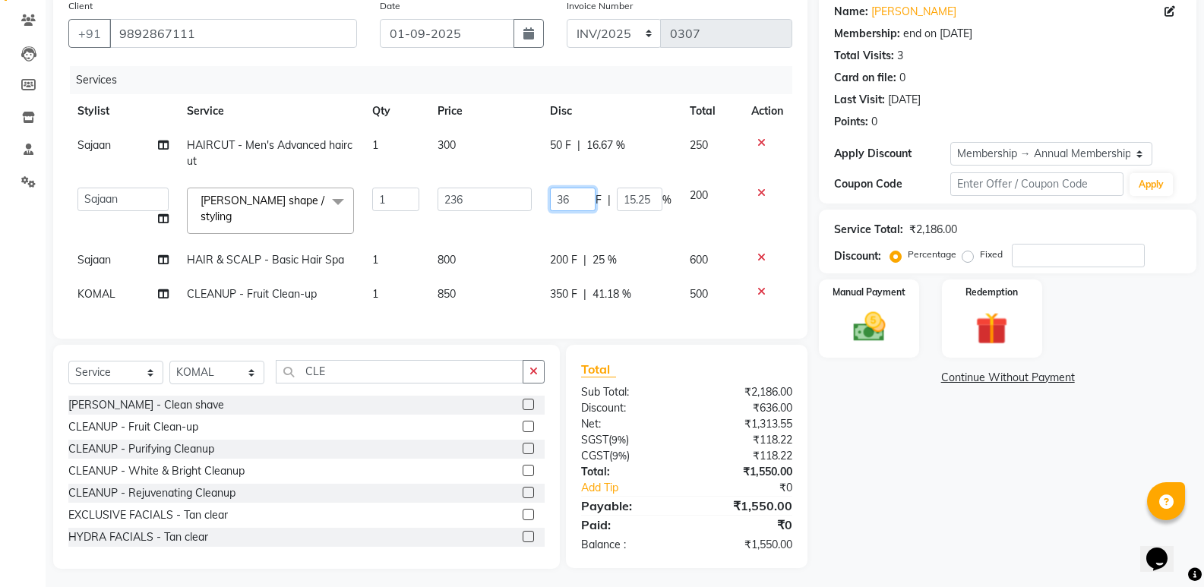
click at [568, 202] on input "36" at bounding box center [573, 200] width 46 height 24
click at [553, 199] on input "36" at bounding box center [573, 200] width 46 height 24
type input "136"
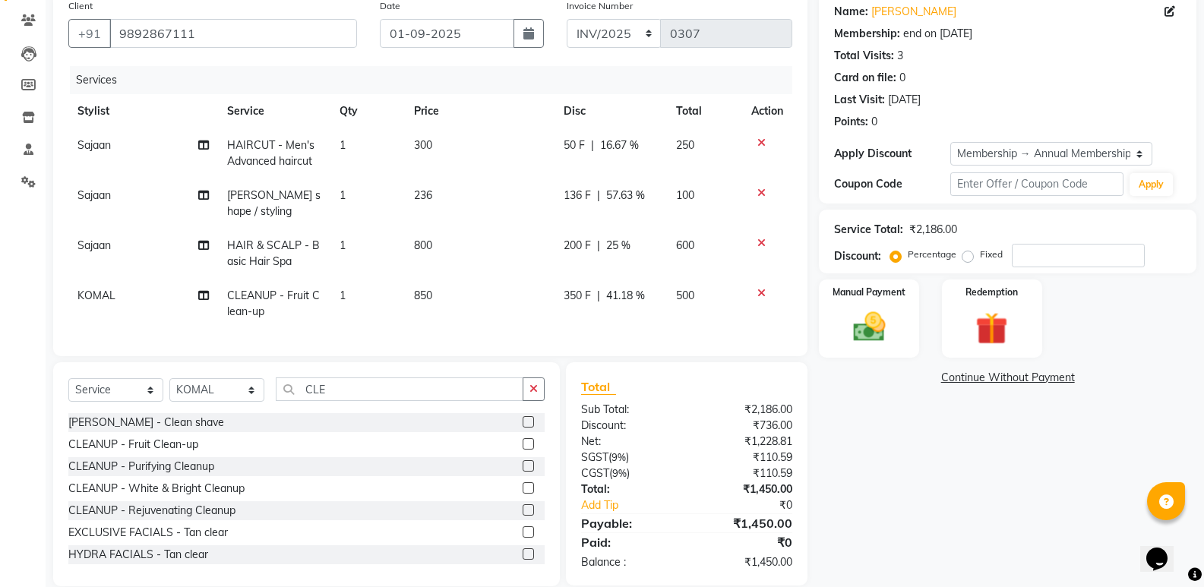
click at [970, 508] on div "Name: Chetan Panchal Membership: end on 15-09-2025 Total Visits: 3 Card on file…" at bounding box center [1013, 289] width 389 height 595
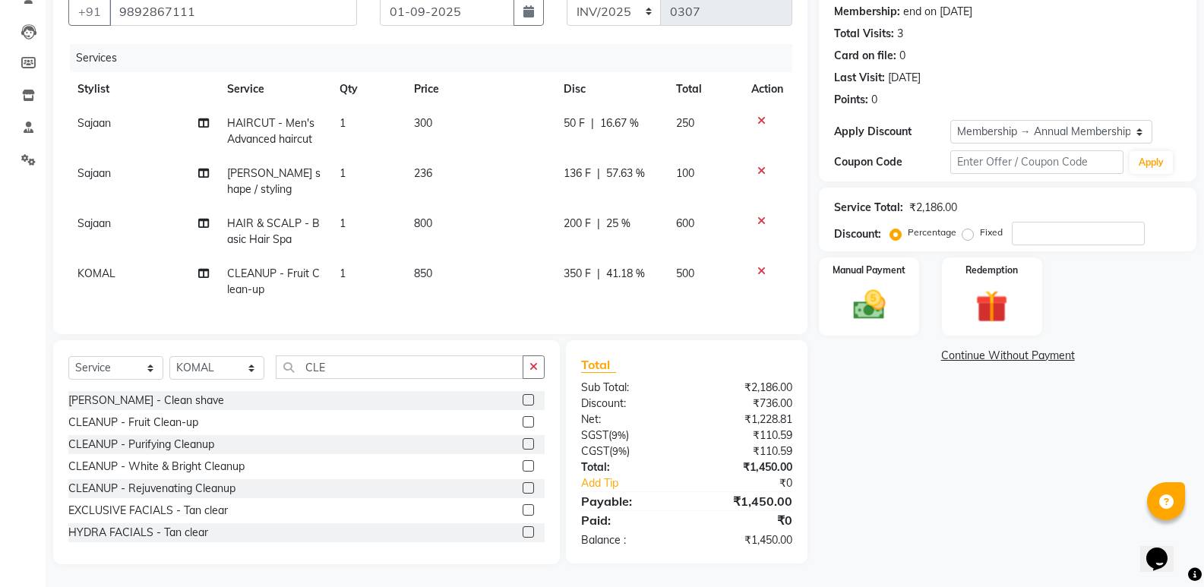
click at [540, 173] on td "236" at bounding box center [479, 182] width 149 height 50
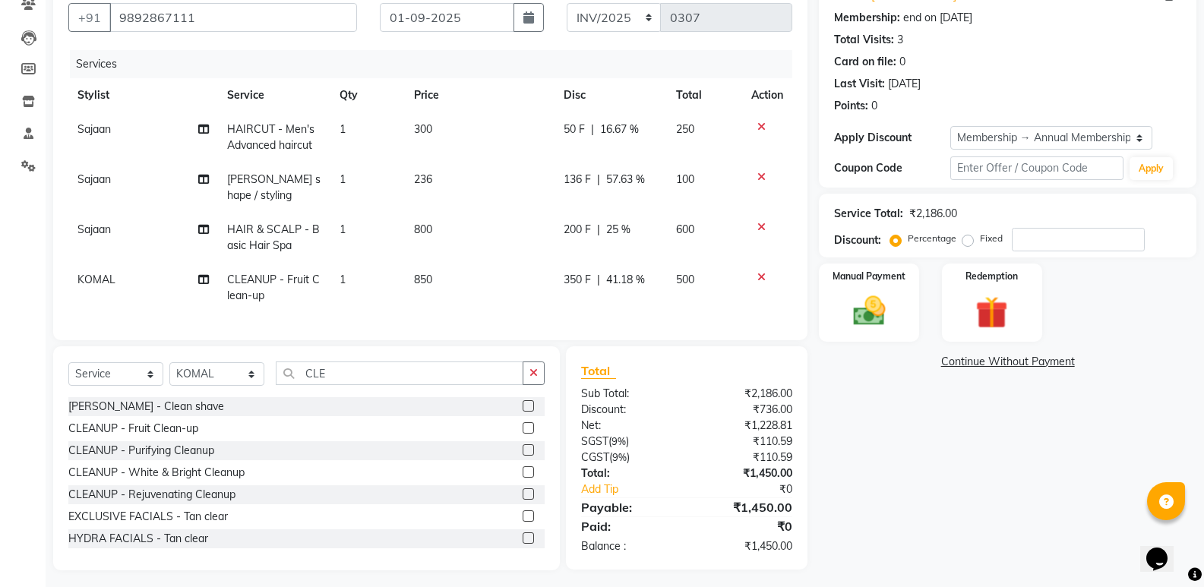
select select "50058"
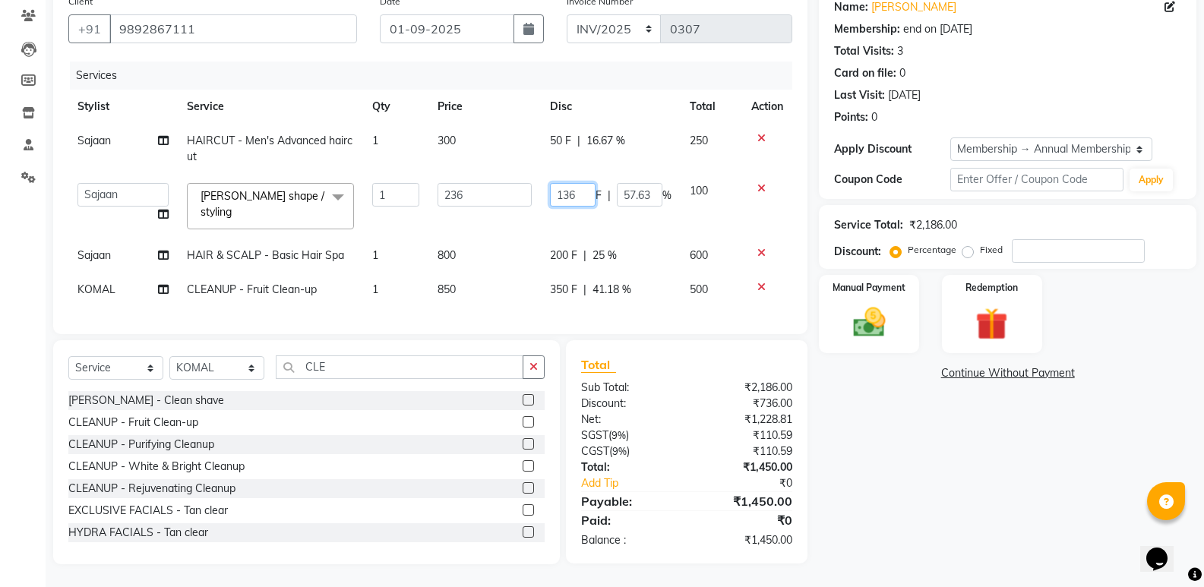
click at [570, 183] on input "136" at bounding box center [573, 195] width 46 height 24
click at [583, 187] on input "136" at bounding box center [573, 195] width 46 height 24
type input "1"
click at [970, 441] on div "Name: Chetan Panchal Membership: end on 15-09-2025 Total Visits: 3 Card on file…" at bounding box center [1013, 276] width 389 height 578
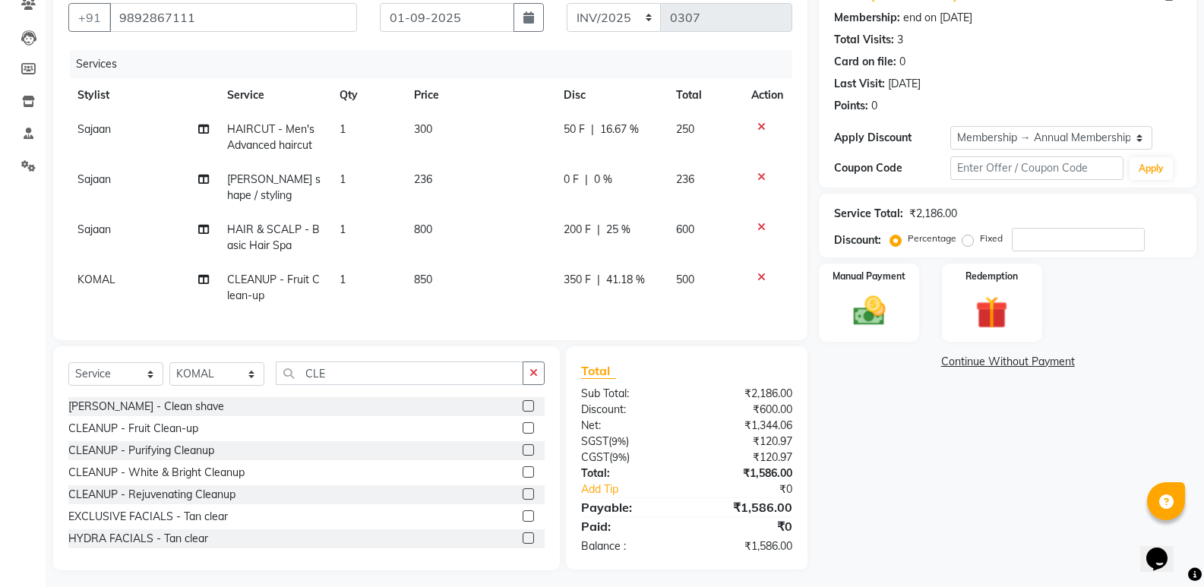
click at [569, 192] on td "0 F | 0 %" at bounding box center [611, 188] width 113 height 50
select select "50058"
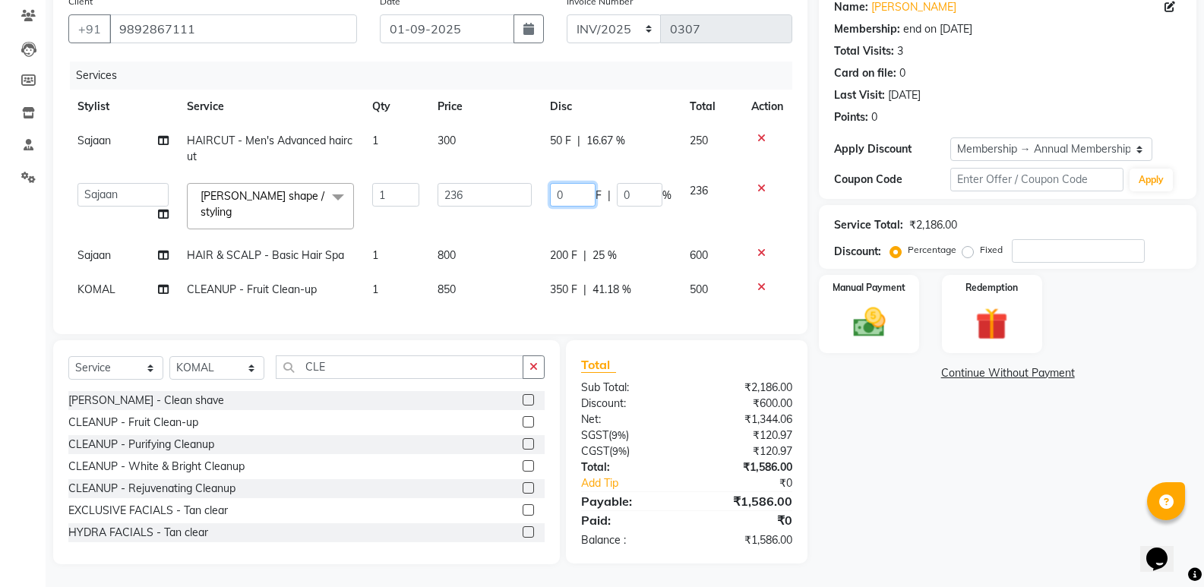
click at [583, 183] on input "0" at bounding box center [573, 195] width 46 height 24
type input "086"
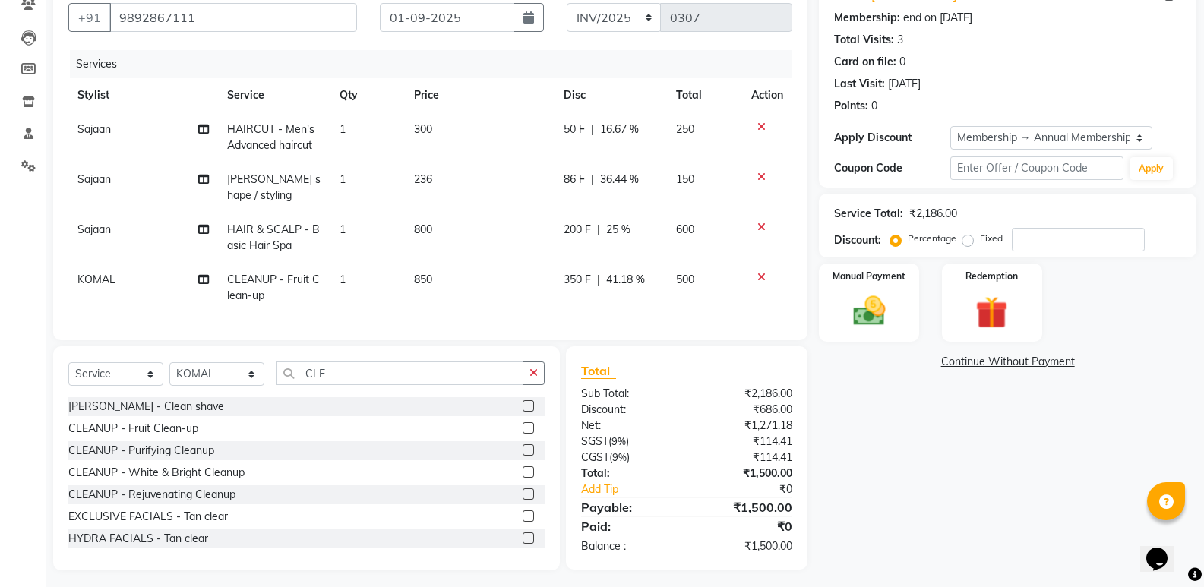
click at [850, 448] on div "Name: Chetan Panchal Membership: end on 15-09-2025 Total Visits: 3 Card on file…" at bounding box center [1013, 273] width 389 height 595
click at [893, 313] on img at bounding box center [869, 311] width 54 height 39
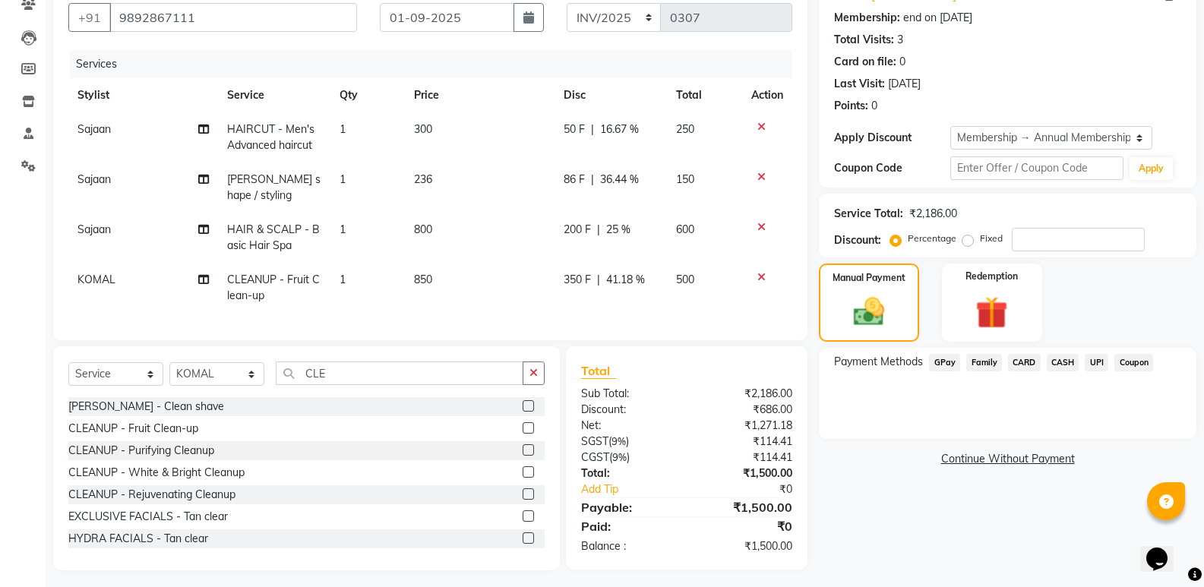
click at [1054, 361] on span "CASH" at bounding box center [1063, 362] width 33 height 17
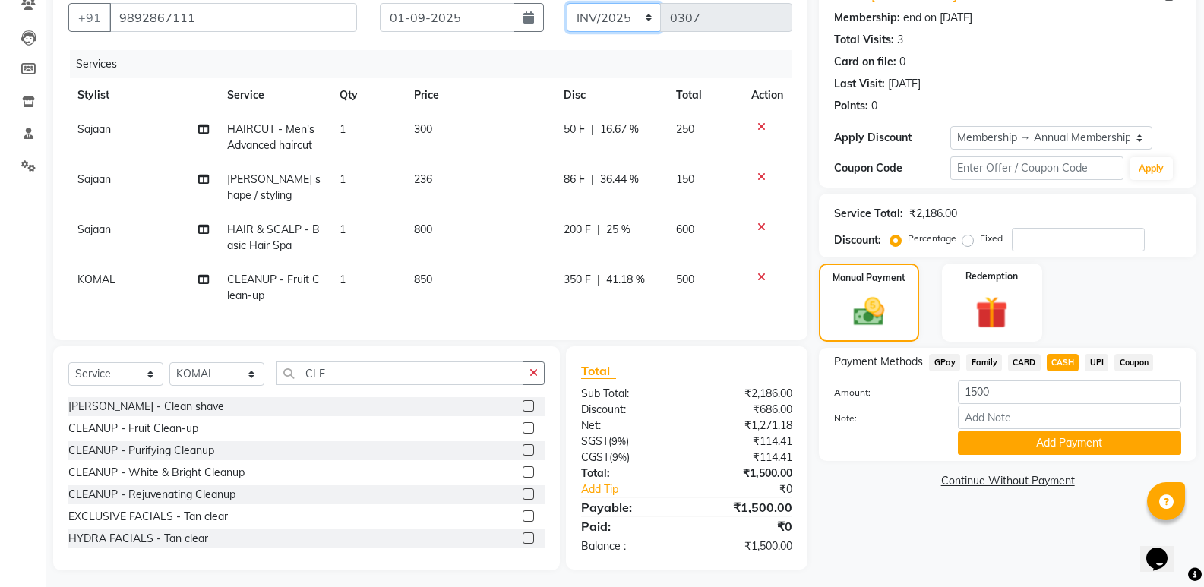
drag, startPoint x: 623, startPoint y: 25, endPoint x: 630, endPoint y: 30, distance: 8.7
click at [623, 25] on select "INV/2025 V/2025-26" at bounding box center [614, 17] width 95 height 29
click at [567, 3] on select "INV/2025 V/2025-26" at bounding box center [614, 17] width 95 height 29
click at [1037, 438] on button "Add Payment" at bounding box center [1069, 444] width 223 height 24
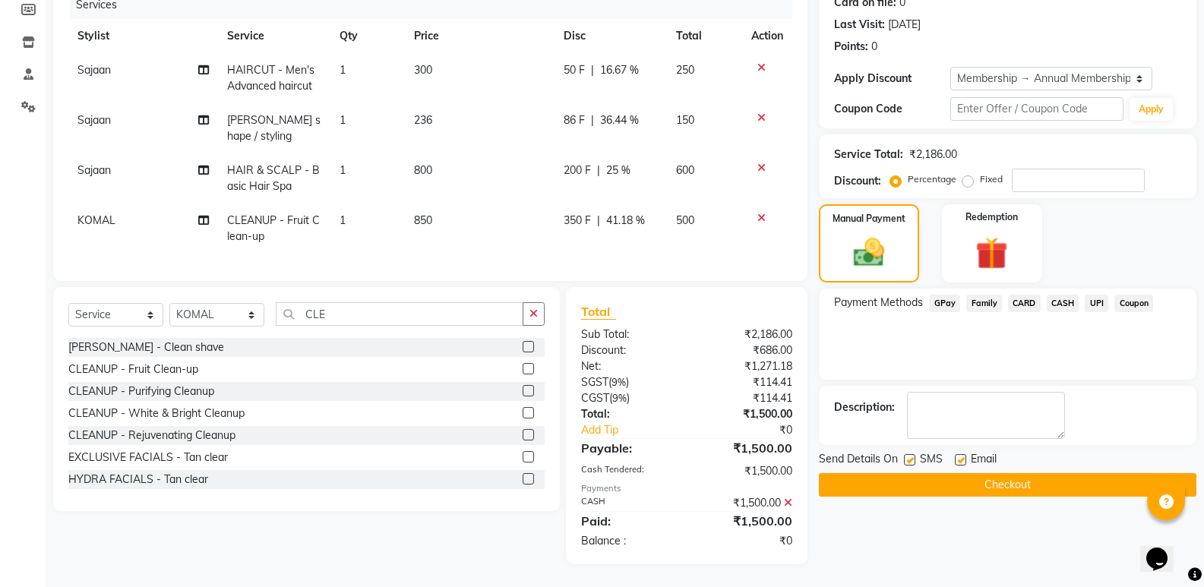
scroll to position [209, 0]
click at [990, 479] on button "Checkout" at bounding box center [1008, 485] width 378 height 24
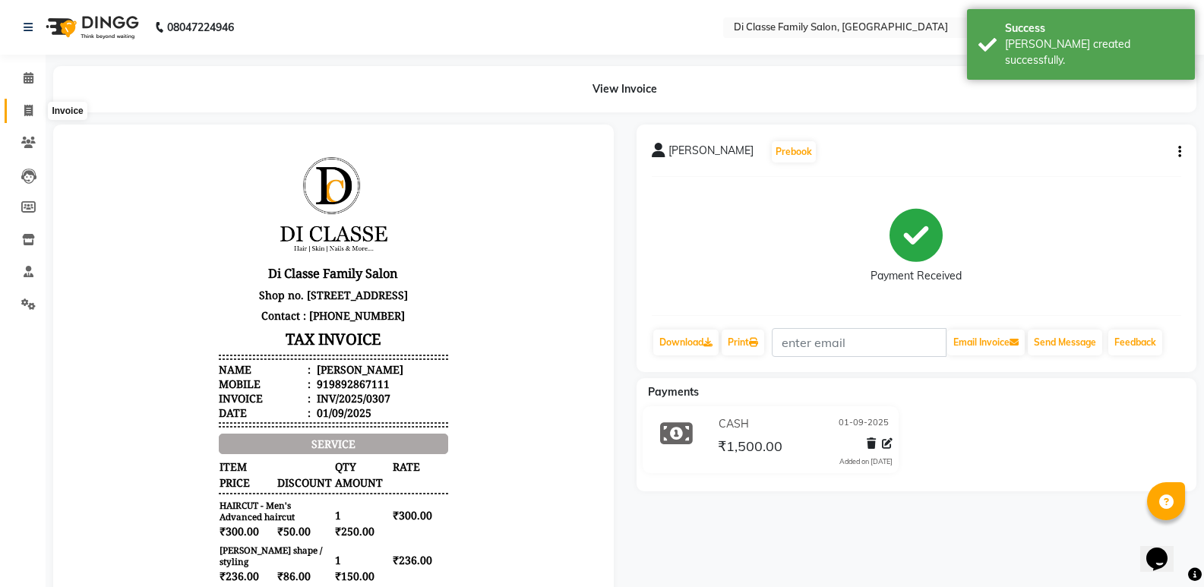
click at [19, 118] on span at bounding box center [28, 111] width 27 height 17
select select "6346"
select select "service"
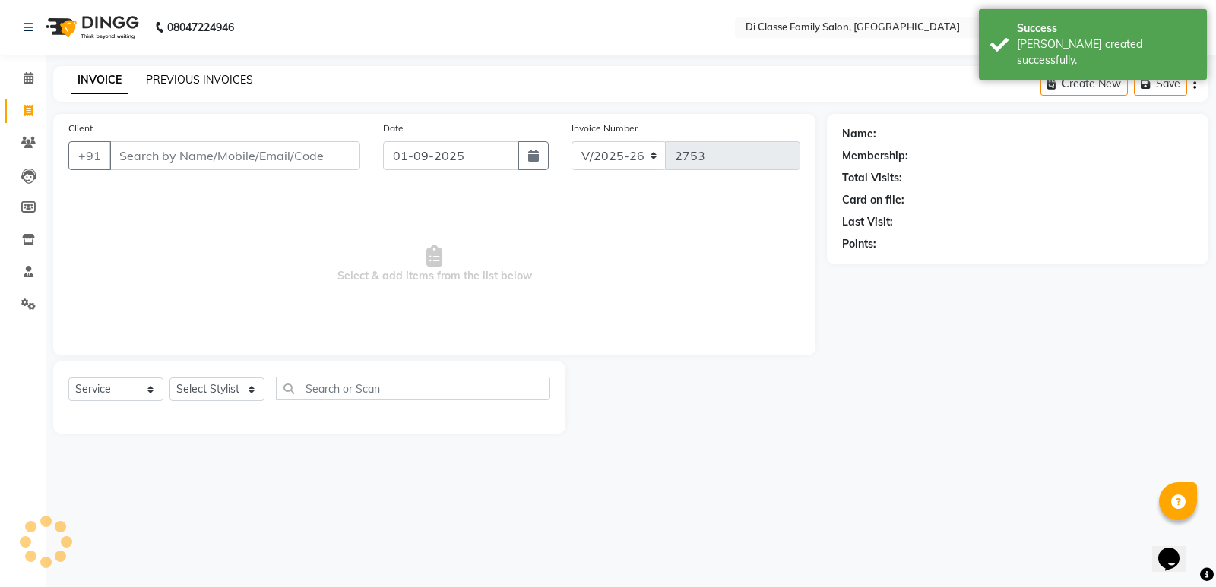
click at [159, 84] on link "PREVIOUS INVOICES" at bounding box center [199, 80] width 107 height 14
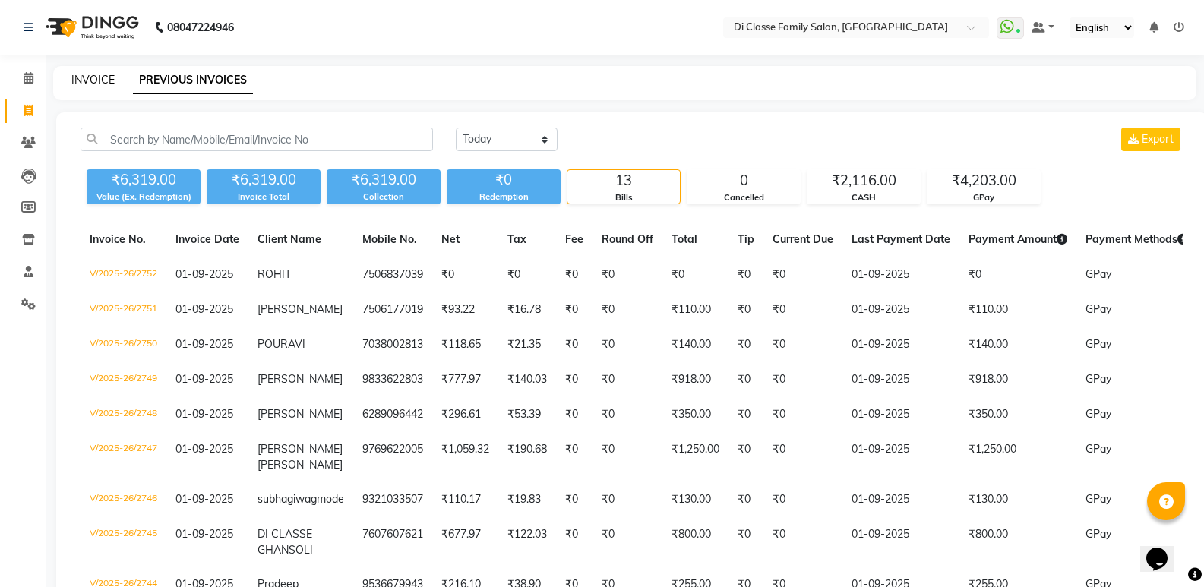
click at [91, 81] on link "INVOICE" at bounding box center [92, 80] width 43 height 14
select select "service"
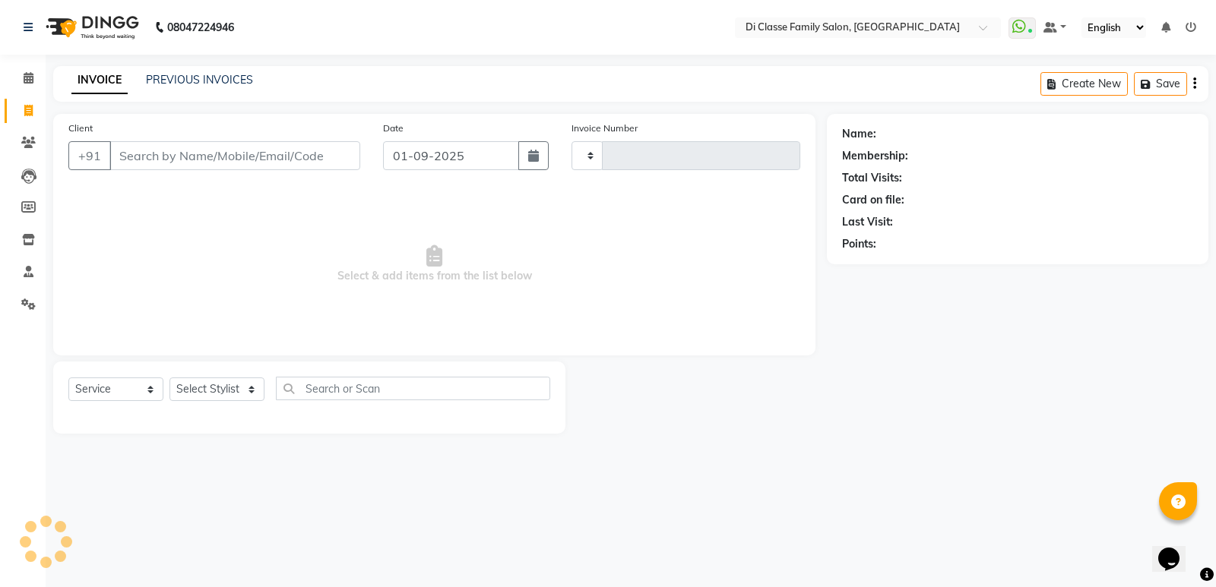
type input "2753"
select select "6346"
click at [222, 384] on select "Select Stylist ADMIN ANIKET Anu Ayaz Kadri Javed KAPIL SINGH KOMAL Payal Pooja …" at bounding box center [216, 390] width 95 height 24
select select "47551"
click at [169, 378] on select "Select Stylist ADMIN ANIKET Anu Ayaz Kadri Javed KAPIL SINGH KOMAL Payal Pooja …" at bounding box center [216, 390] width 95 height 24
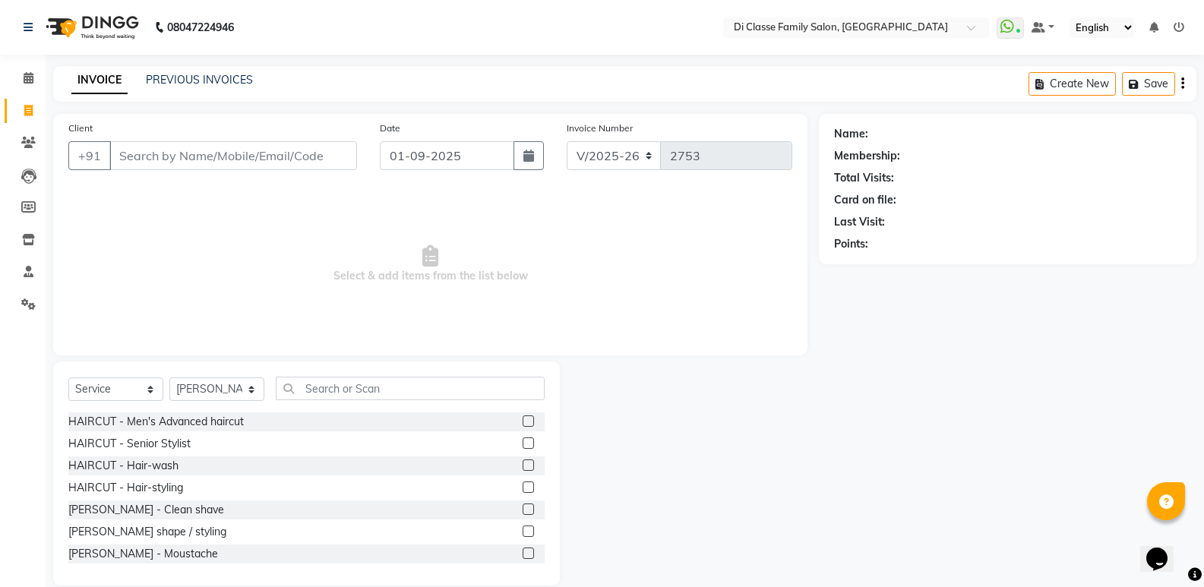
click at [523, 423] on label at bounding box center [528, 421] width 11 height 11
click at [523, 423] on input "checkbox" at bounding box center [528, 422] width 10 height 10
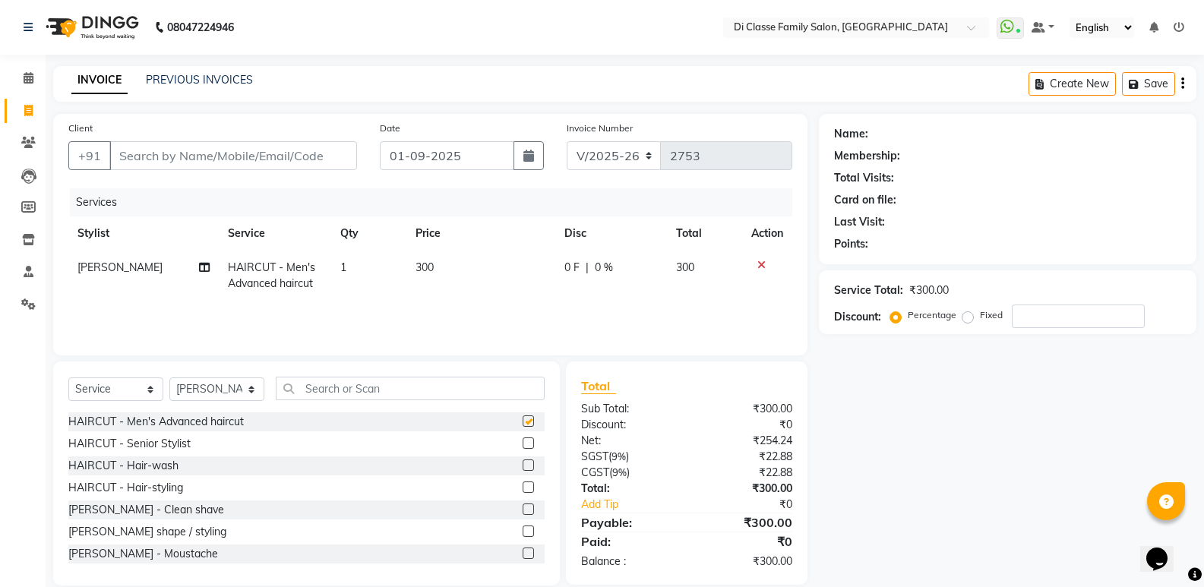
checkbox input "false"
click at [246, 157] on input "Client" at bounding box center [233, 155] width 248 height 29
type input "D"
type input "0"
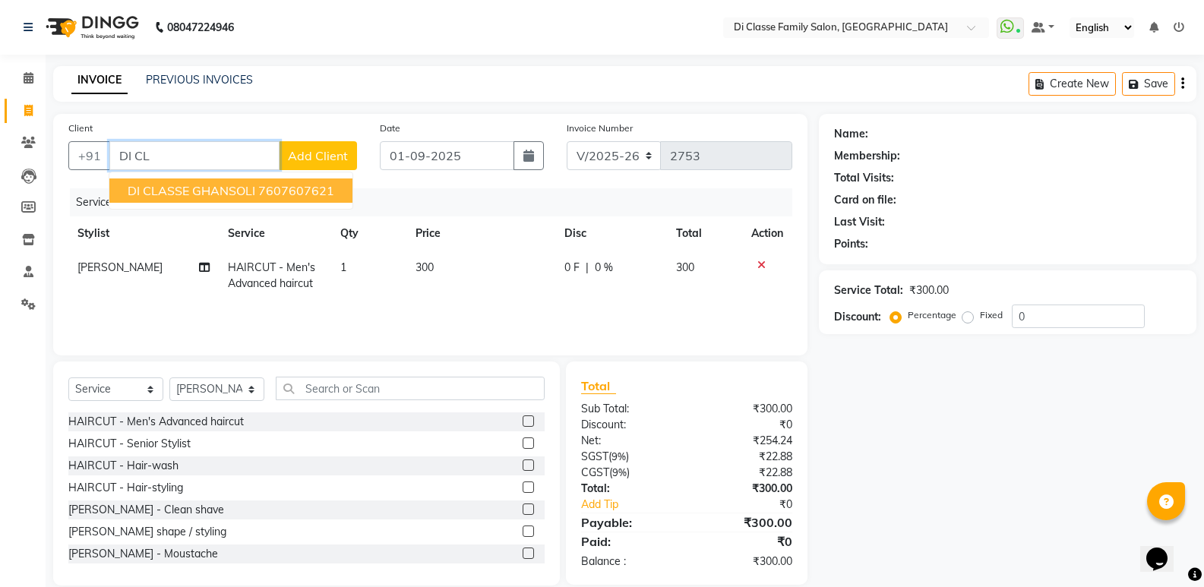
click at [249, 188] on span "DI CLASSE GHANSOLI" at bounding box center [192, 190] width 128 height 15
type input "7607607621"
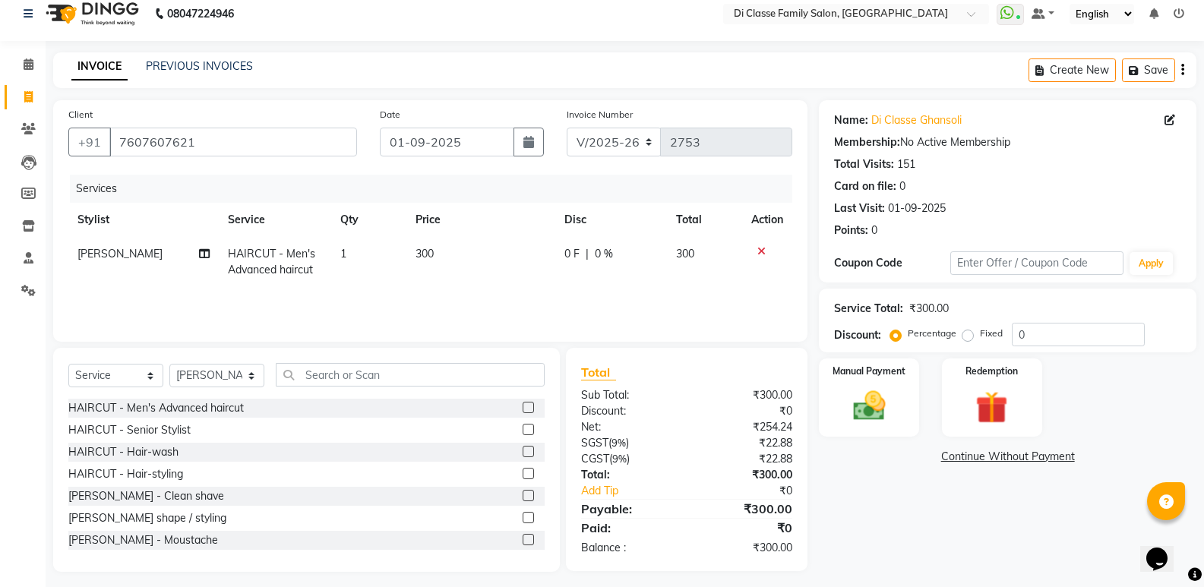
scroll to position [21, 0]
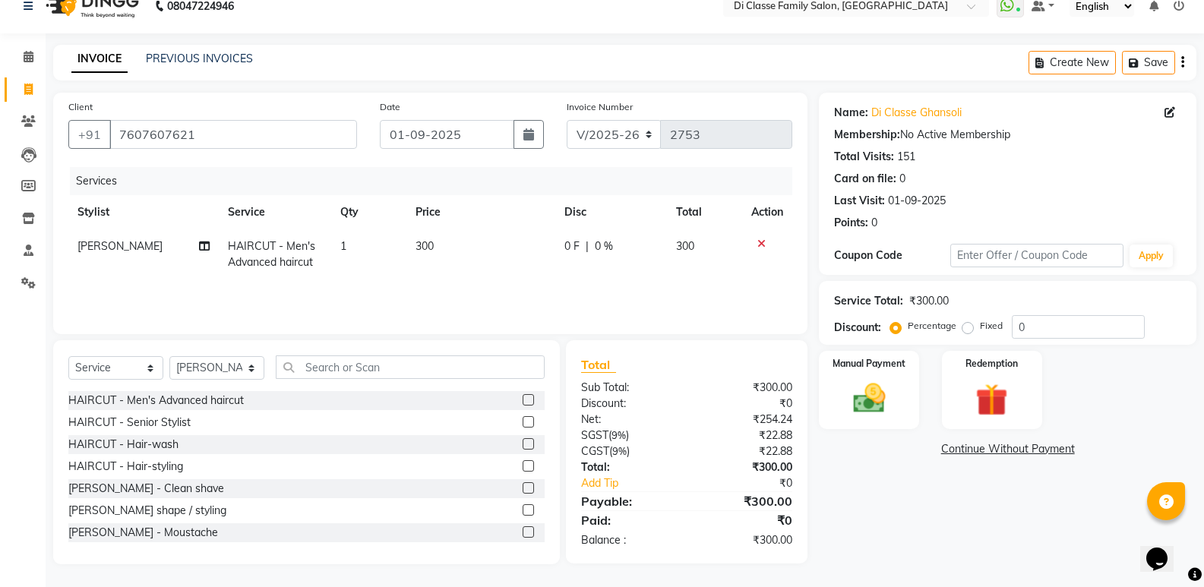
click at [888, 498] on div "Name: Di Classe Ghansoli Membership: No Active Membership Total Visits: 151 Car…" at bounding box center [1013, 329] width 389 height 472
click at [893, 410] on img at bounding box center [869, 398] width 54 height 39
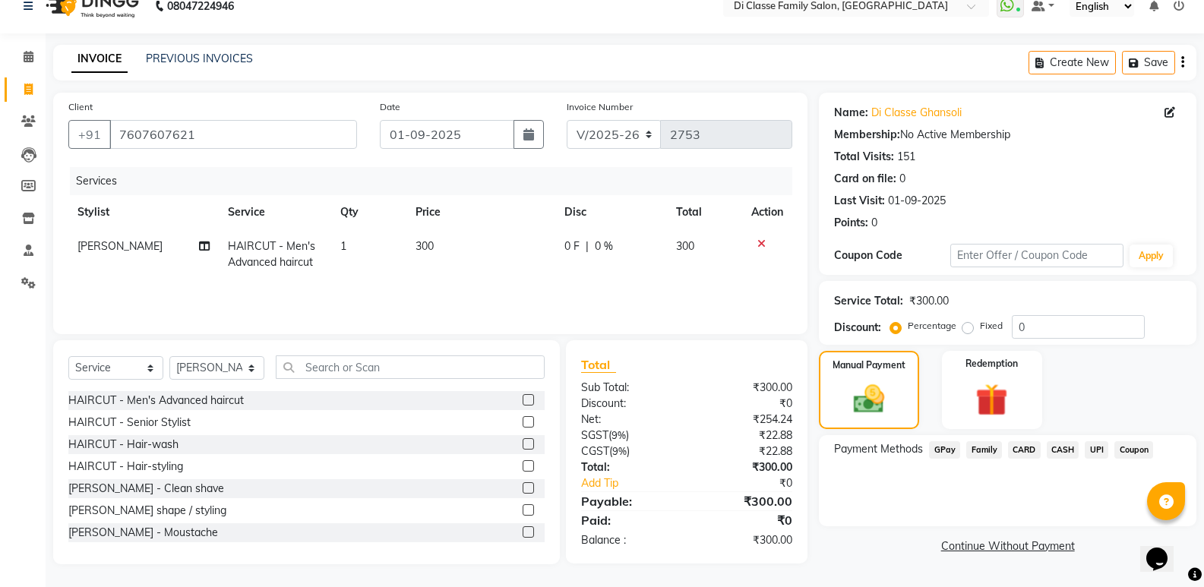
click at [942, 456] on span "GPay" at bounding box center [944, 450] width 31 height 17
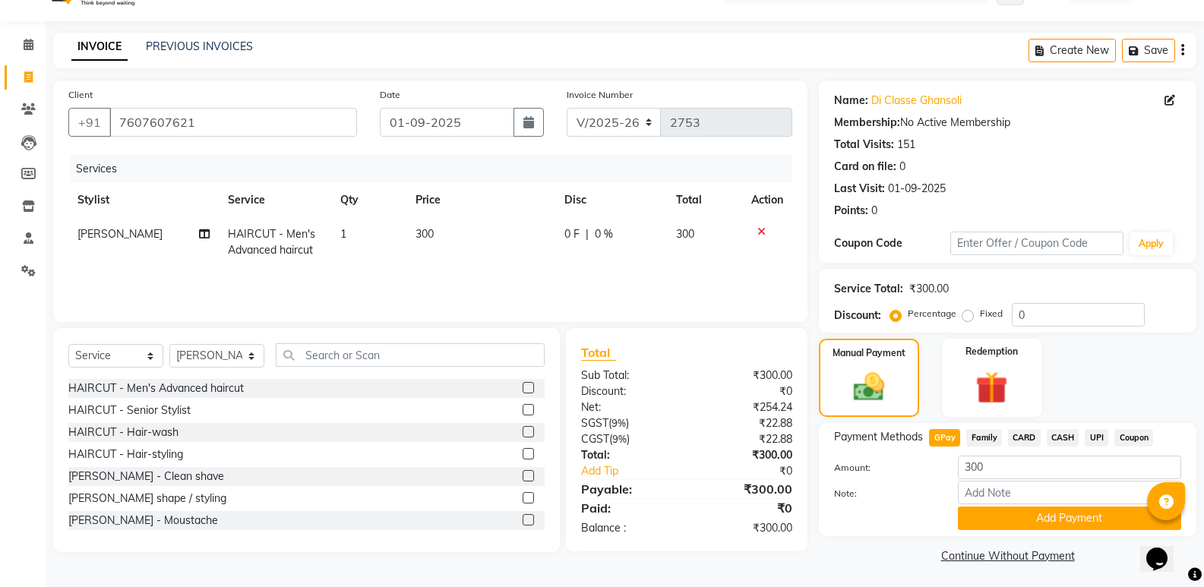
scroll to position [36, 0]
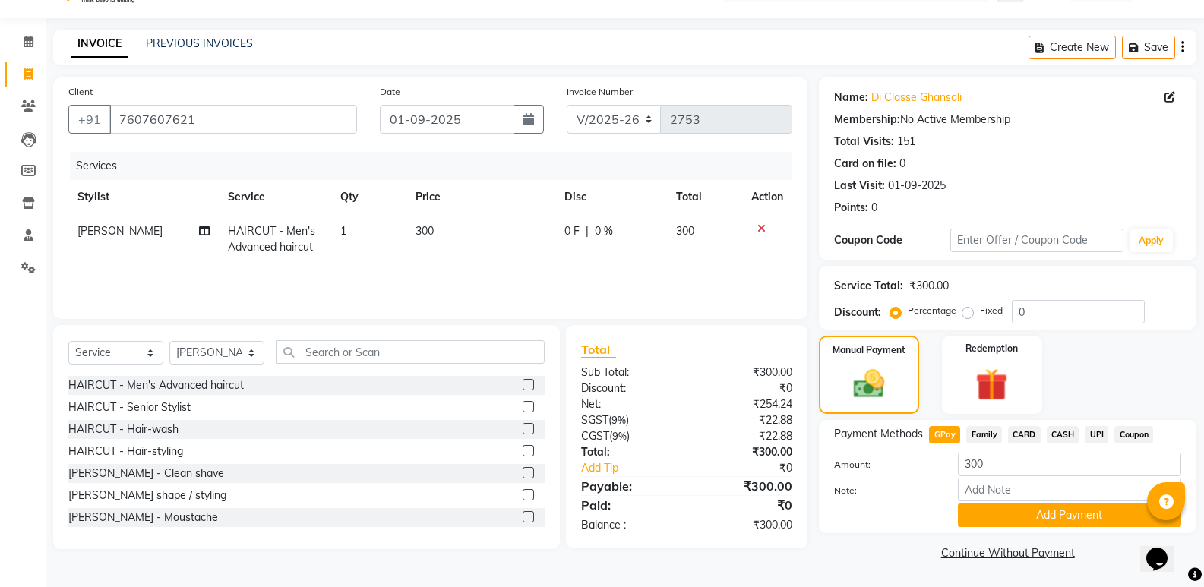
click at [880, 553] on link "Continue Without Payment" at bounding box center [1008, 554] width 372 height 16
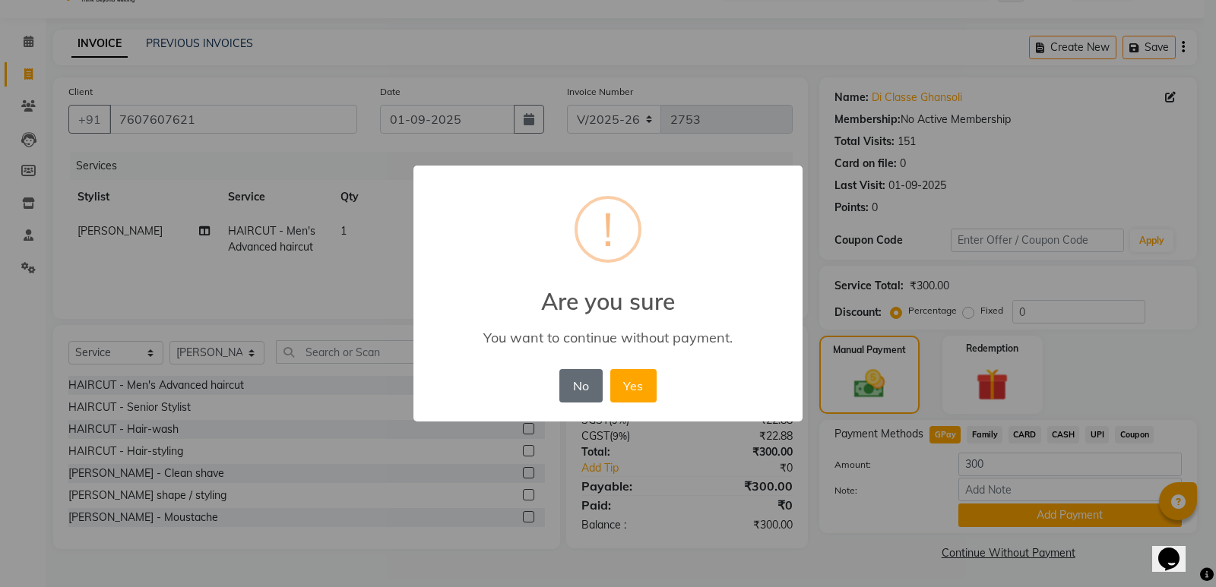
click at [590, 388] on button "No" at bounding box center [580, 385] width 43 height 33
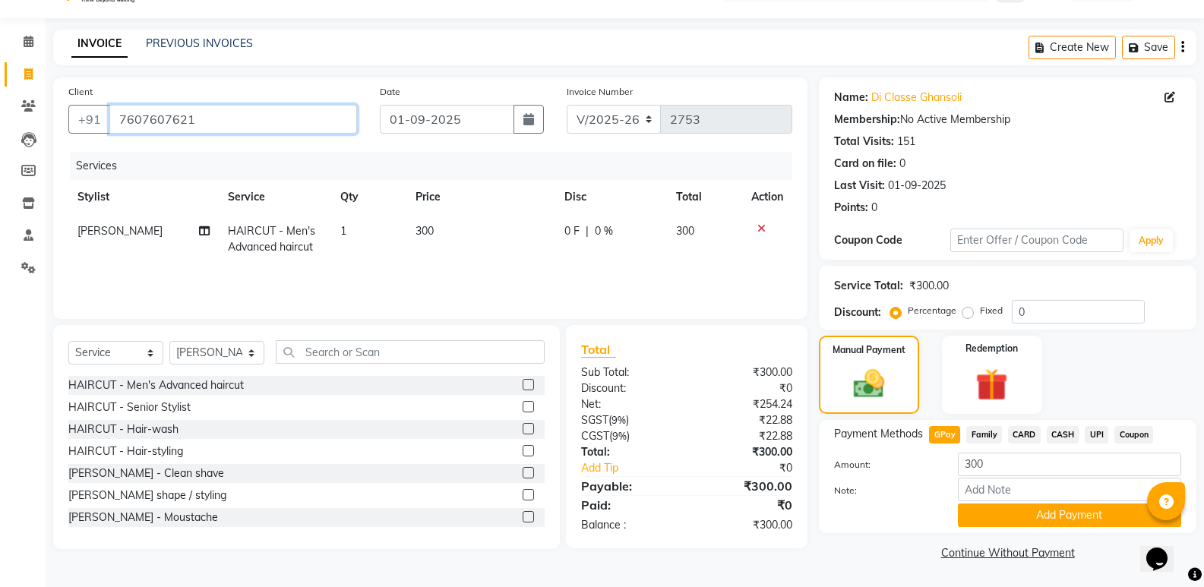
click at [205, 117] on input "7607607621" at bounding box center [233, 119] width 248 height 29
click at [598, 119] on select "INV/2025 V/2025-26" at bounding box center [614, 119] width 95 height 29
select select "8538"
click at [567, 105] on select "INV/2025 V/2025-26" at bounding box center [614, 119] width 95 height 29
type input "0308"
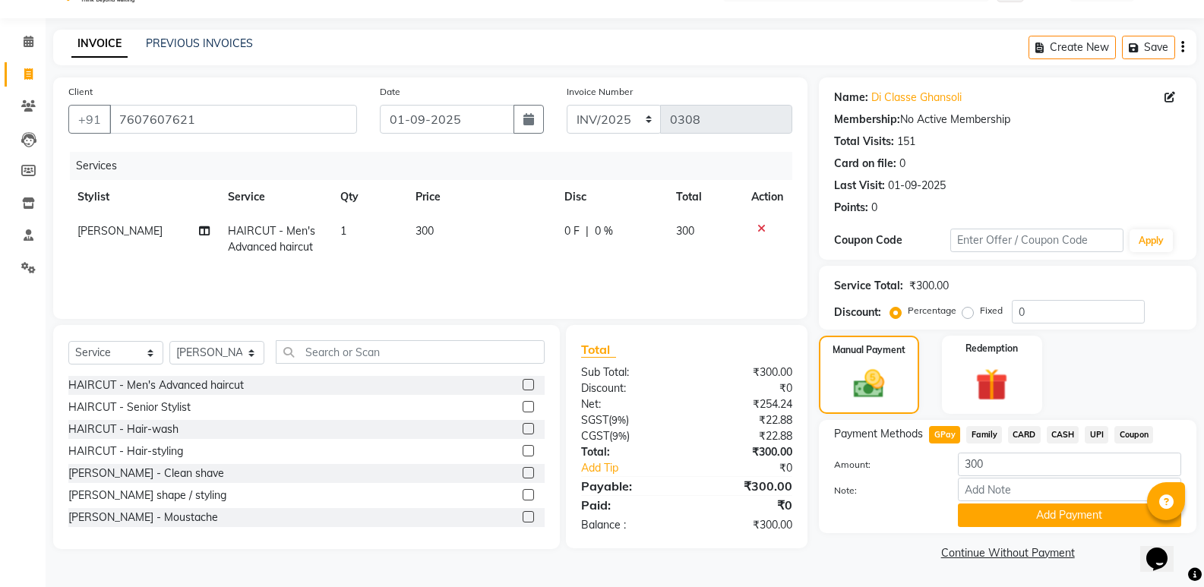
click at [1047, 428] on span "CASH" at bounding box center [1063, 434] width 33 height 17
click at [1021, 521] on button "Add Payment" at bounding box center [1069, 516] width 223 height 24
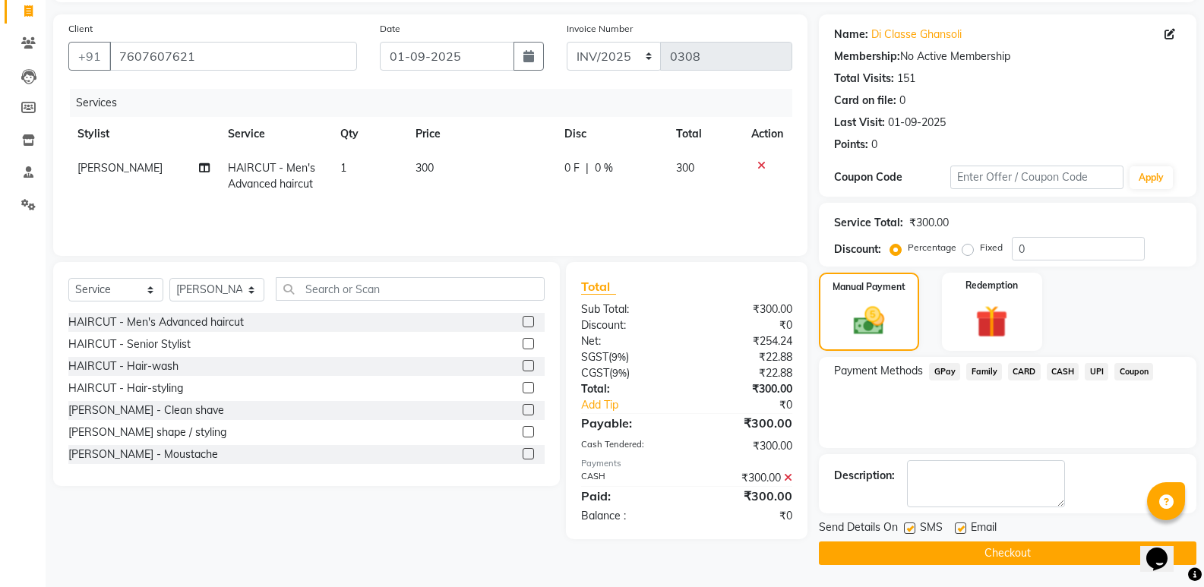
scroll to position [100, 0]
click at [1014, 559] on button "Checkout" at bounding box center [1008, 553] width 378 height 24
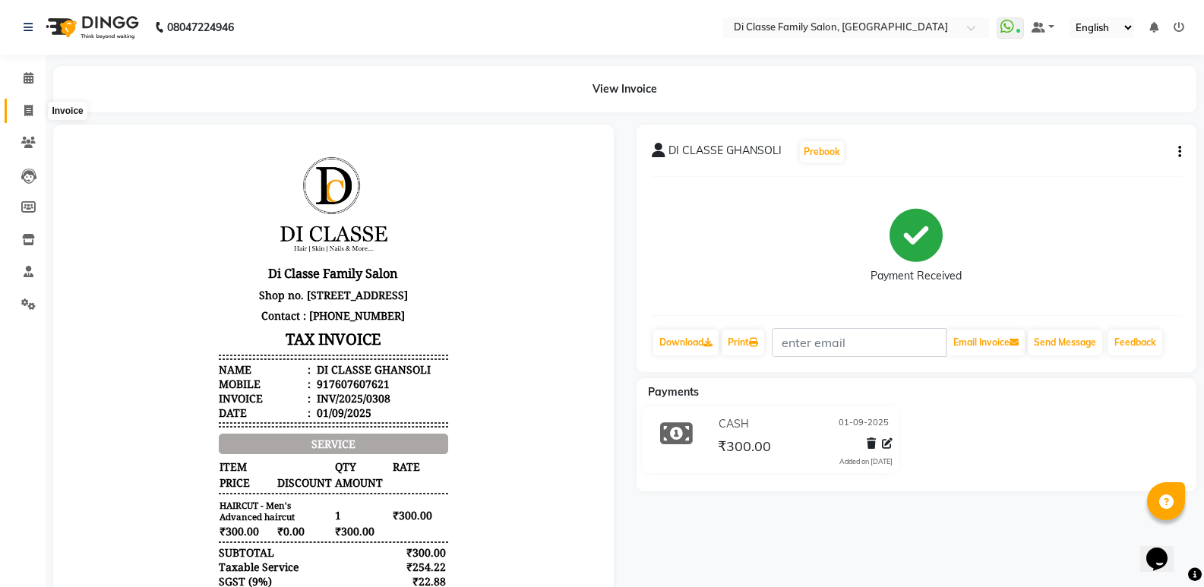
click at [26, 105] on icon at bounding box center [28, 110] width 8 height 11
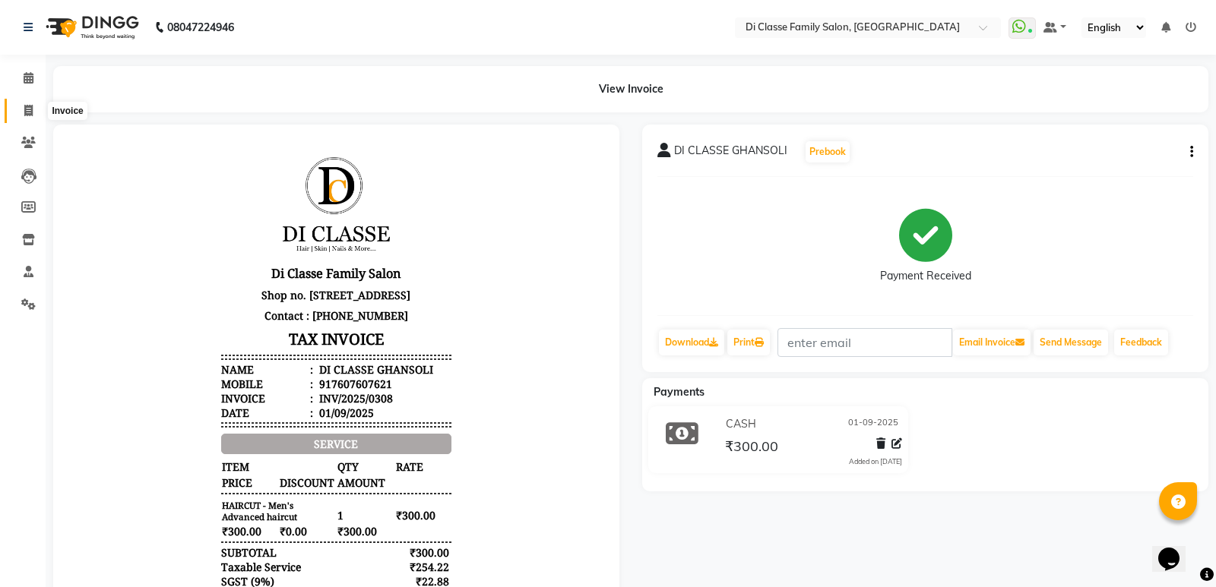
select select "6346"
select select "service"
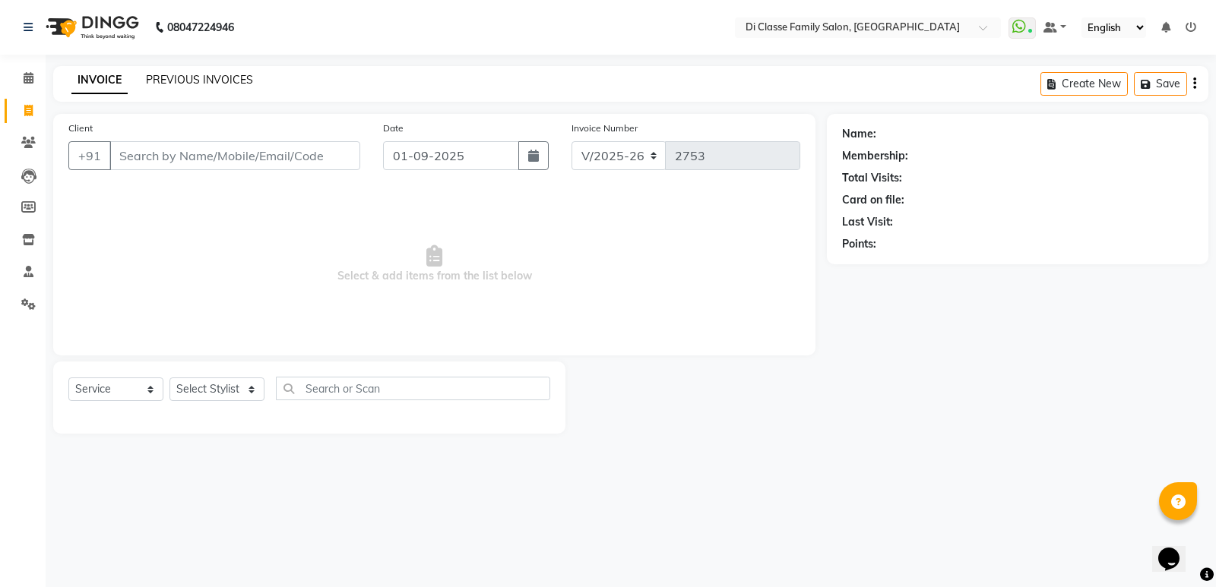
click at [174, 78] on link "PREVIOUS INVOICES" at bounding box center [199, 80] width 107 height 14
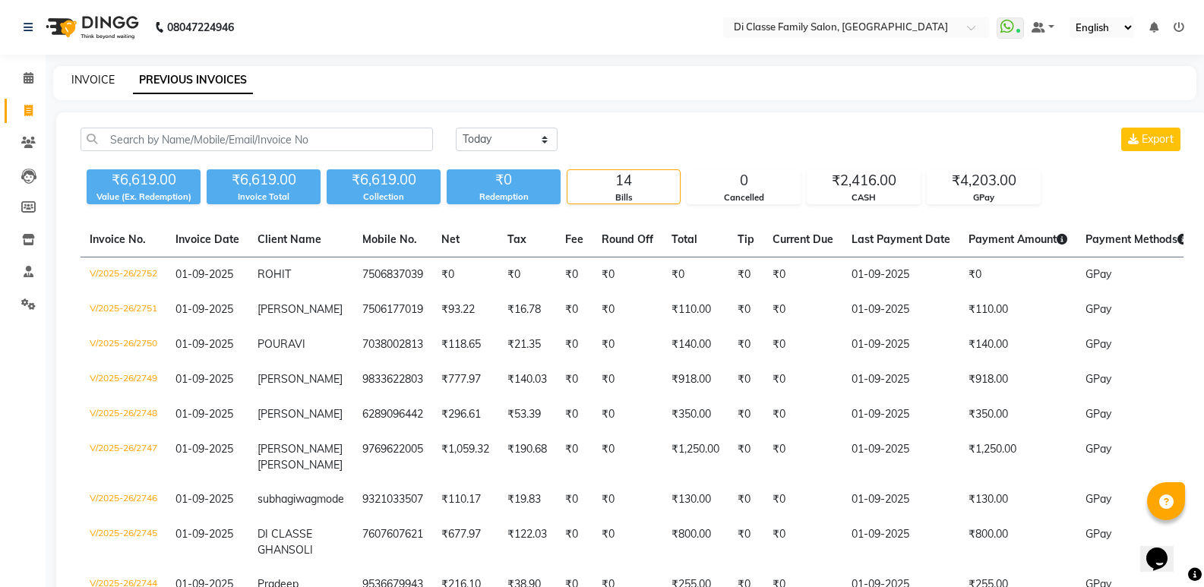
click at [81, 79] on link "INVOICE" at bounding box center [92, 80] width 43 height 14
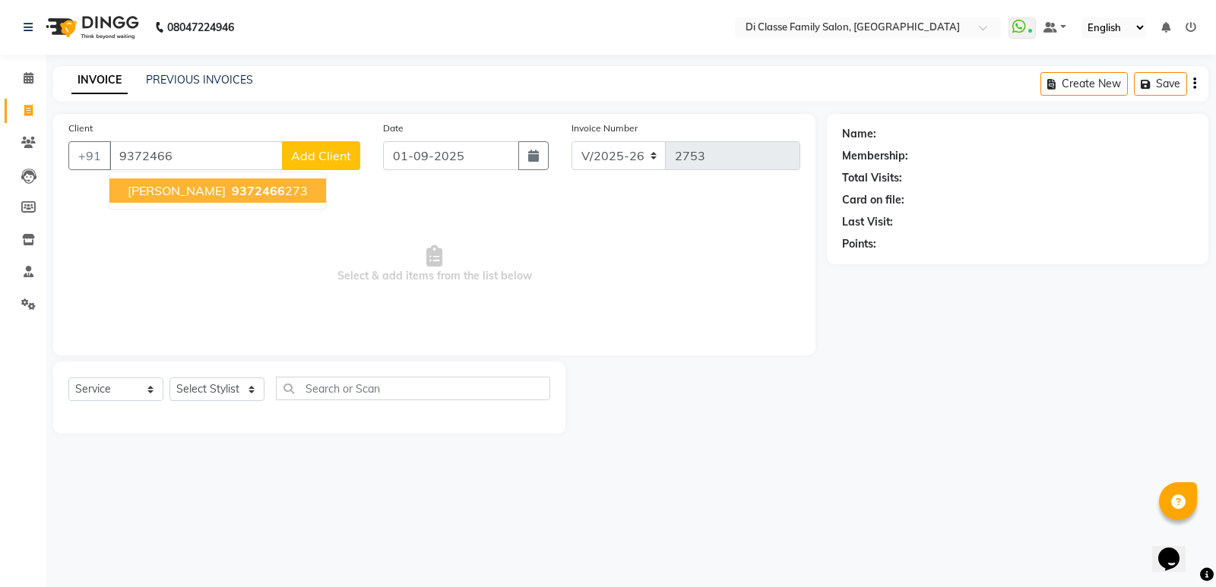
drag, startPoint x: 133, startPoint y: 189, endPoint x: 123, endPoint y: 190, distance: 9.9
click at [131, 187] on span "tushar Thotam" at bounding box center [177, 190] width 98 height 15
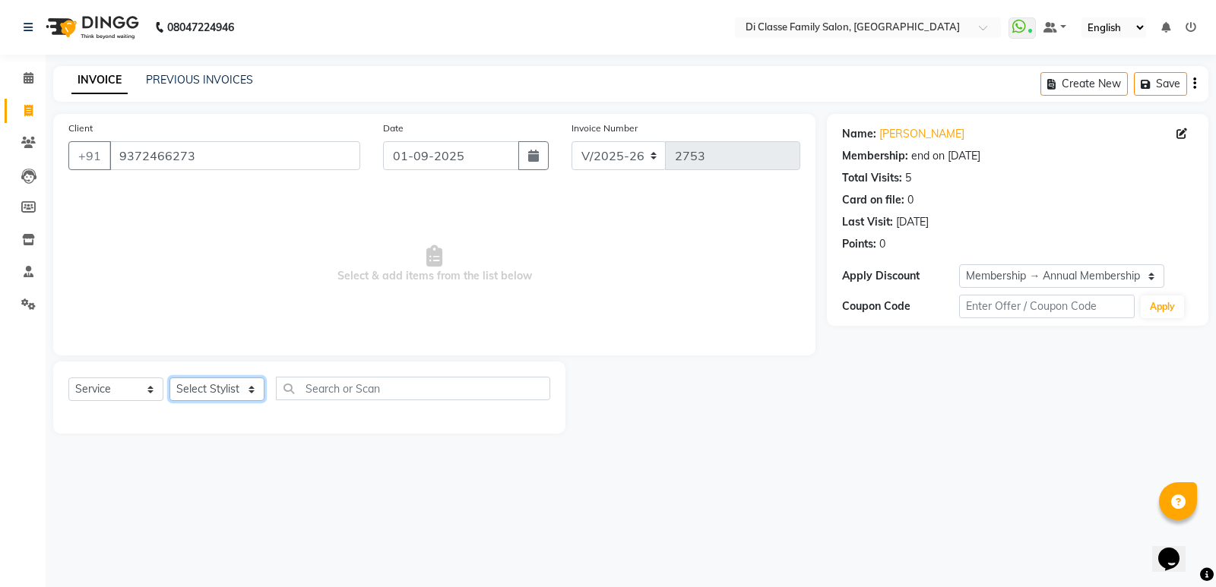
click at [217, 381] on select "Select Stylist ADMIN ANIKET Anu Ayaz Kadri Javed KAPIL SINGH KOMAL Payal Pooja …" at bounding box center [216, 390] width 95 height 24
click at [169, 378] on select "Select Stylist ADMIN ANIKET Anu Ayaz Kadri Javed KAPIL SINGH KOMAL Payal Pooja …" at bounding box center [216, 390] width 95 height 24
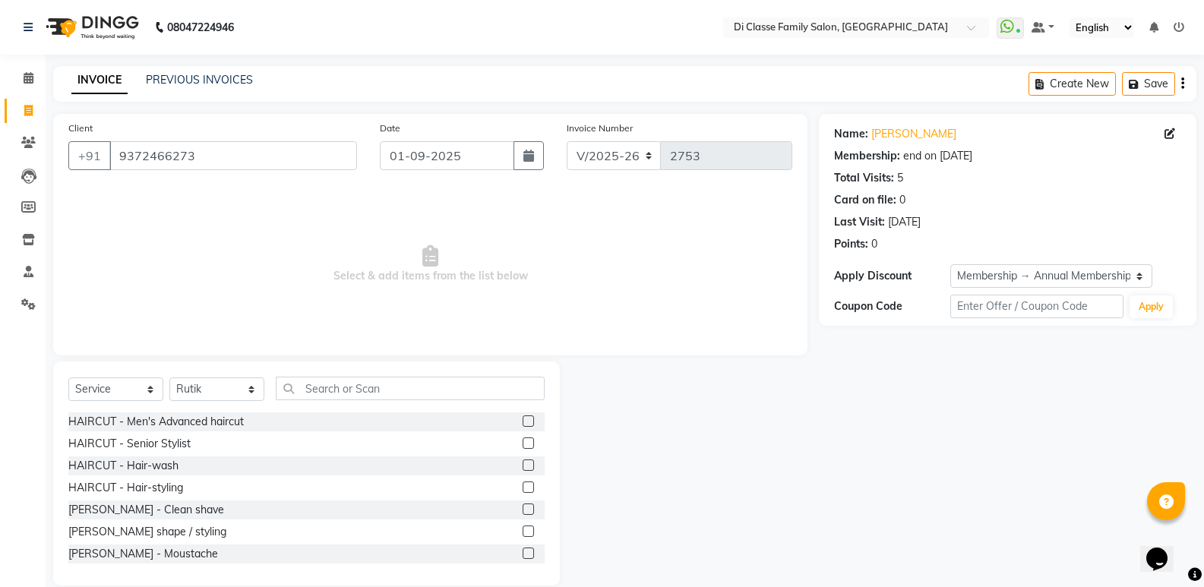
click at [509, 418] on div "HAIRCUT - Men's Advanced haircut" at bounding box center [306, 422] width 476 height 19
click at [523, 423] on label at bounding box center [528, 421] width 11 height 11
click at [523, 423] on input "checkbox" at bounding box center [528, 422] width 10 height 10
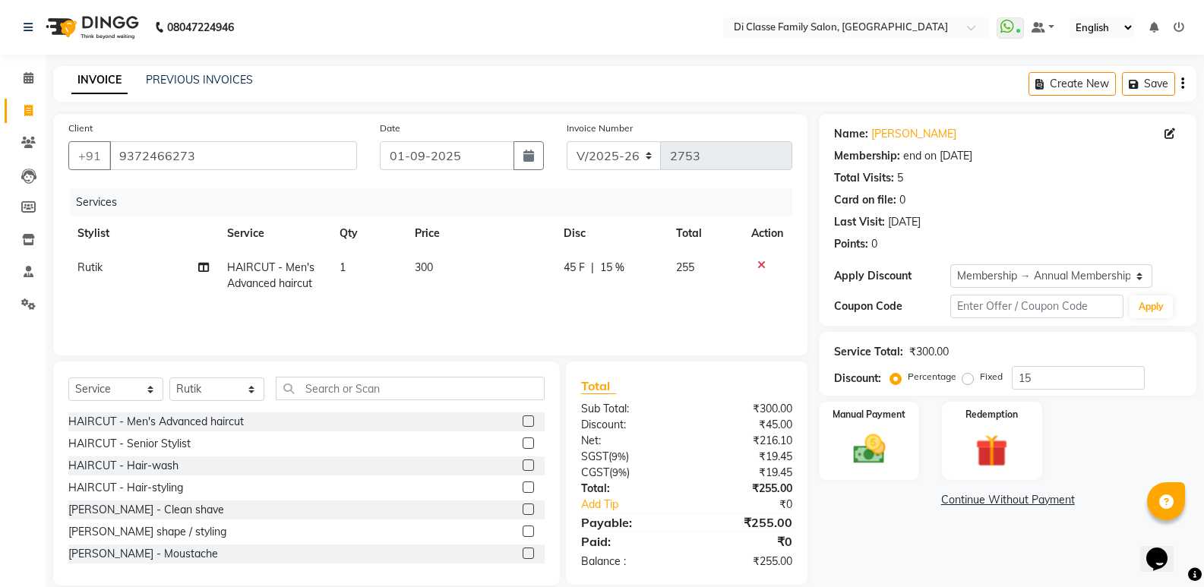
click at [523, 531] on label at bounding box center [528, 531] width 11 height 11
click at [523, 531] on input "checkbox" at bounding box center [528, 532] width 10 height 10
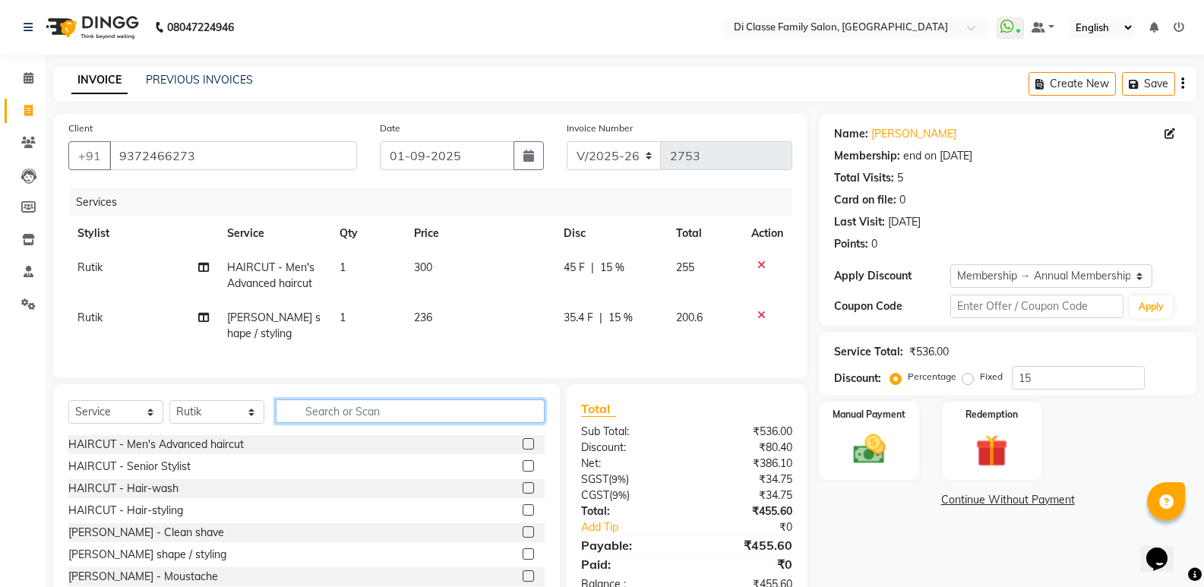
click at [474, 423] on input "text" at bounding box center [410, 412] width 269 height 24
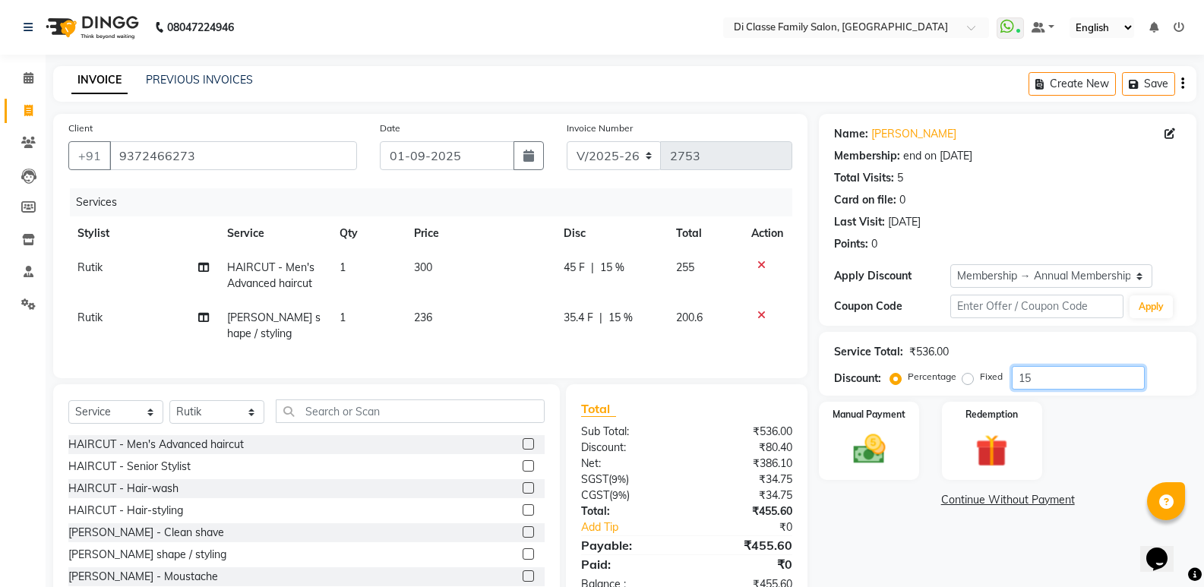
click at [1030, 383] on input "15" at bounding box center [1078, 378] width 133 height 24
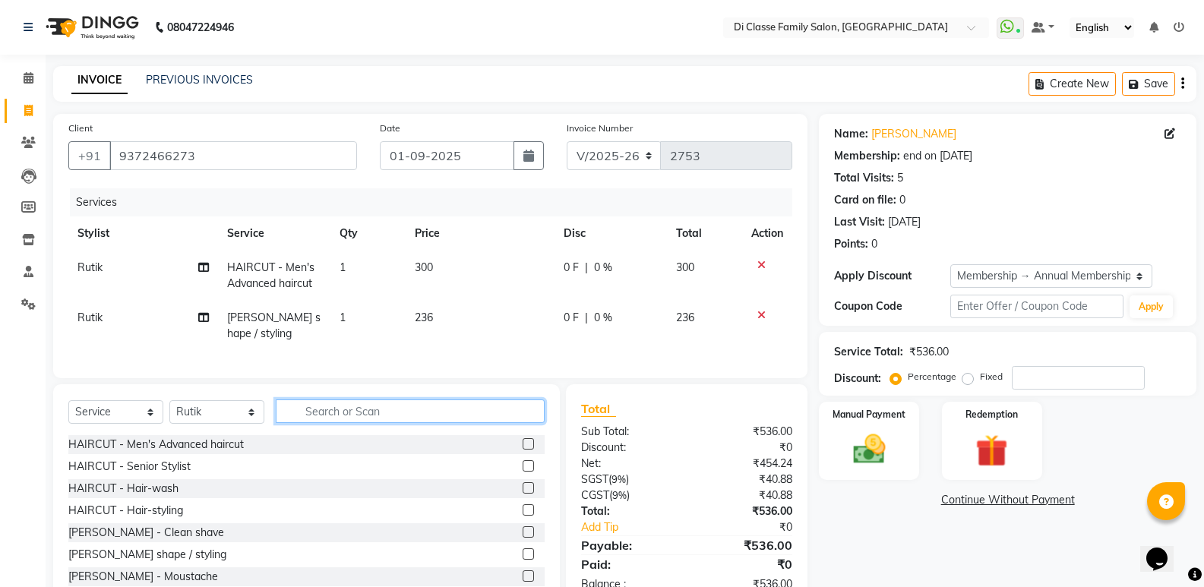
click at [400, 421] on input "text" at bounding box center [410, 412] width 269 height 24
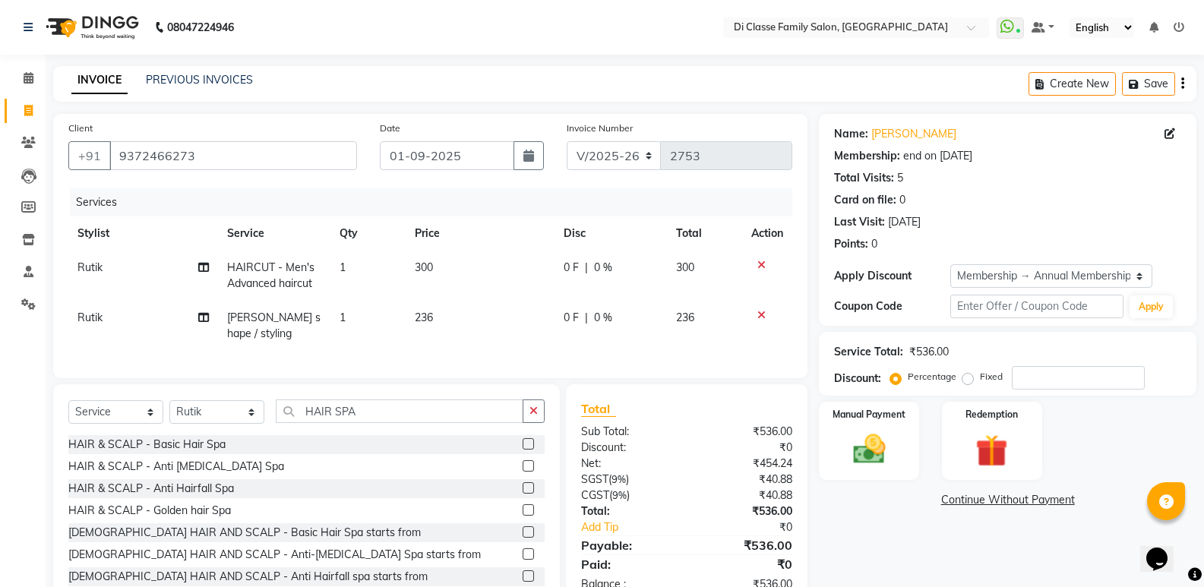
click at [523, 450] on label at bounding box center [528, 443] width 11 height 11
click at [523, 450] on input "checkbox" at bounding box center [528, 445] width 10 height 10
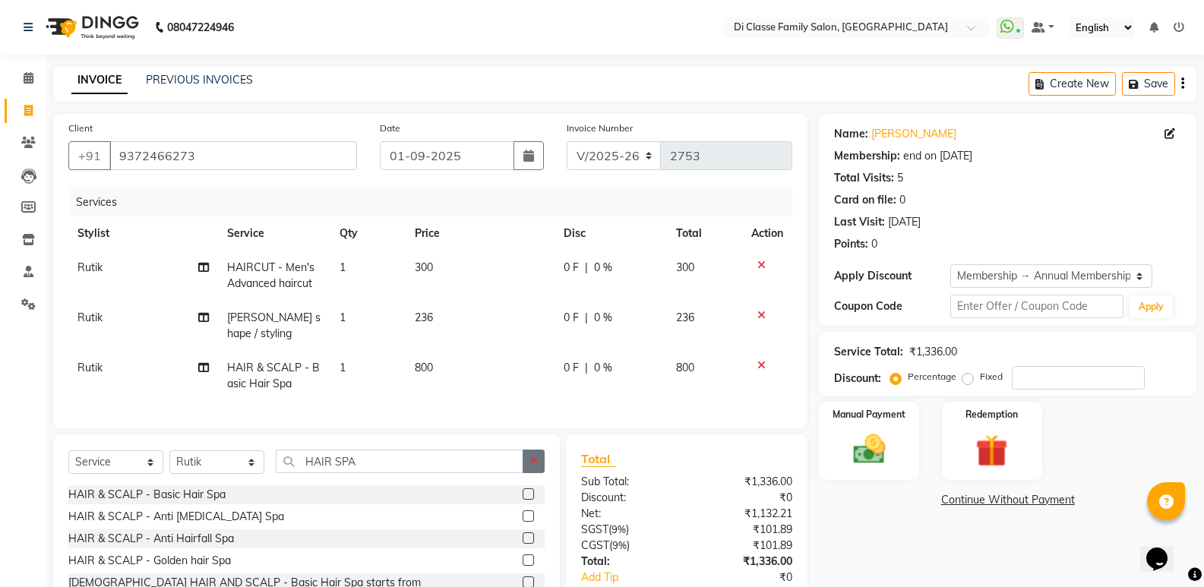
click at [525, 470] on button "button" at bounding box center [534, 462] width 22 height 24
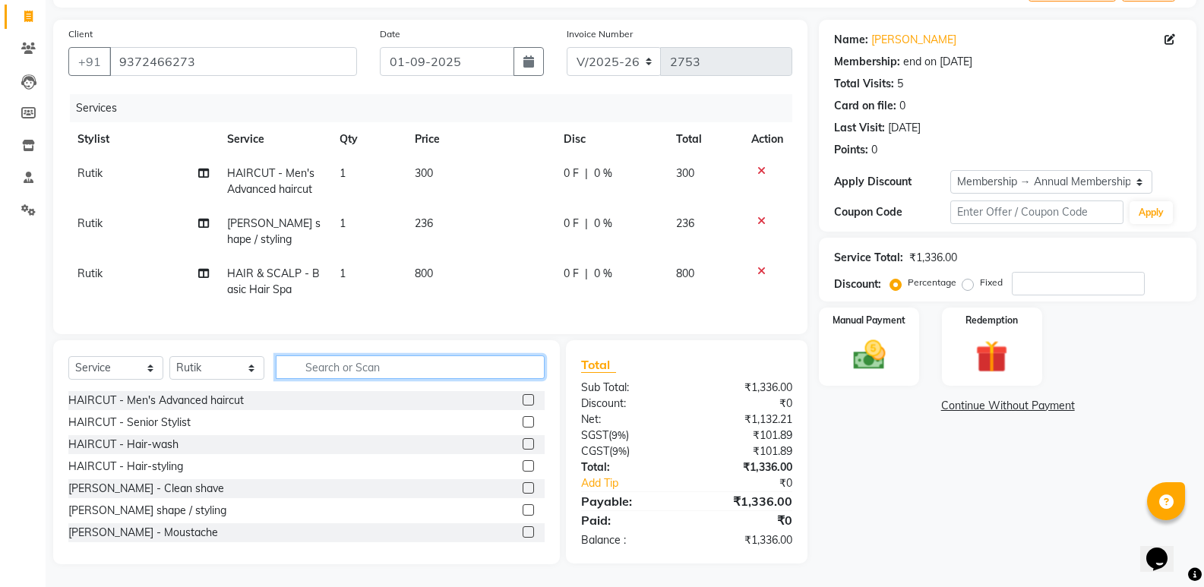
scroll to position [106, 0]
click at [188, 369] on select "Select Stylist ADMIN ANIKET Anu Ayaz Kadri Javed KAPIL SINGH KOMAL Payal Pooja …" at bounding box center [216, 368] width 95 height 24
click at [169, 356] on select "Select Stylist ADMIN ANIKET Anu Ayaz Kadri Javed KAPIL SINGH KOMAL Payal Pooja …" at bounding box center [216, 368] width 95 height 24
click at [379, 371] on input "text" at bounding box center [410, 368] width 269 height 24
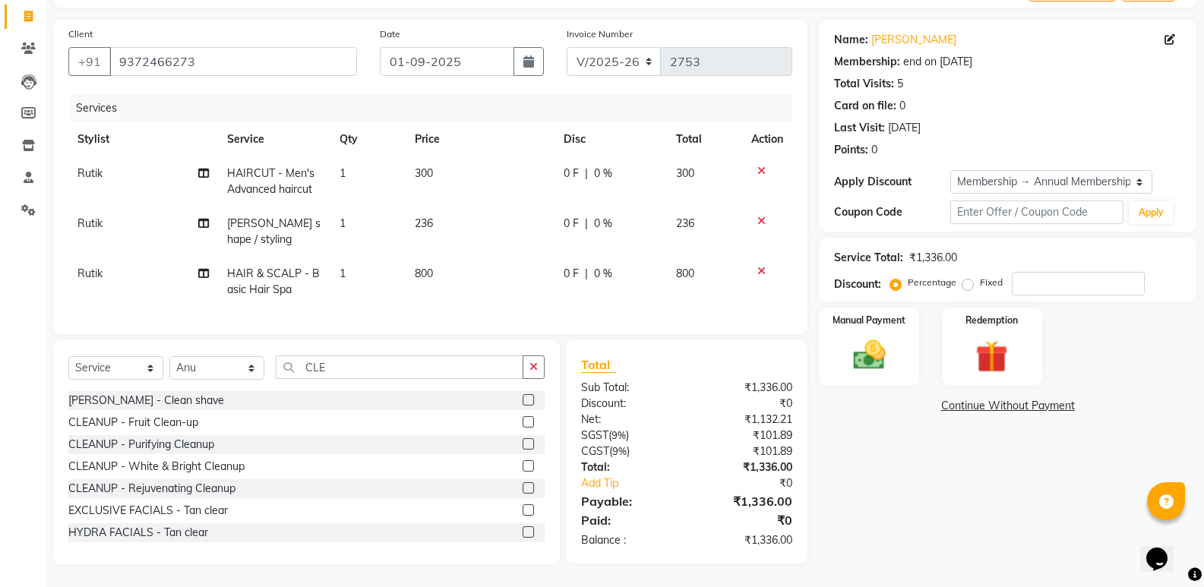
click at [523, 415] on div at bounding box center [534, 422] width 22 height 19
click at [523, 423] on label at bounding box center [528, 421] width 11 height 11
click at [523, 423] on input "checkbox" at bounding box center [528, 423] width 10 height 10
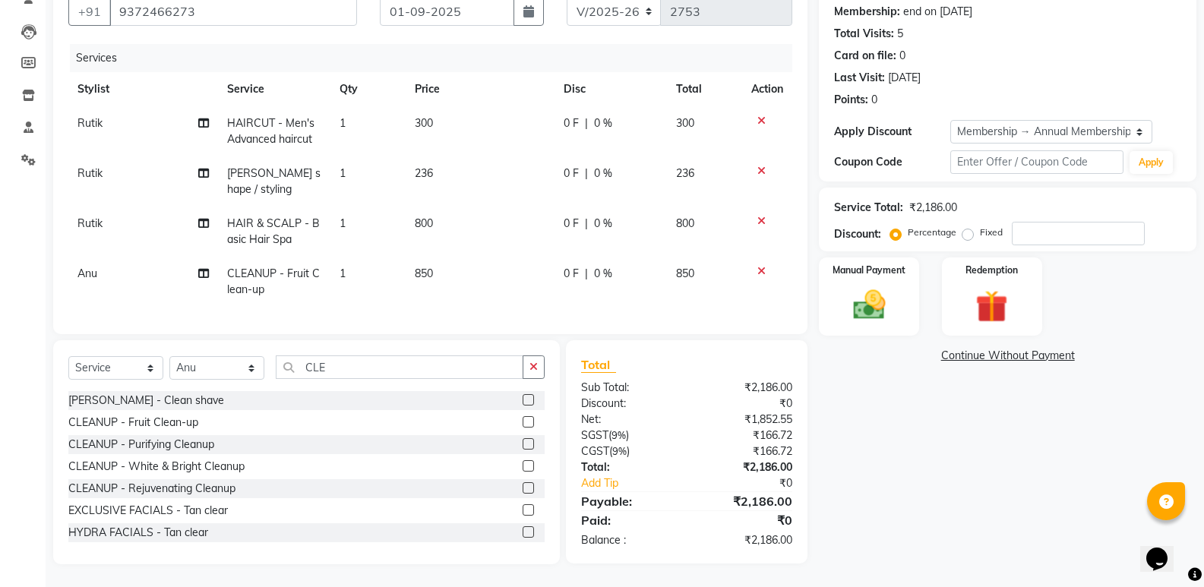
click at [608, 266] on span "0 %" at bounding box center [603, 274] width 18 height 16
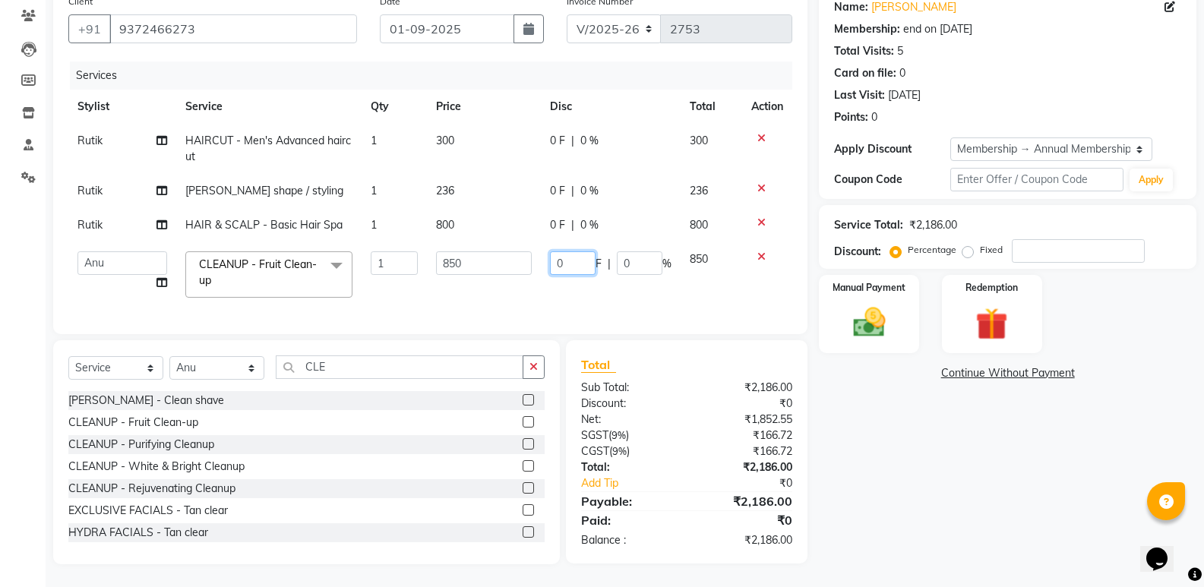
click at [594, 255] on input "0" at bounding box center [573, 264] width 46 height 24
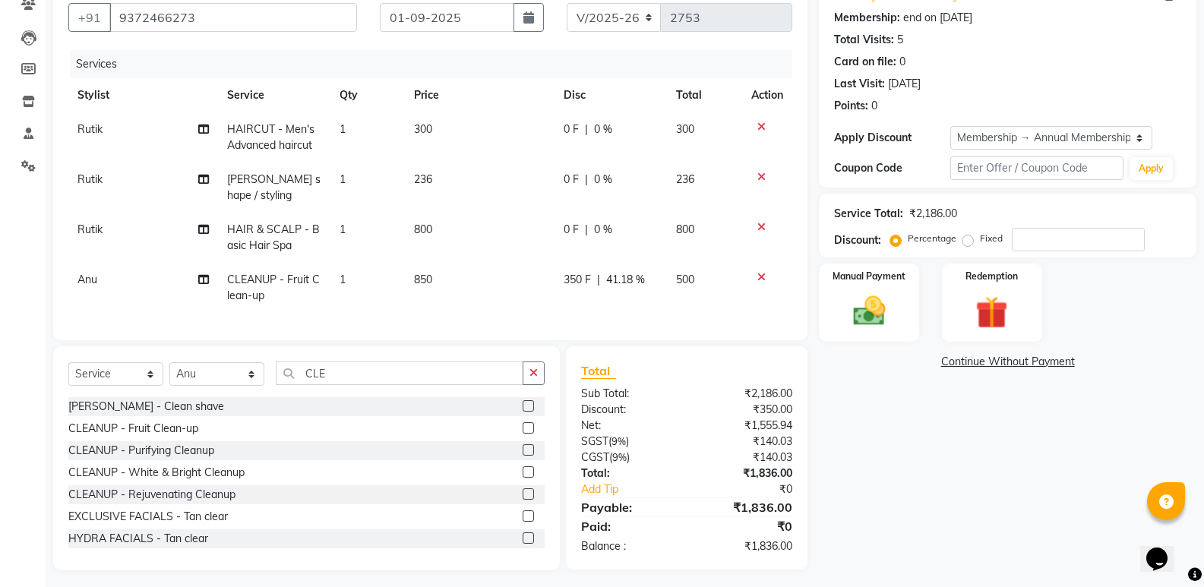
click at [569, 222] on td "0 F | 0 %" at bounding box center [611, 238] width 113 height 50
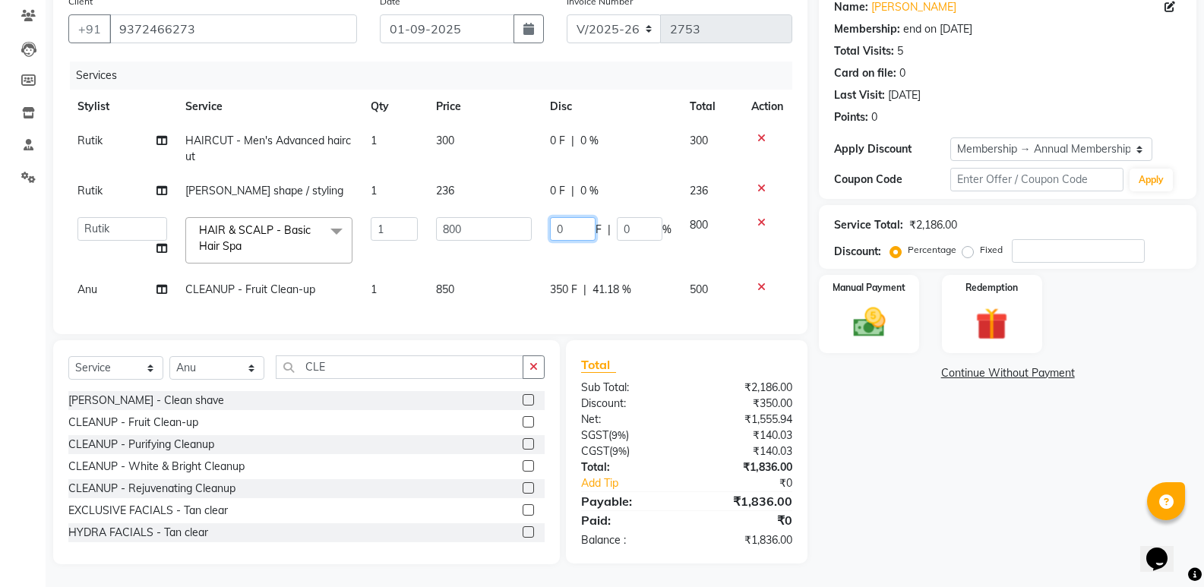
click at [569, 223] on input "0" at bounding box center [573, 229] width 46 height 24
click at [857, 456] on div "Name: Tushar Thotam Membership: end on 30-06-2026 Total Visits: 5 Card on file:…" at bounding box center [1013, 276] width 389 height 578
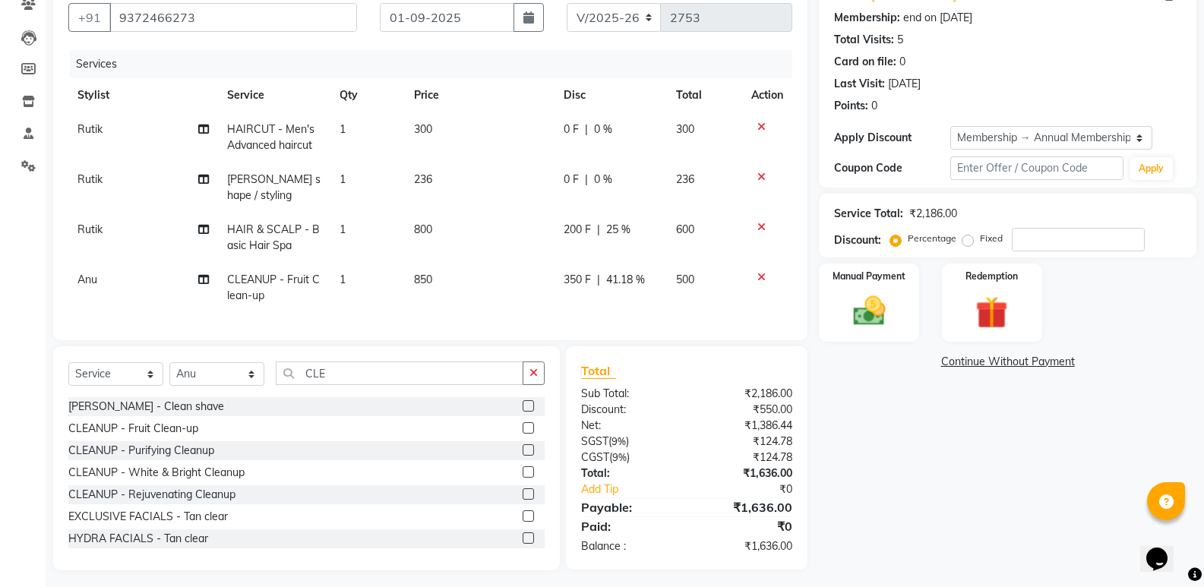
click at [568, 180] on span "0 F" at bounding box center [571, 180] width 15 height 16
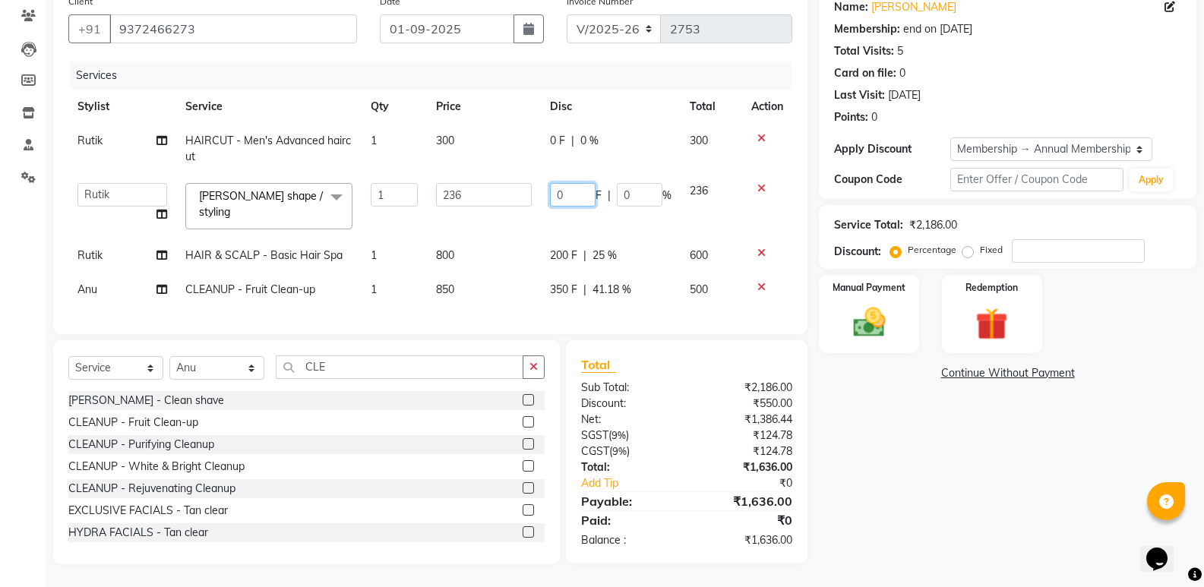
click at [573, 183] on input "0" at bounding box center [573, 195] width 46 height 24
click at [590, 153] on td "0 F | 0 %" at bounding box center [611, 149] width 140 height 50
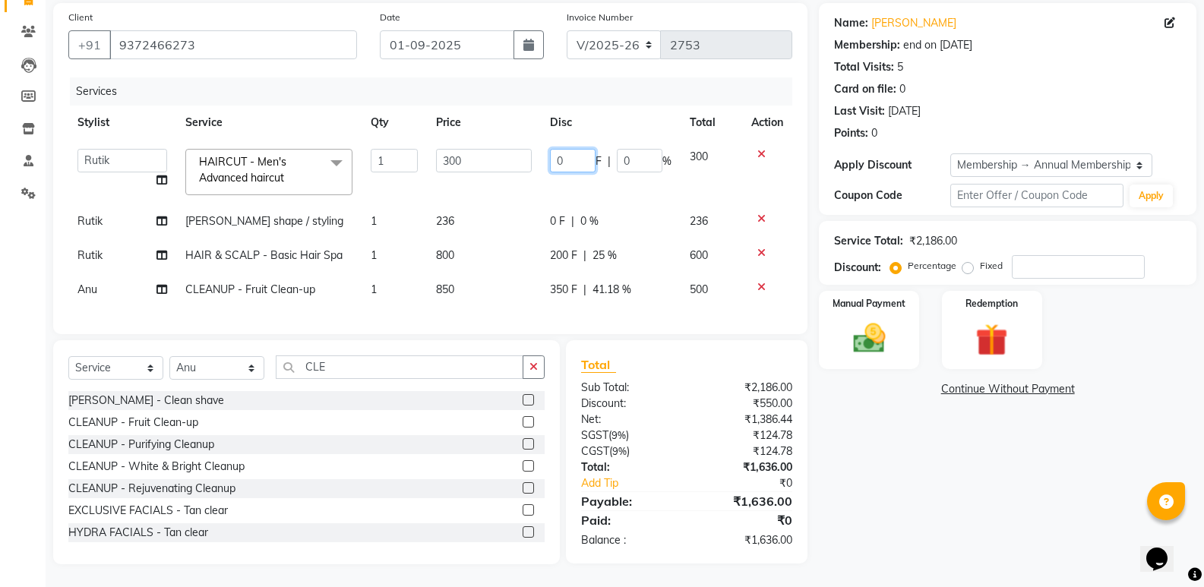
click at [589, 150] on input "0" at bounding box center [573, 161] width 46 height 24
click at [890, 459] on div "Name: Tushar Thotam Membership: end on 30-06-2026 Total Visits: 5 Card on file:…" at bounding box center [1013, 284] width 389 height 562
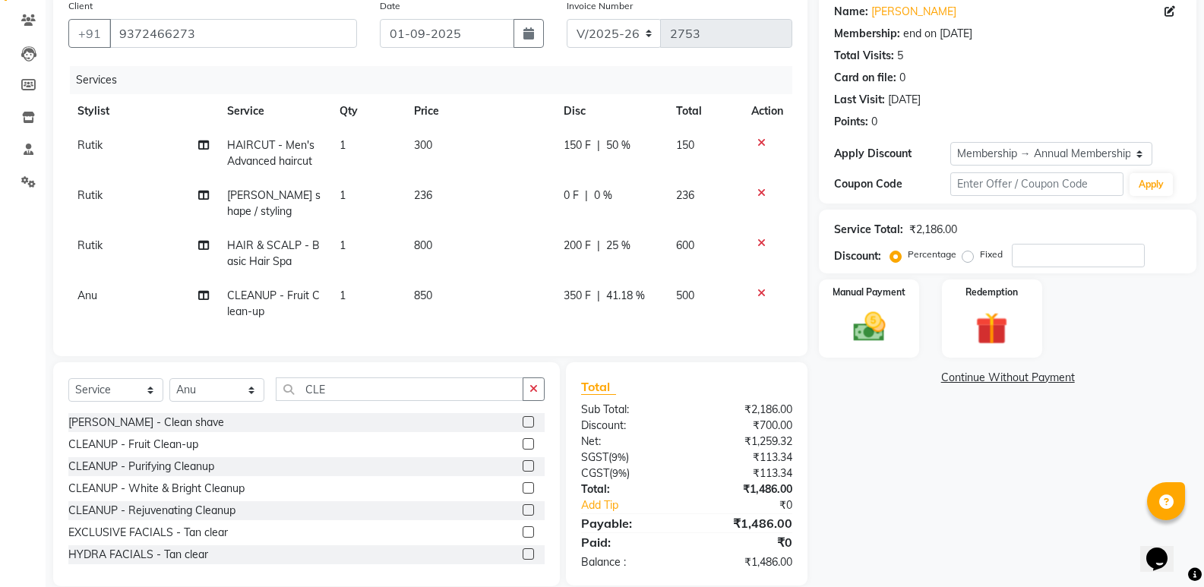
click at [574, 137] on td "150 F | 50 %" at bounding box center [611, 153] width 113 height 50
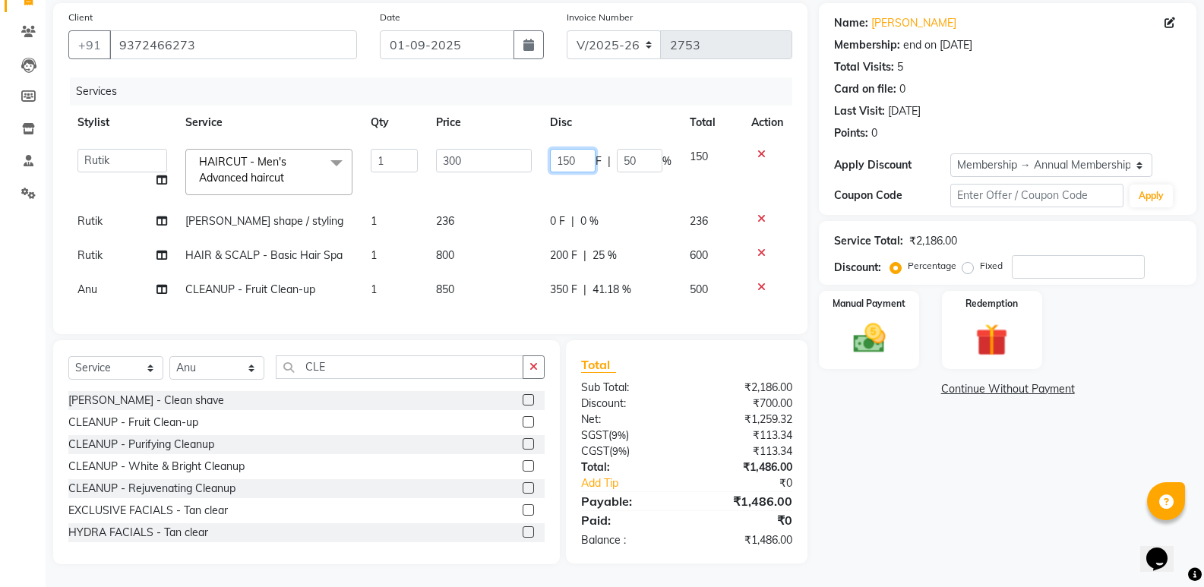
click at [574, 149] on input "150" at bounding box center [573, 161] width 46 height 24
click at [586, 217] on td "0 F | 0 %" at bounding box center [611, 221] width 140 height 34
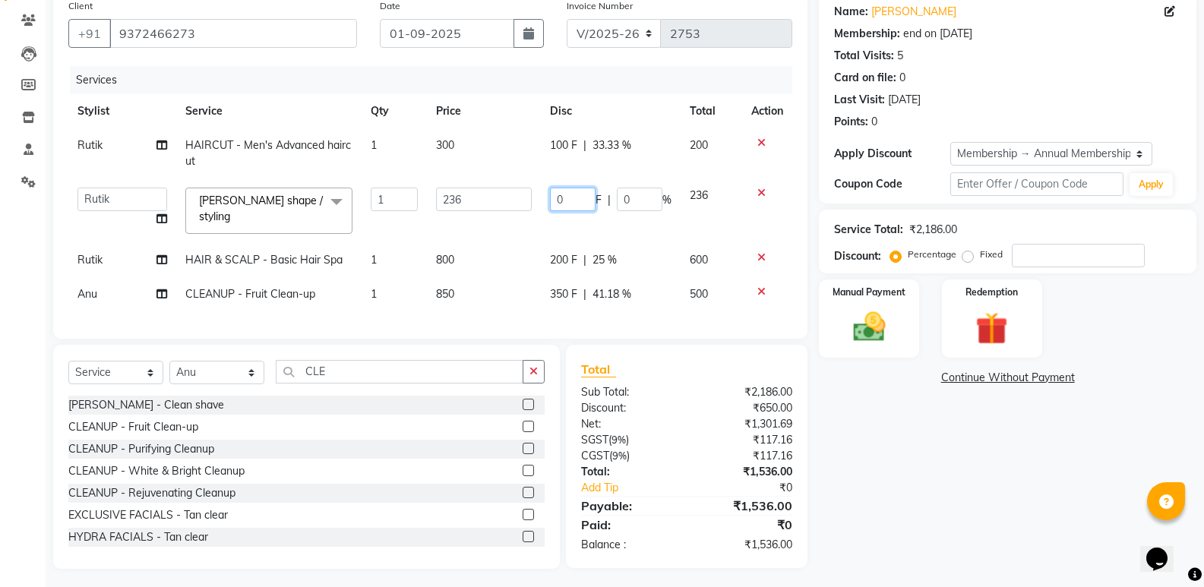
click at [582, 204] on input "0" at bounding box center [573, 200] width 46 height 24
click at [869, 470] on div "Name: Tushar Thotam Membership: end on 30-06-2026 Total Visits: 5 Card on file:…" at bounding box center [1013, 281] width 389 height 578
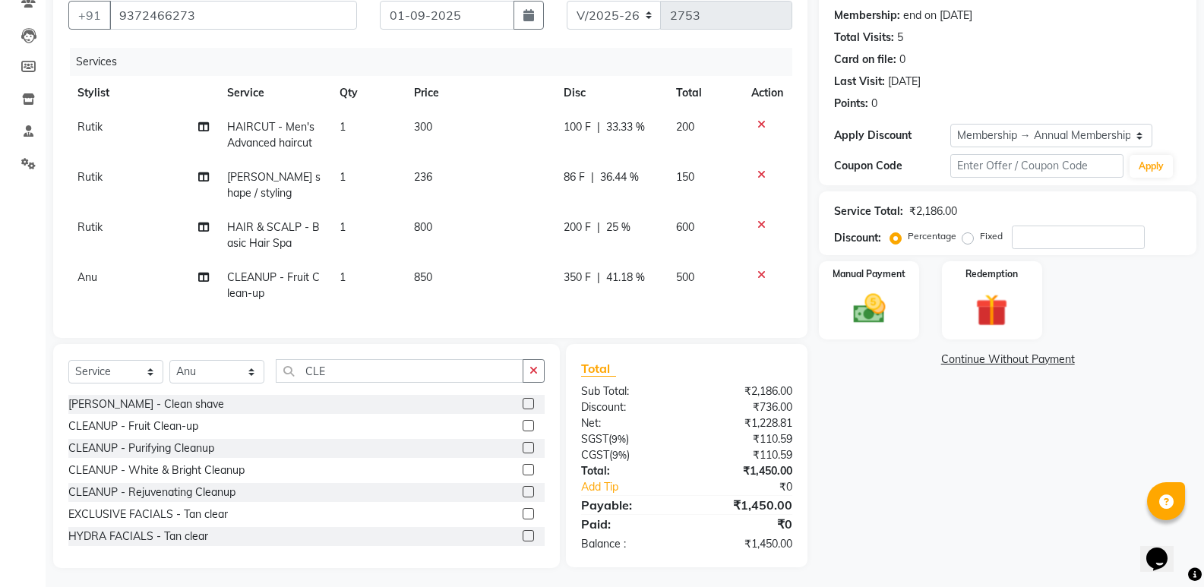
scroll to position [156, 0]
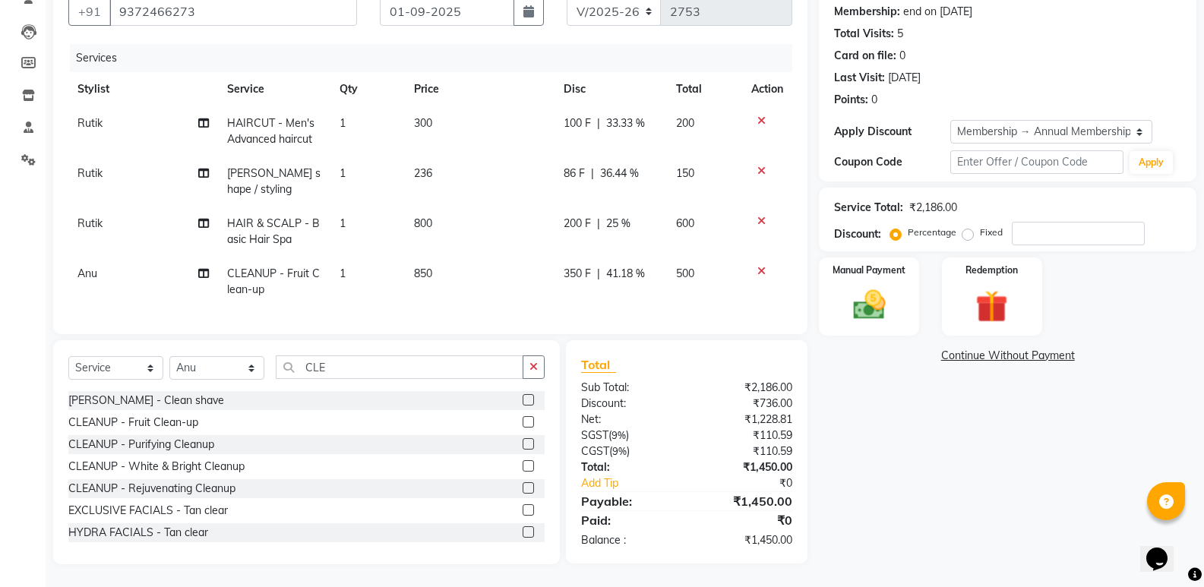
click at [586, 216] on span "200 F" at bounding box center [577, 224] width 27 height 16
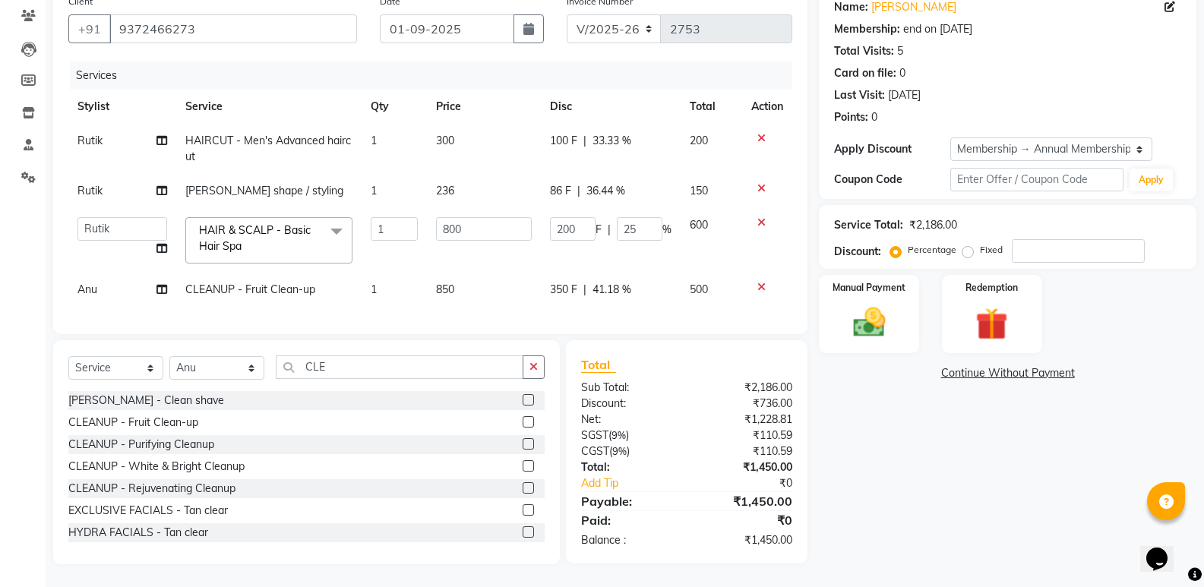
scroll to position [138, 0]
click at [562, 220] on input "200" at bounding box center [573, 229] width 46 height 24
click at [824, 469] on div "Name: Tushar Thotam Membership: end on 30-06-2026 Total Visits: 5 Card on file:…" at bounding box center [1013, 276] width 389 height 578
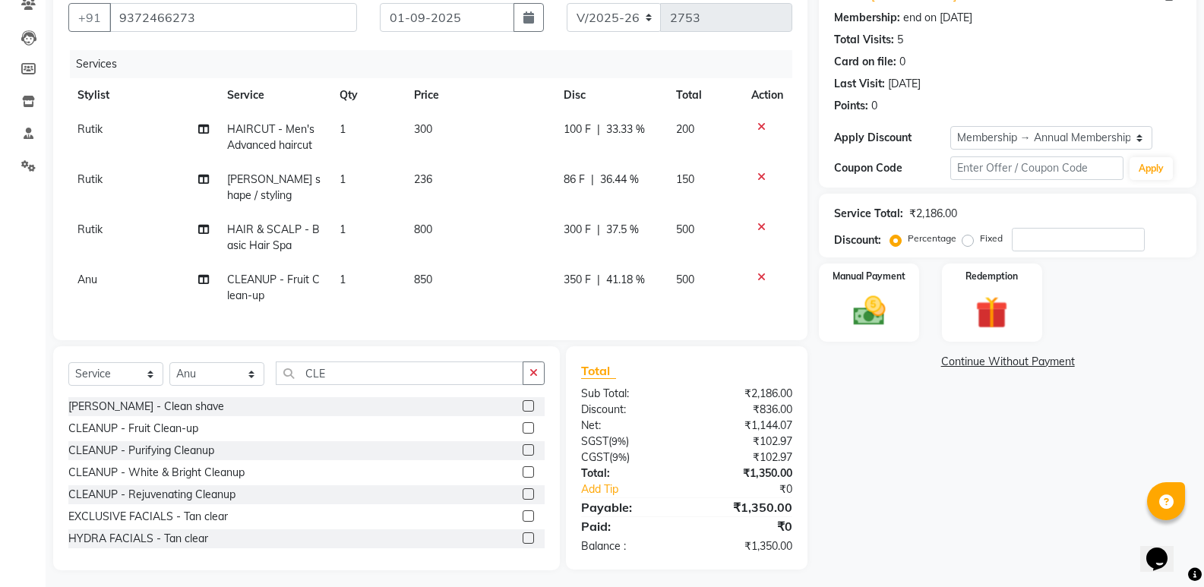
click at [573, 223] on span "300 F" at bounding box center [577, 230] width 27 height 16
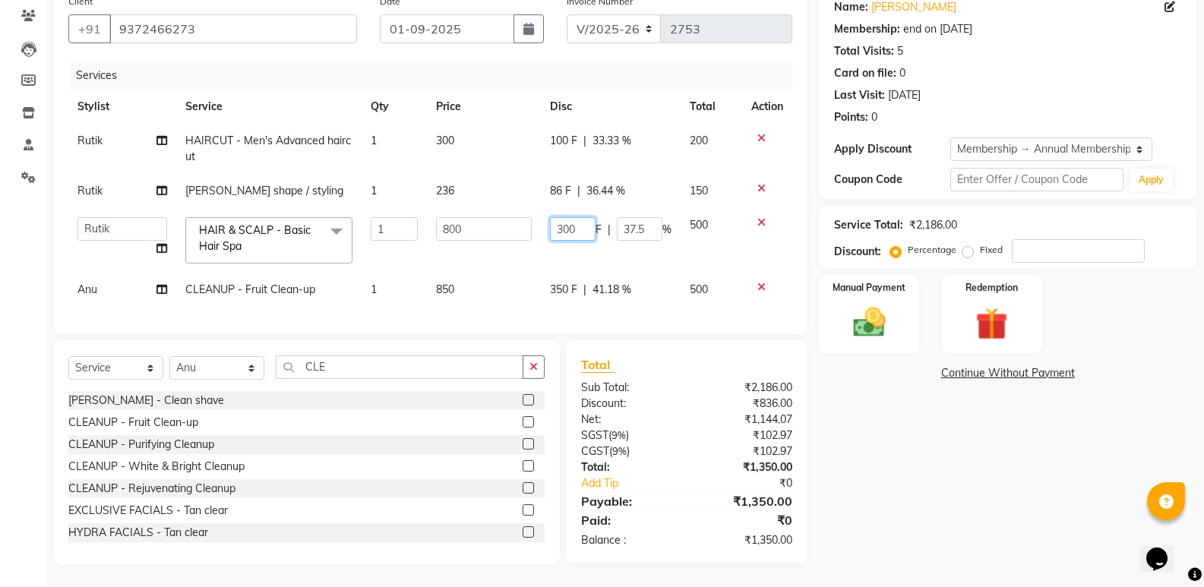
click at [583, 220] on input "300" at bounding box center [573, 229] width 46 height 24
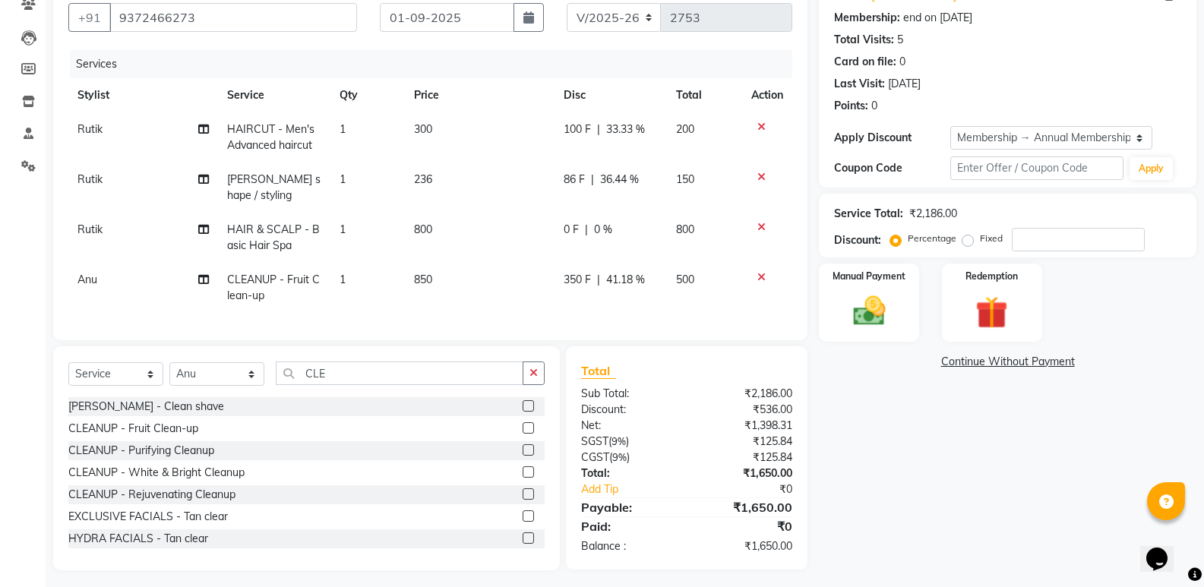
click at [580, 133] on span "100 F" at bounding box center [577, 130] width 27 height 16
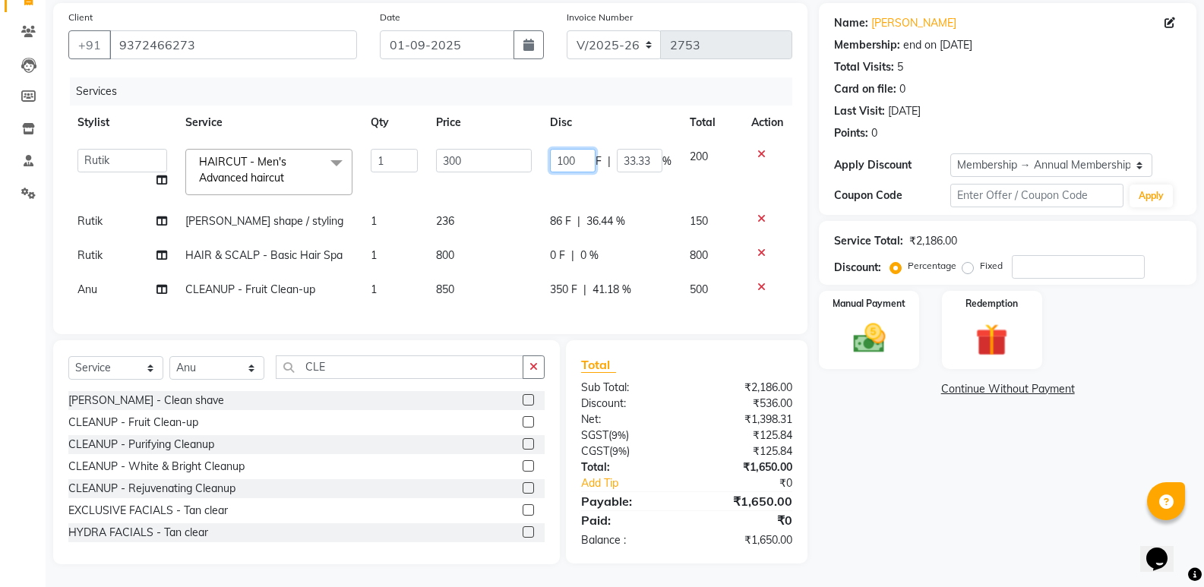
click at [570, 149] on input "100" at bounding box center [573, 161] width 46 height 24
click at [589, 151] on input "100" at bounding box center [573, 161] width 46 height 24
click at [875, 480] on div "Name: Tushar Thotam Membership: end on 30-06-2026 Total Visits: 5 Card on file:…" at bounding box center [1013, 284] width 389 height 562
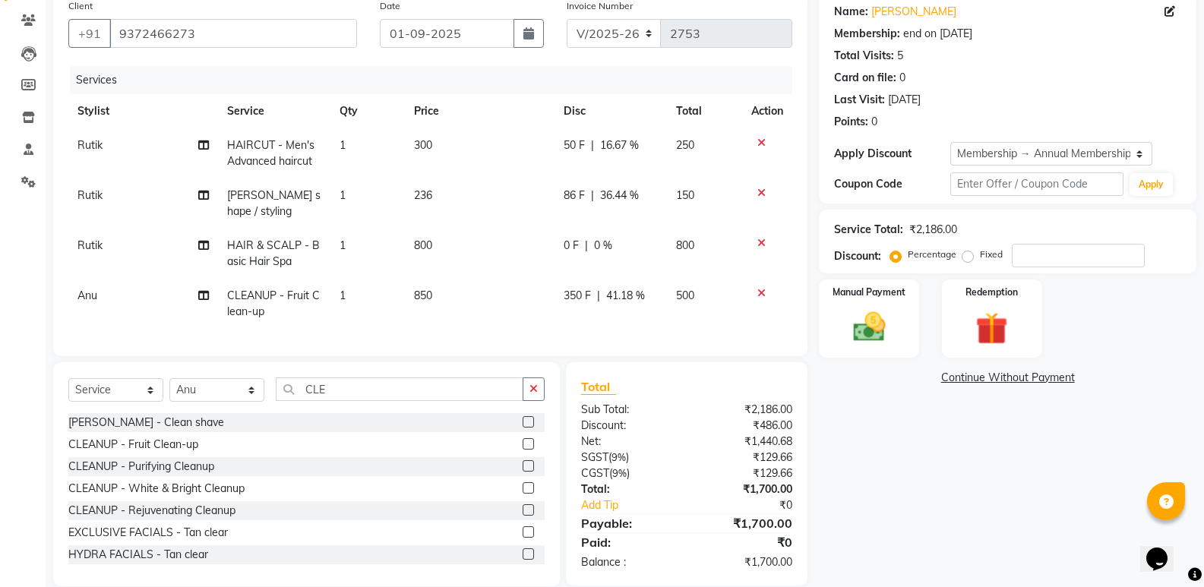
click at [630, 226] on td "86 F | 36.44 %" at bounding box center [611, 204] width 113 height 50
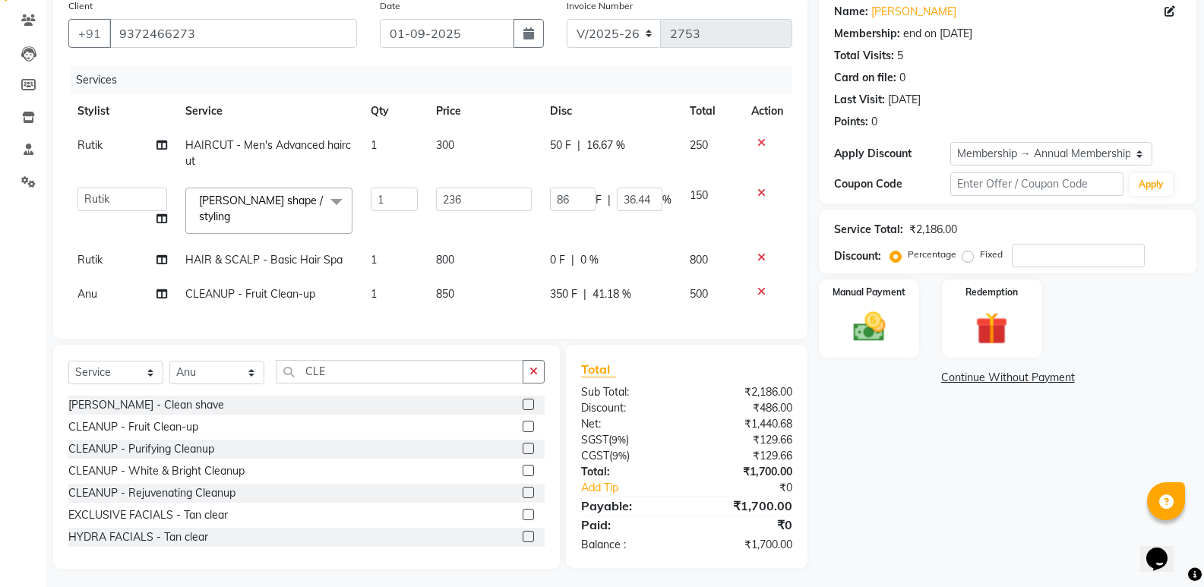
click at [579, 249] on td "0 F | 0 %" at bounding box center [611, 260] width 140 height 34
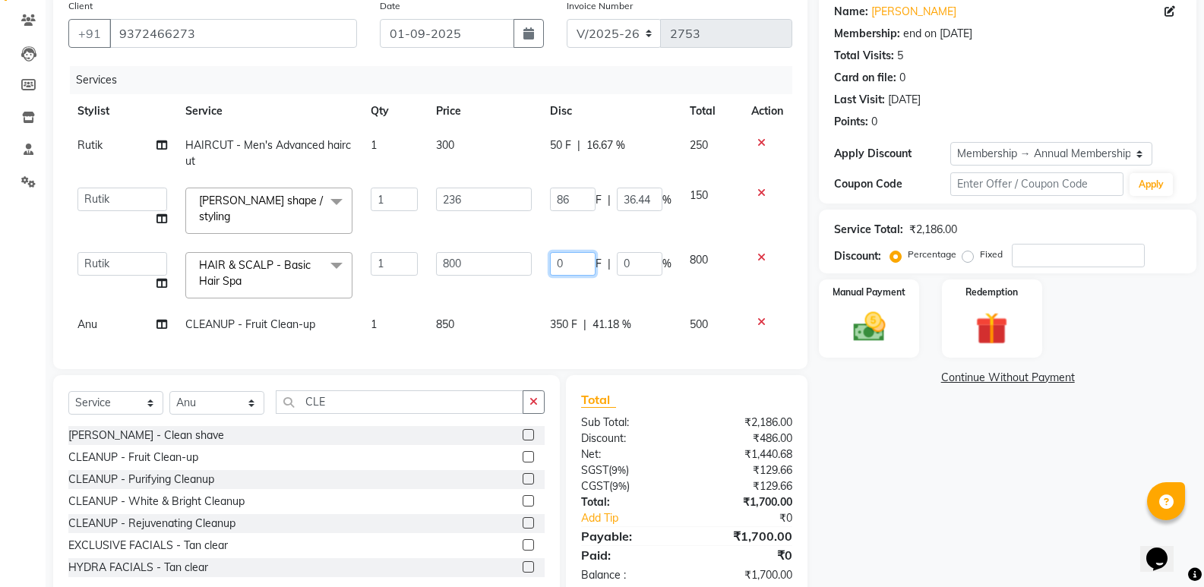
click at [574, 264] on input "0" at bounding box center [573, 264] width 46 height 24
click at [907, 462] on div "Name: Tushar Thotam Membership: end on 30-06-2026 Total Visits: 5 Card on file:…" at bounding box center [1013, 296] width 389 height 608
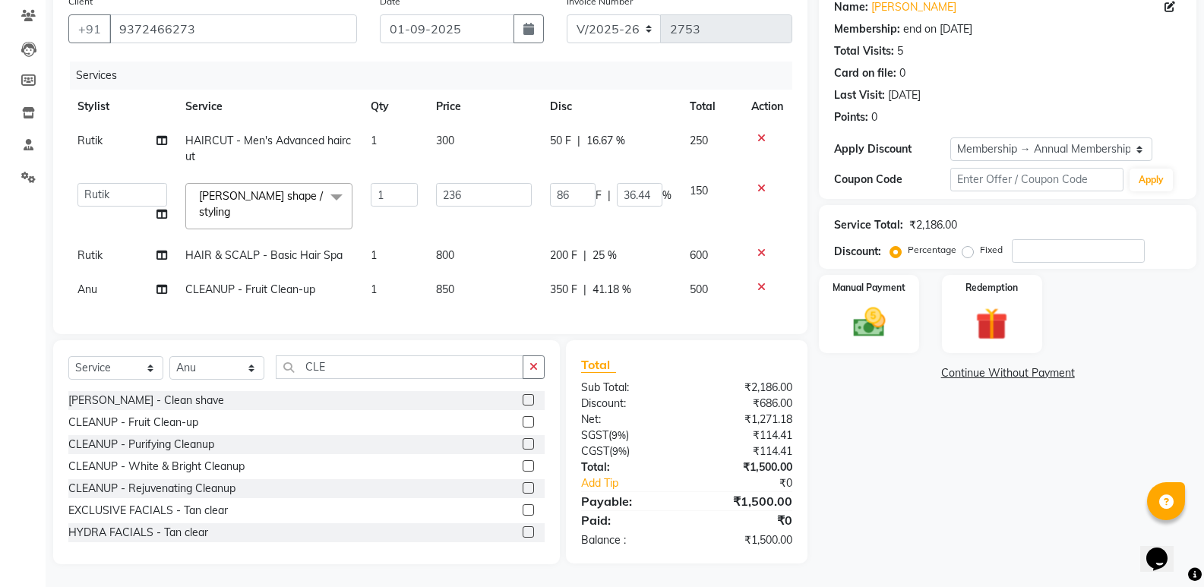
scroll to position [138, 0]
click at [948, 476] on div "Name: Tushar Thotam Membership: end on 30-06-2026 Total Visits: 5 Card on file:…" at bounding box center [1013, 276] width 389 height 578
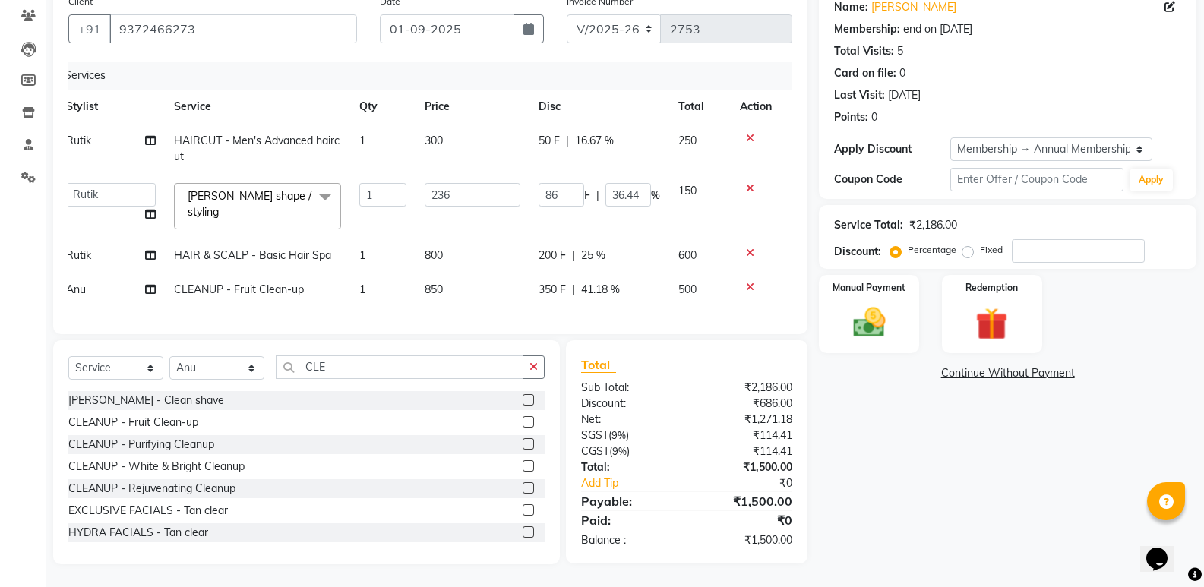
scroll to position [0, 0]
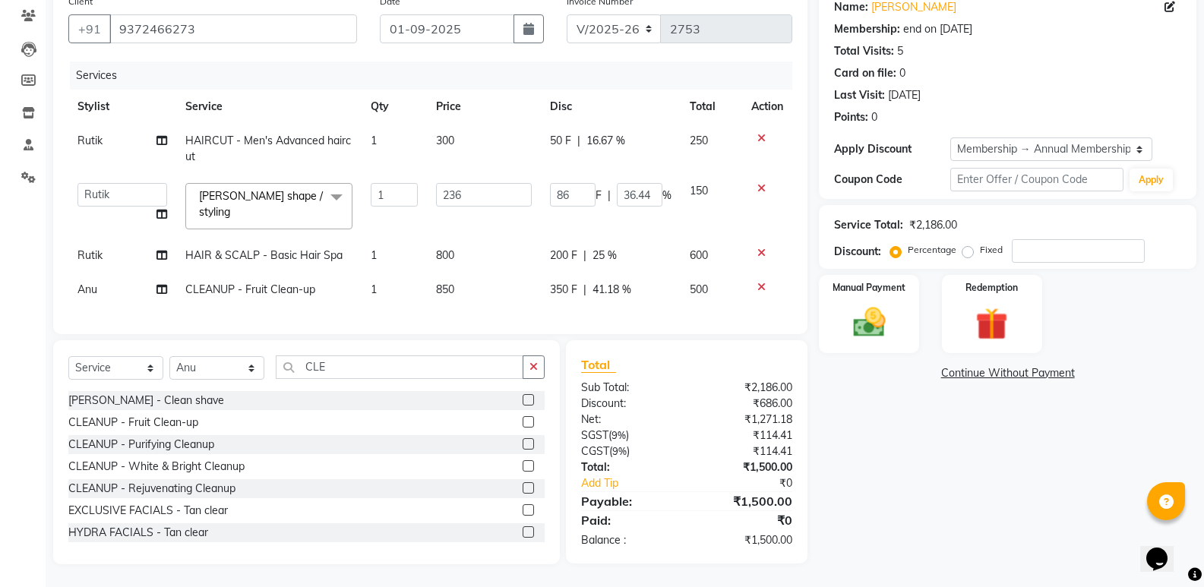
click at [0, 303] on div "Calendar Invoice Clients Leads Members Inventory Staff Settings Completed InPro…" at bounding box center [102, 240] width 205 height 648
click at [898, 458] on div "Name: Tushar Thotam Membership: end on 30-06-2026 Total Visits: 5 Card on file:…" at bounding box center [1013, 276] width 389 height 578
click at [534, 365] on icon "button" at bounding box center [534, 367] width 8 height 11
click at [523, 442] on label at bounding box center [528, 443] width 11 height 11
click at [523, 442] on input "checkbox" at bounding box center [528, 445] width 10 height 10
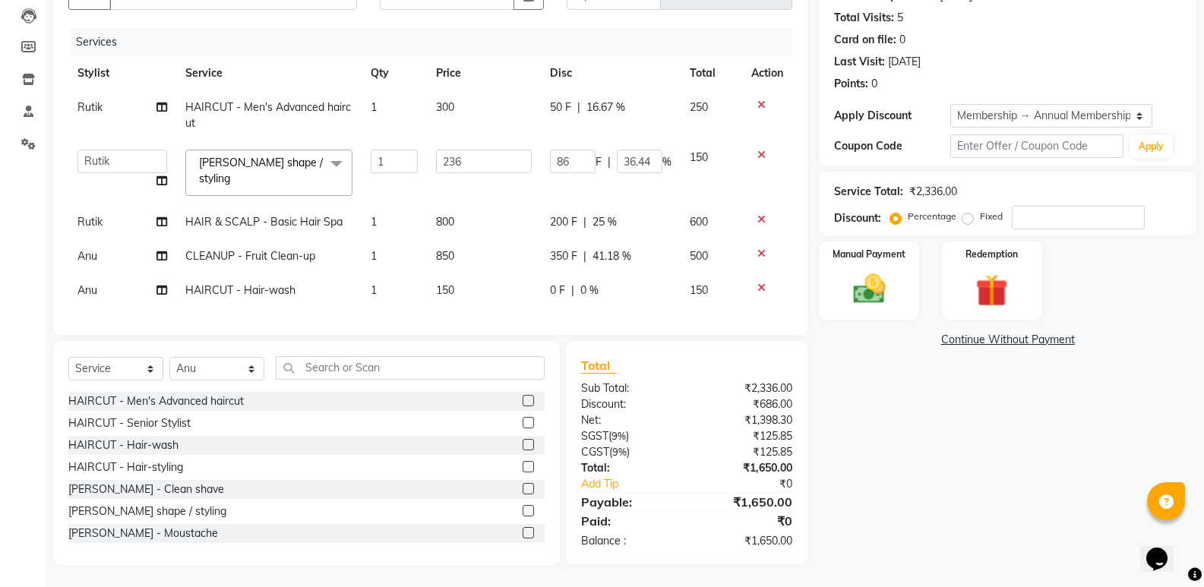
scroll to position [173, 0]
click at [612, 290] on td "0 F | 0 %" at bounding box center [611, 290] width 140 height 34
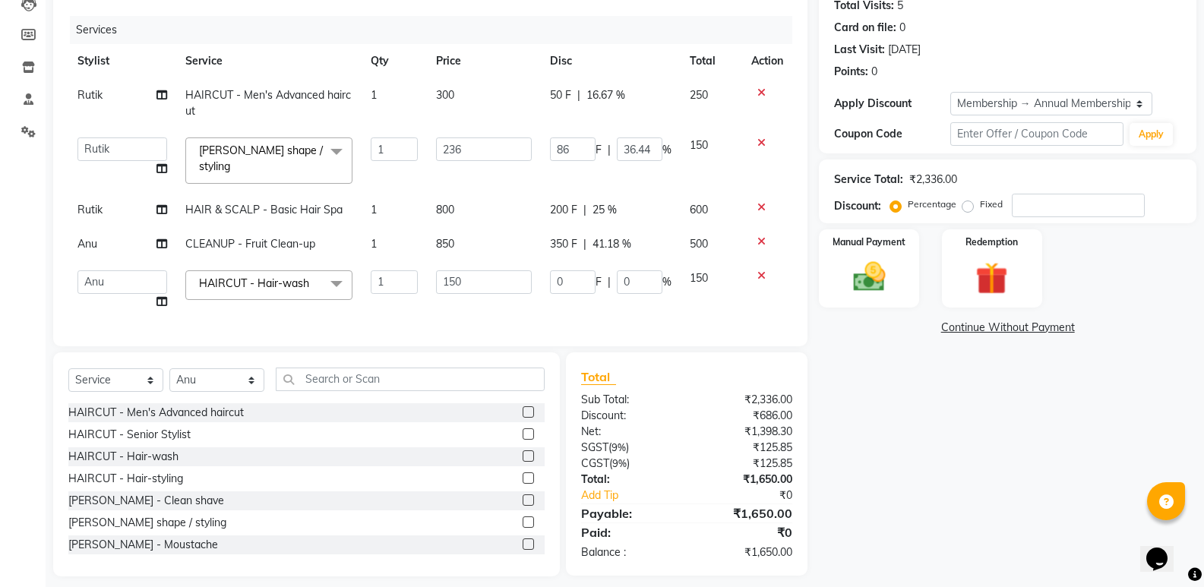
click at [615, 285] on div "0 F | 0 %" at bounding box center [611, 283] width 122 height 24
click at [629, 285] on input "0" at bounding box center [640, 283] width 46 height 24
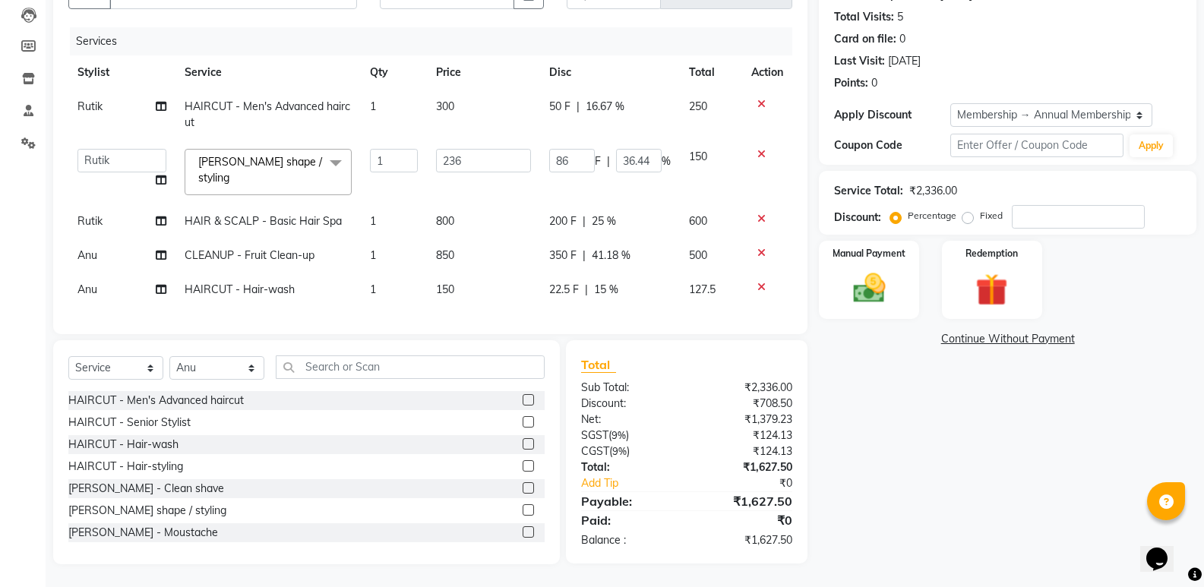
click at [570, 287] on td "22.5 F | 15 %" at bounding box center [610, 290] width 140 height 34
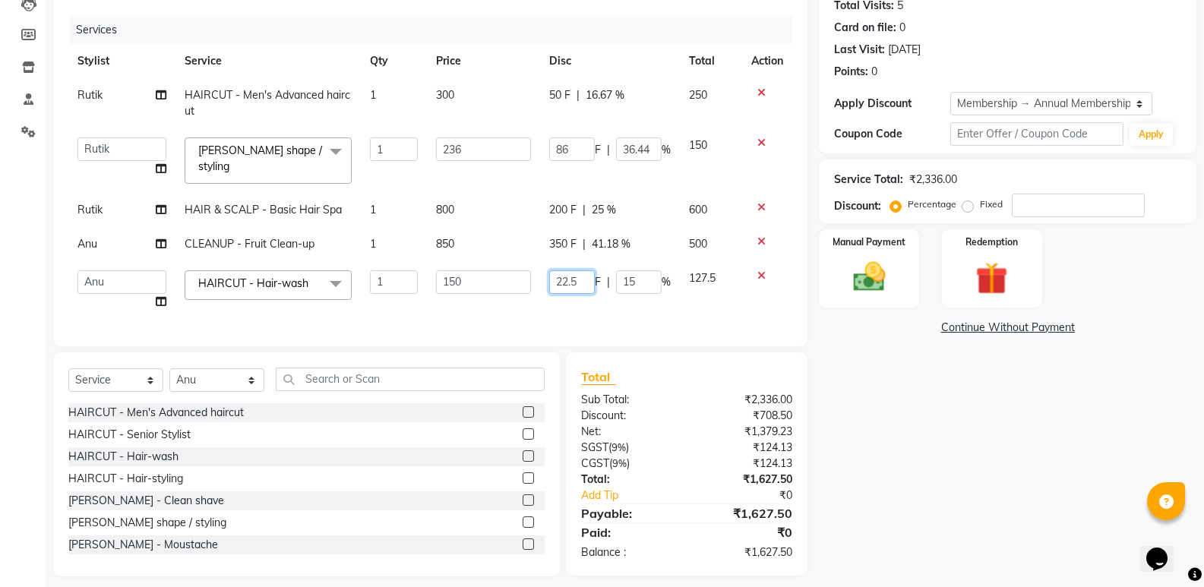
click at [570, 287] on input "22.5" at bounding box center [572, 283] width 46 height 24
click at [579, 284] on input "22.5" at bounding box center [572, 283] width 46 height 24
click at [867, 453] on div "Name: Tushar Thotam Membership: end on 30-06-2026 Total Visits: 5 Card on file:…" at bounding box center [1013, 258] width 389 height 635
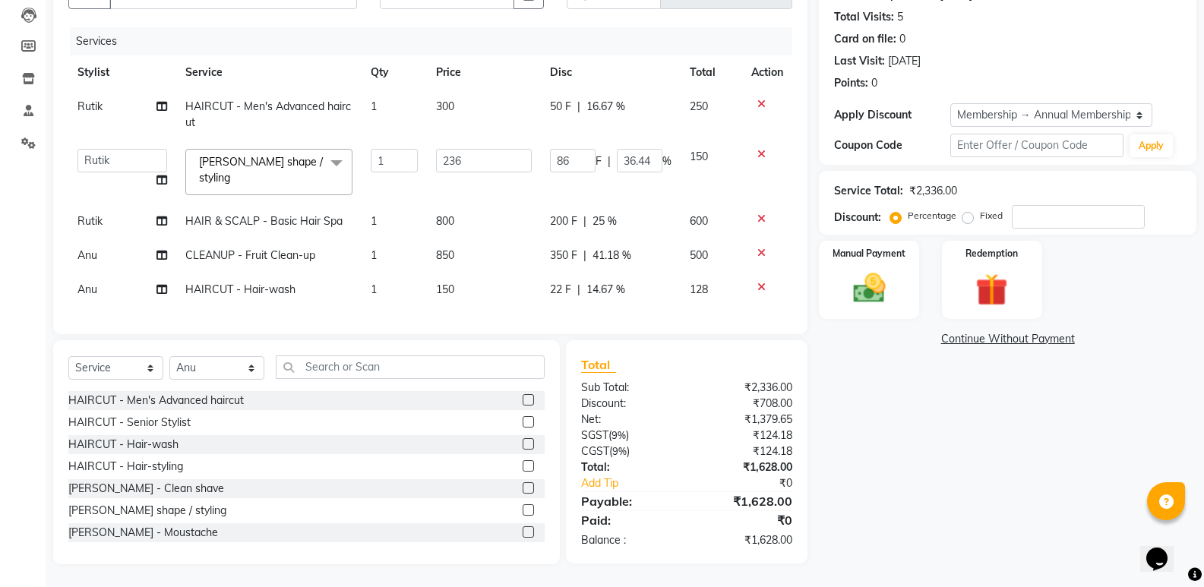
click at [97, 285] on td "Anu" at bounding box center [122, 290] width 108 height 34
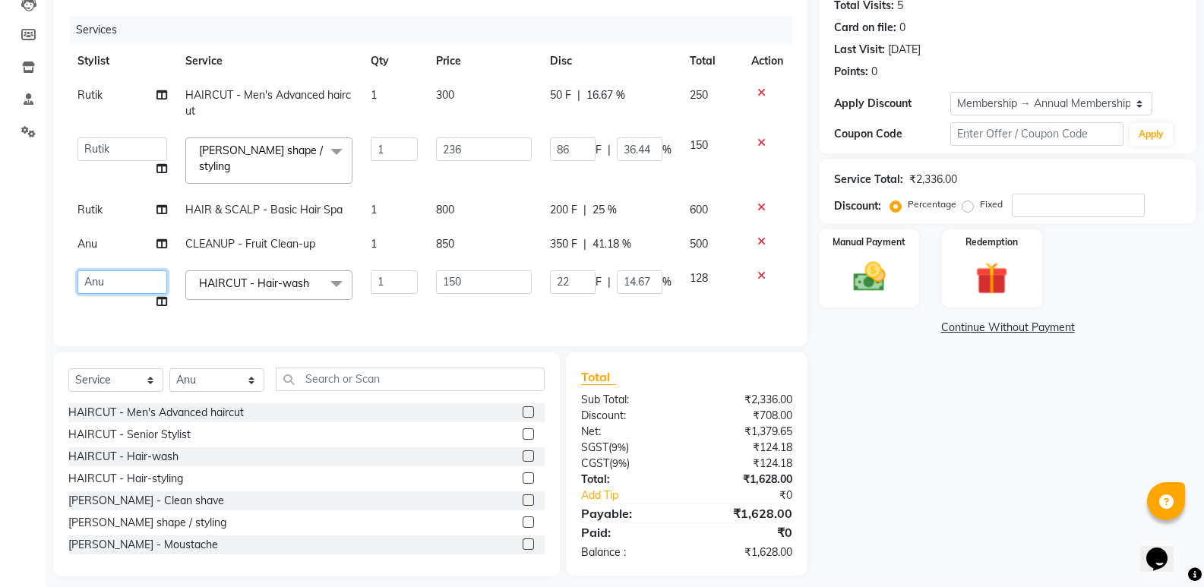
click at [97, 279] on select "ADMIN ANIKET Anu Ayaz Kadri Javed KAPIL SINGH KOMAL Payal Pooja rahul Rutik Sac…" at bounding box center [123, 283] width 90 height 24
click at [947, 452] on div "Name: Tushar Thotam Membership: end on 30-06-2026 Total Visits: 5 Card on file:…" at bounding box center [1013, 258] width 389 height 635
click at [849, 302] on div "Manual Payment" at bounding box center [870, 268] width 104 height 81
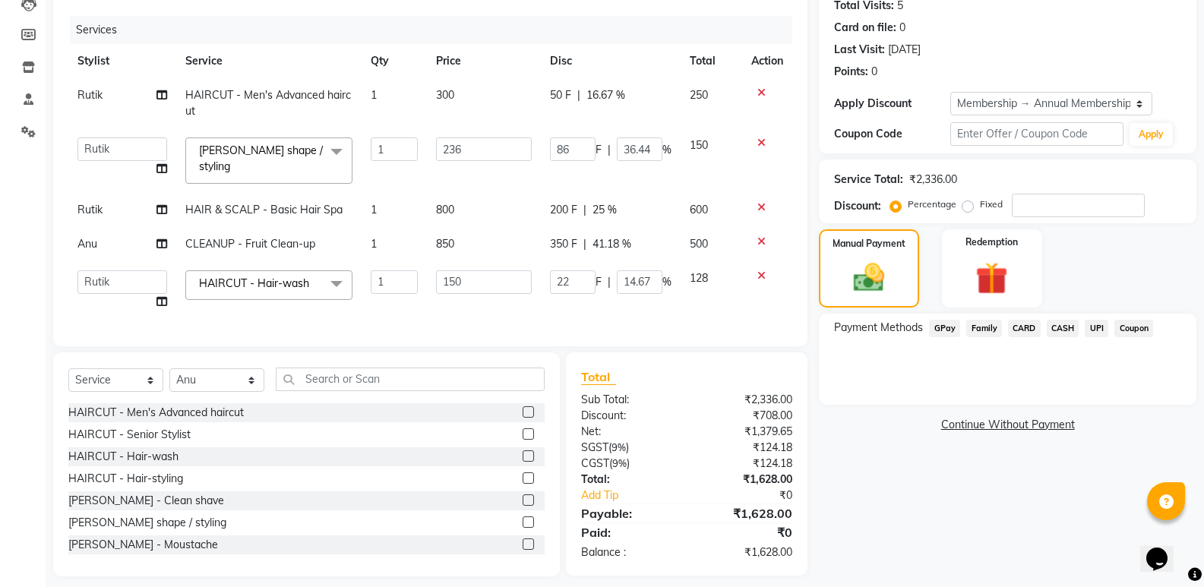
click at [942, 334] on span "GPay" at bounding box center [944, 328] width 31 height 17
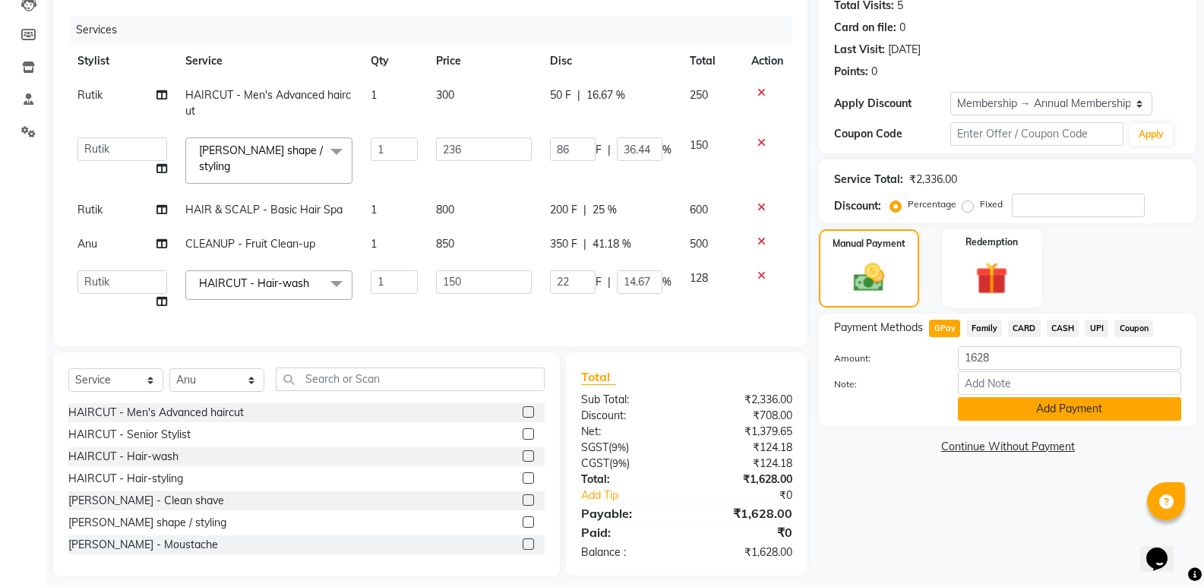
click at [1010, 408] on button "Add Payment" at bounding box center [1069, 409] width 223 height 24
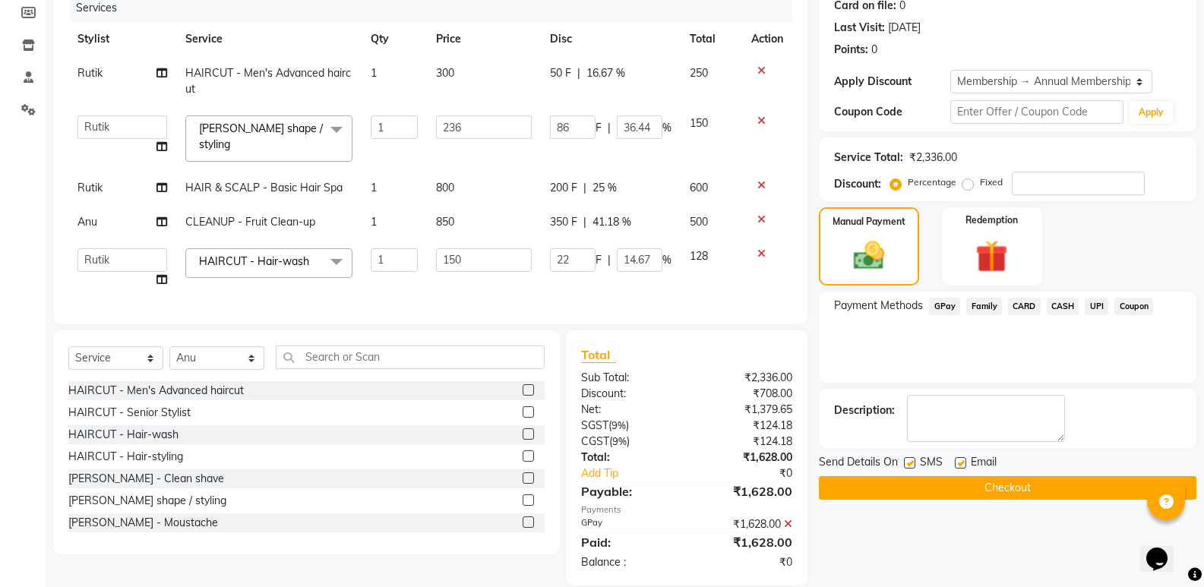
scroll to position [216, 0]
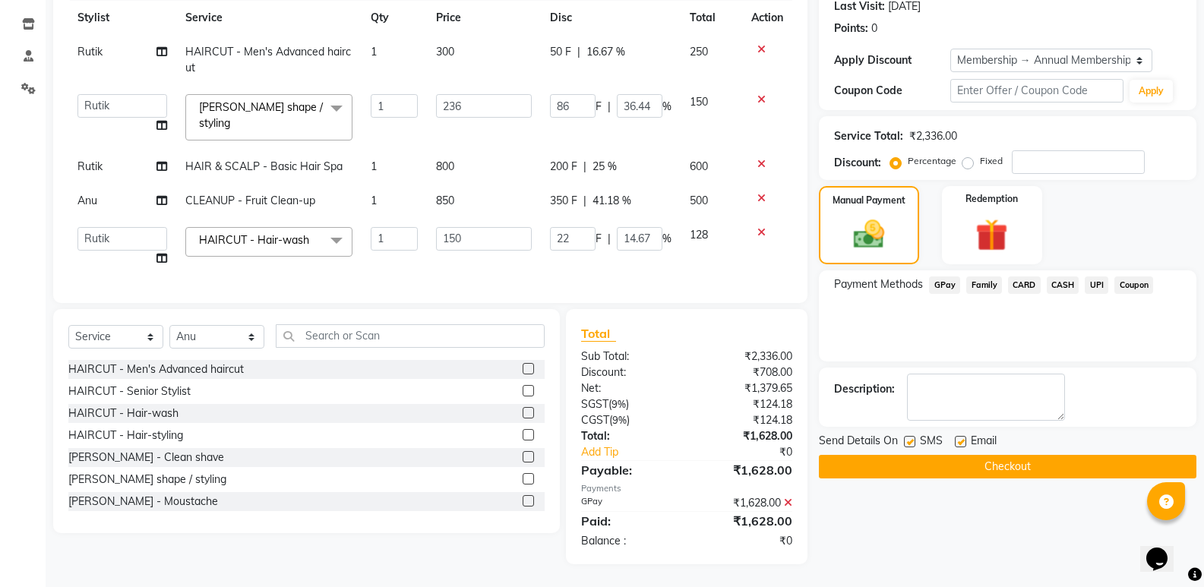
click at [986, 459] on button "Checkout" at bounding box center [1008, 467] width 378 height 24
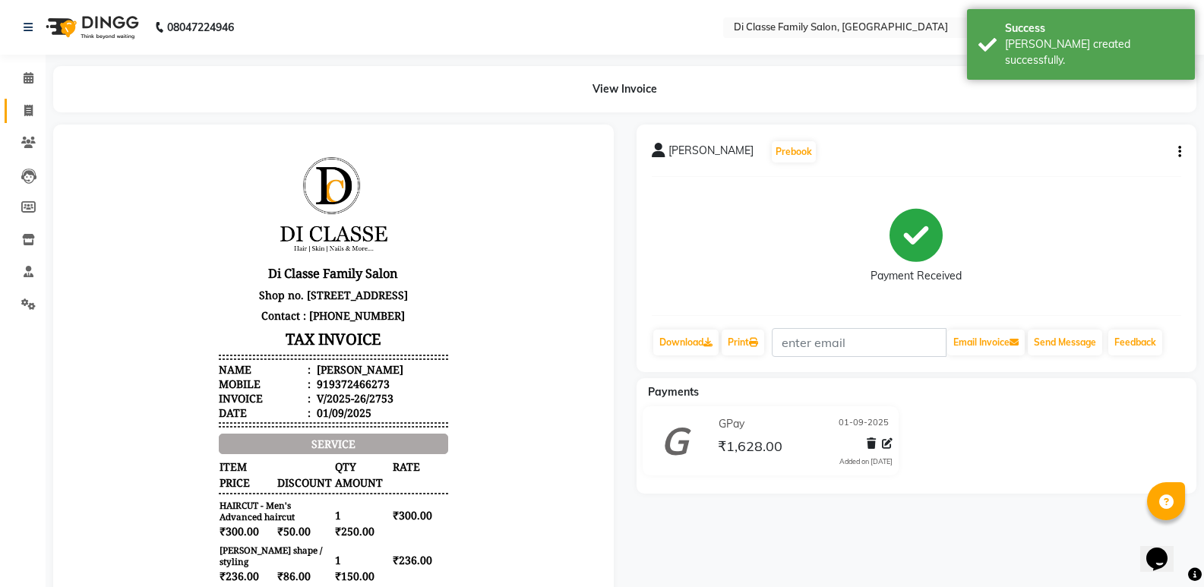
click at [12, 113] on link "Invoice" at bounding box center [23, 111] width 36 height 25
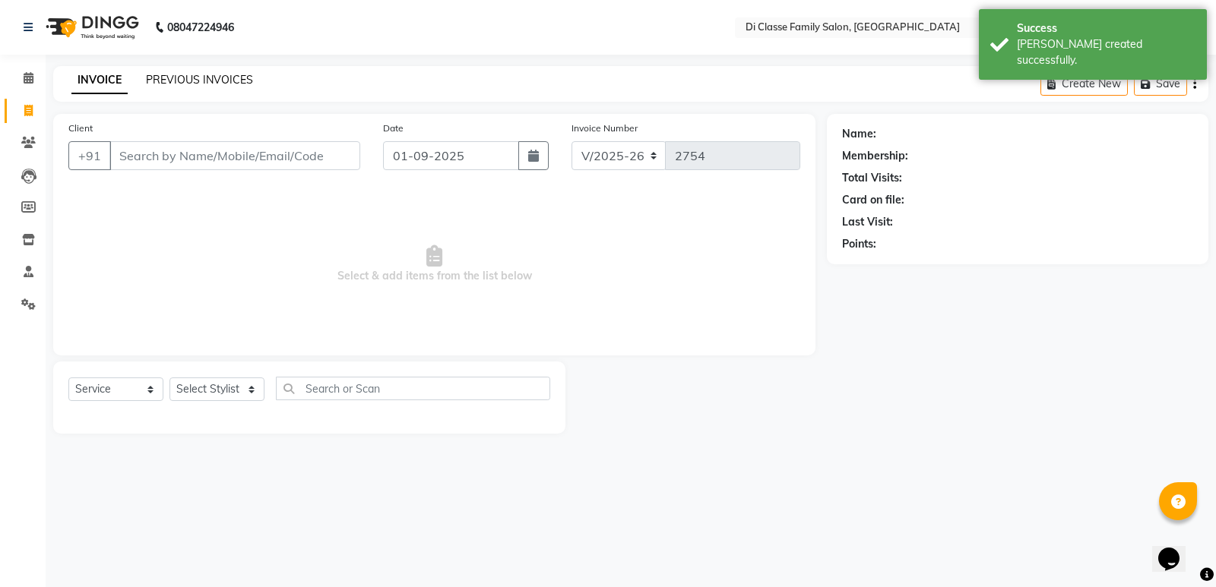
click at [193, 83] on link "PREVIOUS INVOICES" at bounding box center [199, 80] width 107 height 14
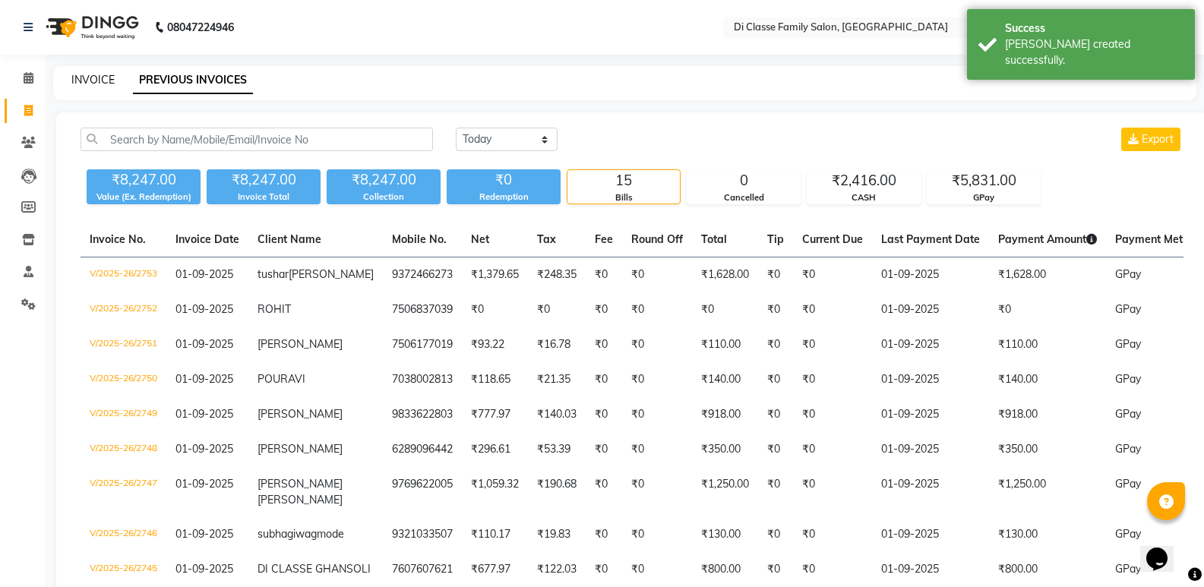
click at [92, 80] on link "INVOICE" at bounding box center [92, 80] width 43 height 14
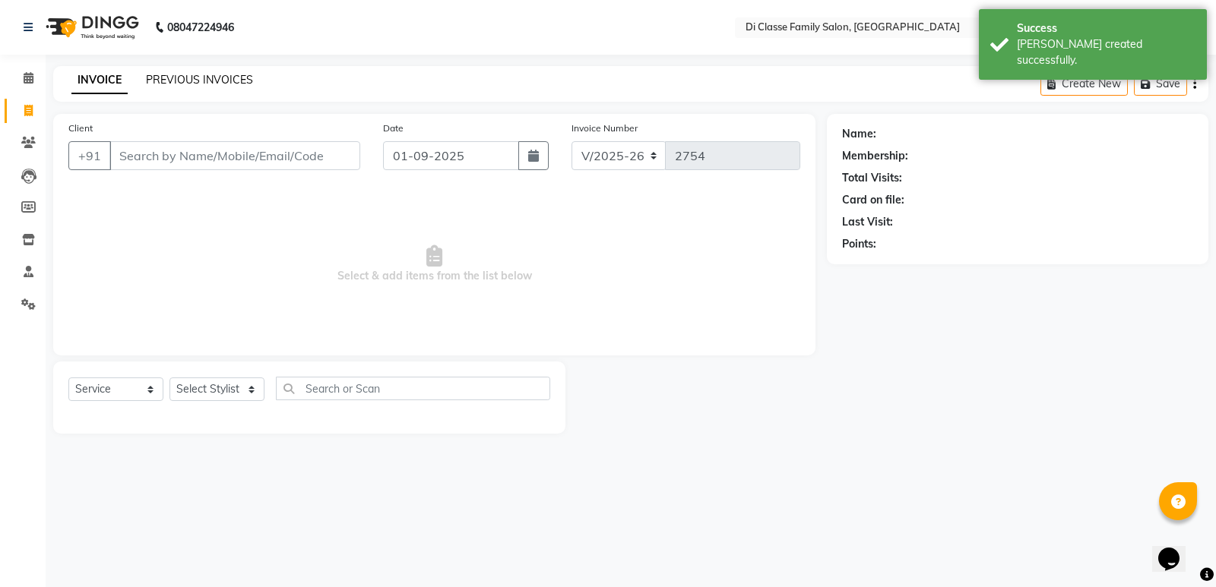
click at [182, 78] on link "PREVIOUS INVOICES" at bounding box center [199, 80] width 107 height 14
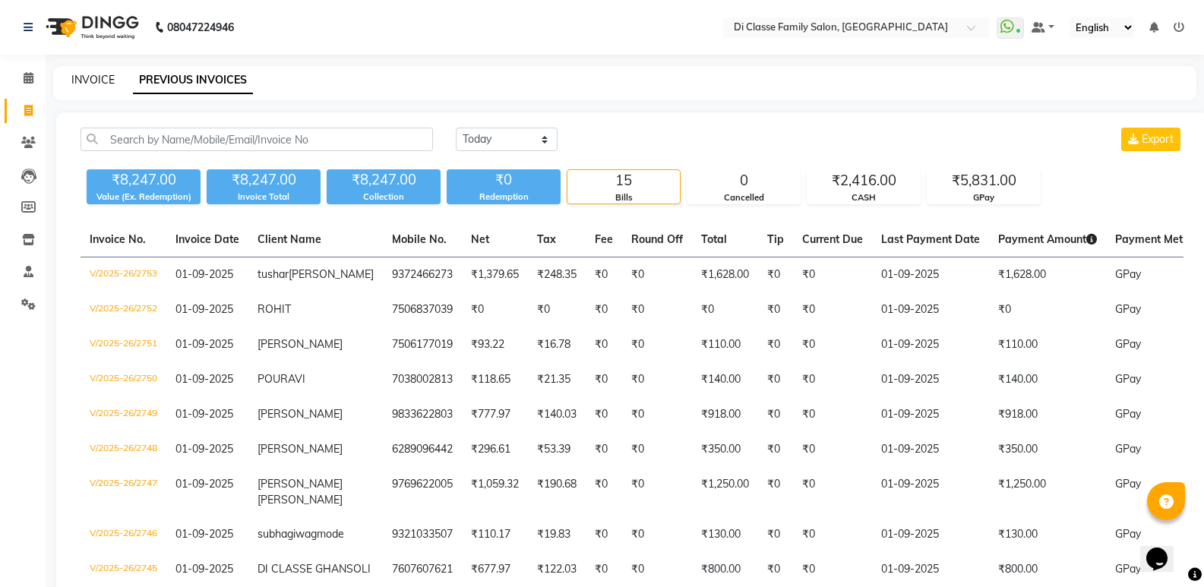
click at [75, 81] on link "INVOICE" at bounding box center [92, 80] width 43 height 14
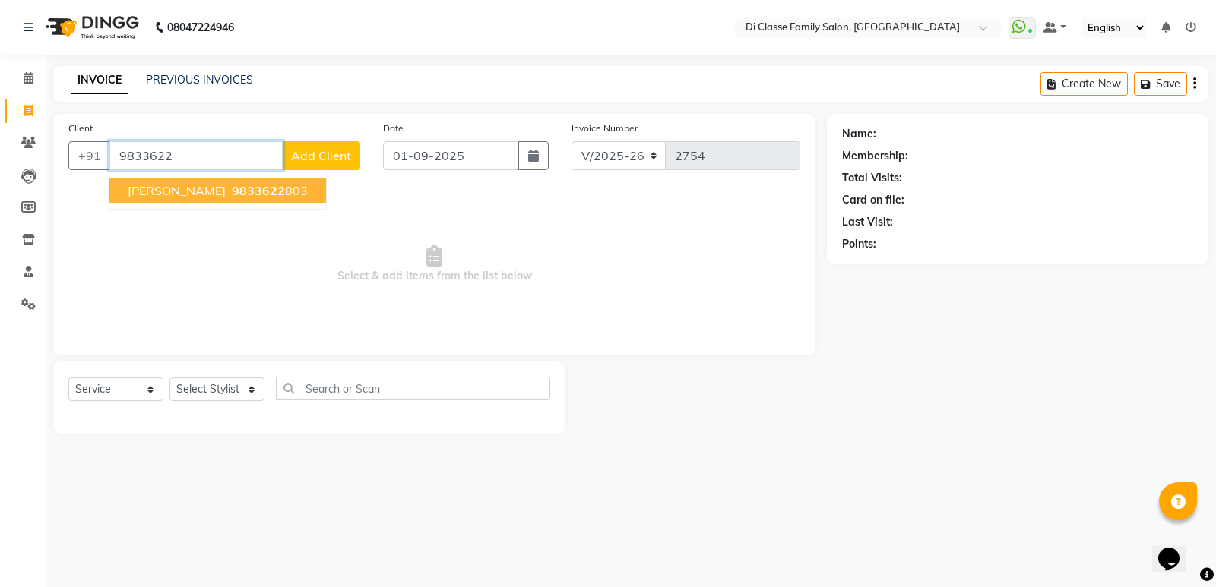
click at [232, 198] on span "9833622" at bounding box center [258, 190] width 53 height 15
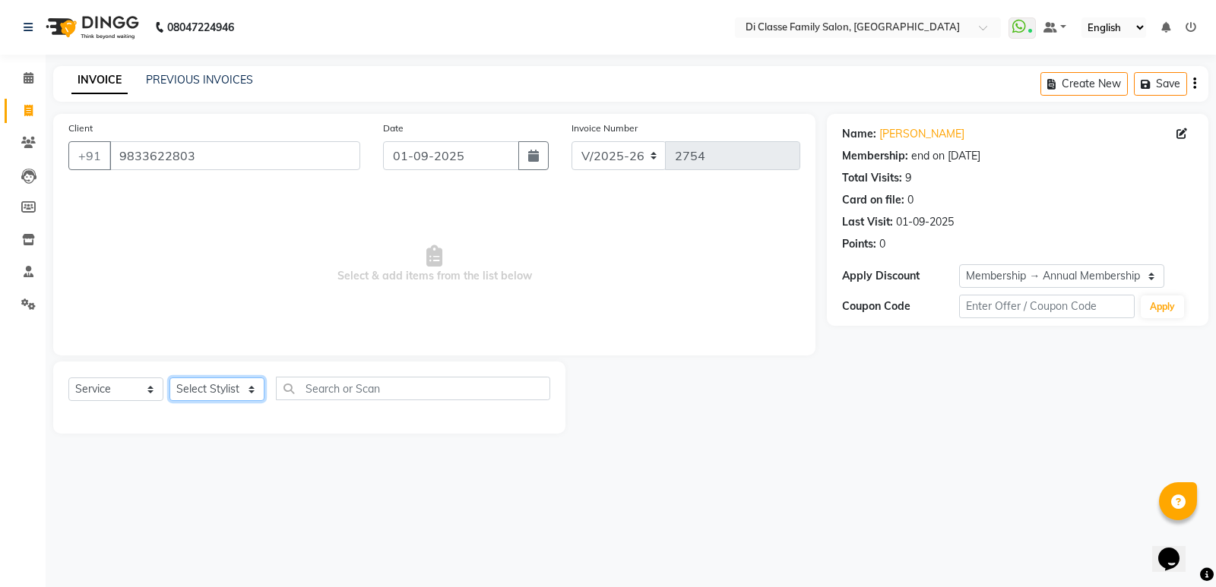
click at [217, 385] on select "Select Stylist ADMIN ANIKET Anu Ayaz Kadri Javed KAPIL SINGH KOMAL Payal Pooja …" at bounding box center [216, 390] width 95 height 24
click at [169, 378] on select "Select Stylist ADMIN ANIKET Anu Ayaz Kadri Javed KAPIL SINGH KOMAL Payal Pooja …" at bounding box center [216, 390] width 95 height 24
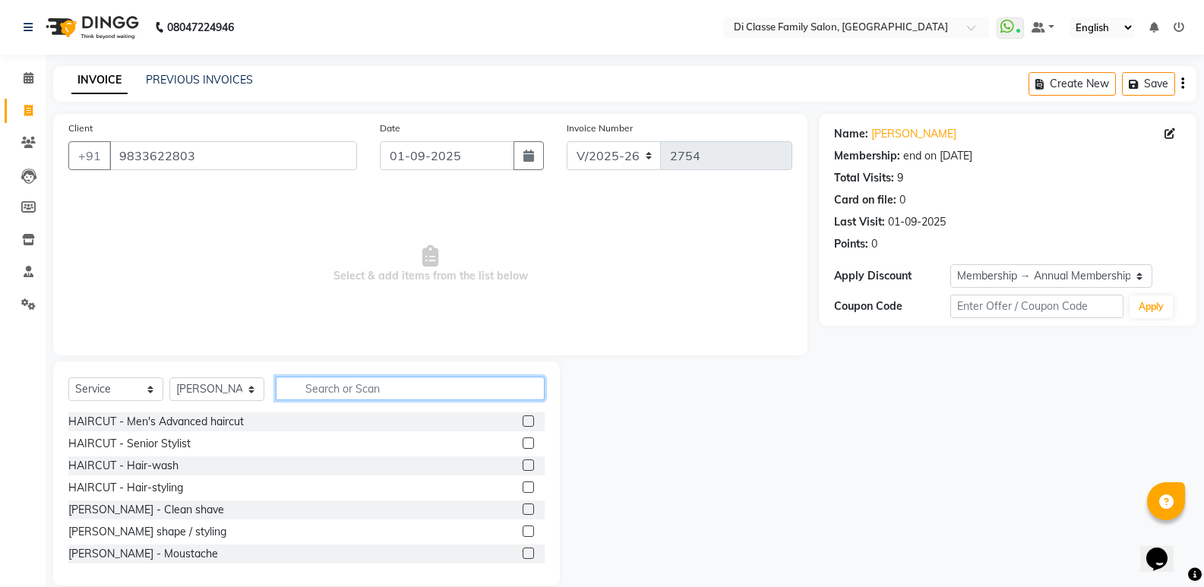
click at [326, 392] on input "text" at bounding box center [410, 389] width 269 height 24
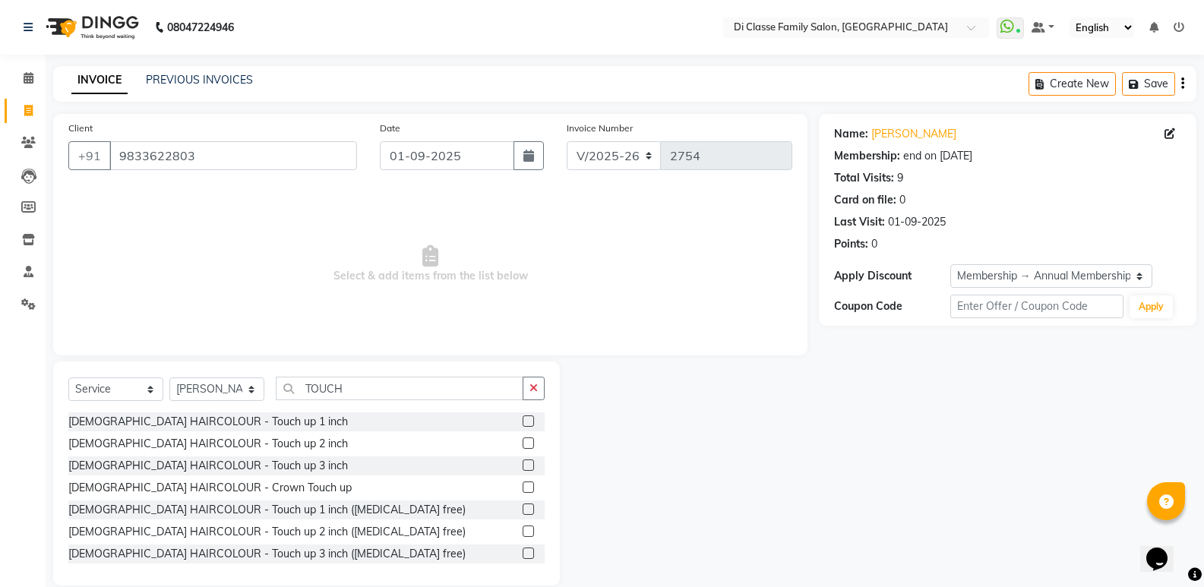
click at [523, 423] on label at bounding box center [528, 421] width 11 height 11
click at [523, 423] on input "checkbox" at bounding box center [528, 422] width 10 height 10
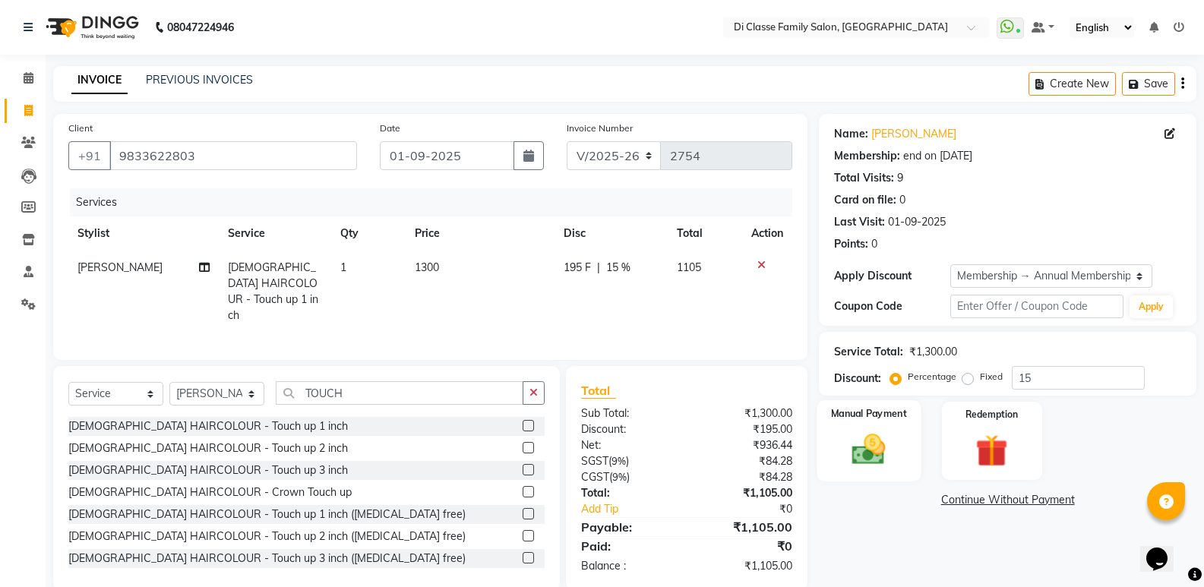
drag, startPoint x: 879, startPoint y: 436, endPoint x: 901, endPoint y: 446, distance: 23.5
click at [880, 436] on img at bounding box center [869, 449] width 54 height 39
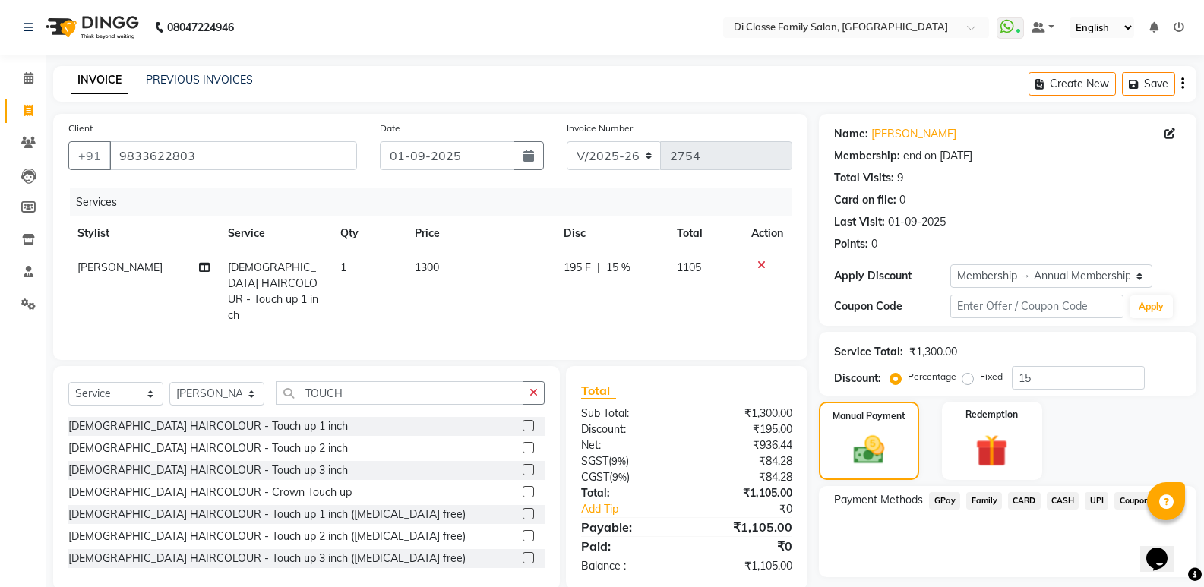
click at [948, 504] on span "GPay" at bounding box center [944, 500] width 31 height 17
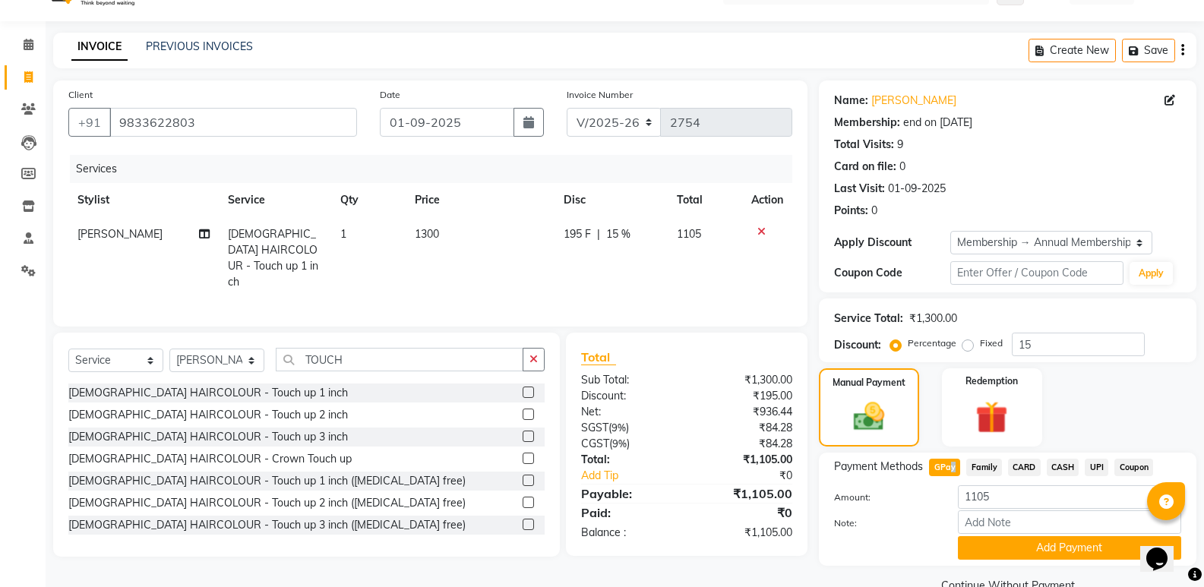
scroll to position [66, 0]
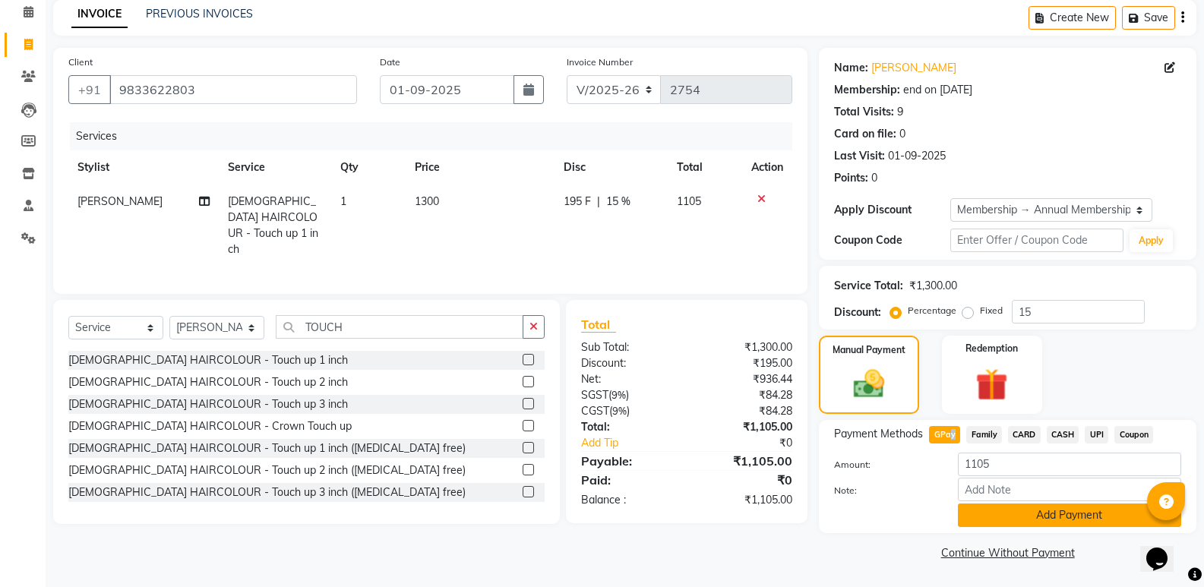
click at [1043, 519] on button "Add Payment" at bounding box center [1069, 516] width 223 height 24
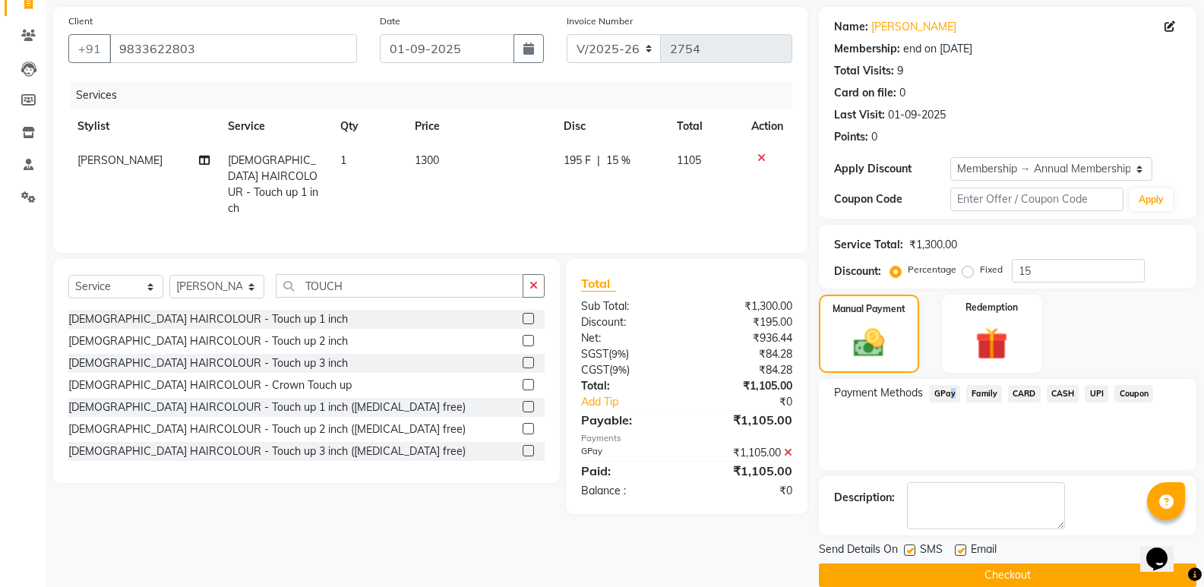
scroll to position [130, 0]
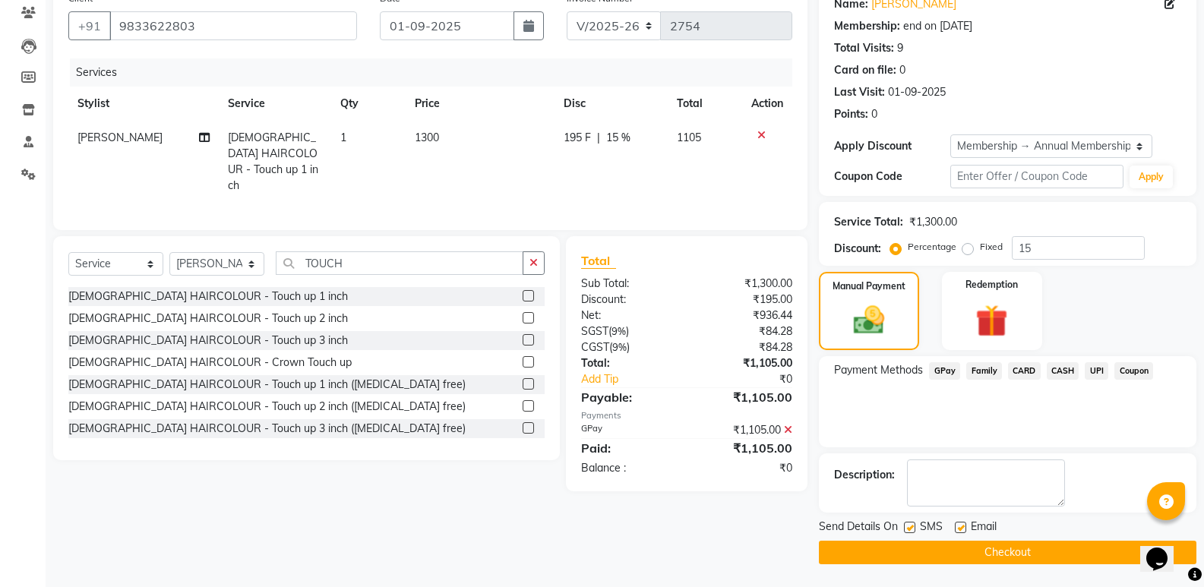
click at [500, 528] on div "Client +91 9833622803 Date 01-09-2025 Invoice Number INV/2025 V/2025-26 2754 Se…" at bounding box center [430, 274] width 777 height 581
click at [959, 548] on button "Checkout" at bounding box center [1008, 553] width 378 height 24
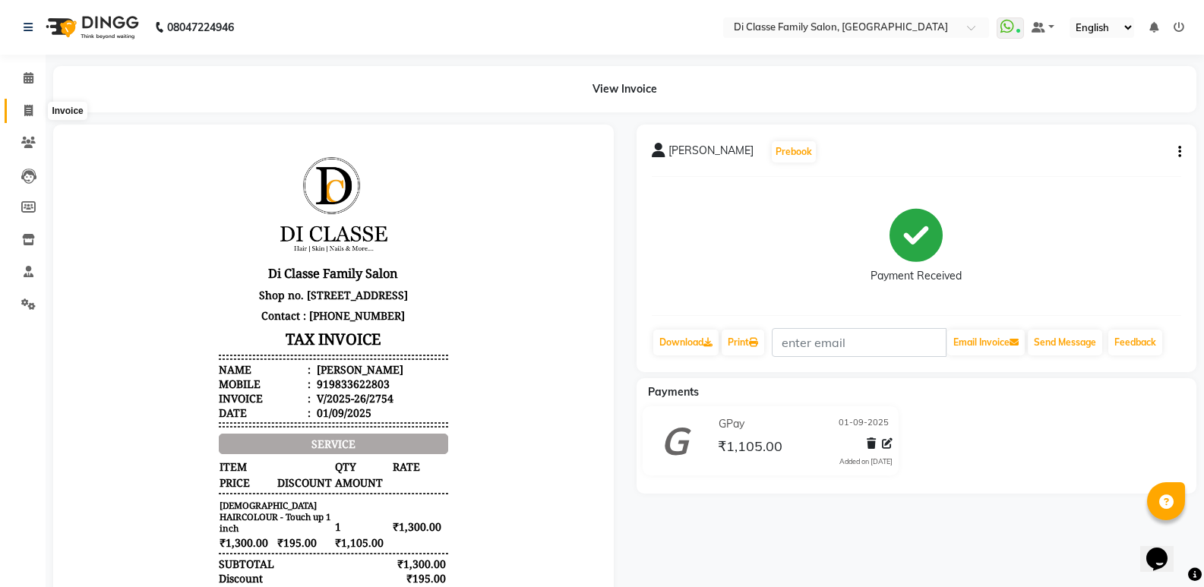
click at [30, 118] on span at bounding box center [28, 111] width 27 height 17
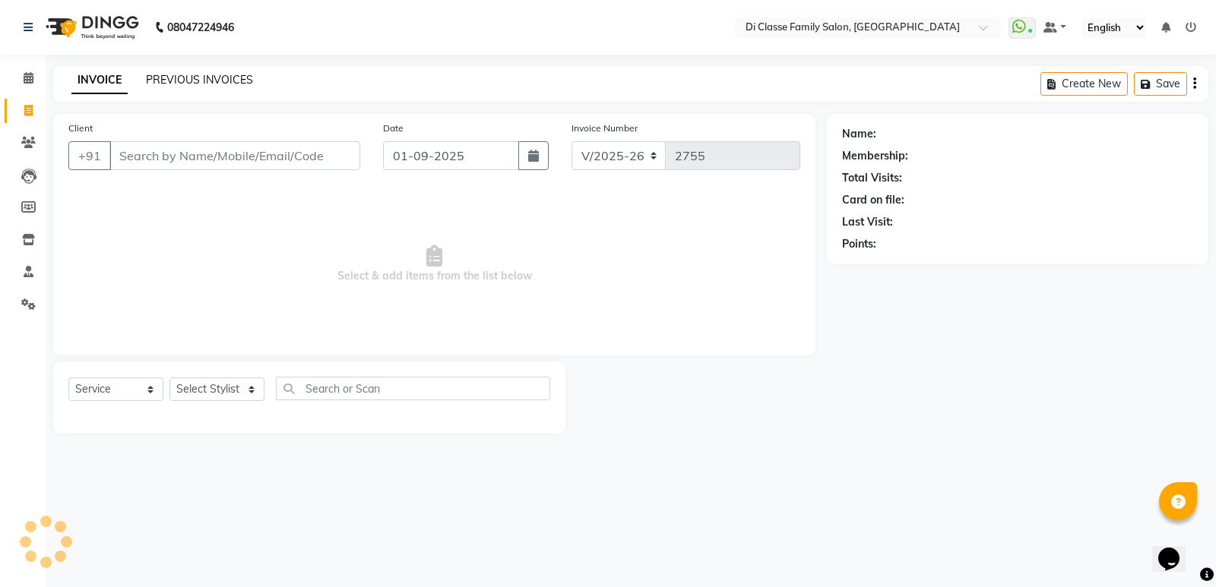
click at [230, 76] on link "PREVIOUS INVOICES" at bounding box center [199, 80] width 107 height 14
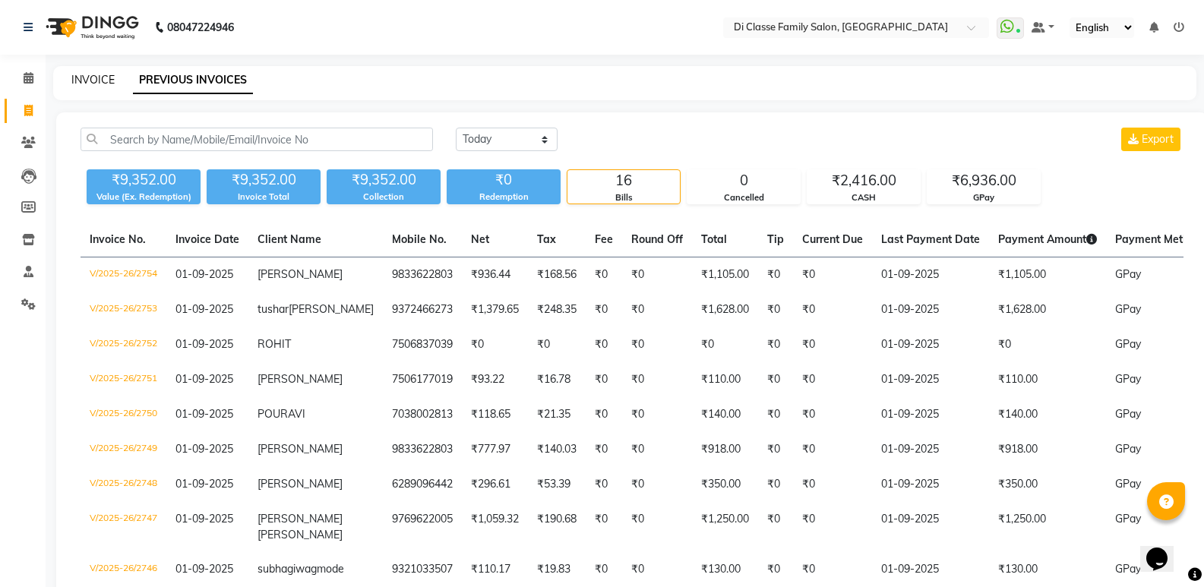
click at [92, 86] on link "INVOICE" at bounding box center [92, 80] width 43 height 14
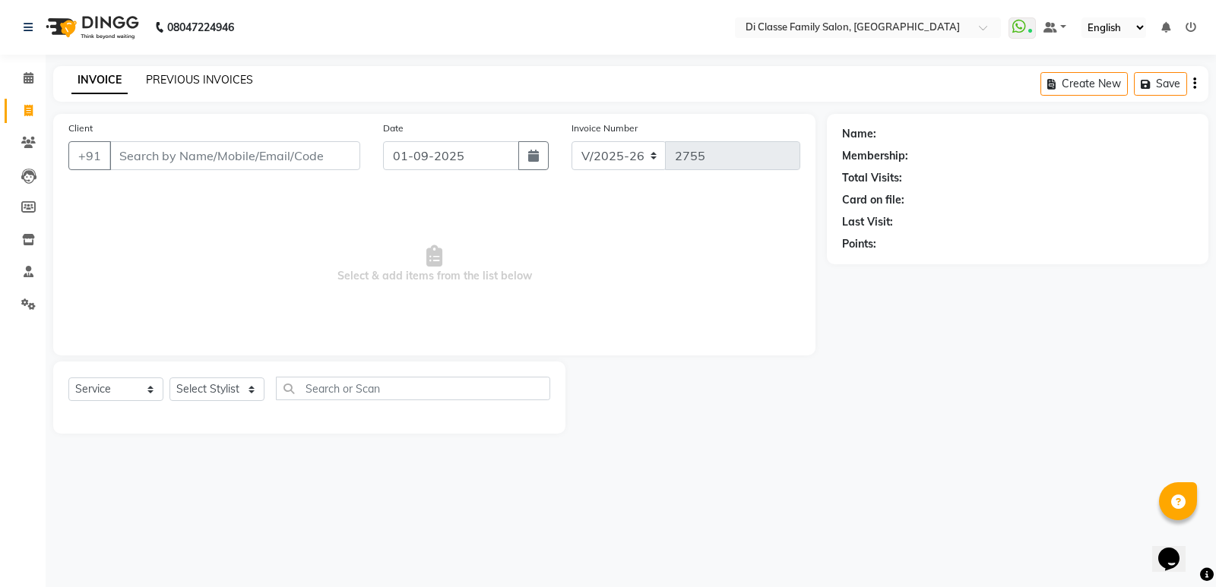
click at [154, 79] on link "PREVIOUS INVOICES" at bounding box center [199, 80] width 107 height 14
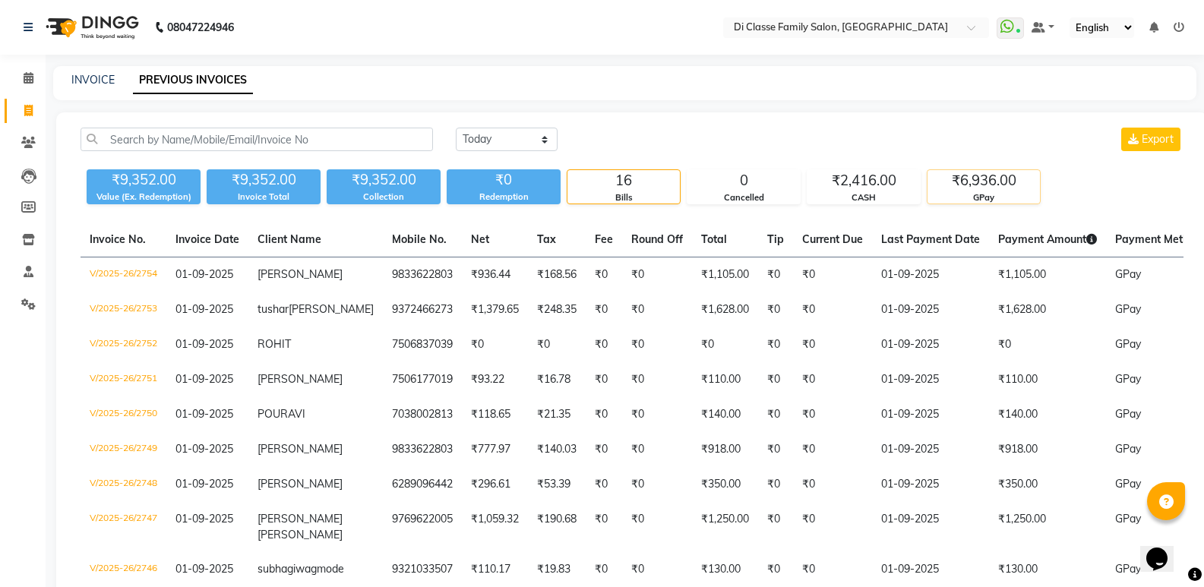
click at [989, 182] on div "₹6,936.00" at bounding box center [984, 180] width 112 height 21
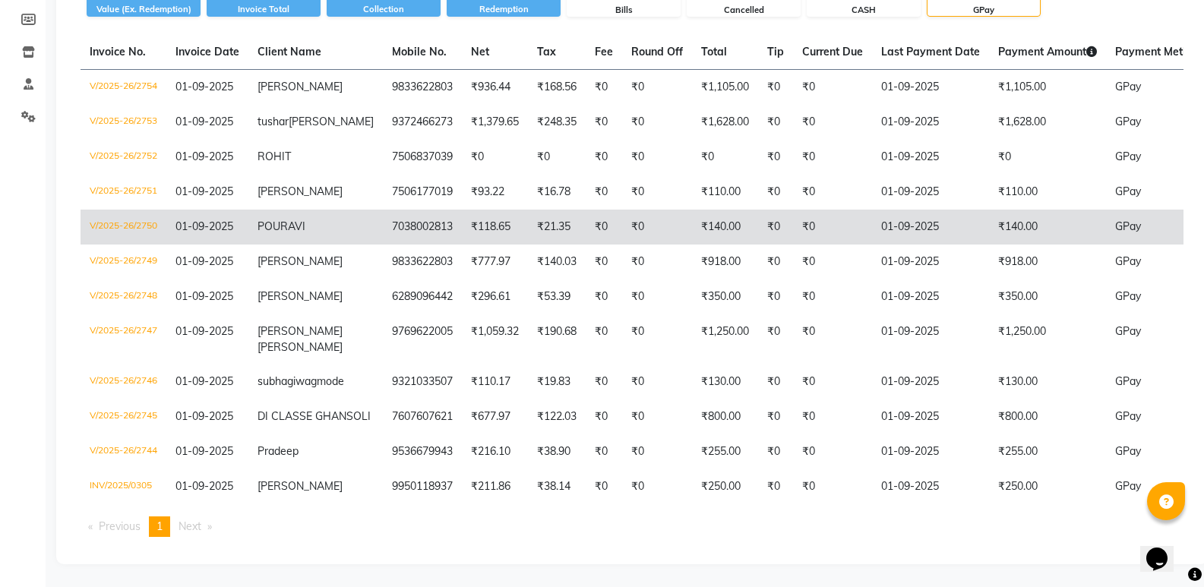
scroll to position [228, 0]
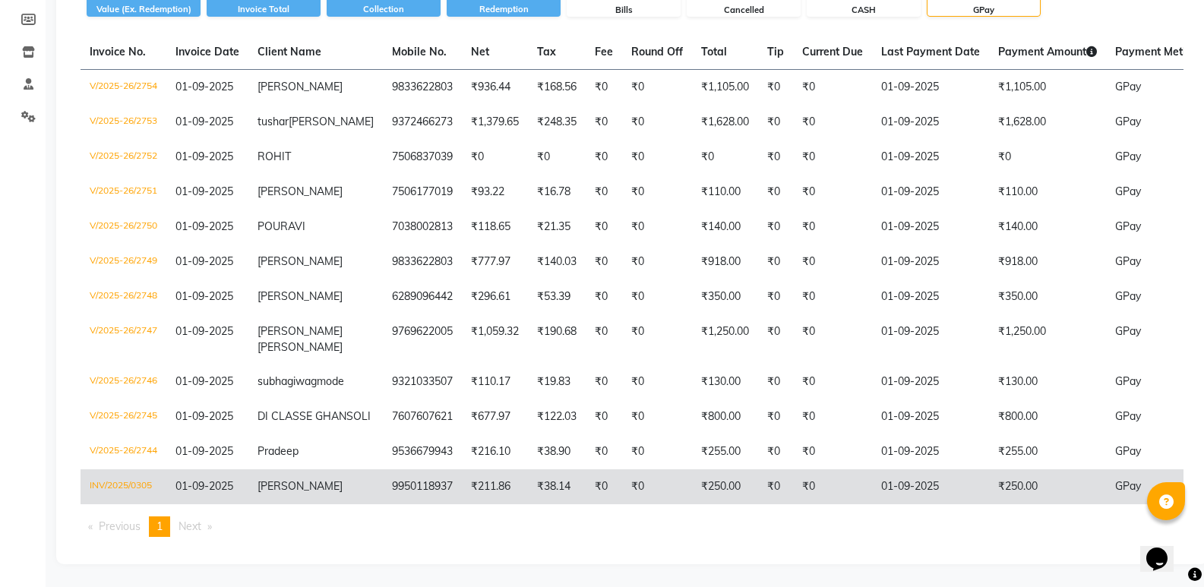
click at [935, 494] on td "01-09-2025" at bounding box center [930, 487] width 117 height 35
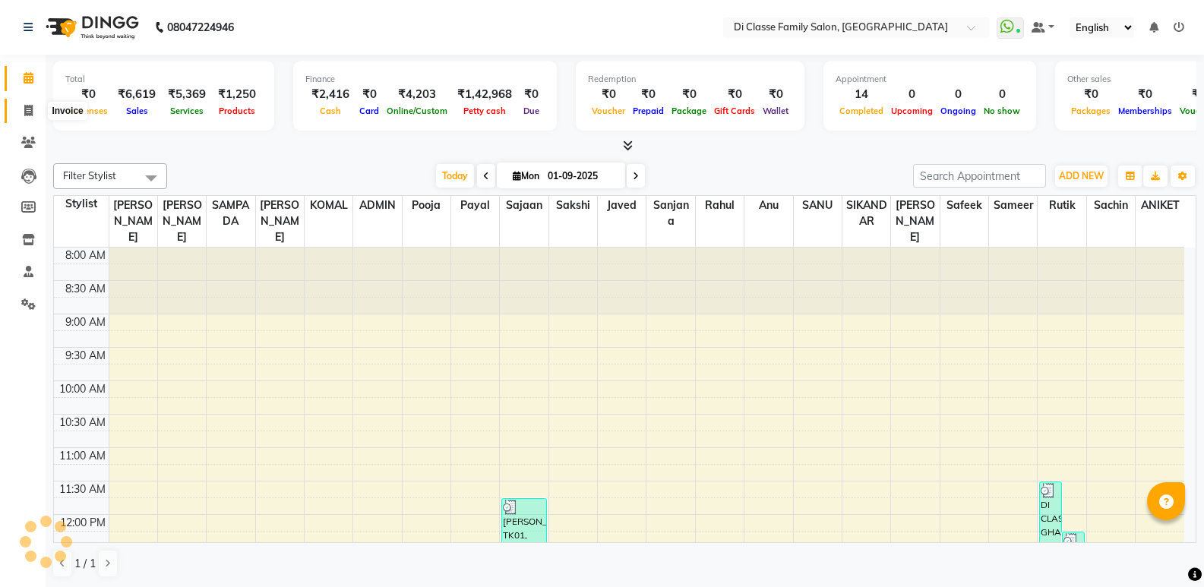
click at [27, 112] on icon at bounding box center [28, 110] width 8 height 11
select select "6346"
select select "service"
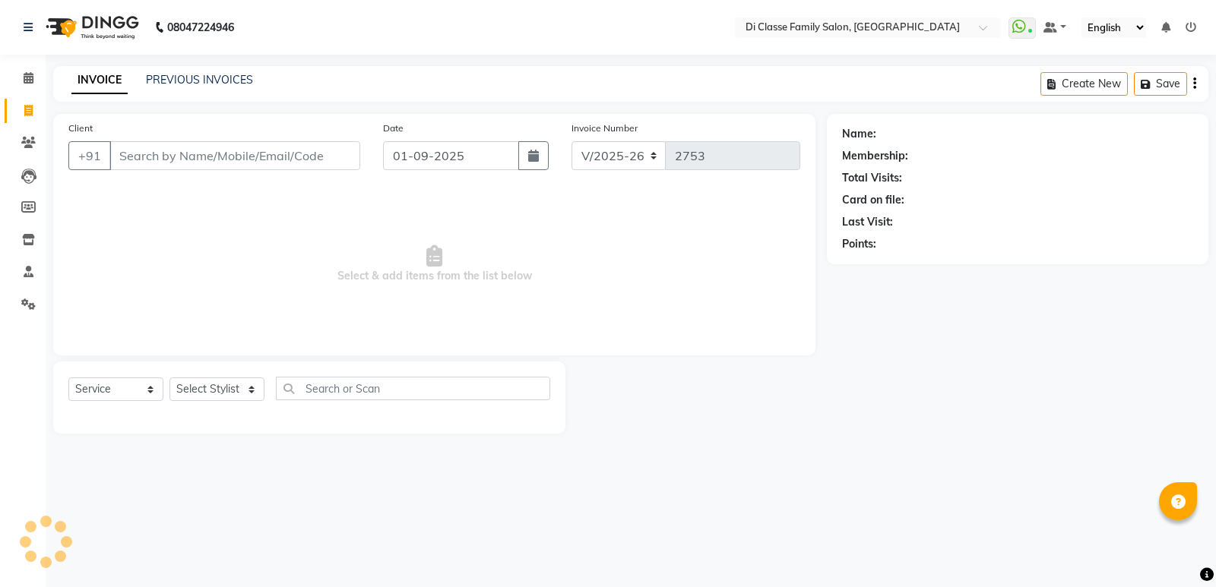
click at [169, 72] on div "INVOICE PREVIOUS INVOICES Create New Save" at bounding box center [630, 84] width 1155 height 36
click at [169, 73] on link "PREVIOUS INVOICES" at bounding box center [199, 80] width 107 height 14
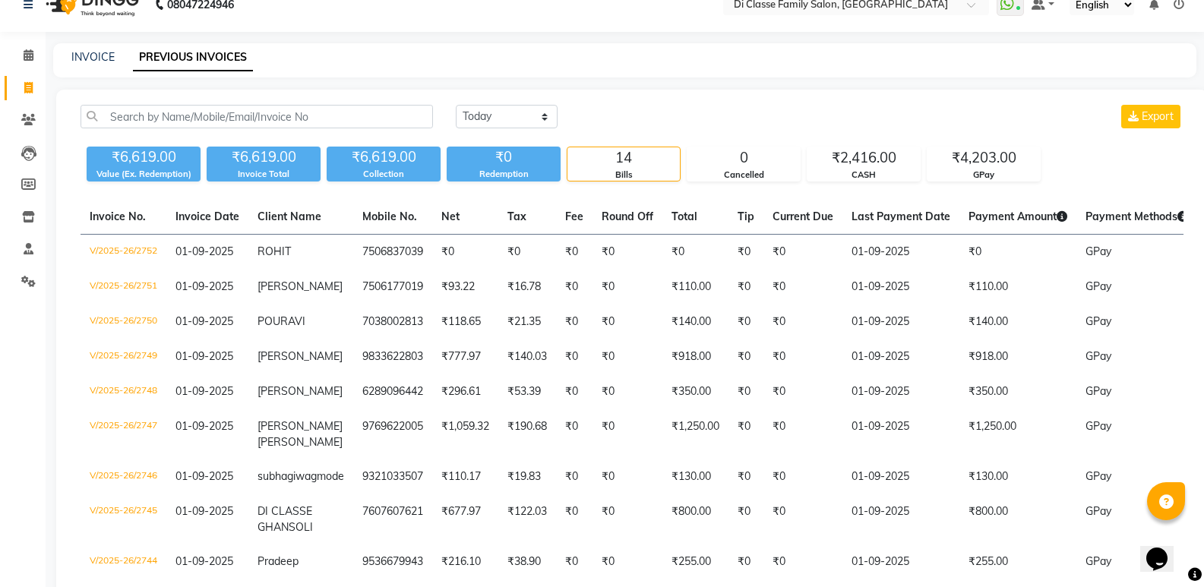
scroll to position [360, 0]
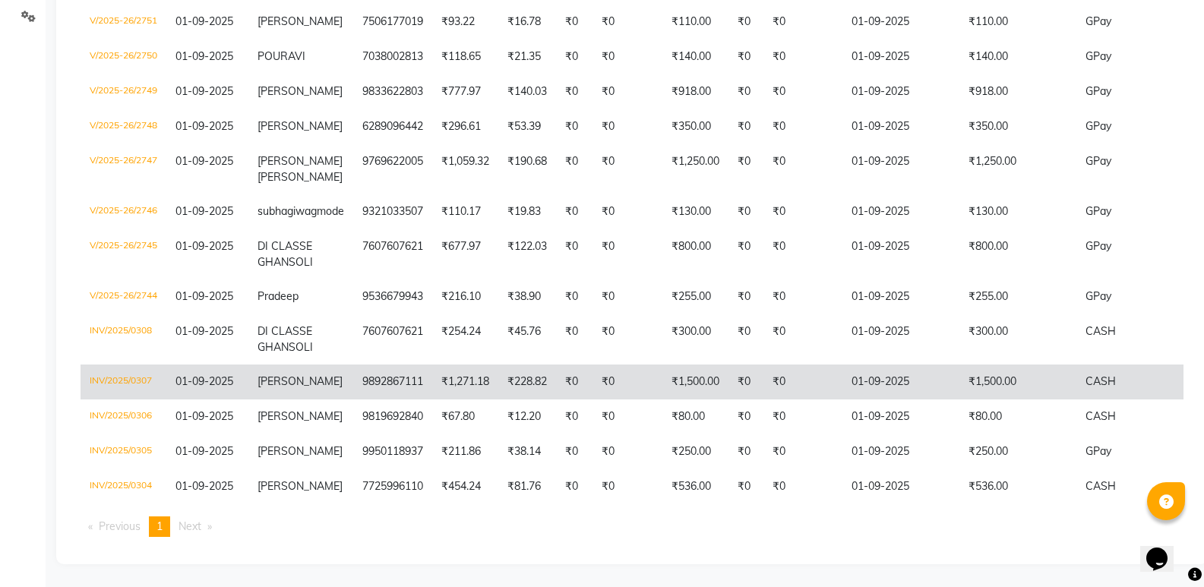
click at [811, 365] on td "₹0" at bounding box center [803, 382] width 79 height 35
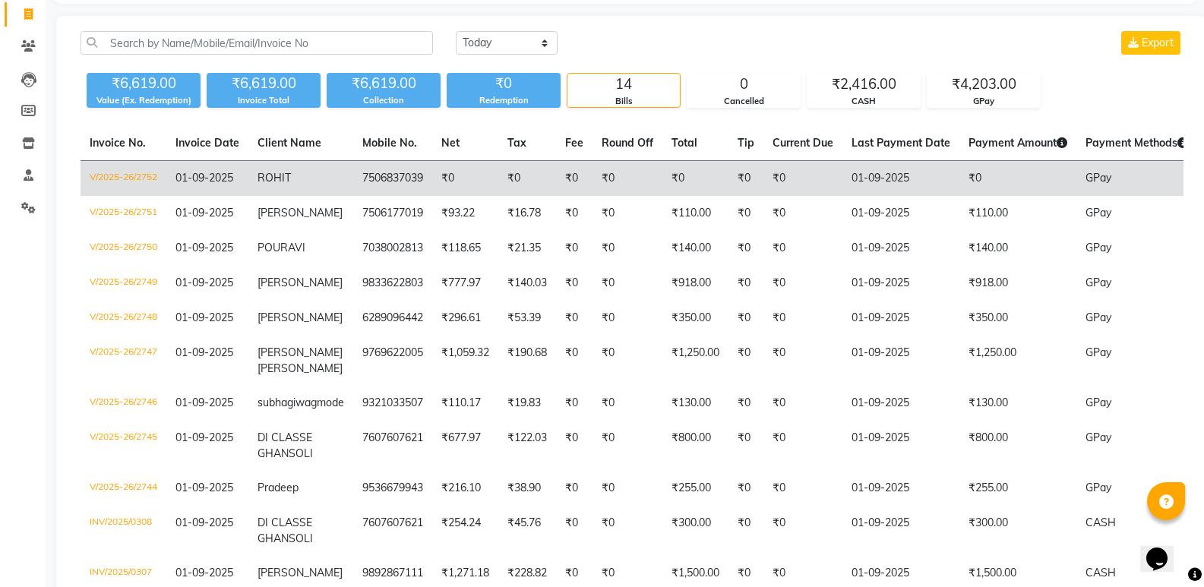
scroll to position [0, 0]
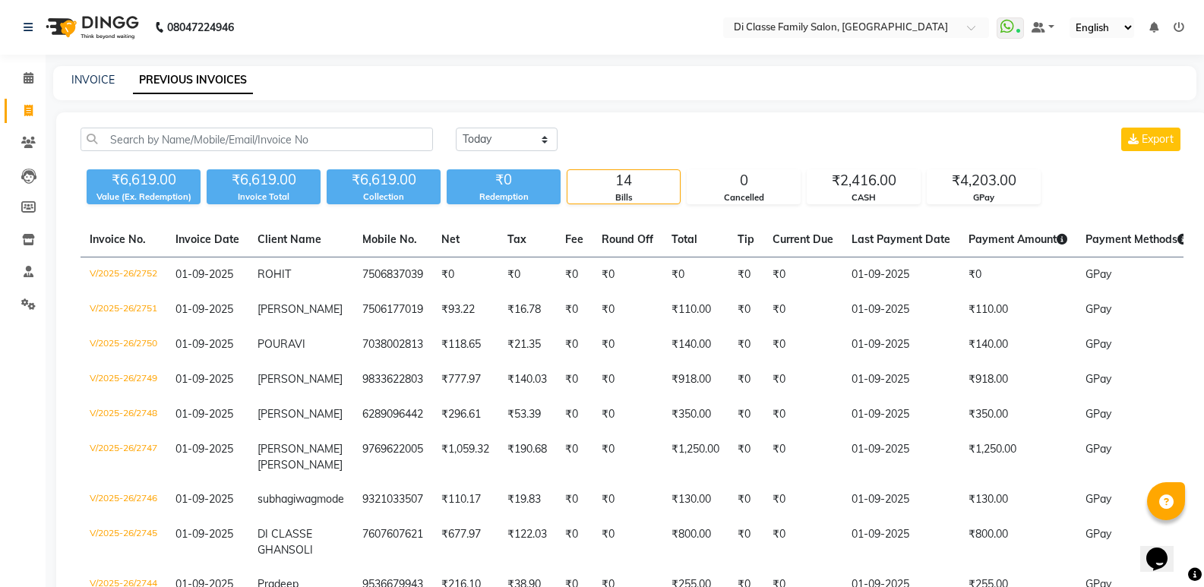
click at [85, 90] on div "INVOICE PREVIOUS INVOICES" at bounding box center [625, 83] width 1144 height 34
click at [102, 82] on link "INVOICE" at bounding box center [92, 80] width 43 height 14
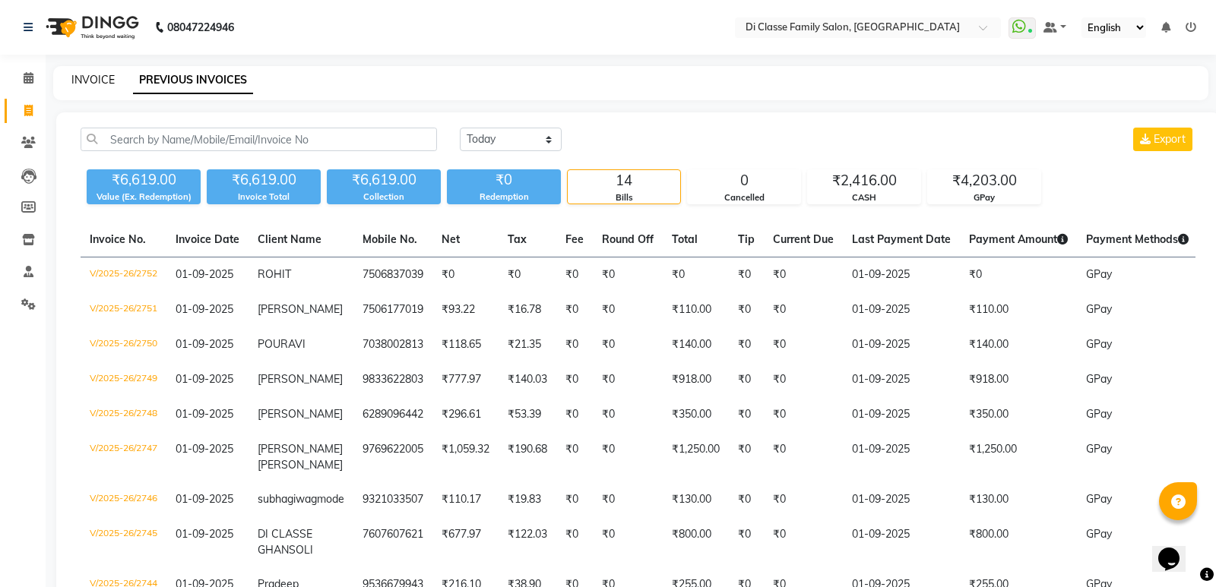
select select "6346"
select select "service"
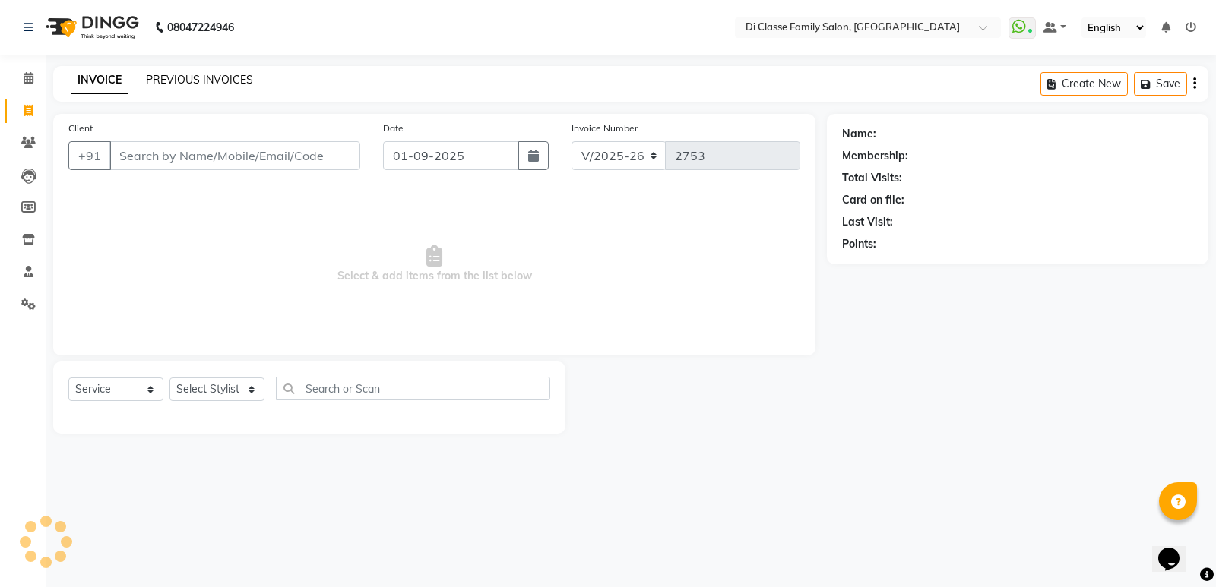
click at [166, 82] on link "PREVIOUS INVOICES" at bounding box center [199, 80] width 107 height 14
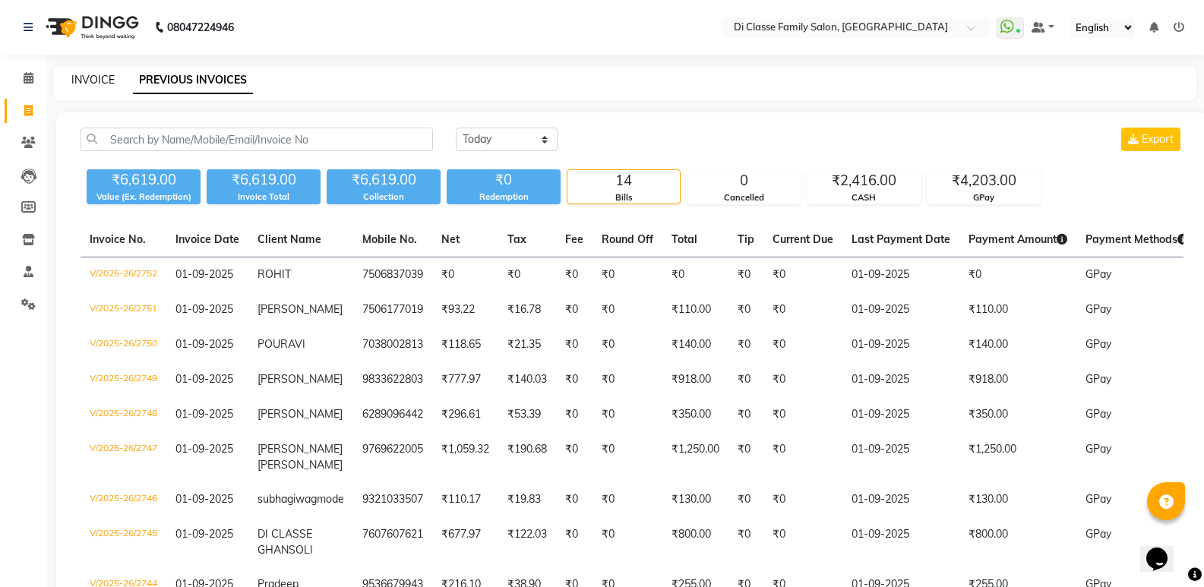
click at [87, 73] on link "INVOICE" at bounding box center [92, 80] width 43 height 14
select select "6346"
select select "service"
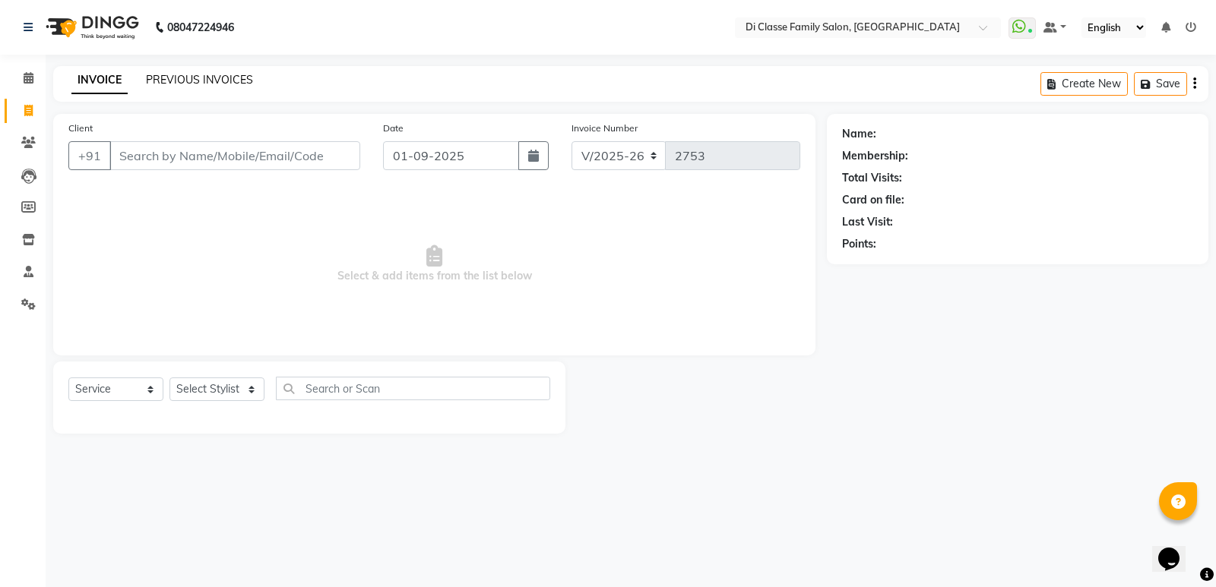
click at [201, 77] on link "PREVIOUS INVOICES" at bounding box center [199, 80] width 107 height 14
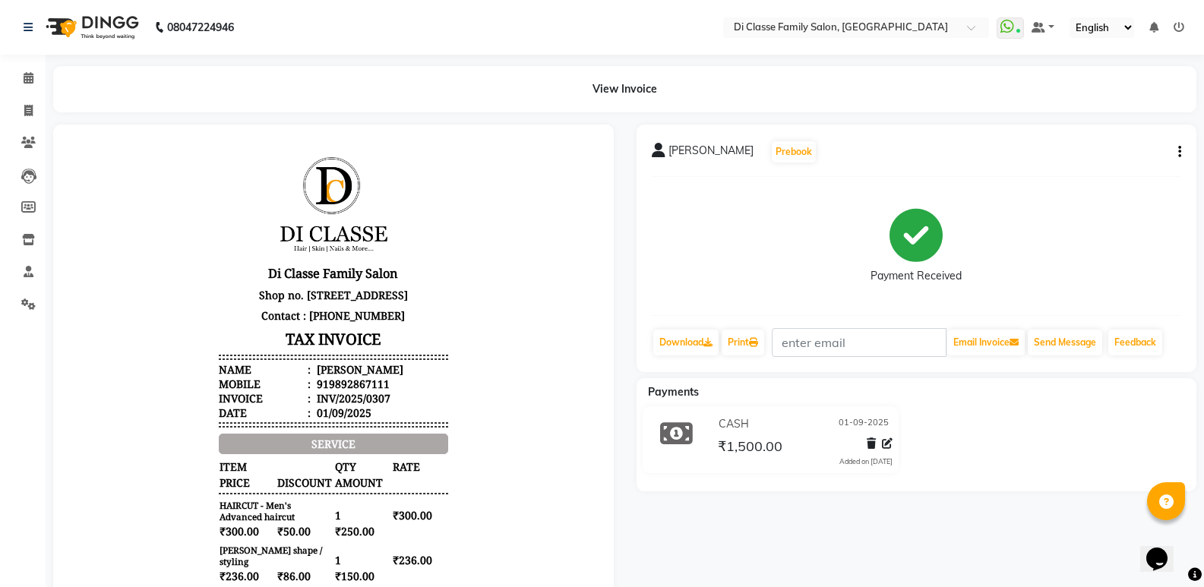
click at [1178, 147] on button "button" at bounding box center [1177, 152] width 9 height 16
click at [1096, 136] on div "Edit Item Staff" at bounding box center [1105, 142] width 104 height 19
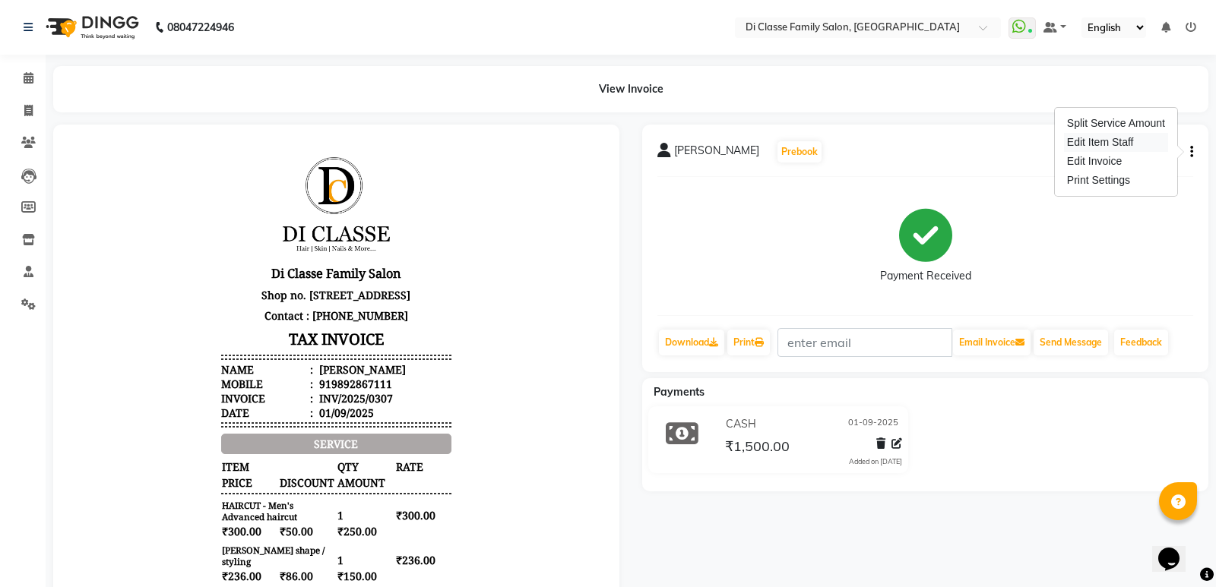
select select "50058"
select select "47552"
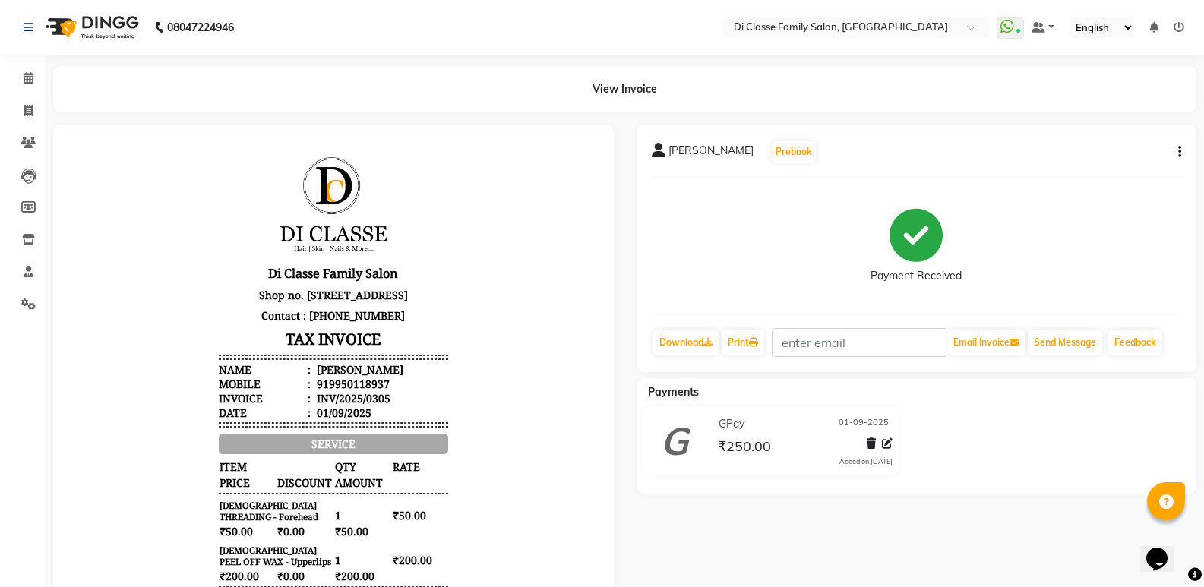
click at [1176, 150] on button "button" at bounding box center [1177, 152] width 9 height 16
click at [1089, 135] on div "Edit Item Staff" at bounding box center [1105, 142] width 104 height 19
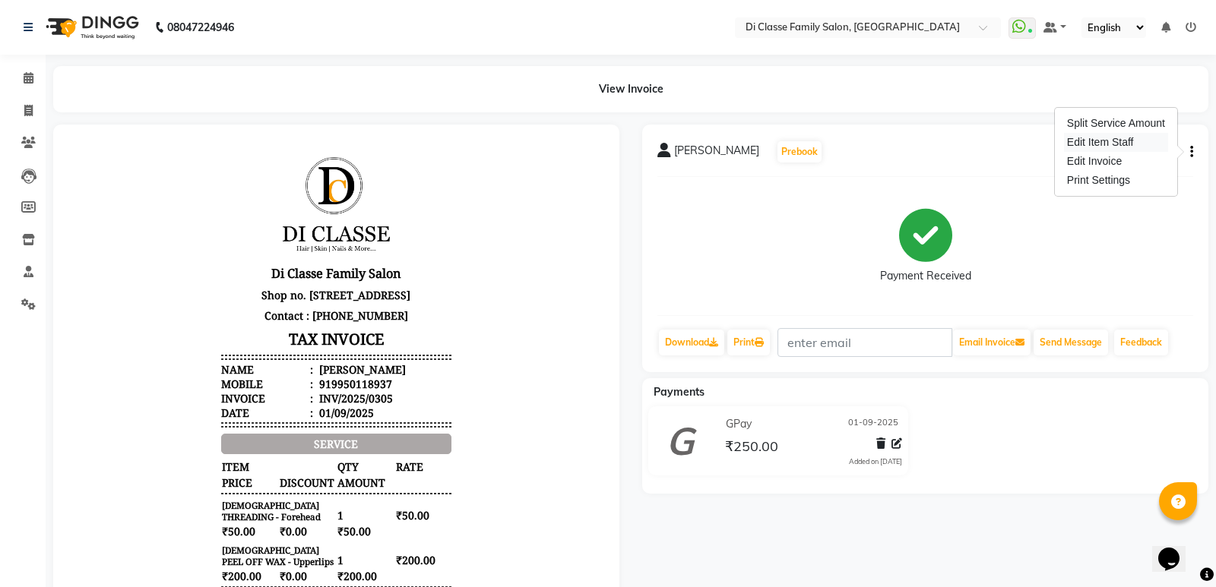
select select "47552"
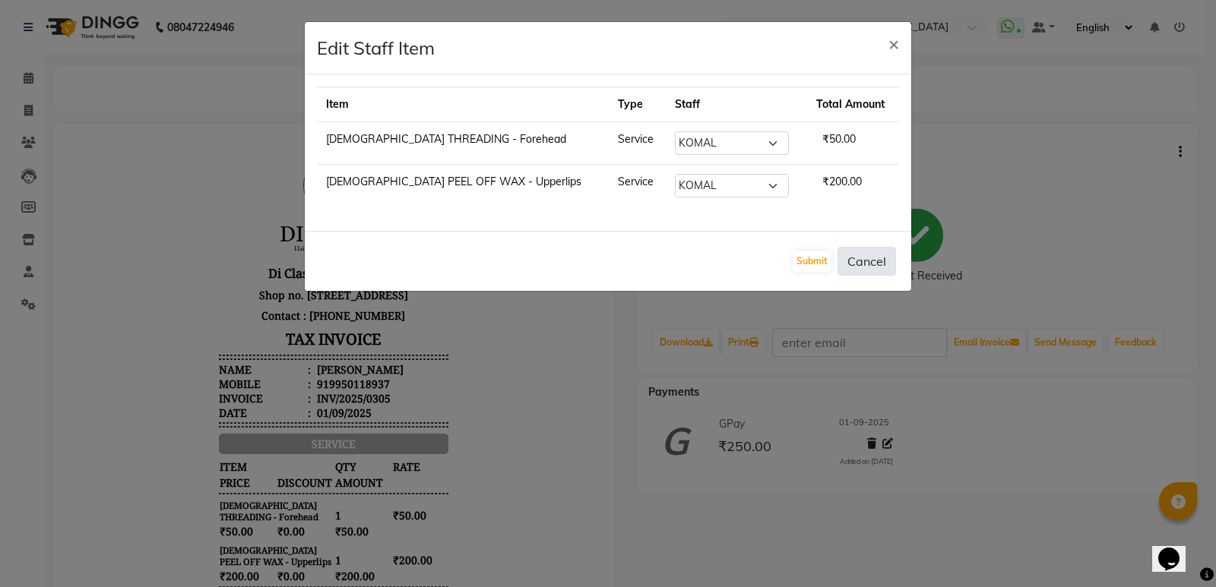
click at [869, 264] on button "Cancel" at bounding box center [866, 261] width 59 height 29
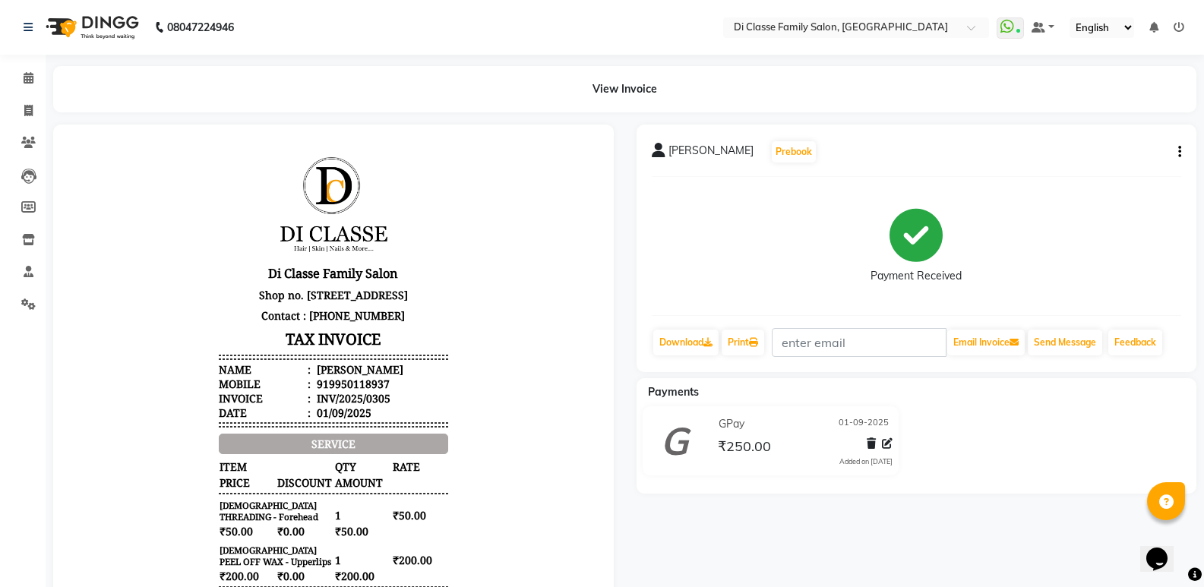
click at [1179, 153] on icon "button" at bounding box center [1180, 152] width 3 height 1
click at [1131, 150] on div "Edit Item Staff" at bounding box center [1105, 142] width 104 height 19
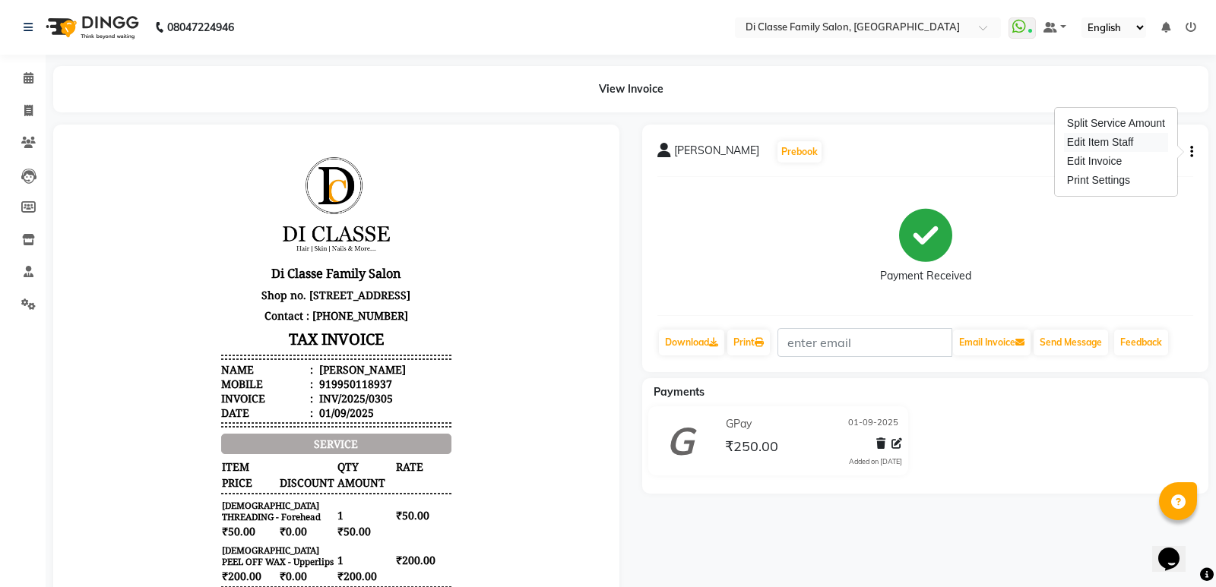
select select "47552"
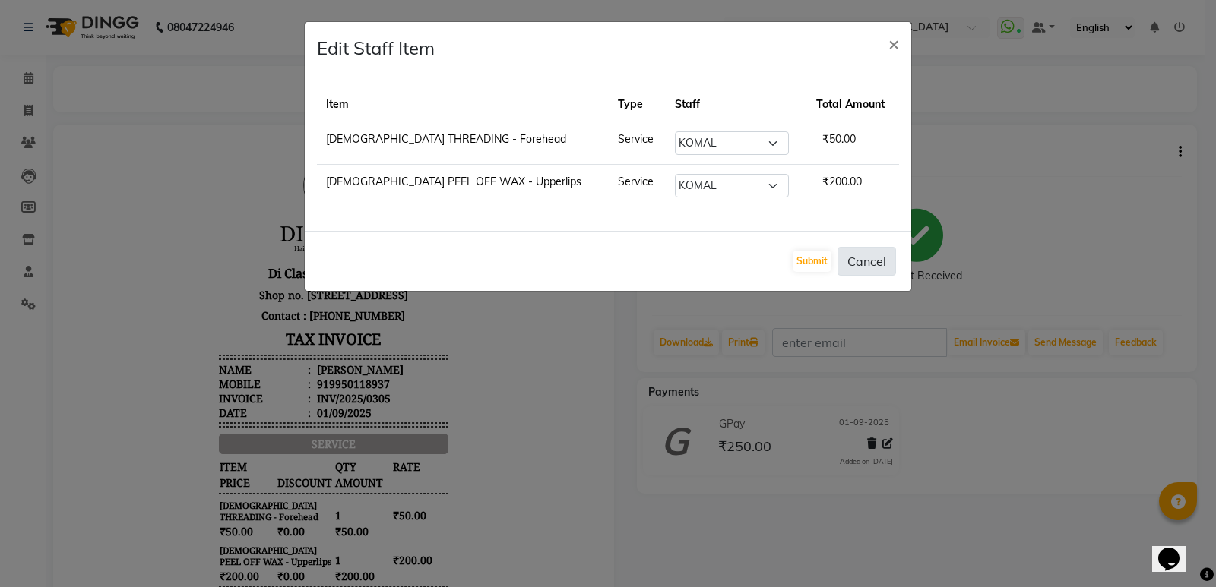
click at [856, 268] on button "Cancel" at bounding box center [866, 261] width 59 height 29
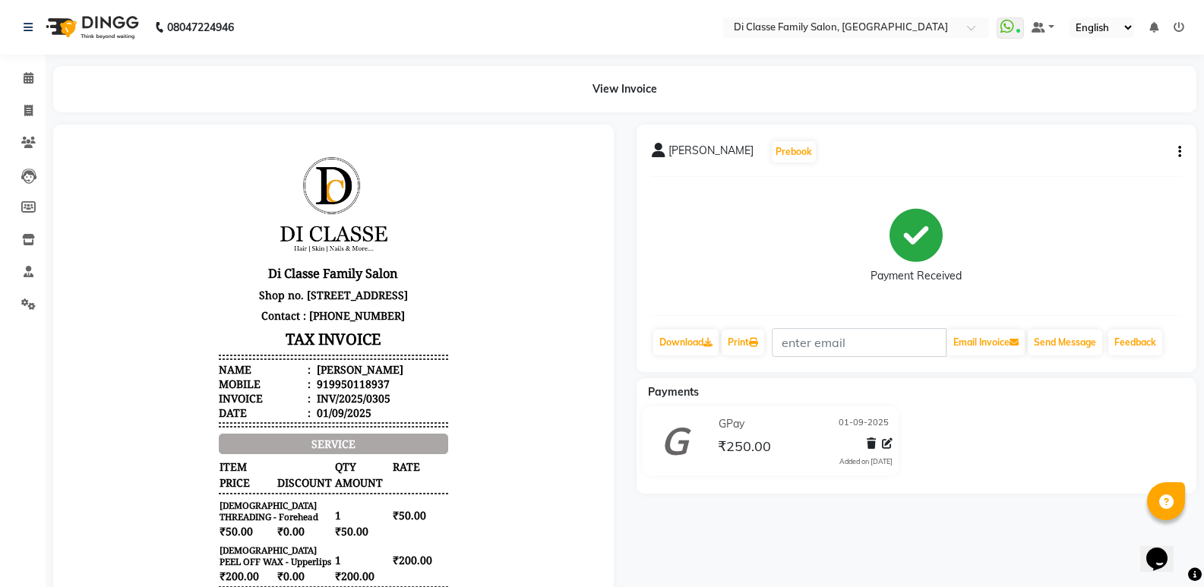
click at [1179, 152] on icon "button" at bounding box center [1180, 152] width 3 height 1
click at [1148, 170] on div "Edit Invoice" at bounding box center [1105, 161] width 104 height 19
select select "service"
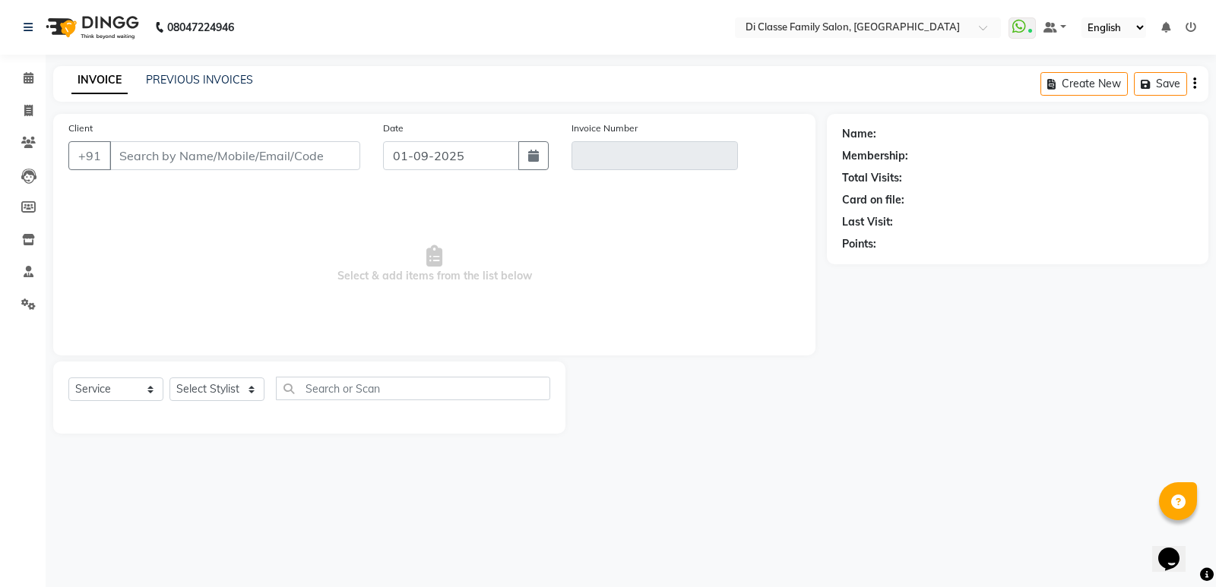
type input "9950118937"
type input "INV/2025/0305"
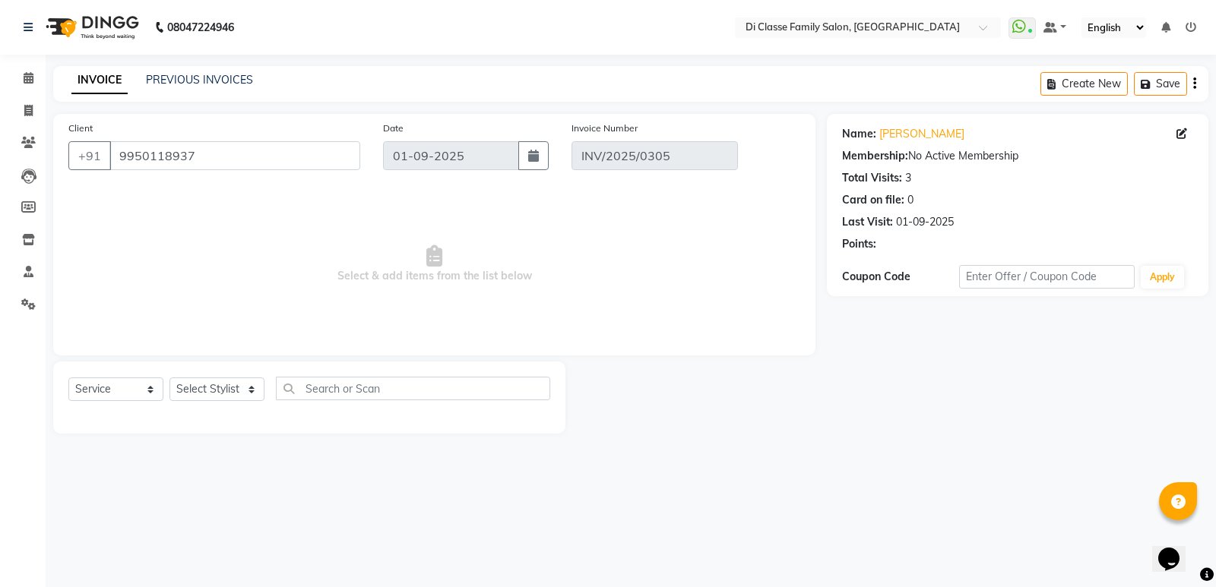
select select "select"
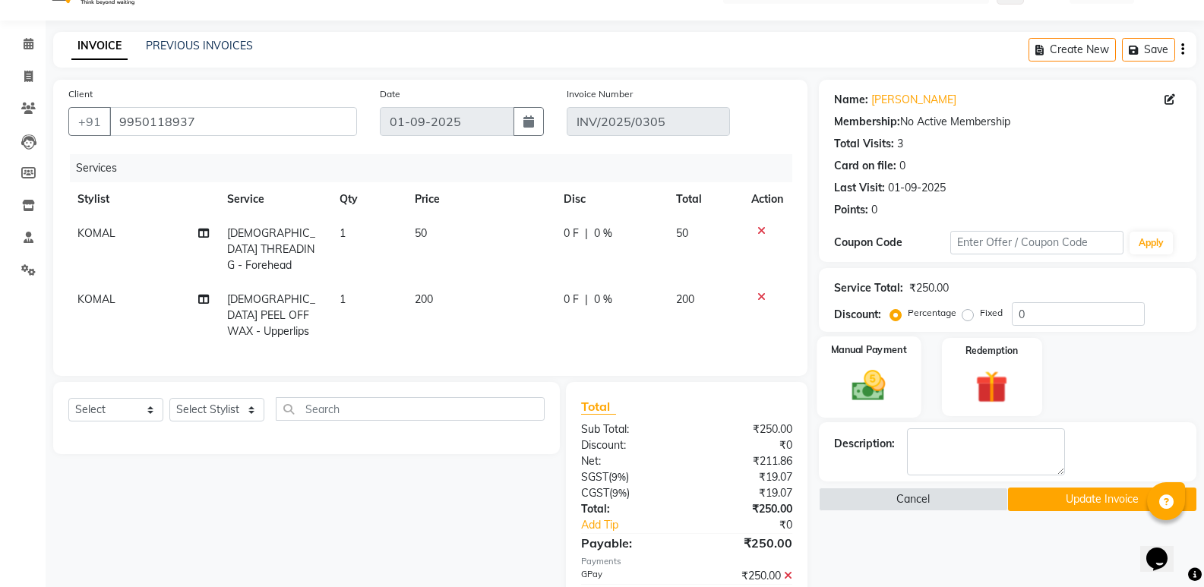
scroll to position [87, 0]
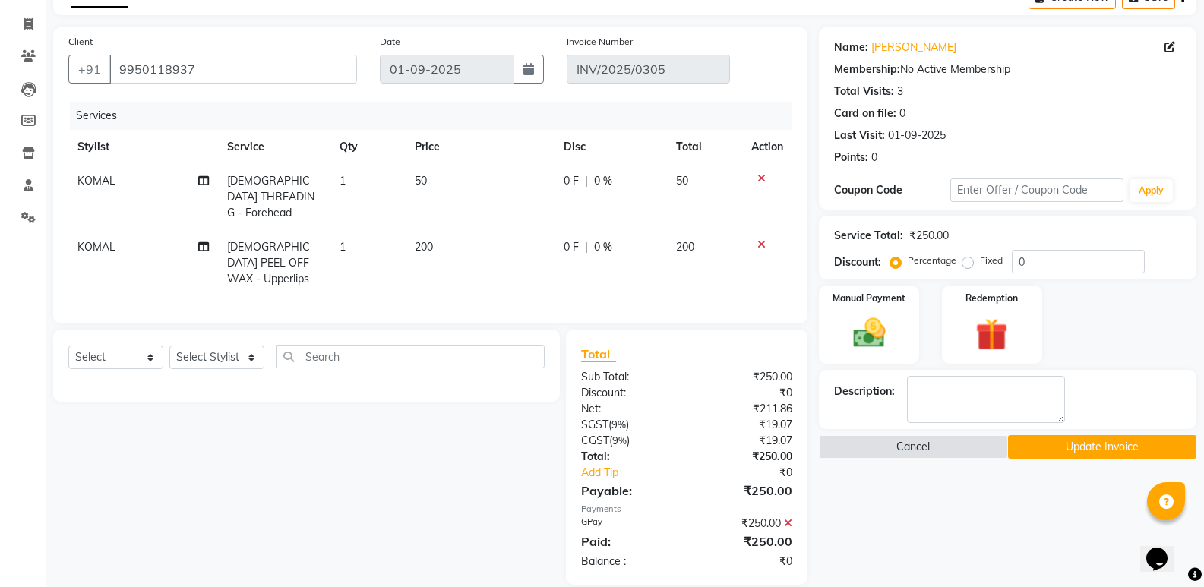
click at [791, 518] on icon at bounding box center [788, 523] width 8 height 11
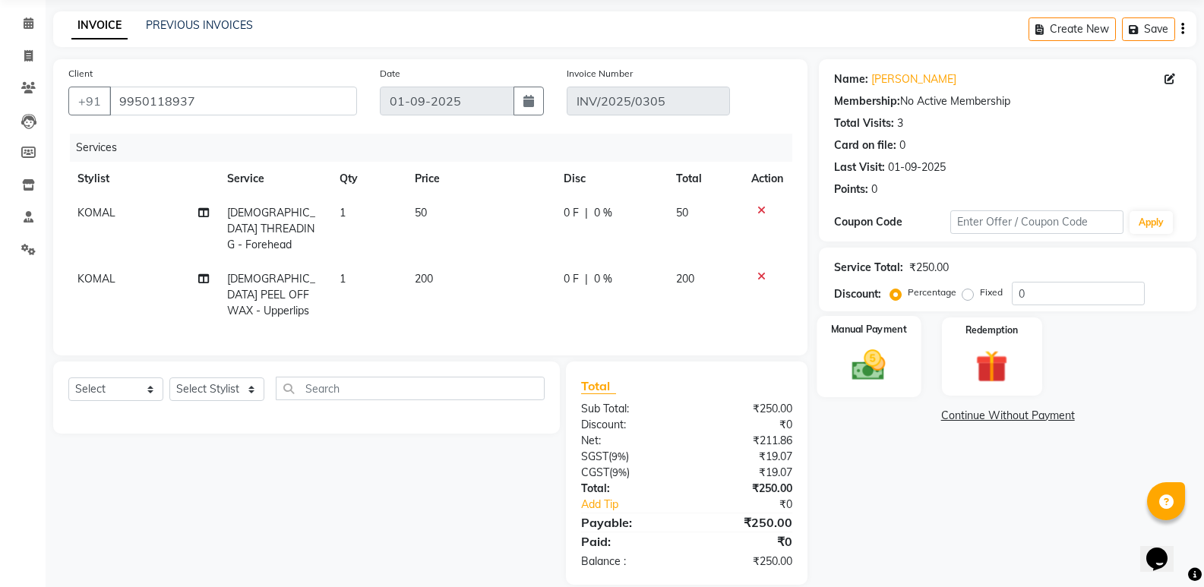
click at [849, 375] on img at bounding box center [869, 365] width 54 height 39
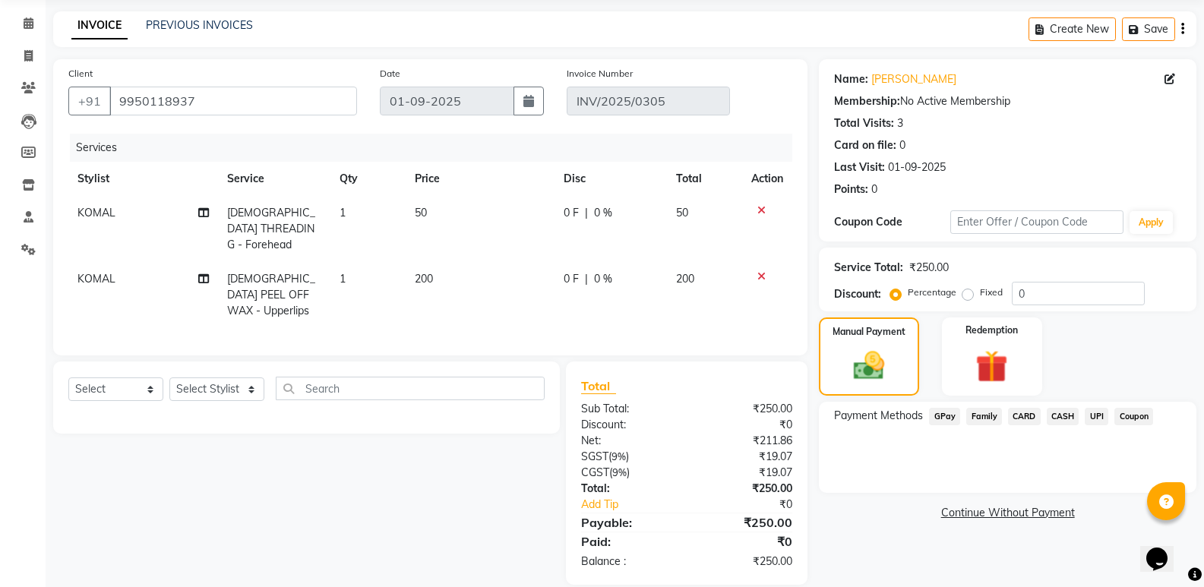
click at [1054, 412] on span "CASH" at bounding box center [1063, 416] width 33 height 17
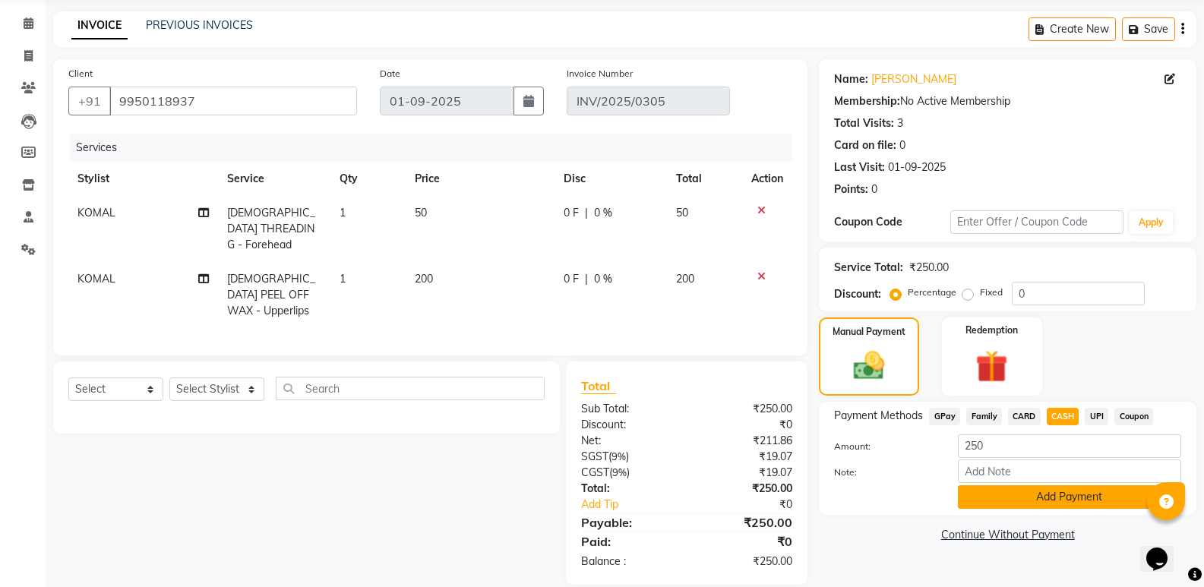
click at [1021, 495] on button "Add Payment" at bounding box center [1069, 498] width 223 height 24
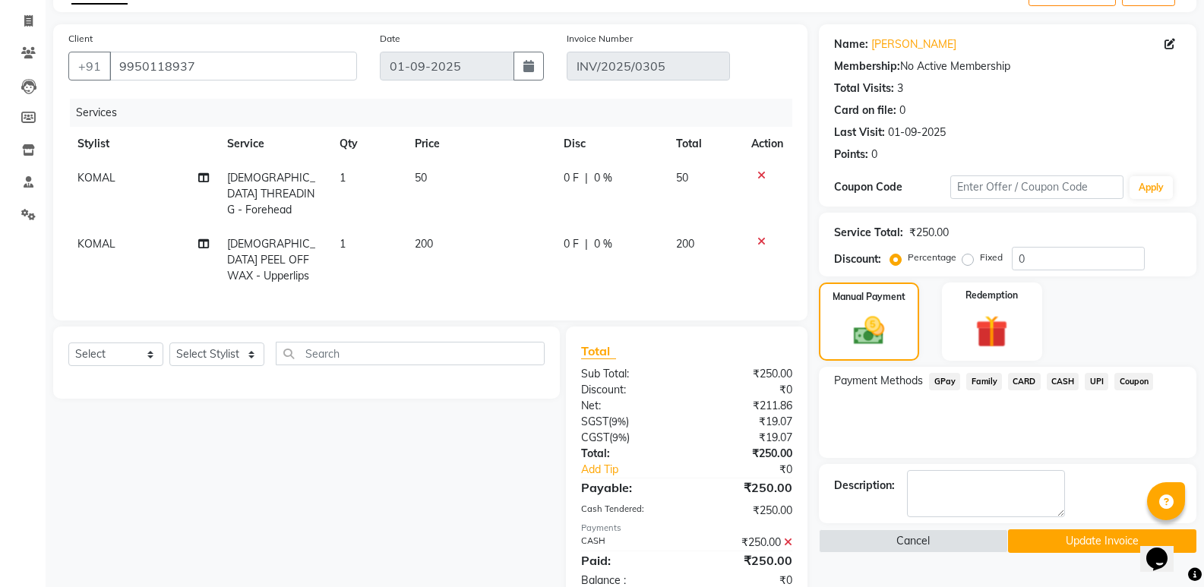
scroll to position [109, 0]
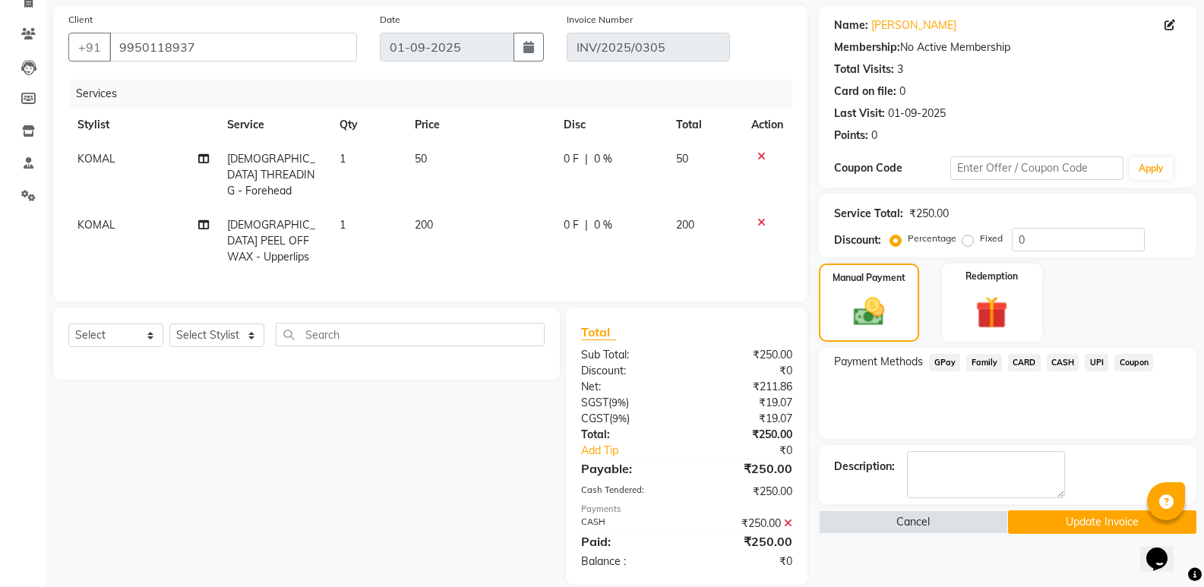
click at [785, 518] on icon at bounding box center [788, 523] width 8 height 11
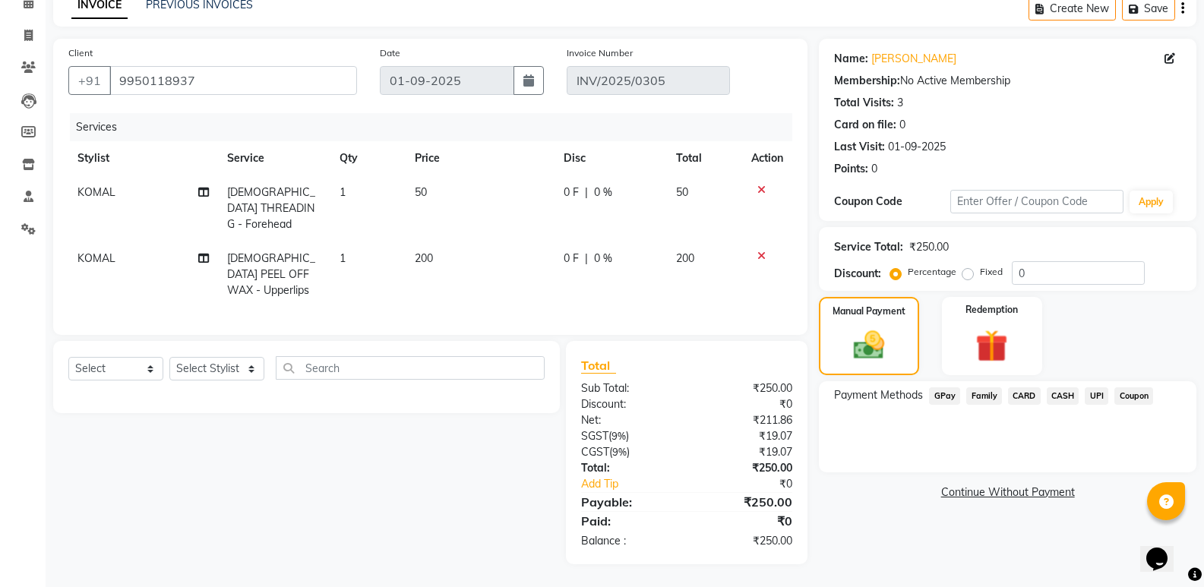
scroll to position [55, 0]
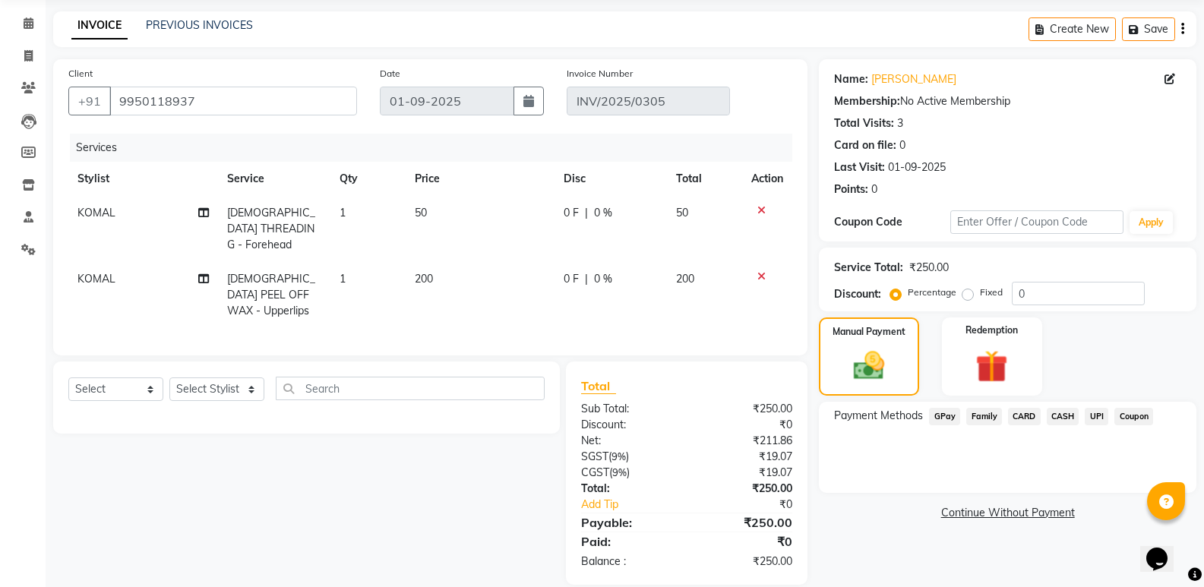
click at [1063, 420] on span "CASH" at bounding box center [1063, 416] width 33 height 17
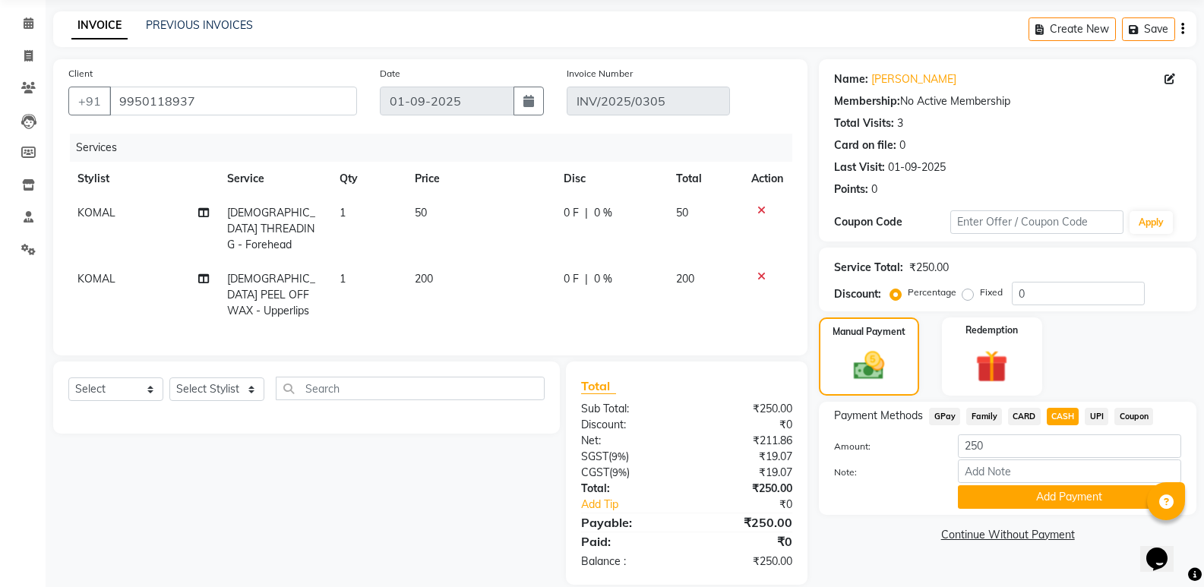
click at [1073, 498] on button "Add Payment" at bounding box center [1069, 498] width 223 height 24
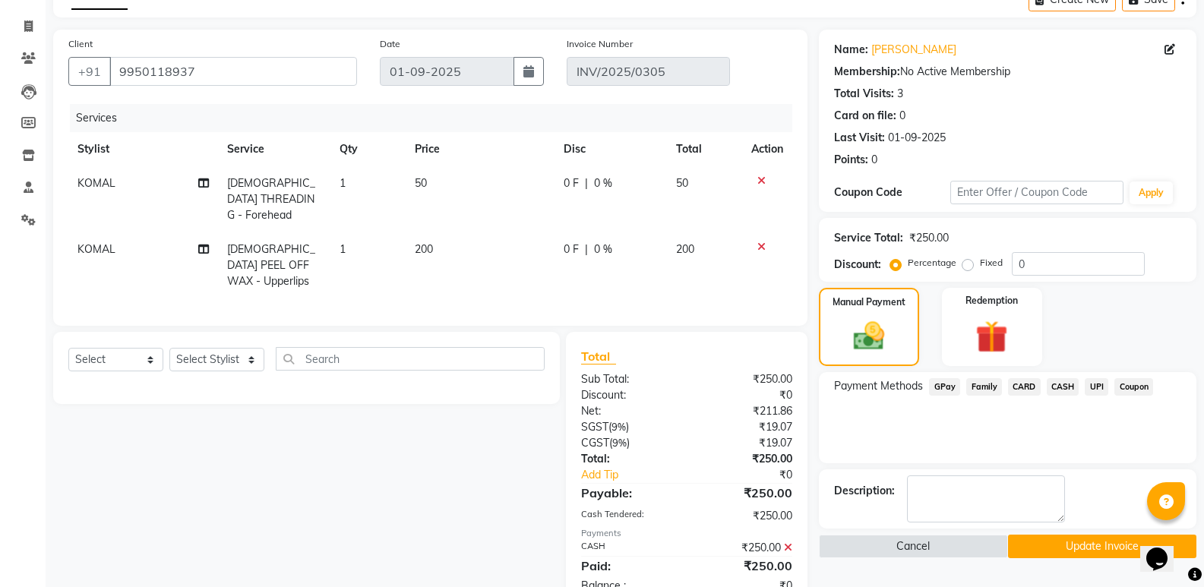
scroll to position [109, 0]
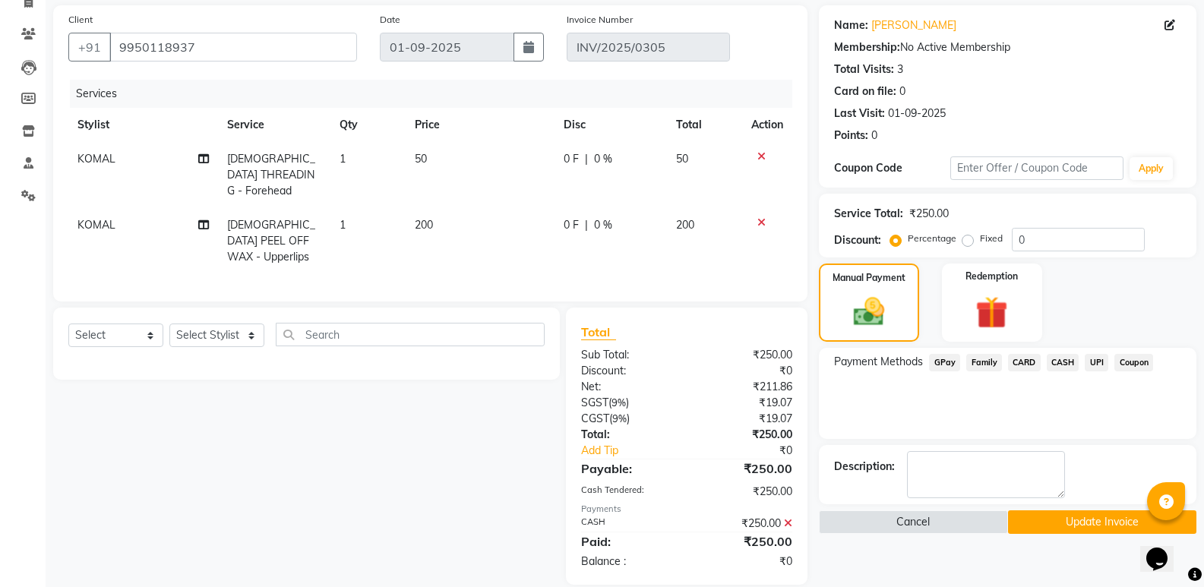
click at [1069, 524] on button "Update Invoice" at bounding box center [1102, 523] width 188 height 24
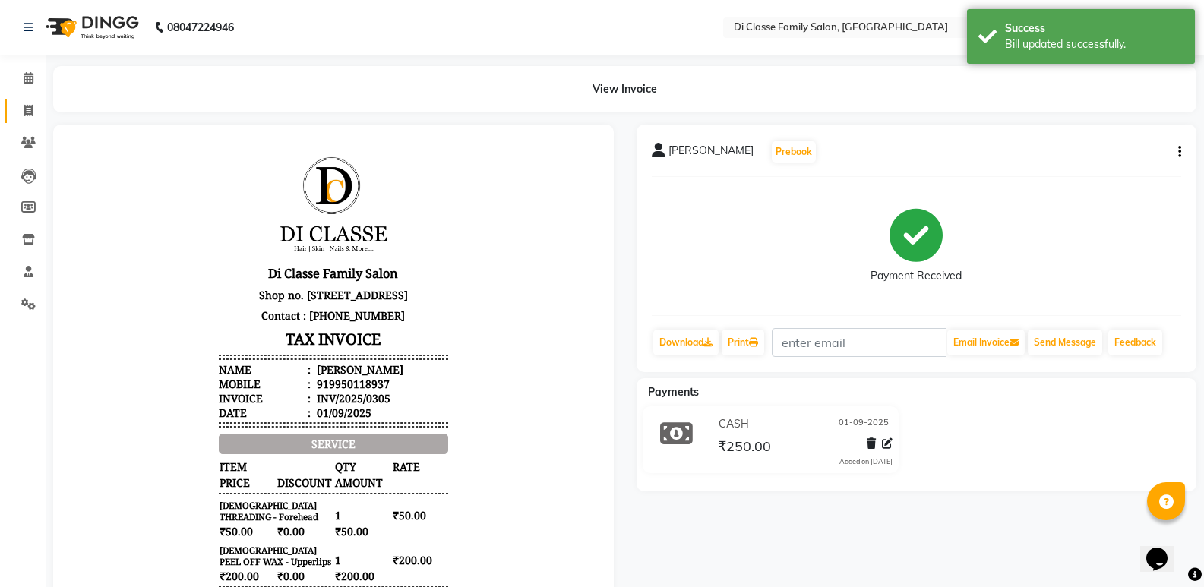
click at [21, 109] on span at bounding box center [28, 111] width 27 height 17
select select "service"
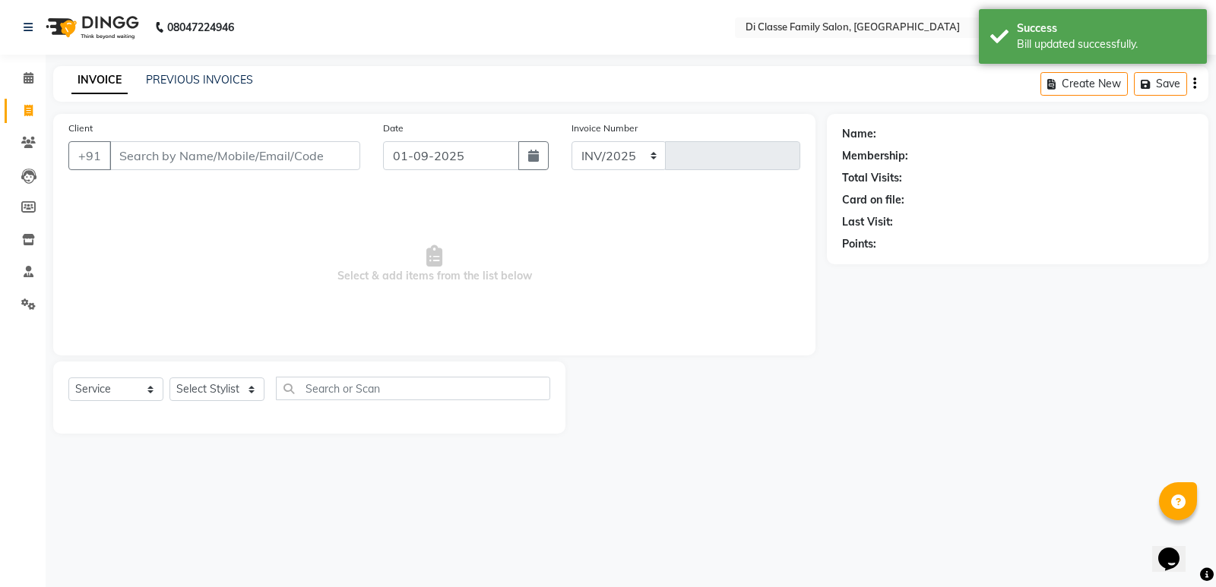
select select "6346"
type input "2755"
click at [143, 84] on div "INVOICE PREVIOUS INVOICES" at bounding box center [153, 80] width 200 height 16
click at [186, 83] on link "PREVIOUS INVOICES" at bounding box center [199, 80] width 107 height 14
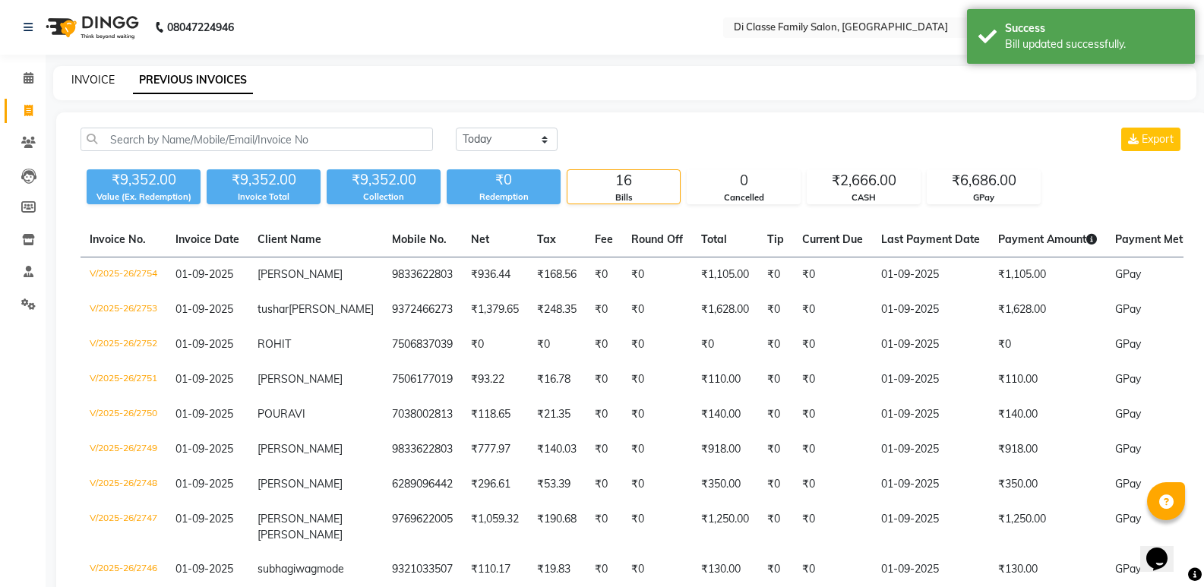
click at [102, 73] on link "INVOICE" at bounding box center [92, 80] width 43 height 14
select select "6346"
select select "service"
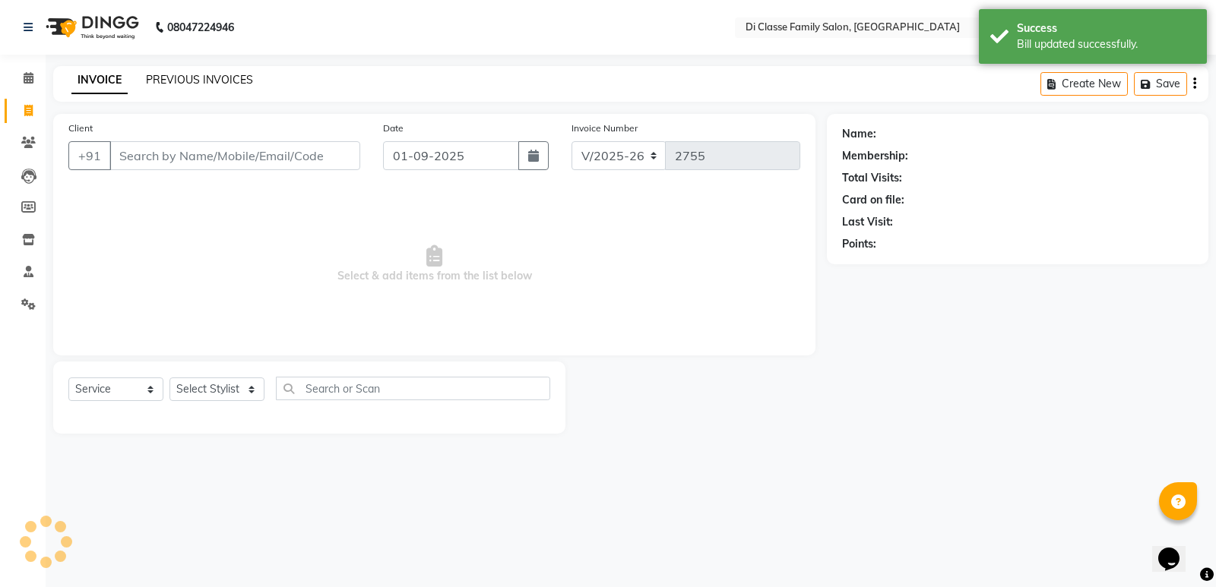
click at [195, 76] on link "PREVIOUS INVOICES" at bounding box center [199, 80] width 107 height 14
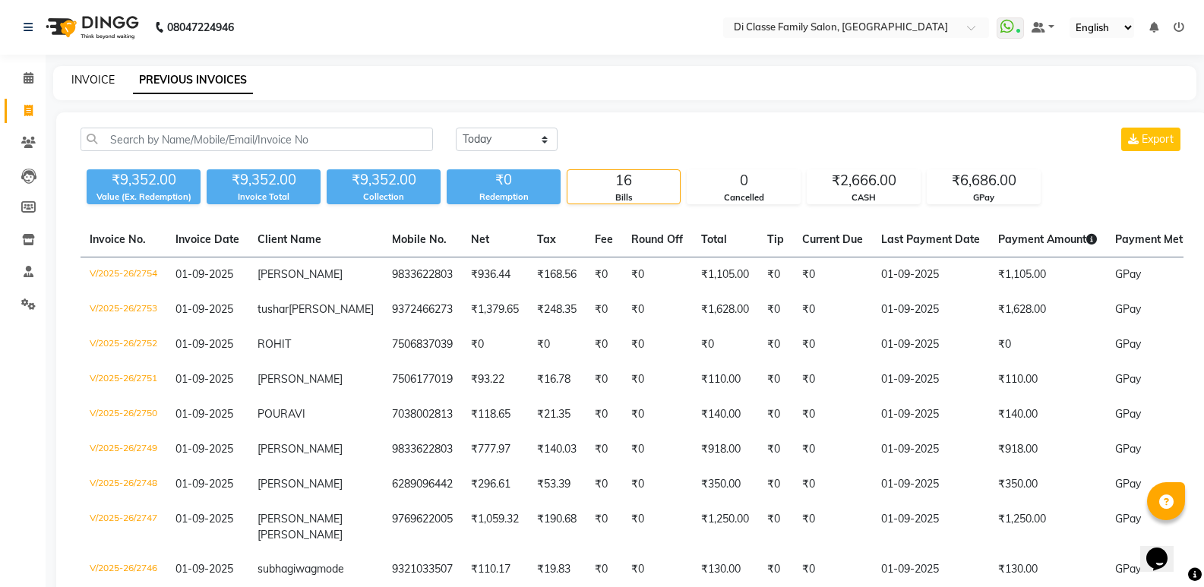
click at [71, 80] on div "INVOICE PREVIOUS INVOICES" at bounding box center [615, 80] width 1125 height 16
click at [87, 79] on link "INVOICE" at bounding box center [92, 80] width 43 height 14
select select "service"
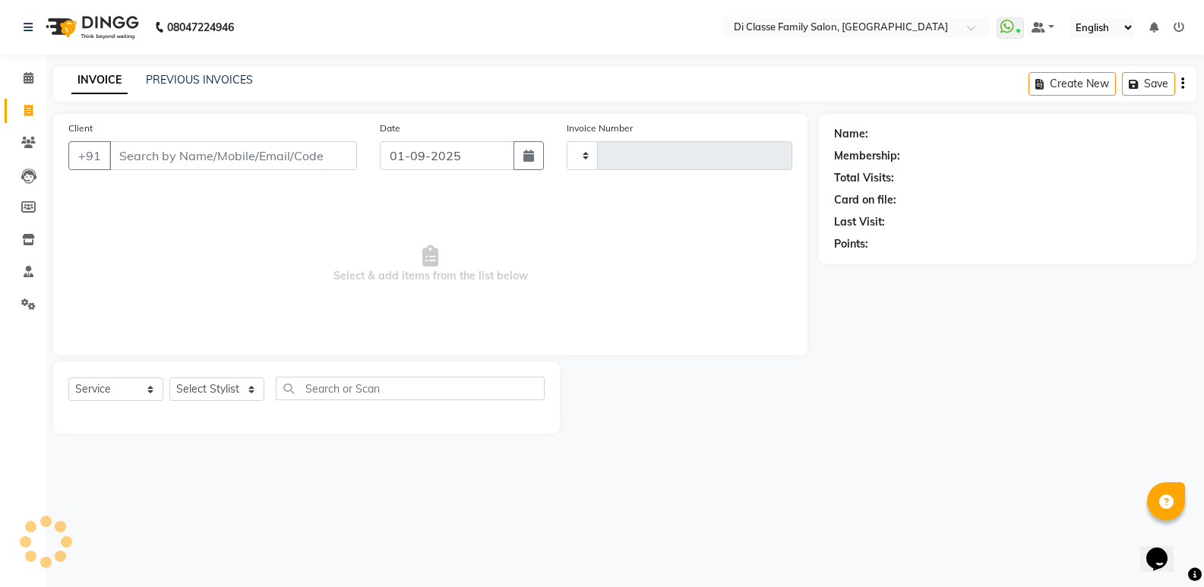
type input "2755"
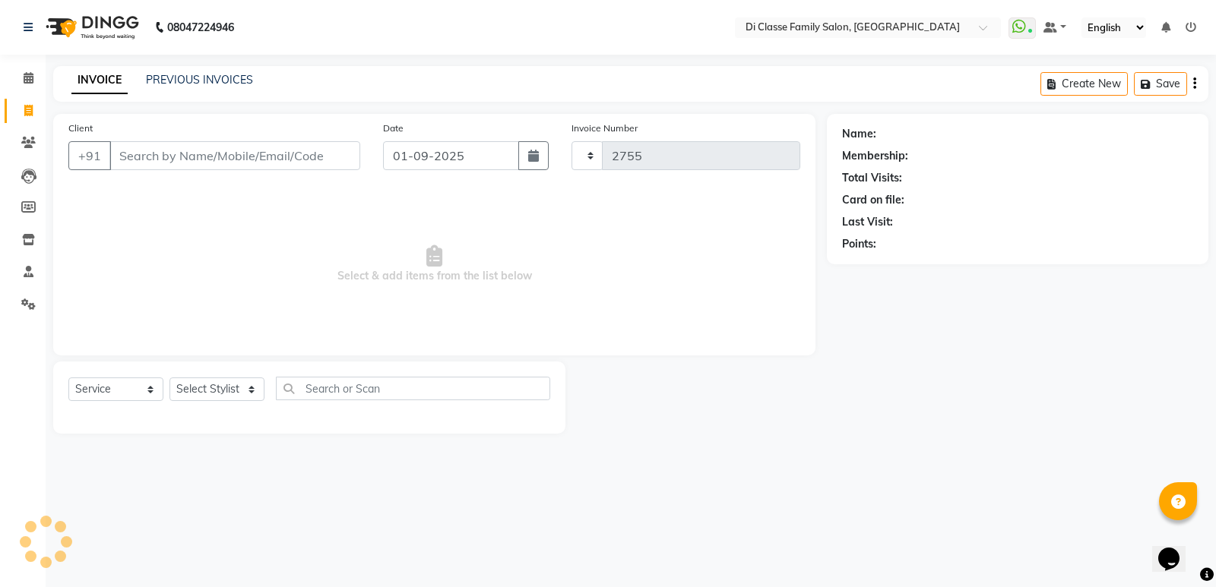
select select "6346"
click at [199, 81] on link "PREVIOUS INVOICES" at bounding box center [199, 80] width 107 height 14
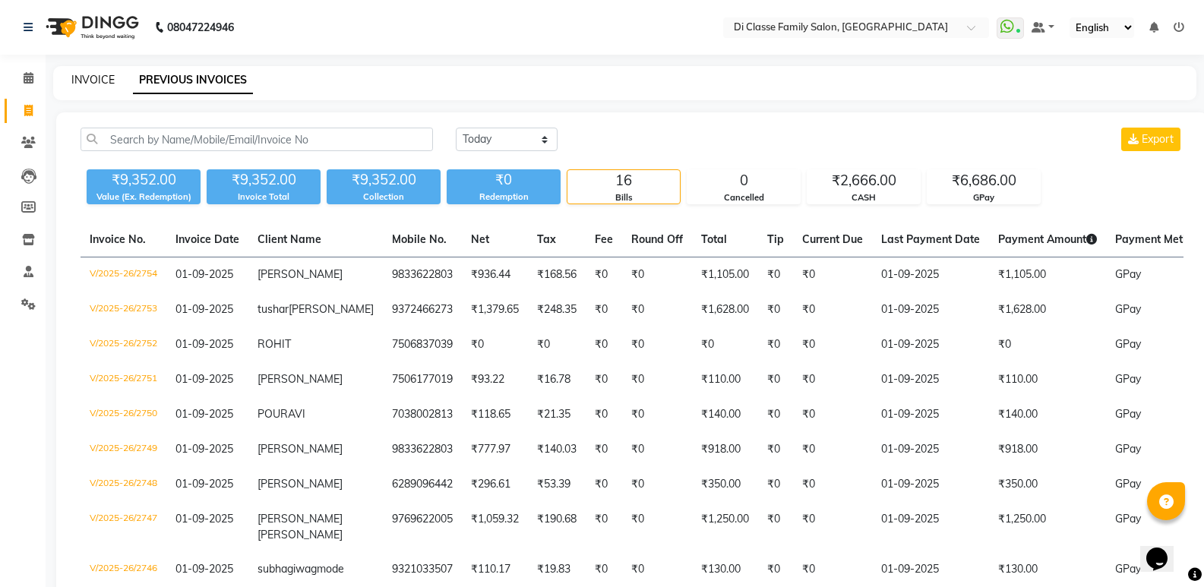
click at [87, 76] on link "INVOICE" at bounding box center [92, 80] width 43 height 14
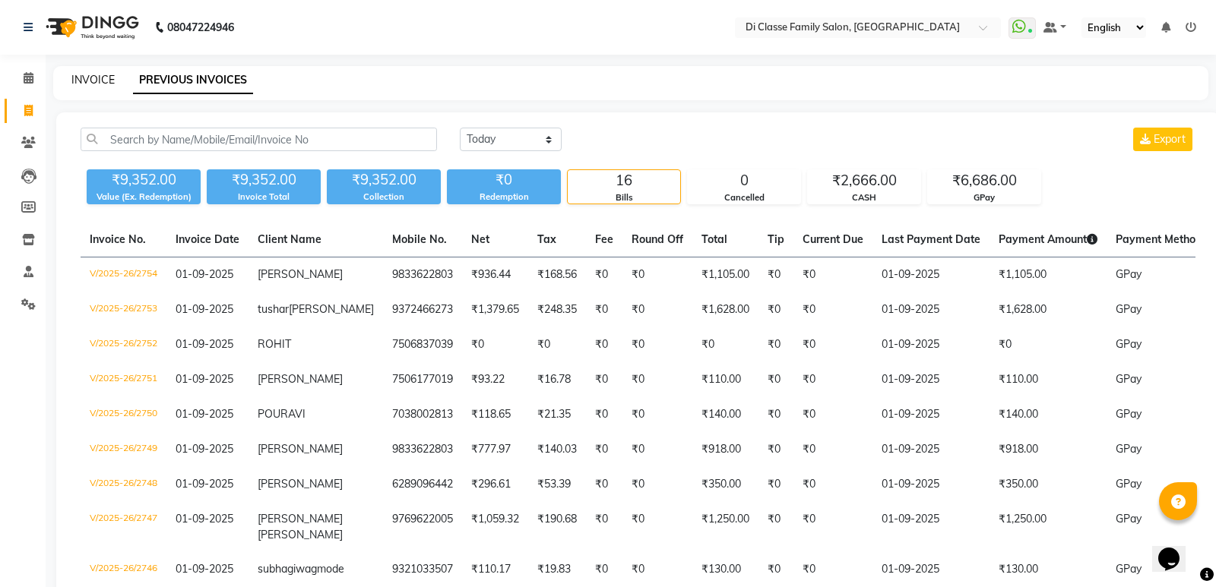
select select "6346"
select select "service"
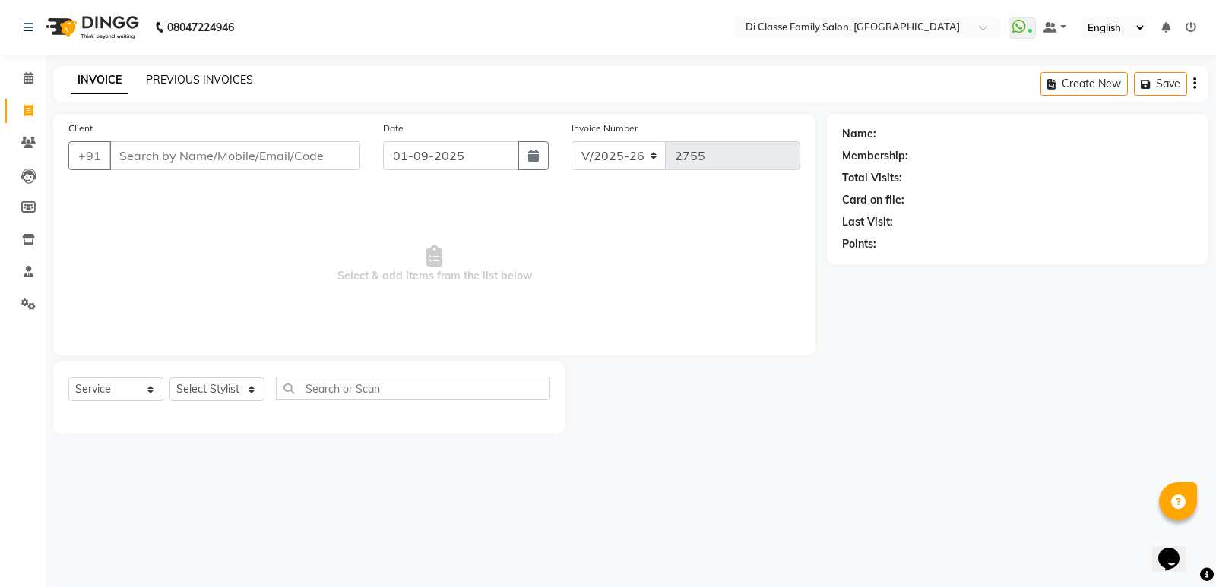
click at [162, 81] on link "PREVIOUS INVOICES" at bounding box center [199, 80] width 107 height 14
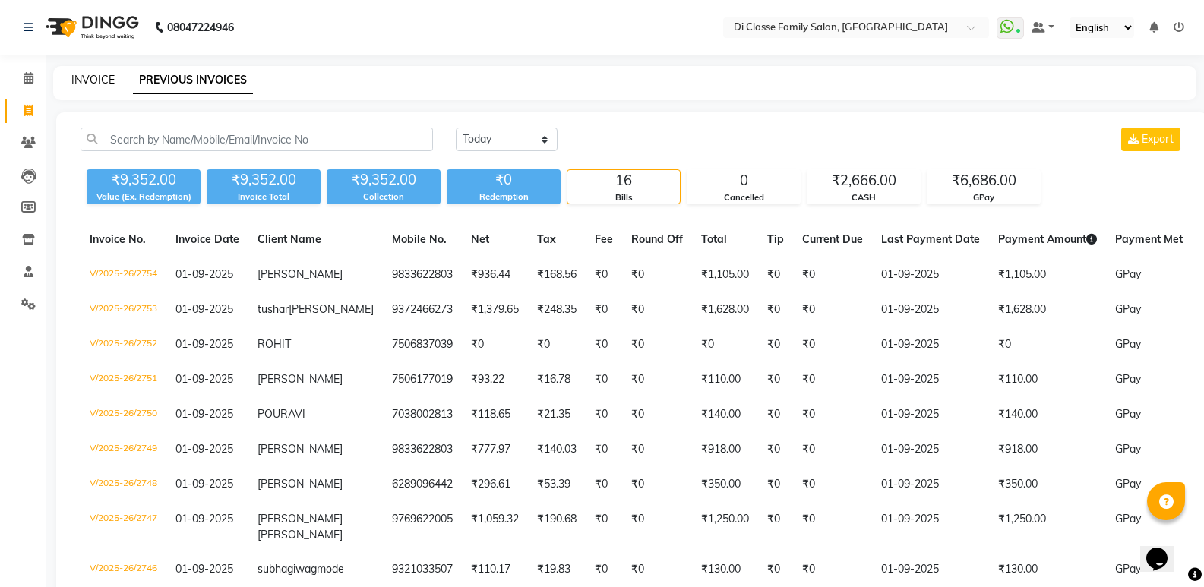
click at [86, 76] on link "INVOICE" at bounding box center [92, 80] width 43 height 14
select select "6346"
select select "service"
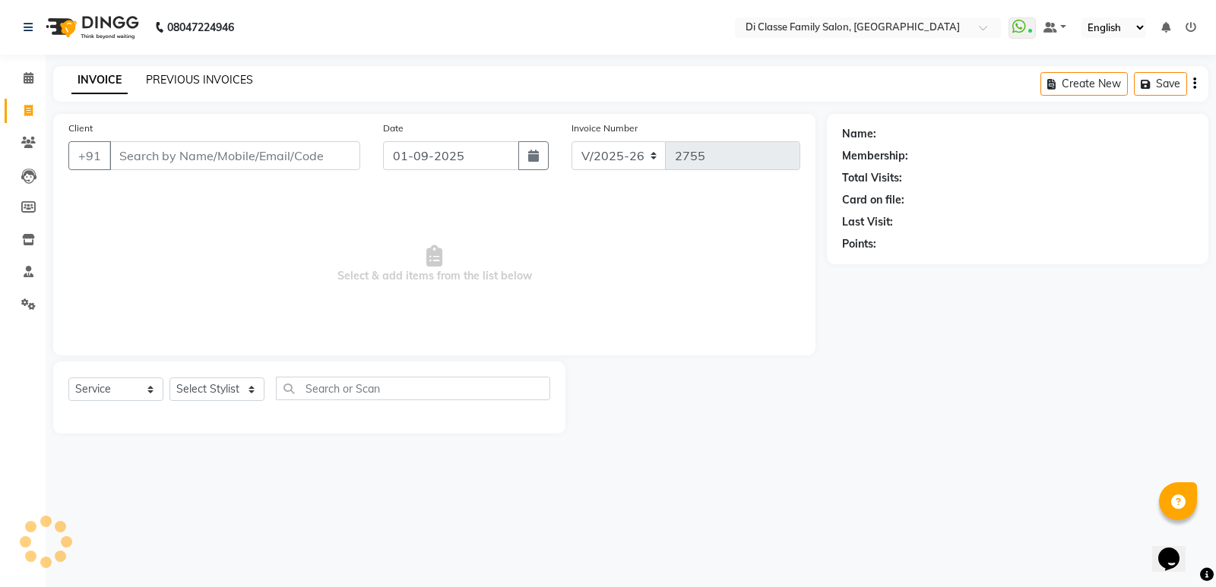
click at [155, 82] on link "PREVIOUS INVOICES" at bounding box center [199, 80] width 107 height 14
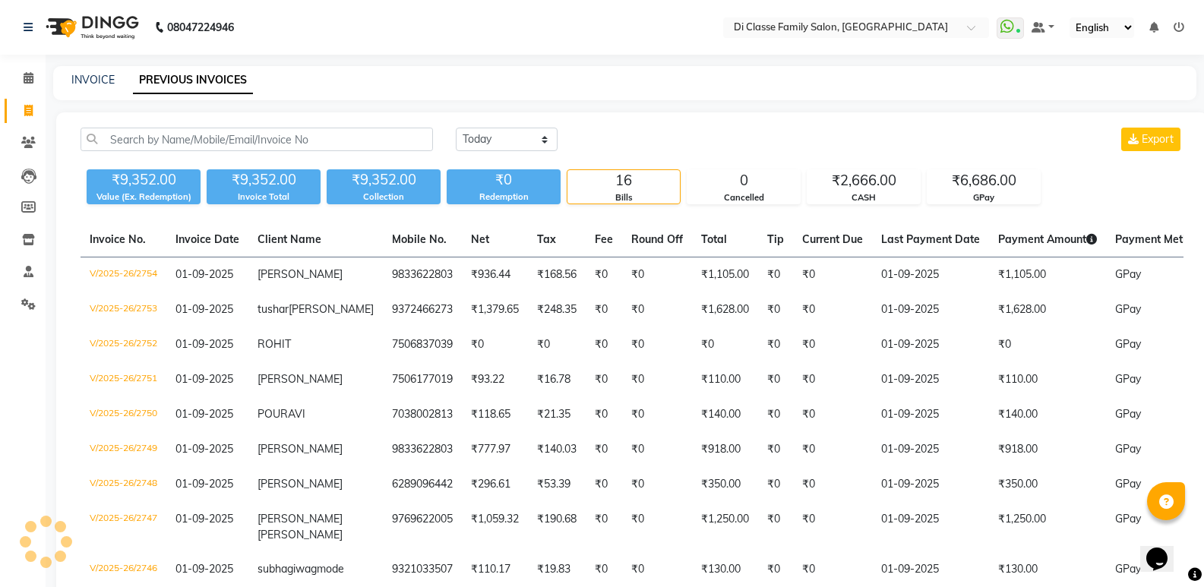
scroll to position [445, 0]
